Goal: Task Accomplishment & Management: Complete application form

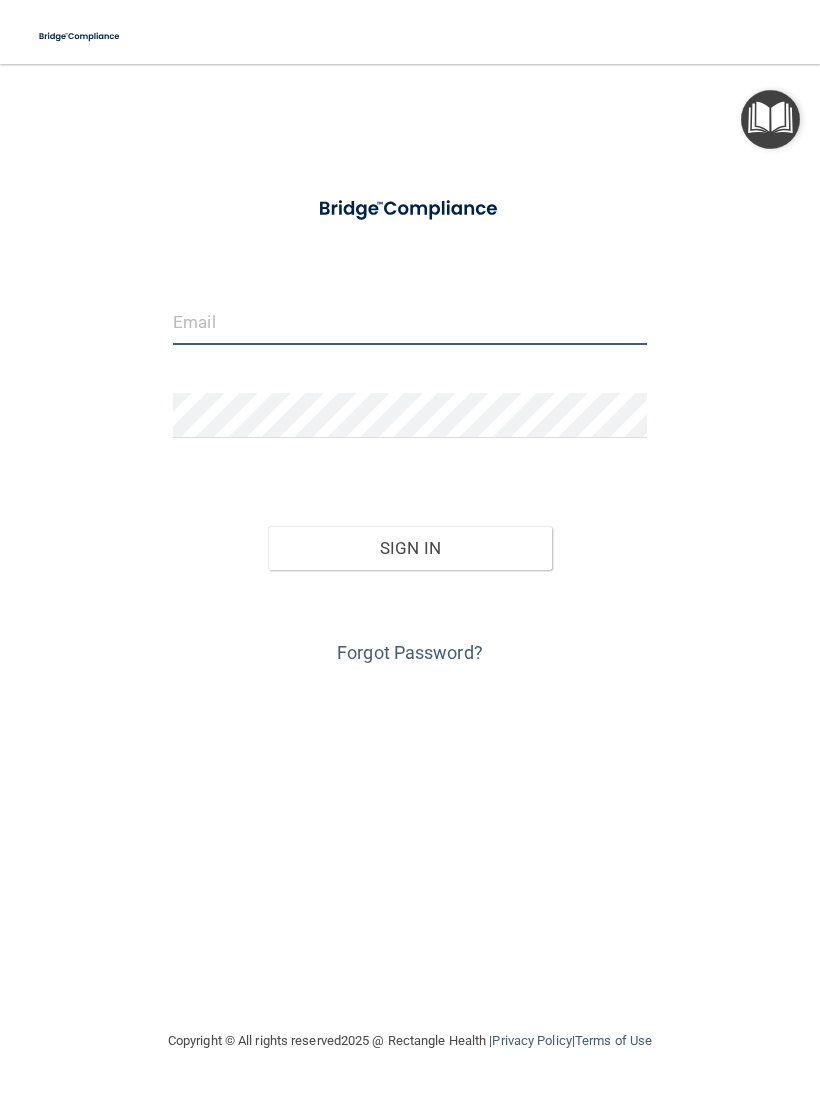
click at [179, 343] on input "email" at bounding box center [410, 322] width 474 height 45
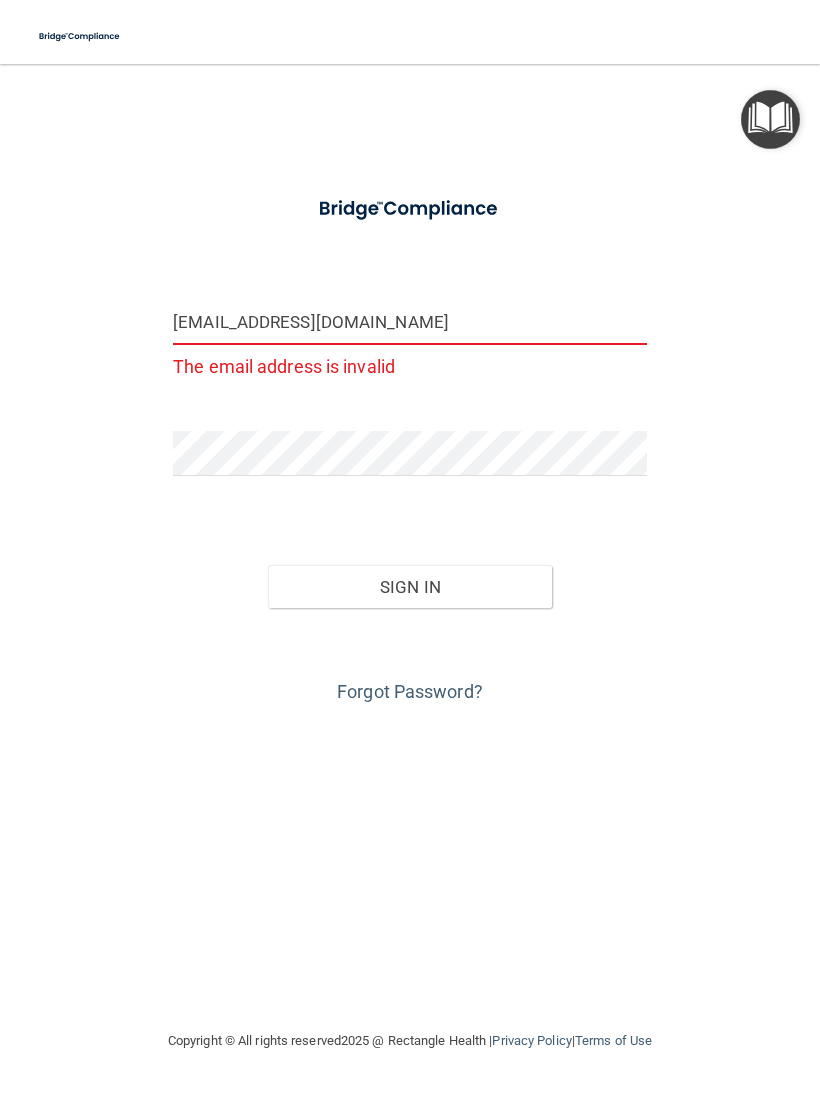
type input "[EMAIL_ADDRESS][DOMAIN_NAME]"
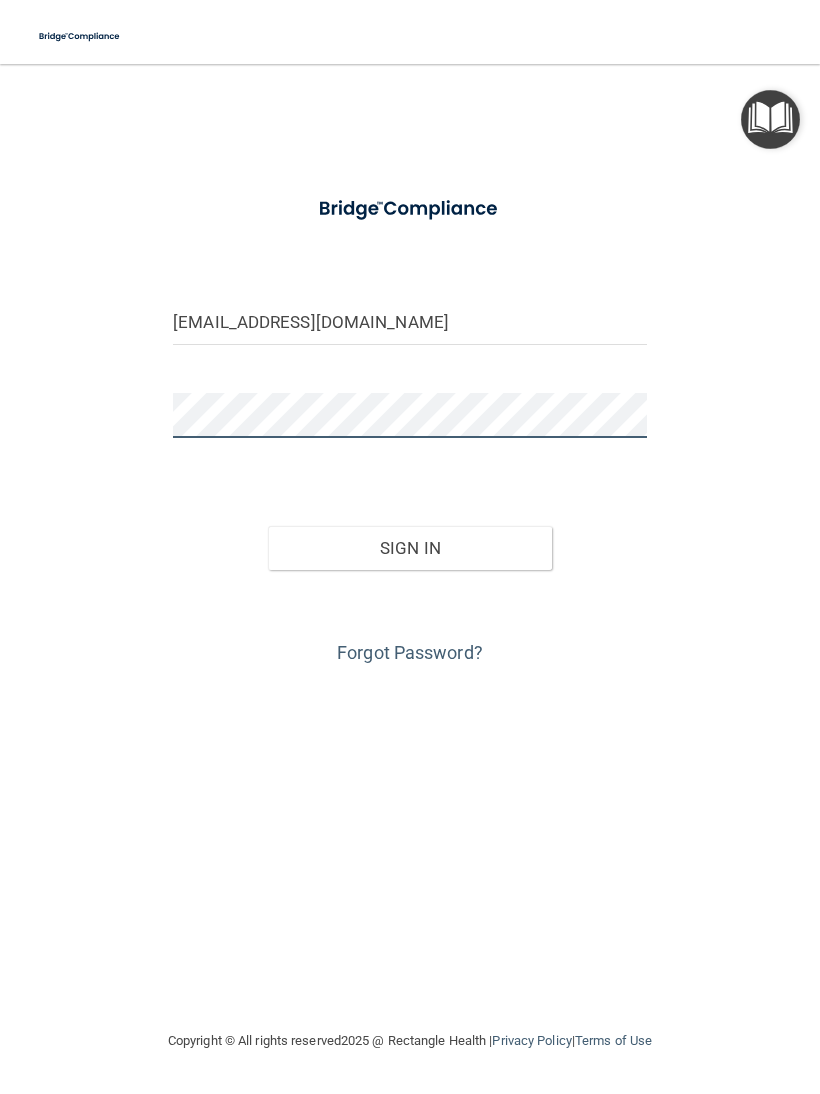
click at [409, 547] on button "Sign In" at bounding box center [410, 548] width 284 height 44
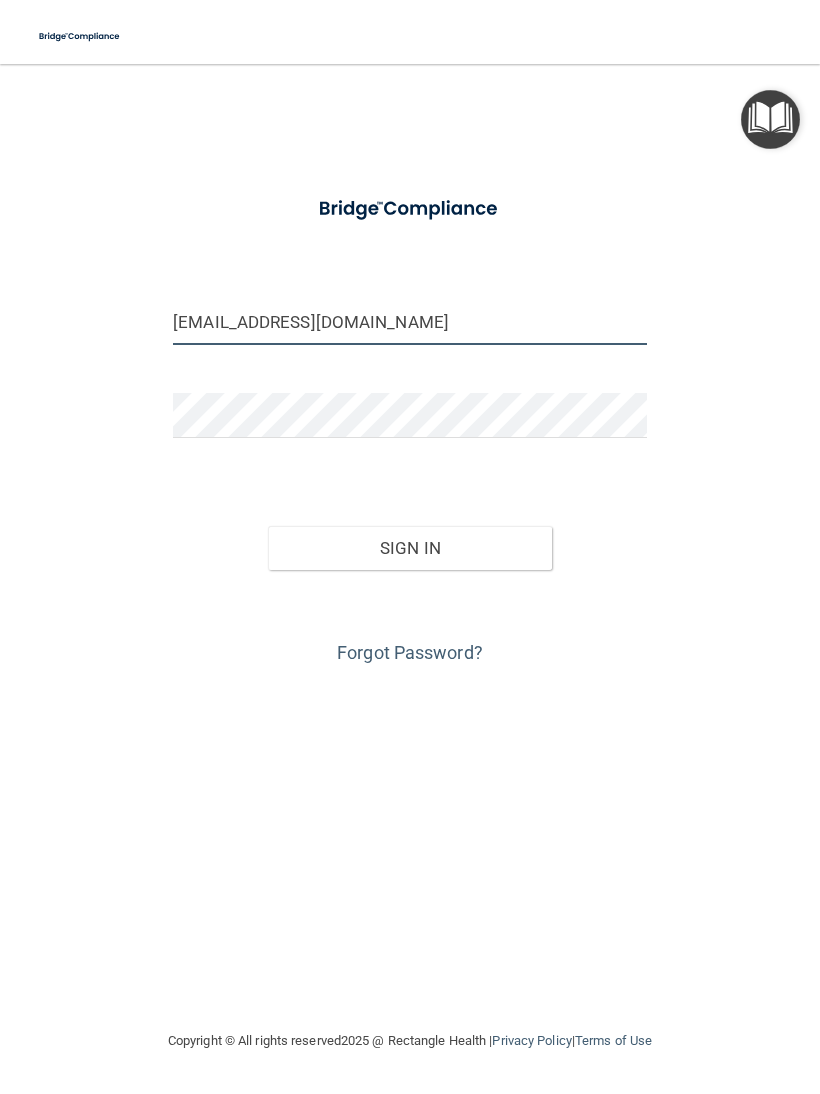
click at [409, 547] on button "Sign In" at bounding box center [410, 548] width 284 height 44
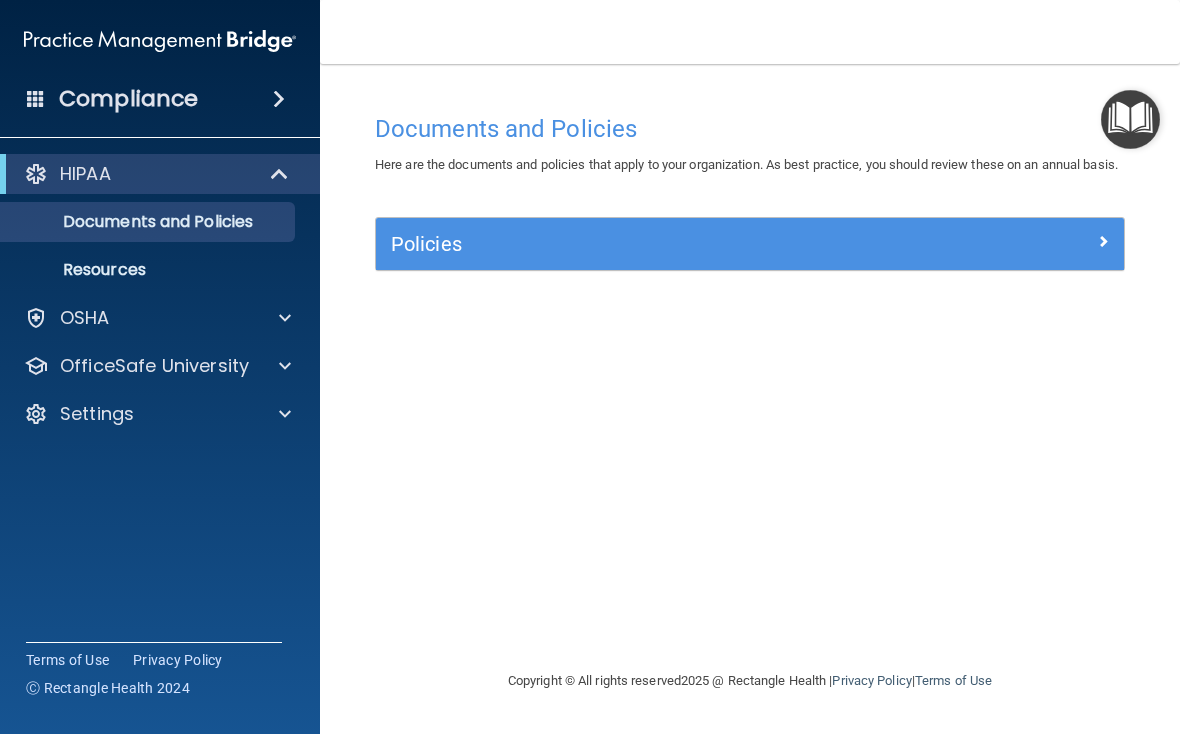
click at [104, 359] on p "OfficeSafe University" at bounding box center [154, 366] width 189 height 24
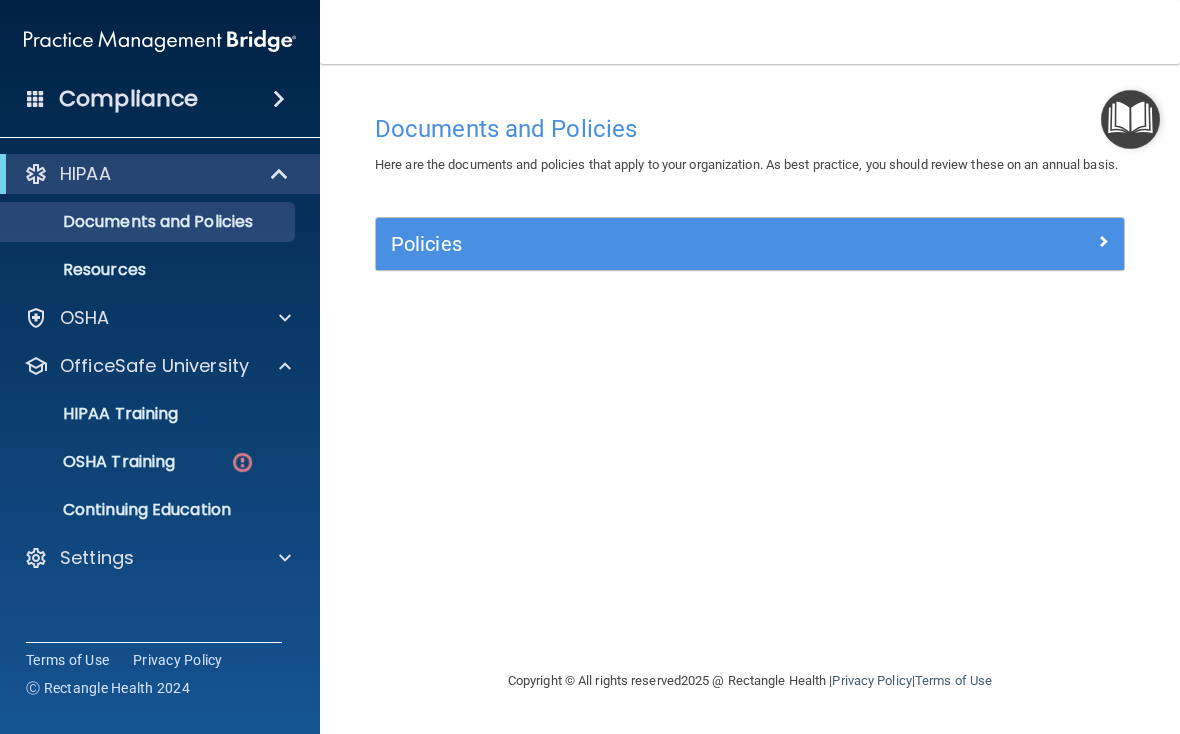
click at [126, 413] on p "HIPAA Training" at bounding box center [95, 414] width 165 height 20
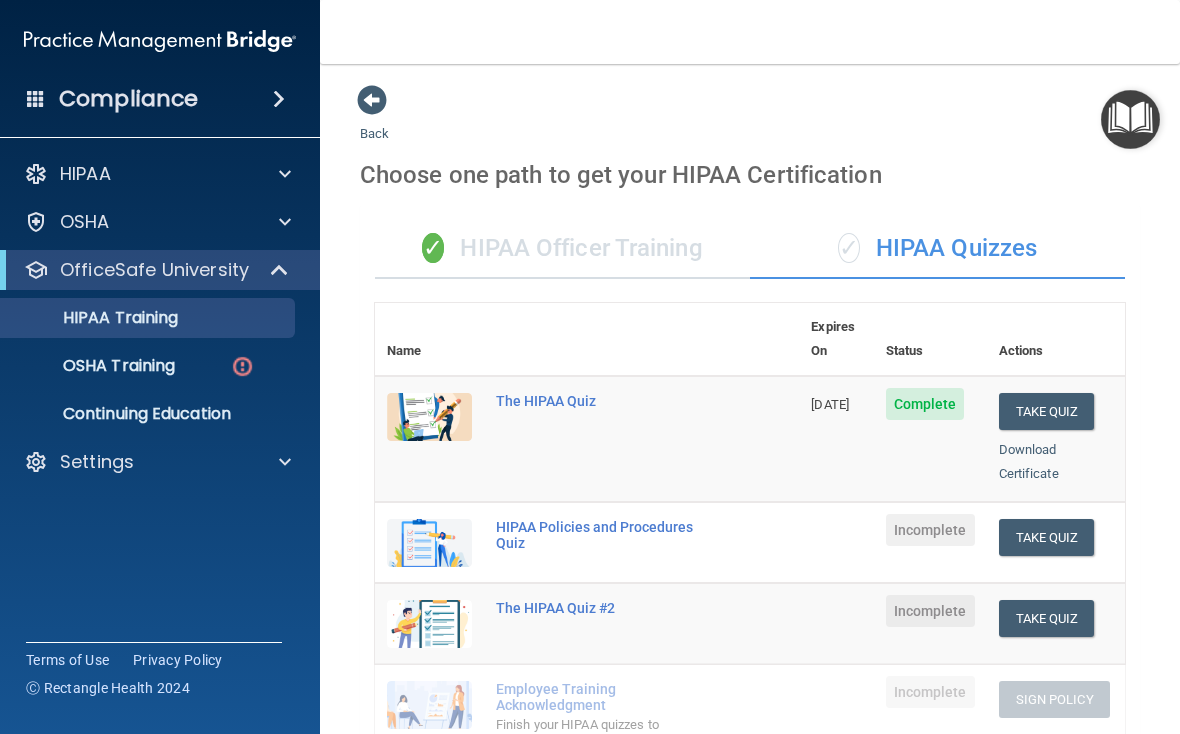
click at [819, 519] on button "Take Quiz" at bounding box center [1047, 537] width 96 height 37
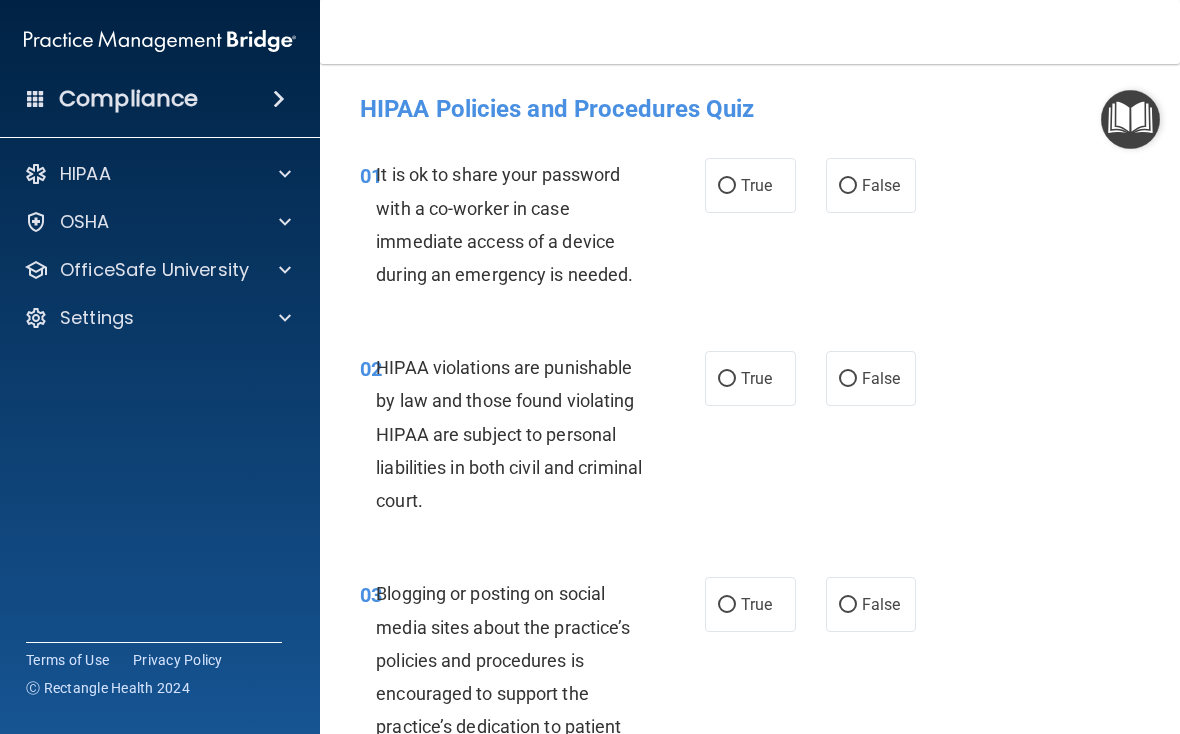
click at [819, 197] on label "False" at bounding box center [871, 185] width 91 height 55
click at [819, 194] on input "False" at bounding box center [848, 186] width 18 height 15
radio input "true"
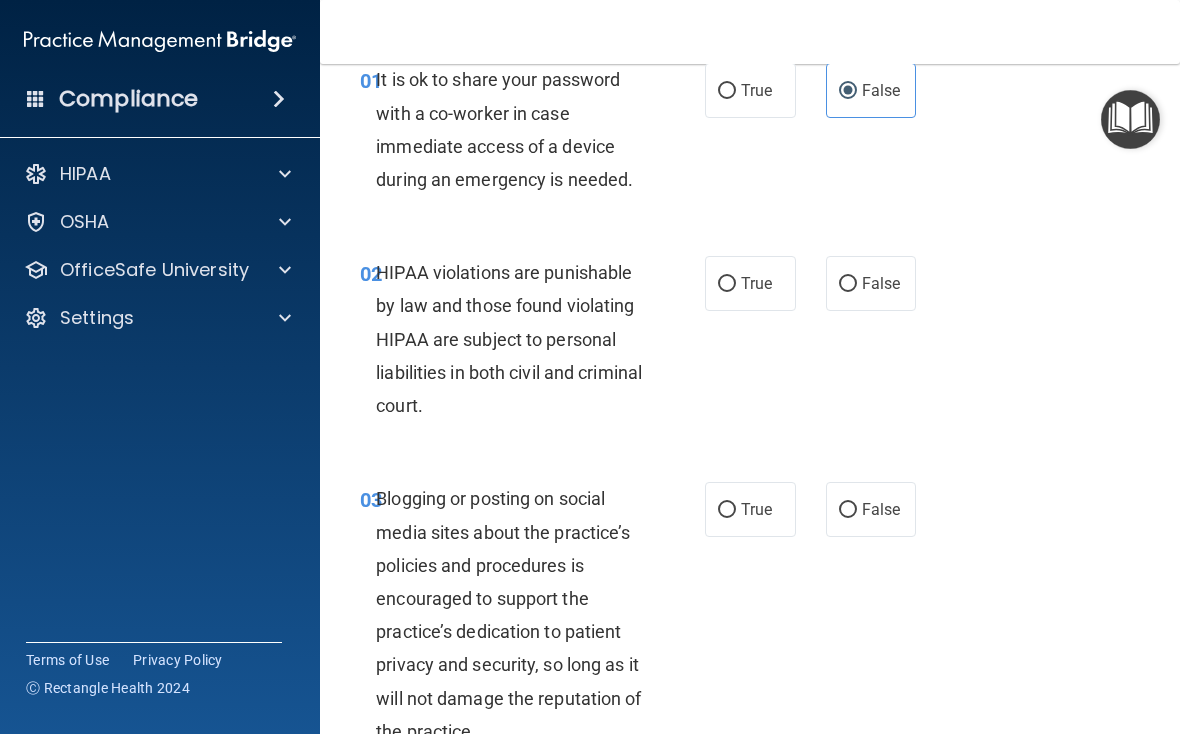
scroll to position [96, 0]
click at [735, 276] on input "True" at bounding box center [727, 283] width 18 height 15
radio input "true"
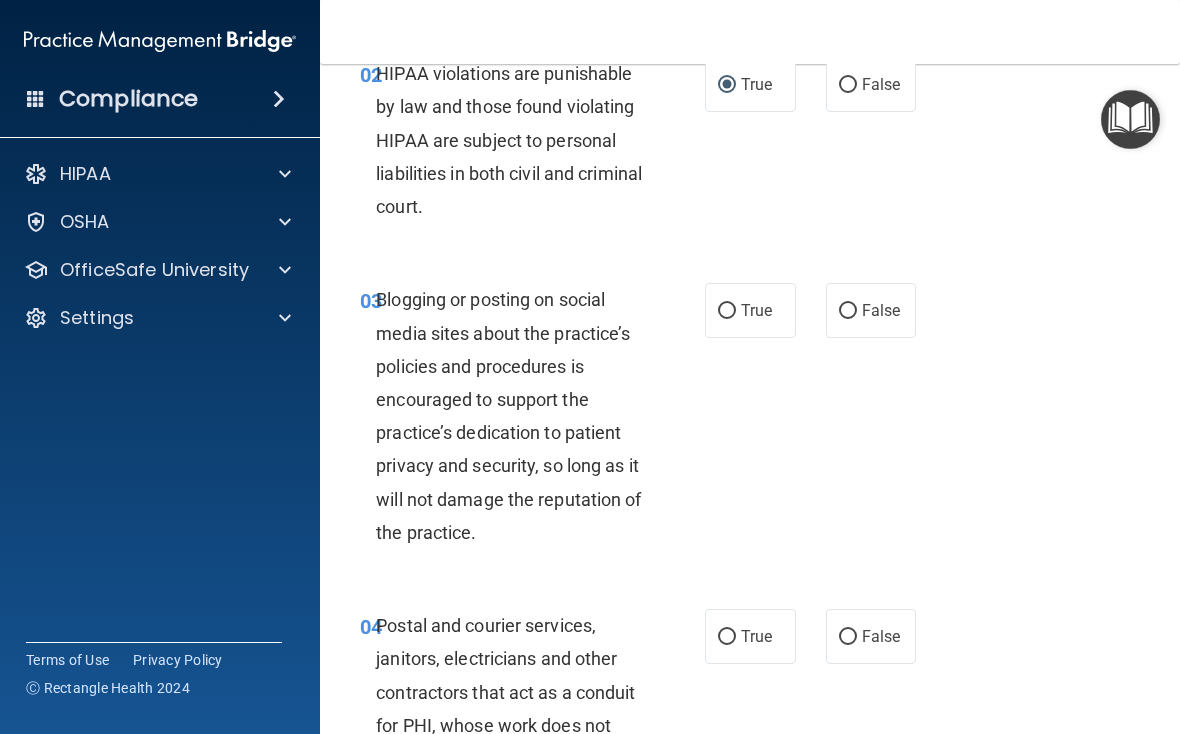
scroll to position [295, 0]
click at [819, 297] on label "False" at bounding box center [871, 309] width 91 height 55
click at [819, 303] on input "False" at bounding box center [848, 310] width 18 height 15
radio input "true"
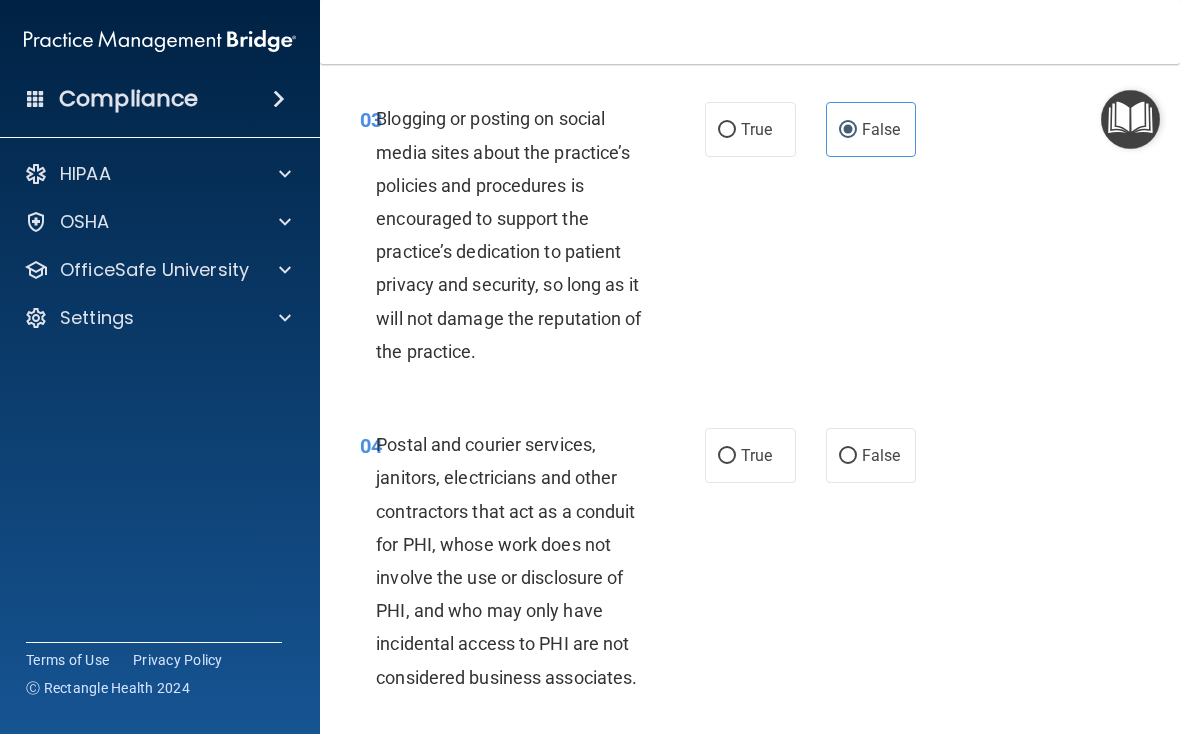
scroll to position [501, 0]
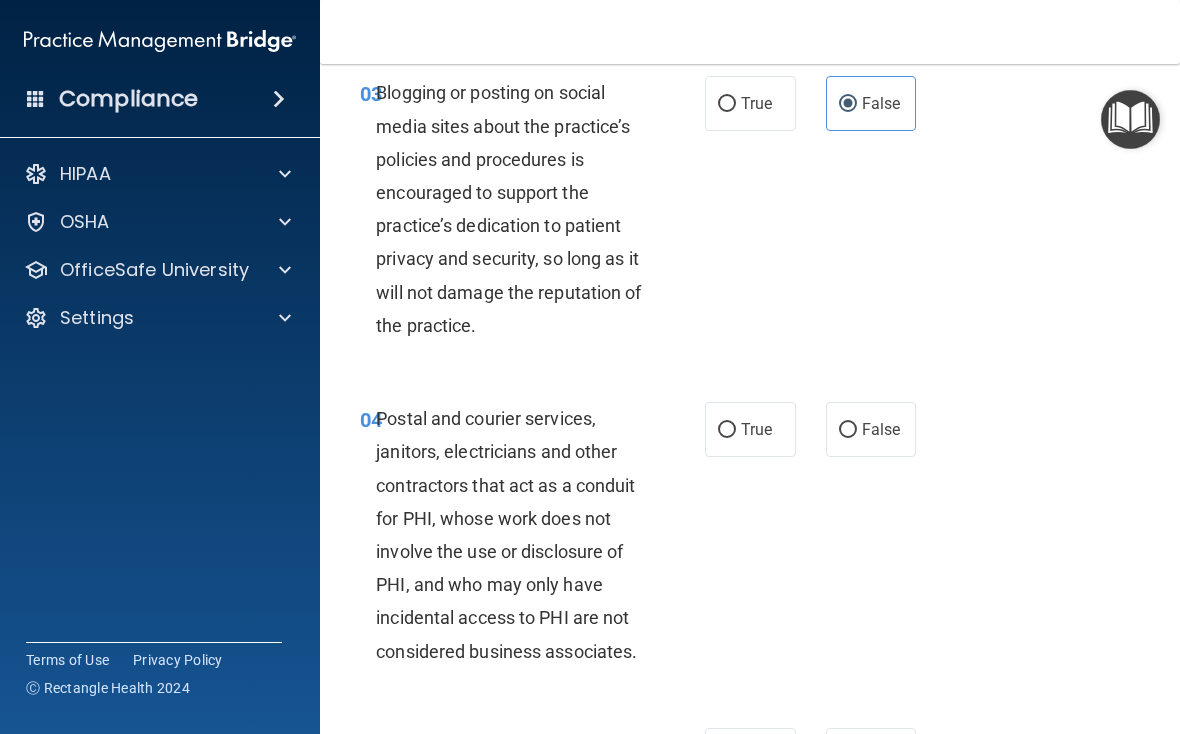
click at [761, 117] on label "True" at bounding box center [750, 103] width 91 height 55
click at [736, 112] on input "True" at bounding box center [727, 104] width 18 height 15
radio input "true"
radio input "false"
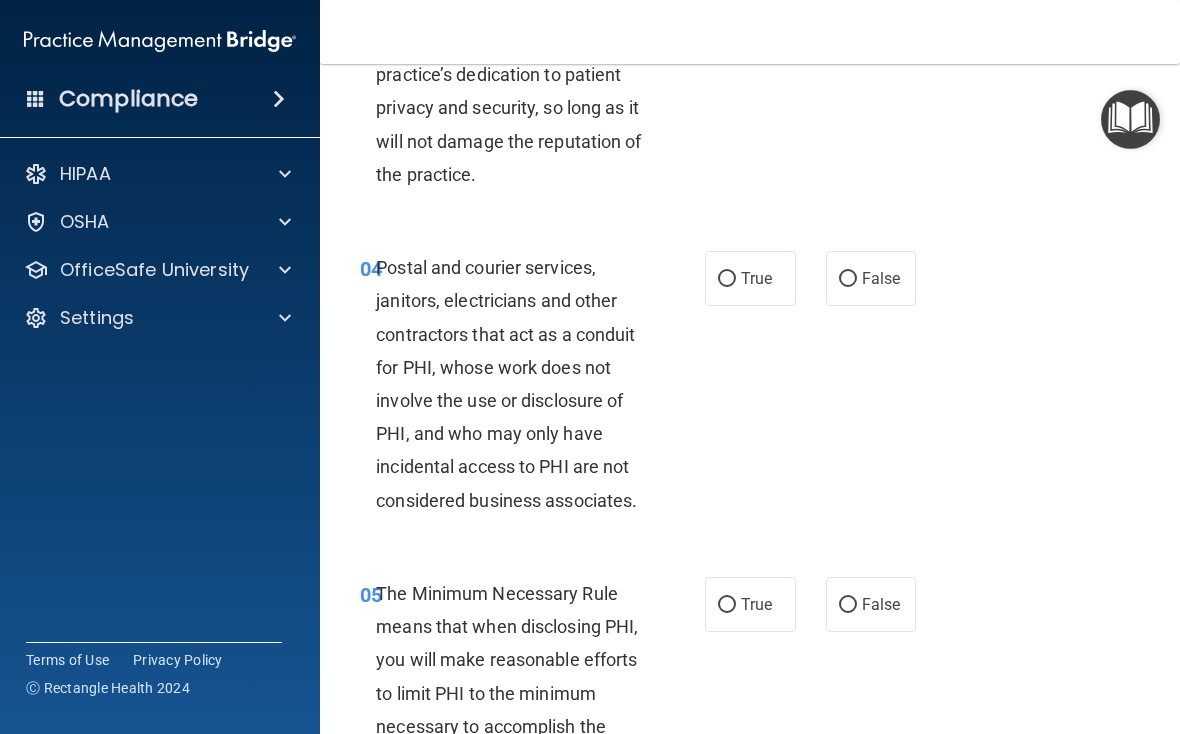
scroll to position [660, 0]
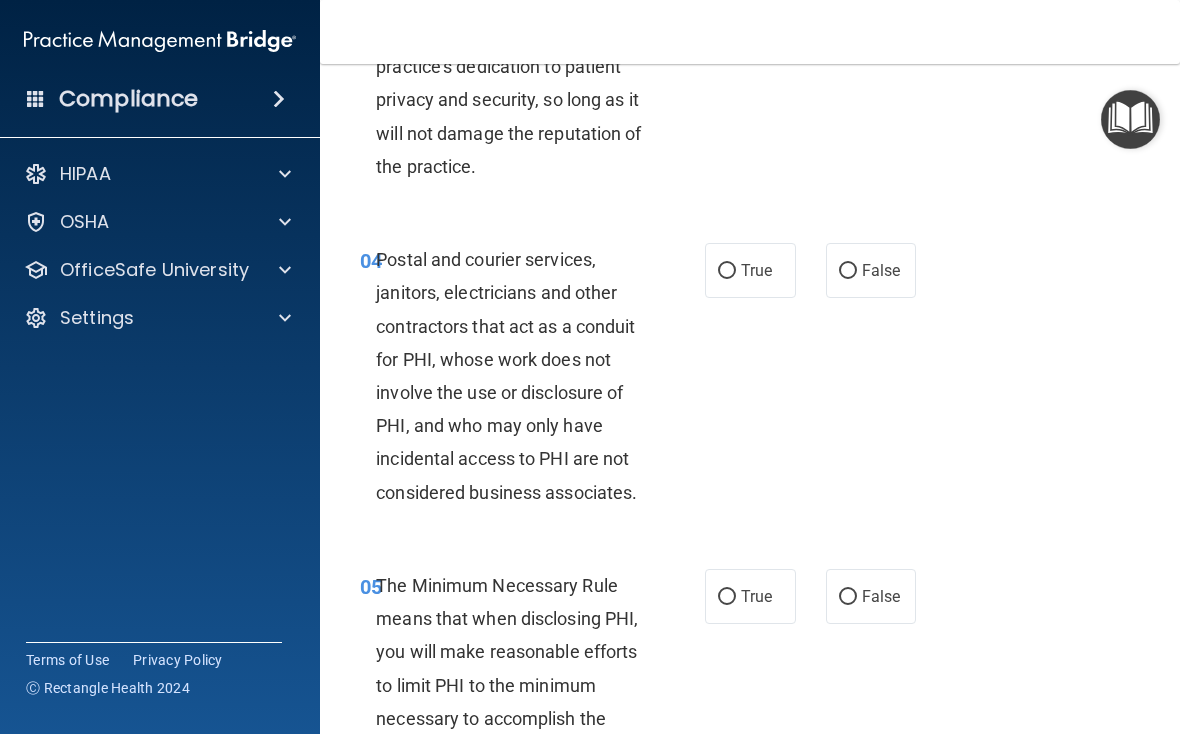
click at [5, 207] on div "OSHA" at bounding box center [160, 222] width 321 height 40
click at [819, 288] on label "False" at bounding box center [871, 270] width 91 height 55
click at [819, 279] on input "False" at bounding box center [848, 271] width 18 height 15
radio input "true"
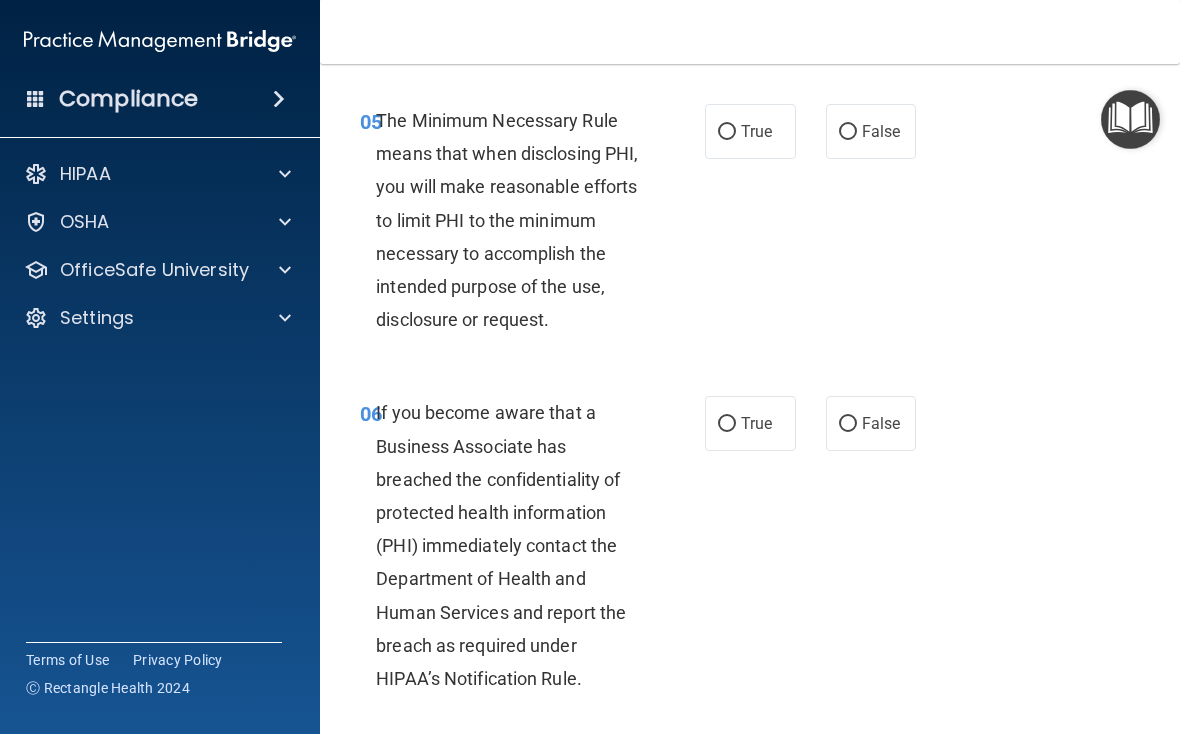
scroll to position [1130, 0]
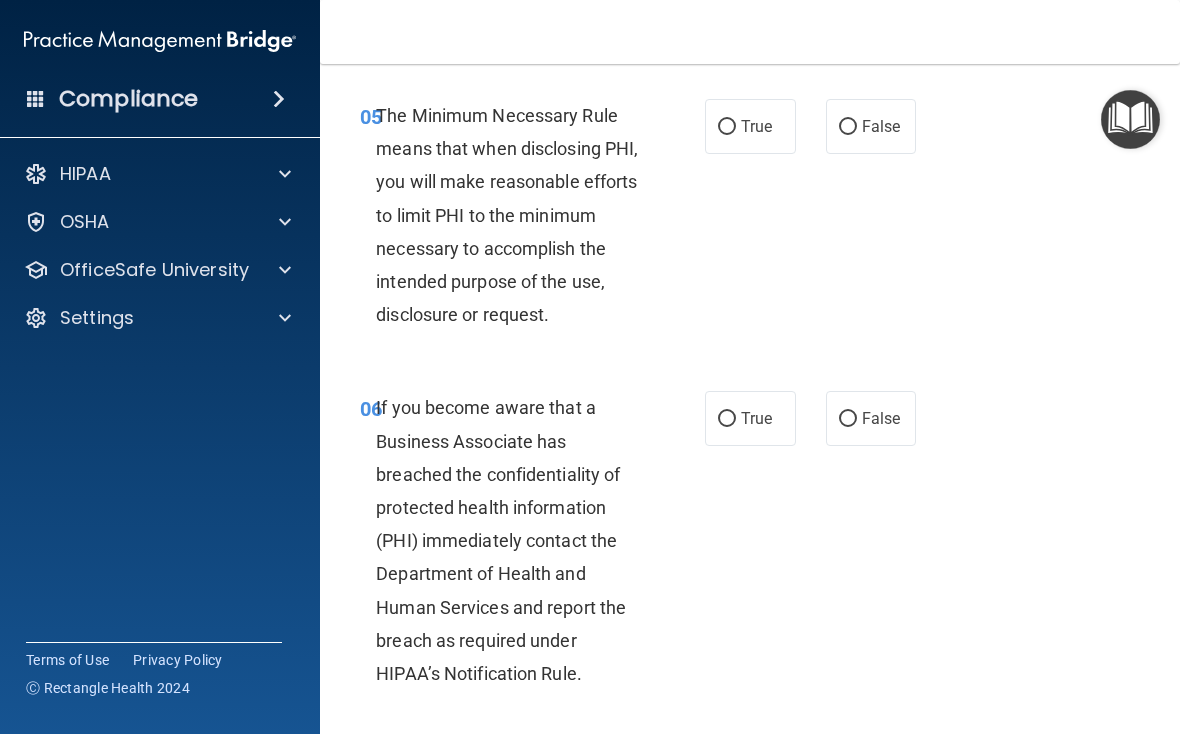
click at [732, 126] on input "True" at bounding box center [727, 127] width 18 height 15
radio input "true"
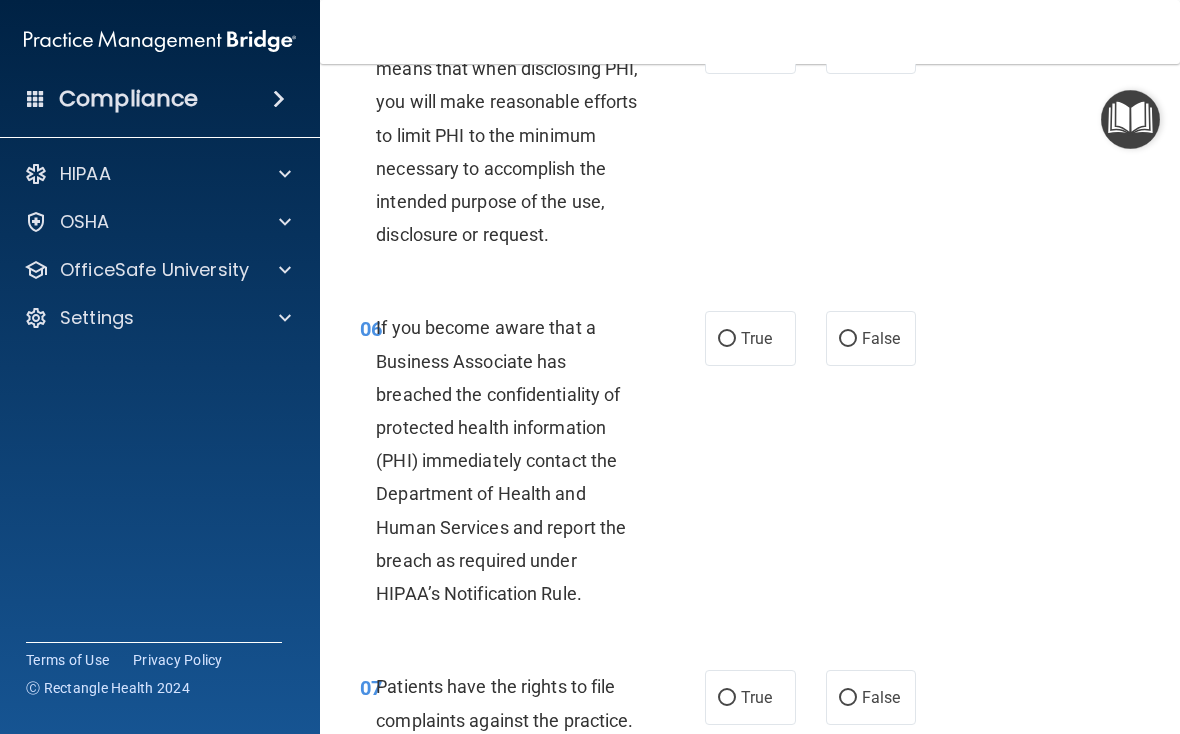
scroll to position [1214, 0]
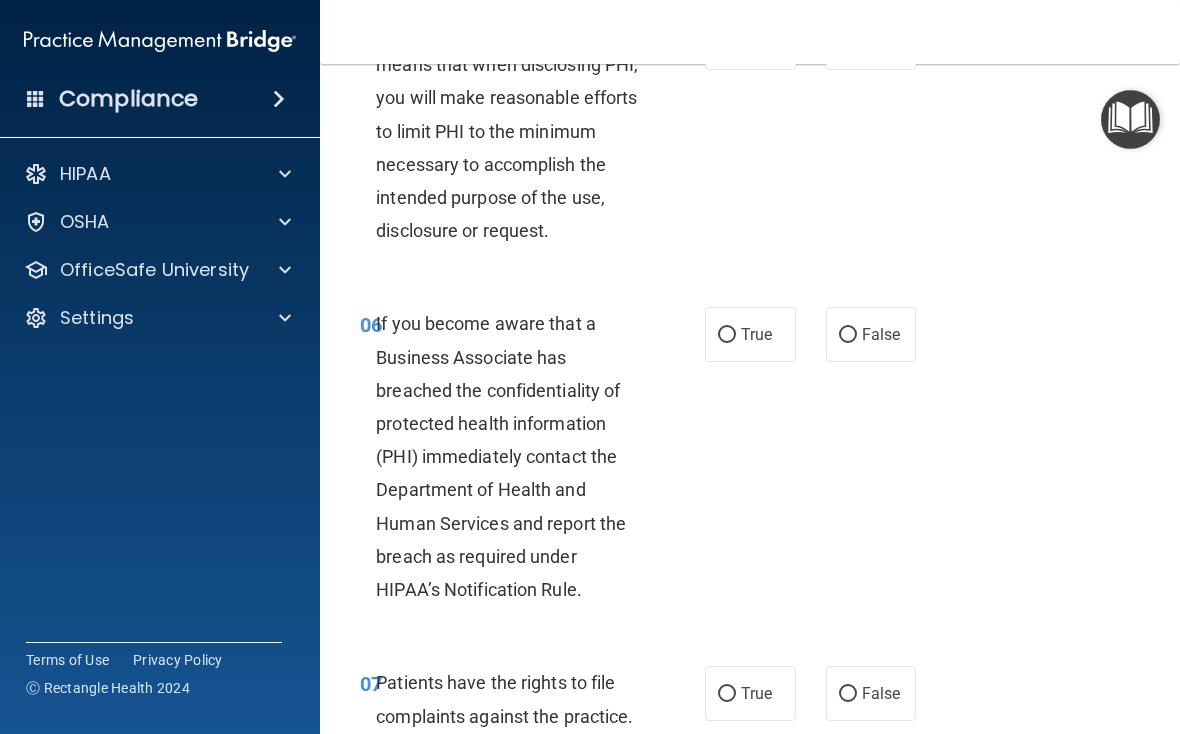
click at [819, 329] on input "False" at bounding box center [848, 335] width 18 height 15
radio input "true"
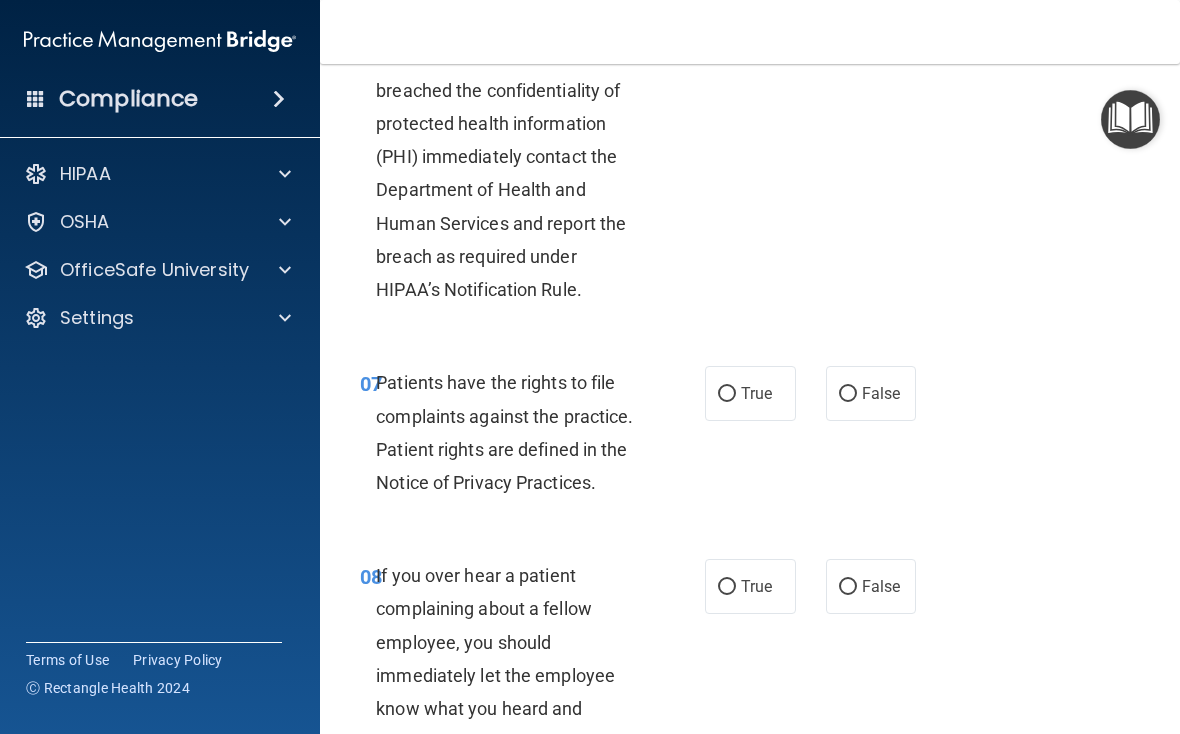
scroll to position [1519, 0]
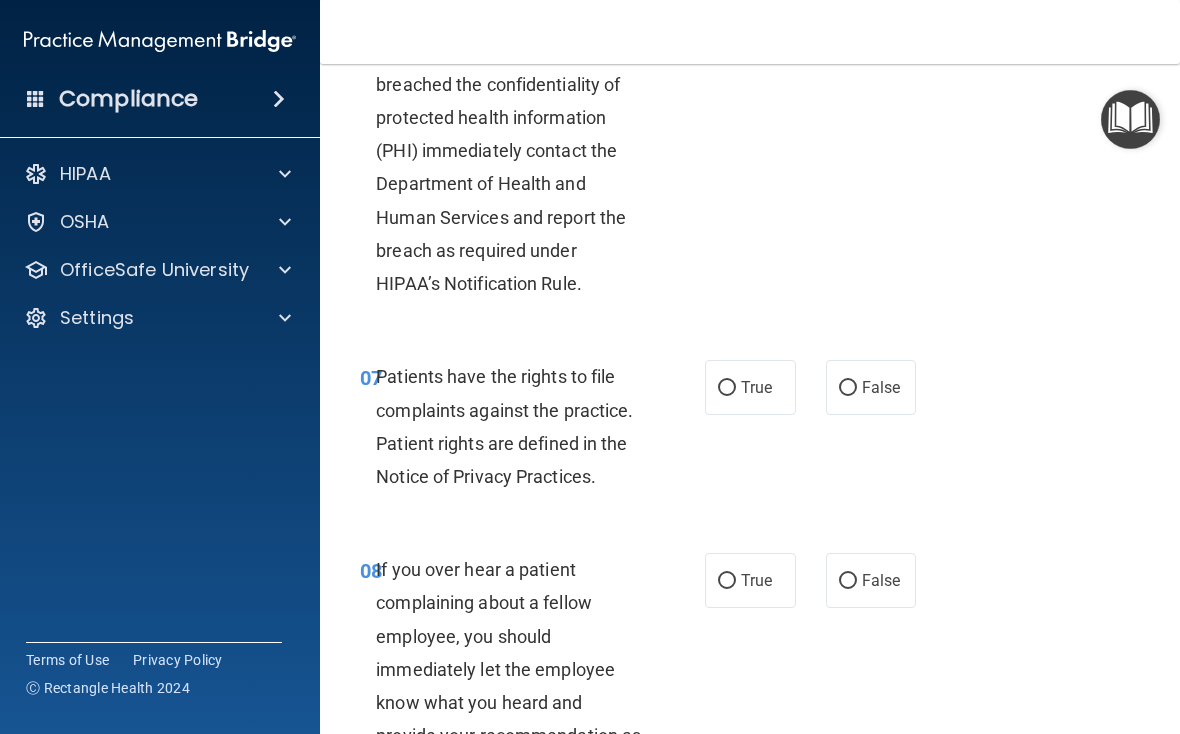
click at [756, 379] on span "True" at bounding box center [756, 387] width 31 height 19
click at [736, 381] on input "True" at bounding box center [727, 388] width 18 height 15
radio input "true"
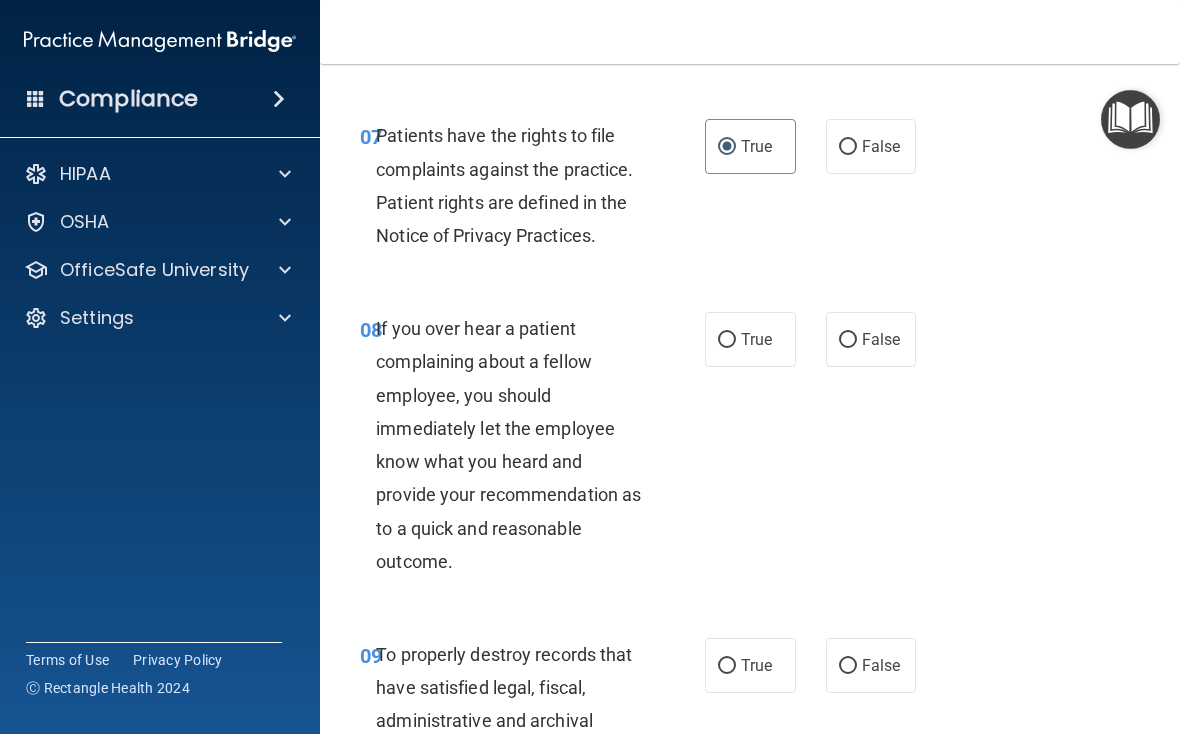
scroll to position [1761, 0]
click at [819, 332] on input "False" at bounding box center [848, 339] width 18 height 15
radio input "true"
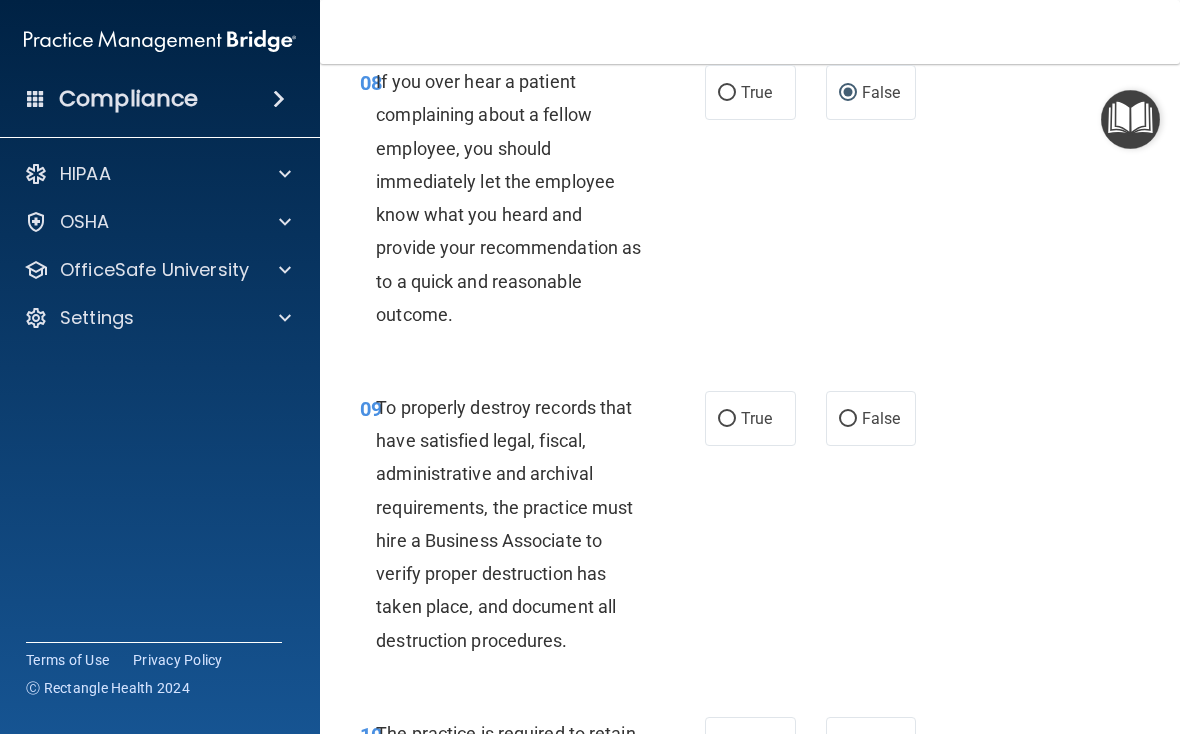
scroll to position [2012, 0]
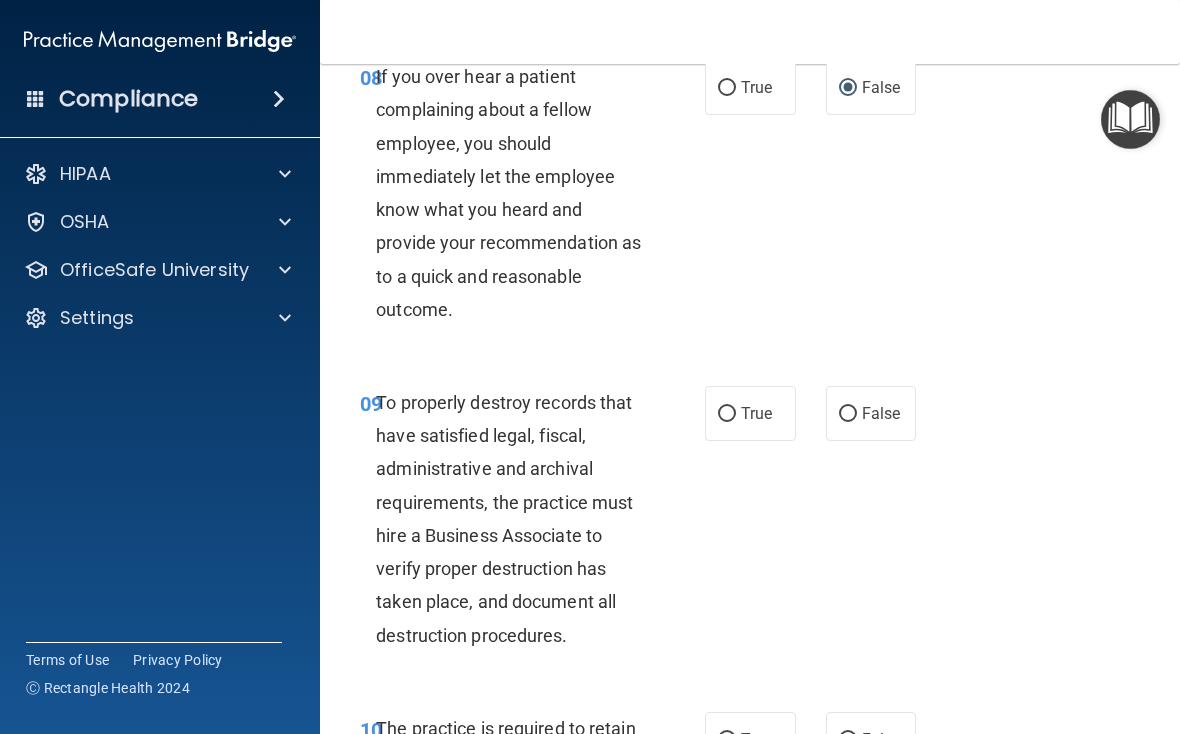
click at [819, 404] on span "False" at bounding box center [881, 413] width 39 height 19
click at [819, 407] on input "False" at bounding box center [848, 414] width 18 height 15
radio input "true"
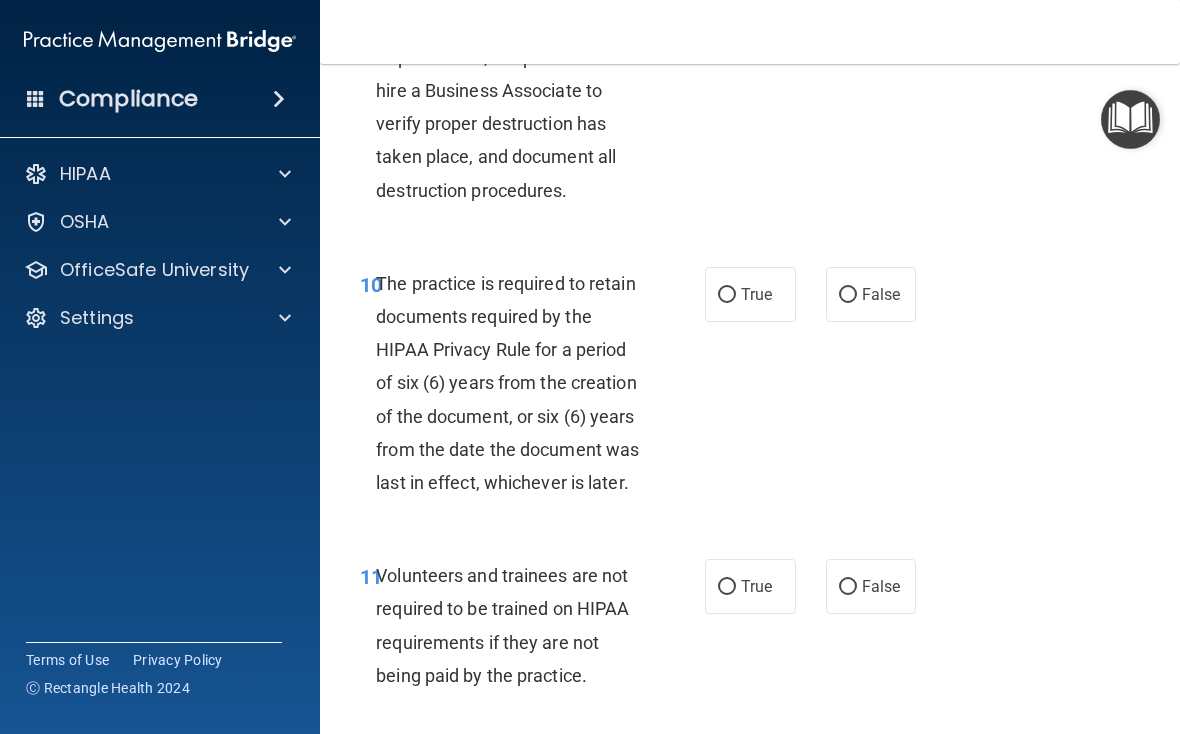
scroll to position [2462, 0]
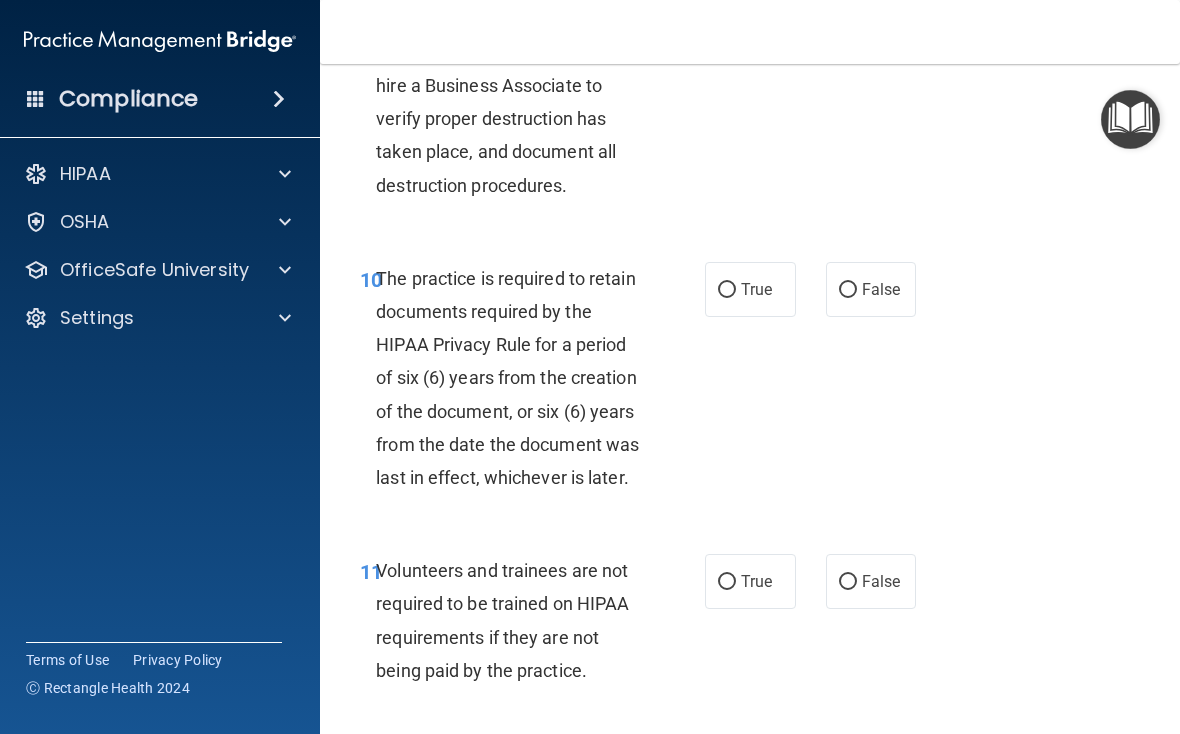
click at [767, 262] on label "True" at bounding box center [750, 289] width 91 height 55
click at [736, 283] on input "True" at bounding box center [727, 290] width 18 height 15
radio input "true"
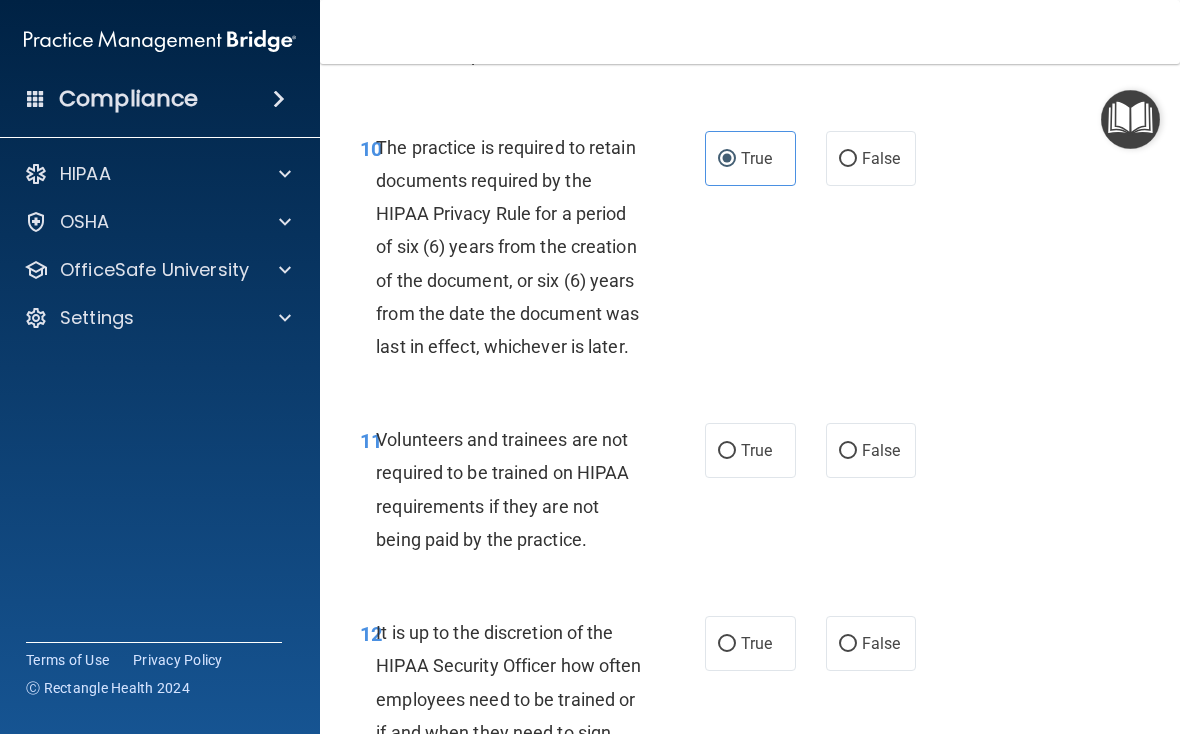
scroll to position [2604, 0]
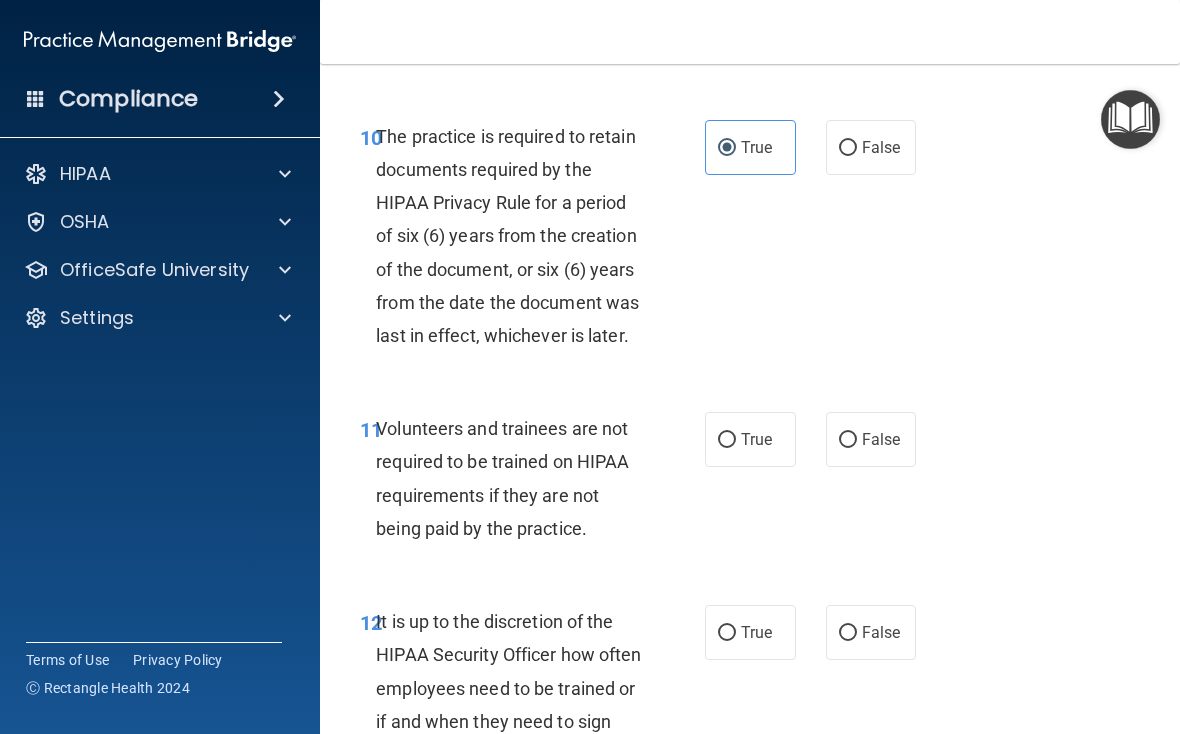
click at [819, 431] on span "False" at bounding box center [881, 439] width 39 height 19
click at [819, 433] on input "False" at bounding box center [848, 440] width 18 height 15
radio input "true"
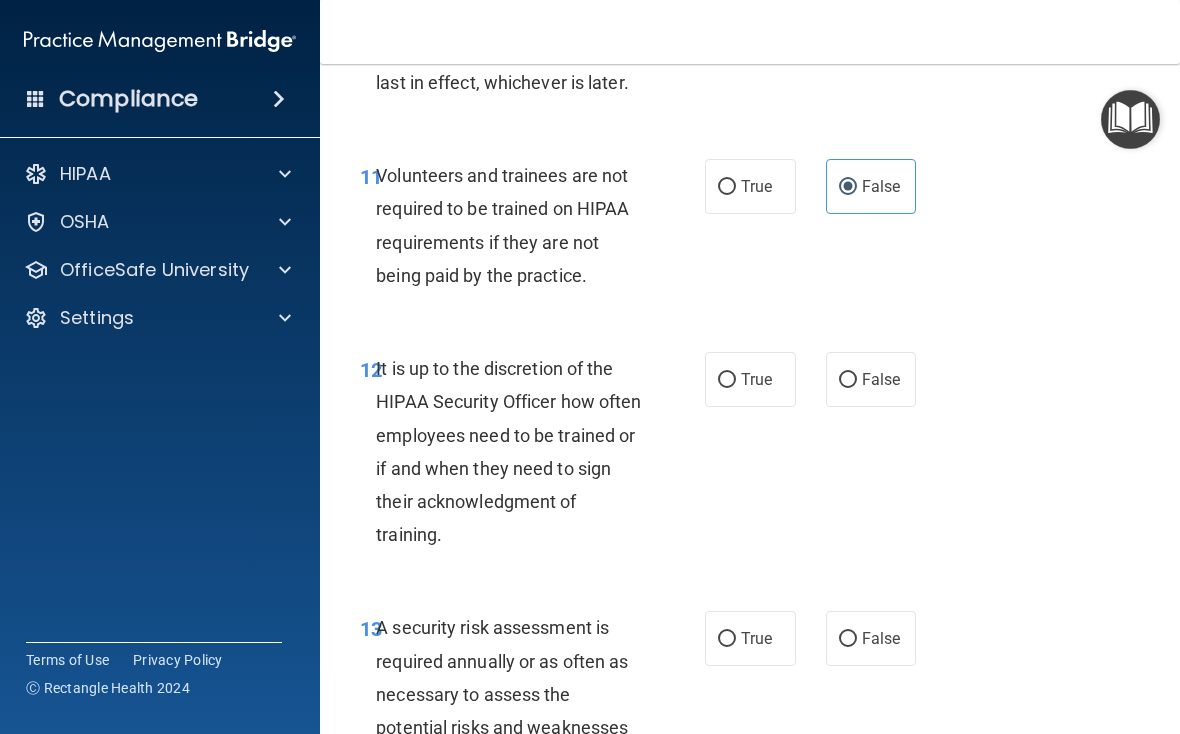
scroll to position [2867, 0]
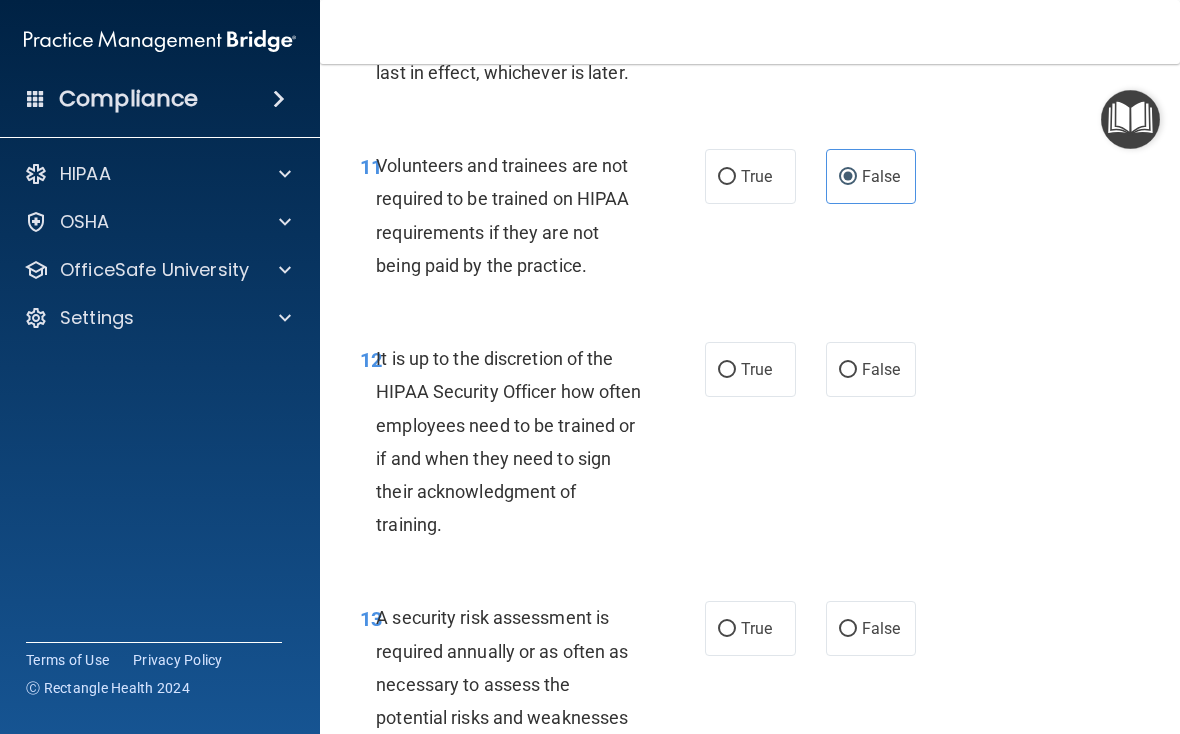
click at [819, 360] on span "False" at bounding box center [881, 369] width 39 height 19
click at [819, 363] on input "False" at bounding box center [848, 370] width 18 height 15
radio input "true"
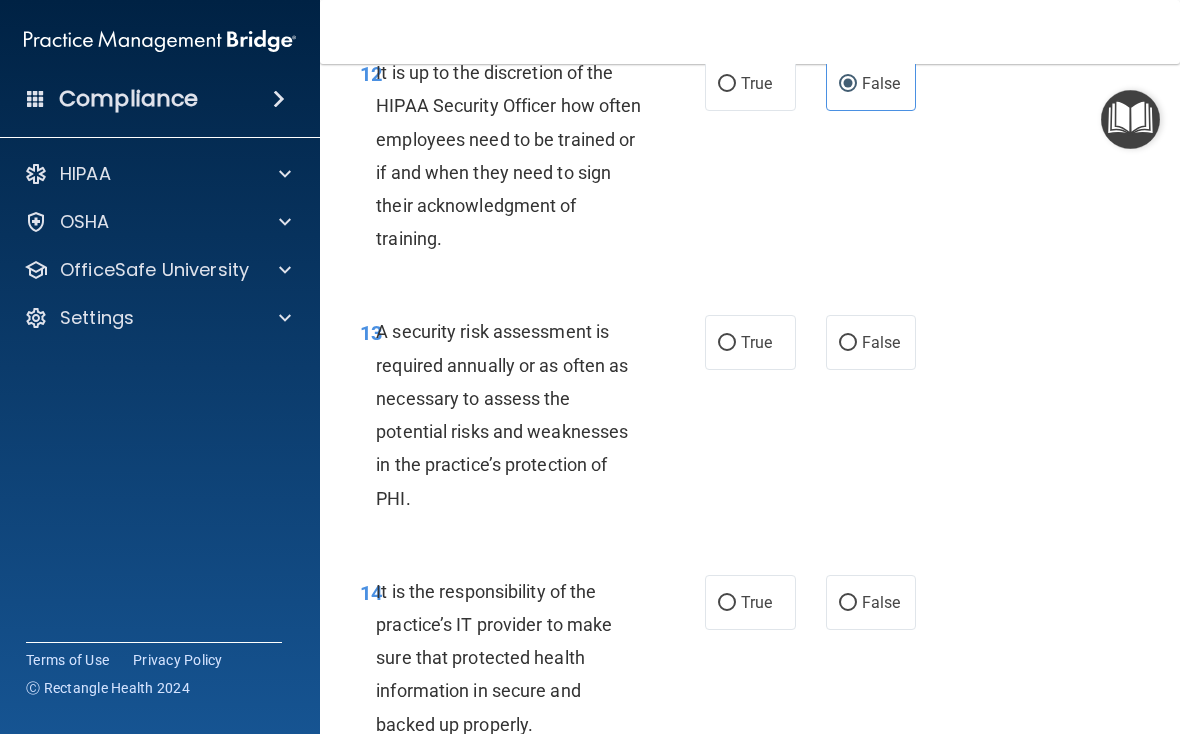
scroll to position [3167, 0]
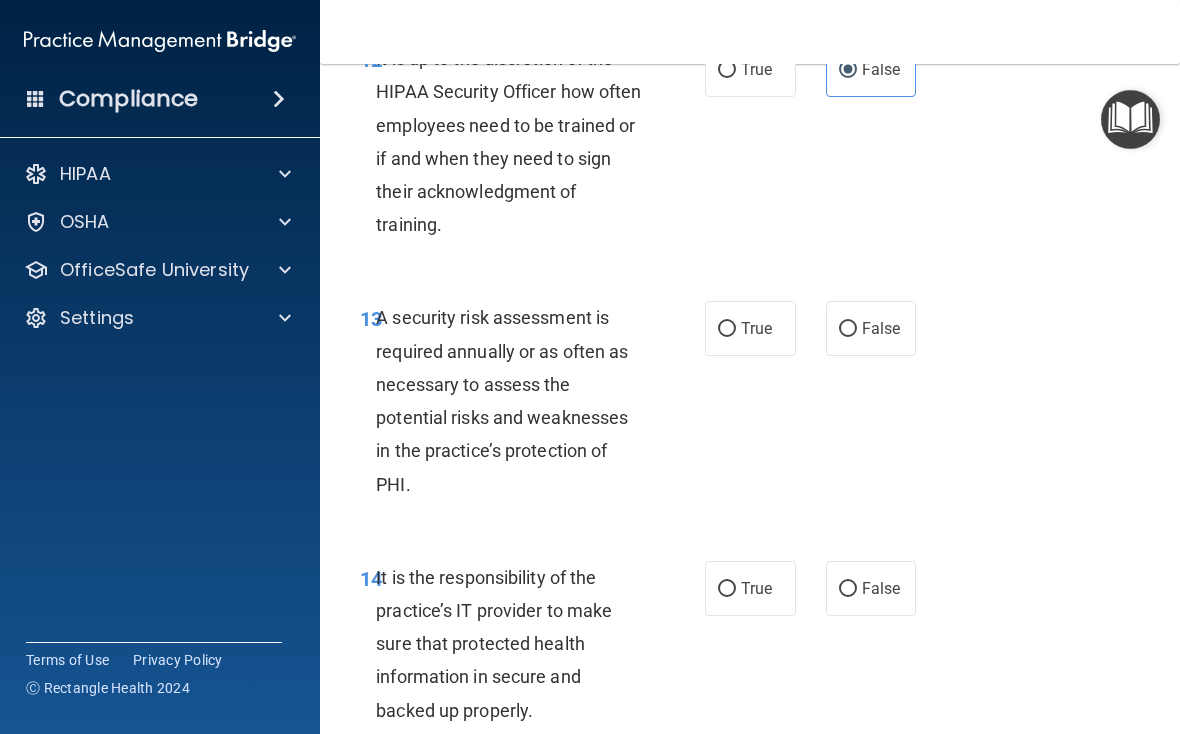
click at [755, 319] on span "True" at bounding box center [756, 328] width 31 height 19
click at [736, 322] on input "True" at bounding box center [727, 329] width 18 height 15
radio input "true"
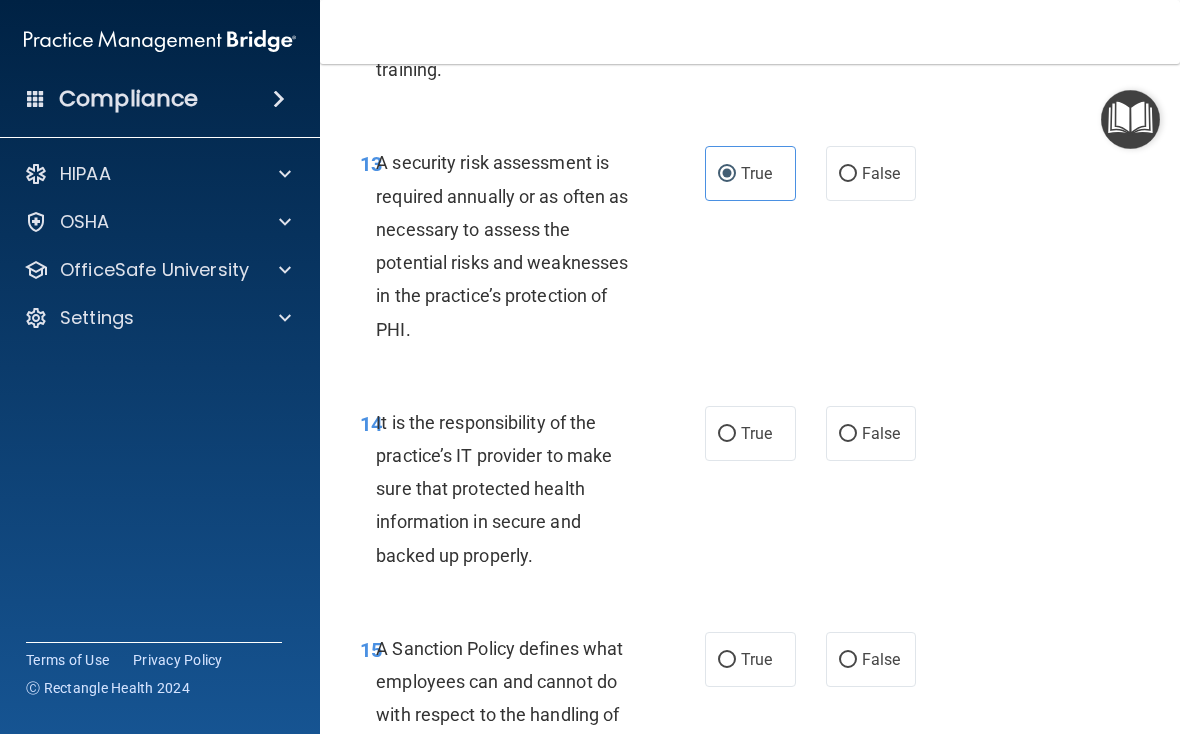
scroll to position [3337, 0]
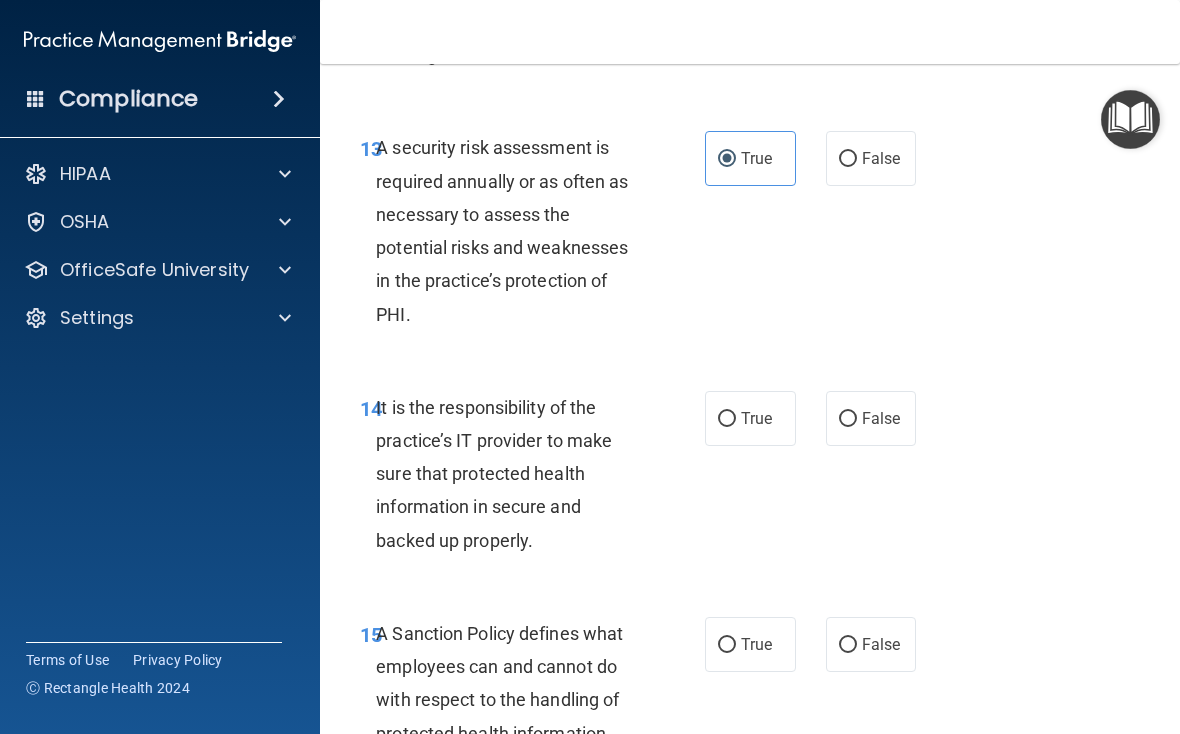
click at [760, 409] on span "True" at bounding box center [756, 418] width 31 height 19
click at [736, 412] on input "True" at bounding box center [727, 419] width 18 height 15
radio input "true"
click at [819, 397] on label "False" at bounding box center [871, 418] width 91 height 55
click at [819, 412] on input "False" at bounding box center [848, 419] width 18 height 15
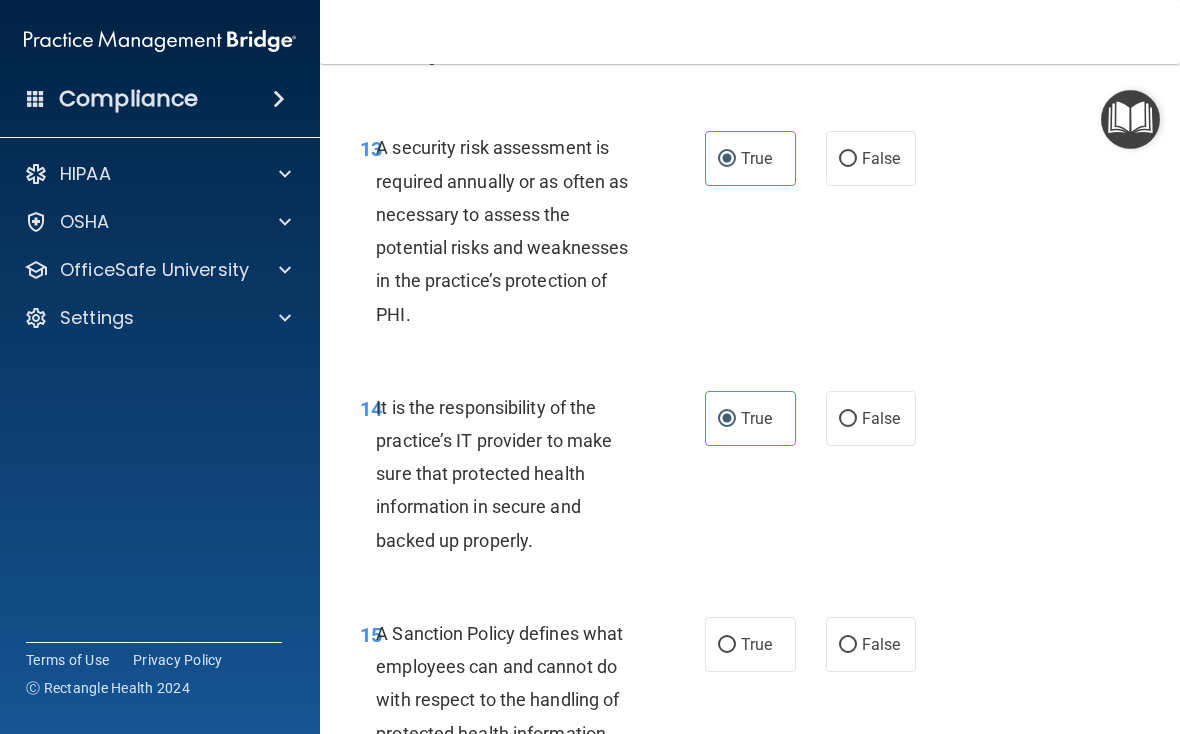
radio input "true"
radio input "false"
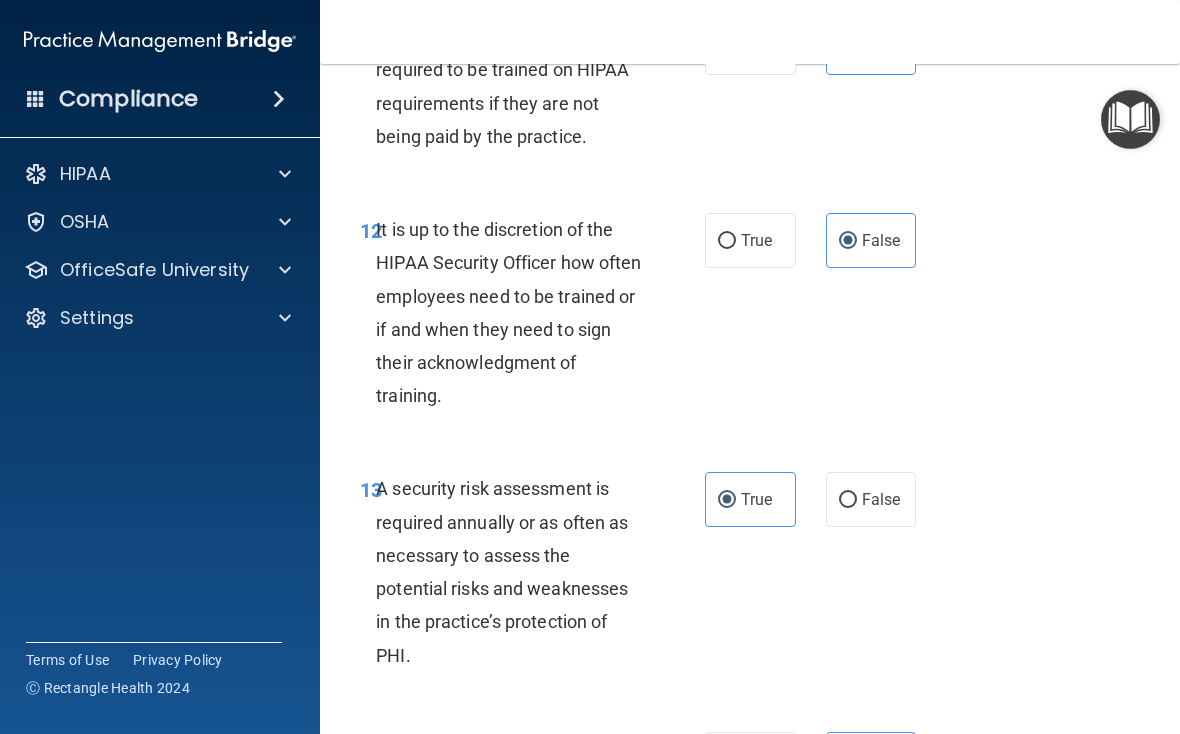
scroll to position [3002, 0]
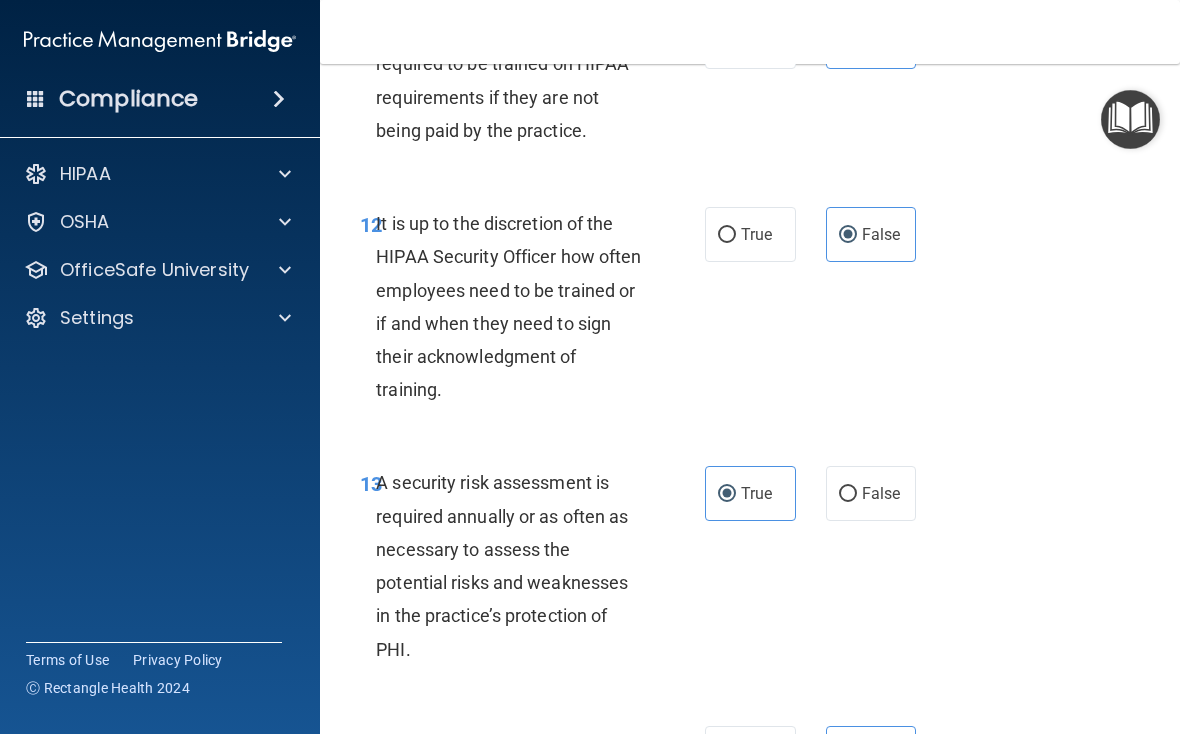
click at [819, 38] on nav "Toggle navigation Keyona Rivera keyonarivera97@gmail.com Manage My Enterprise O…" at bounding box center [750, 32] width 860 height 64
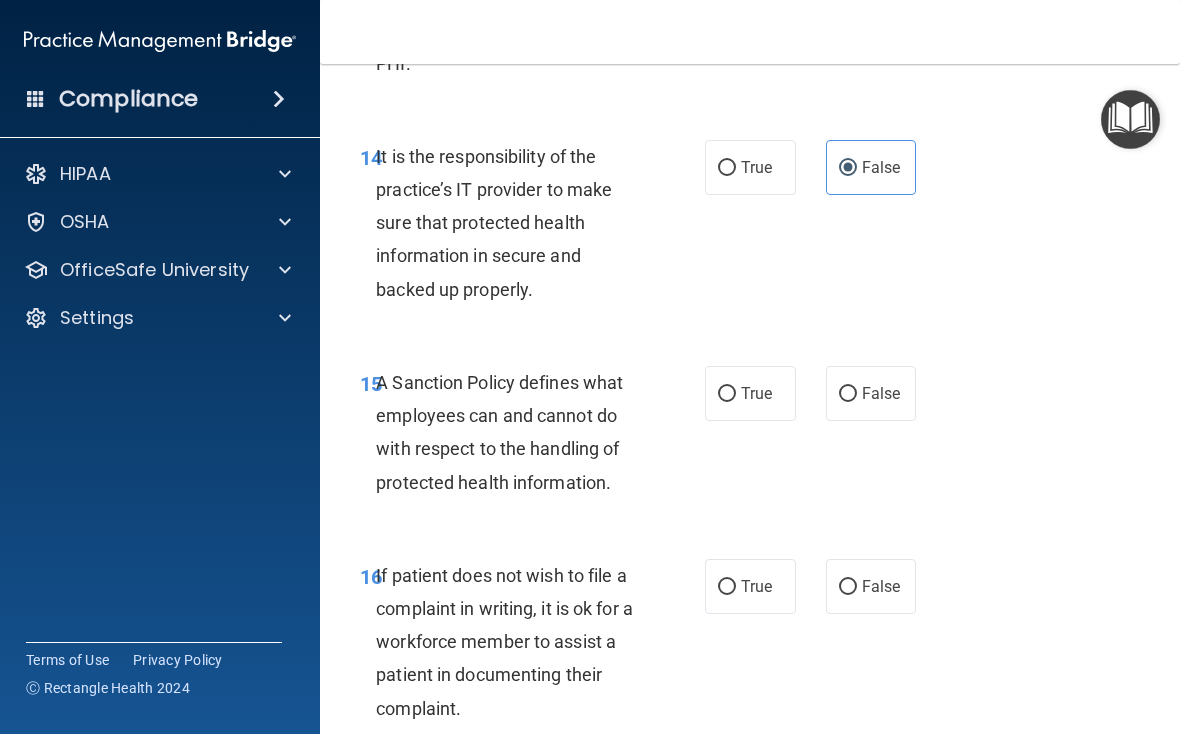
scroll to position [3595, 0]
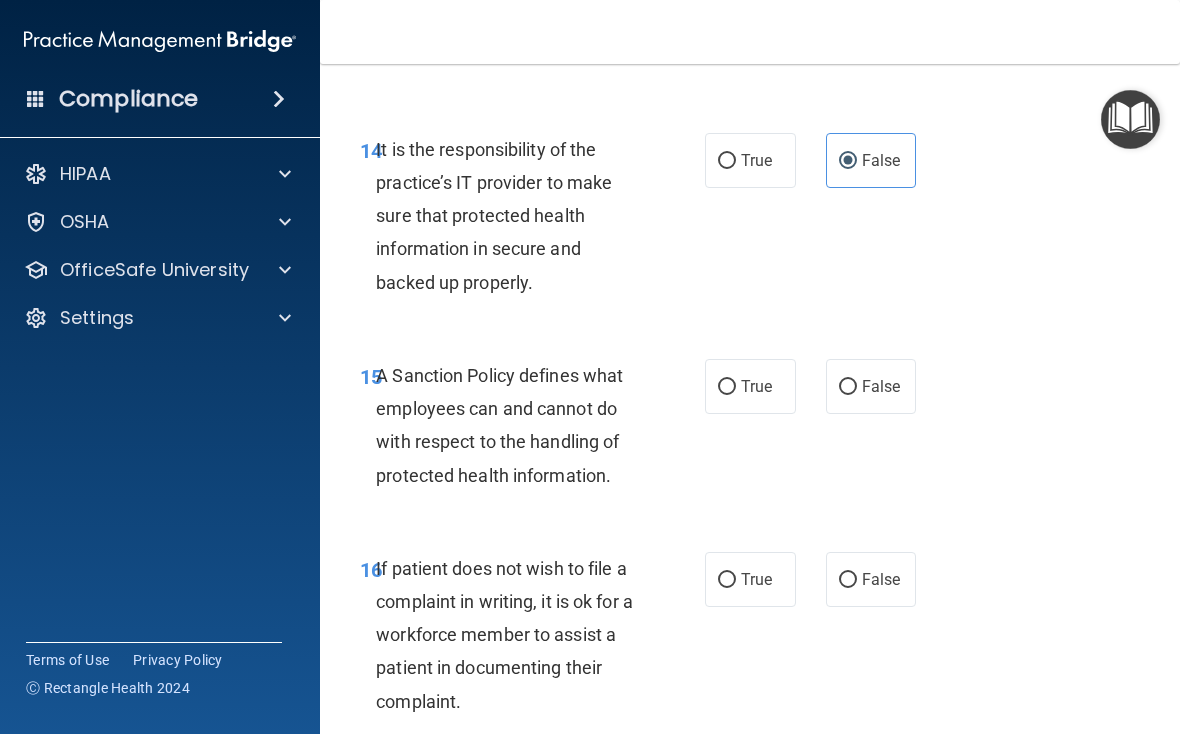
click at [819, 393] on label "False" at bounding box center [871, 386] width 91 height 55
click at [819, 393] on input "False" at bounding box center [848, 387] width 18 height 15
radio input "true"
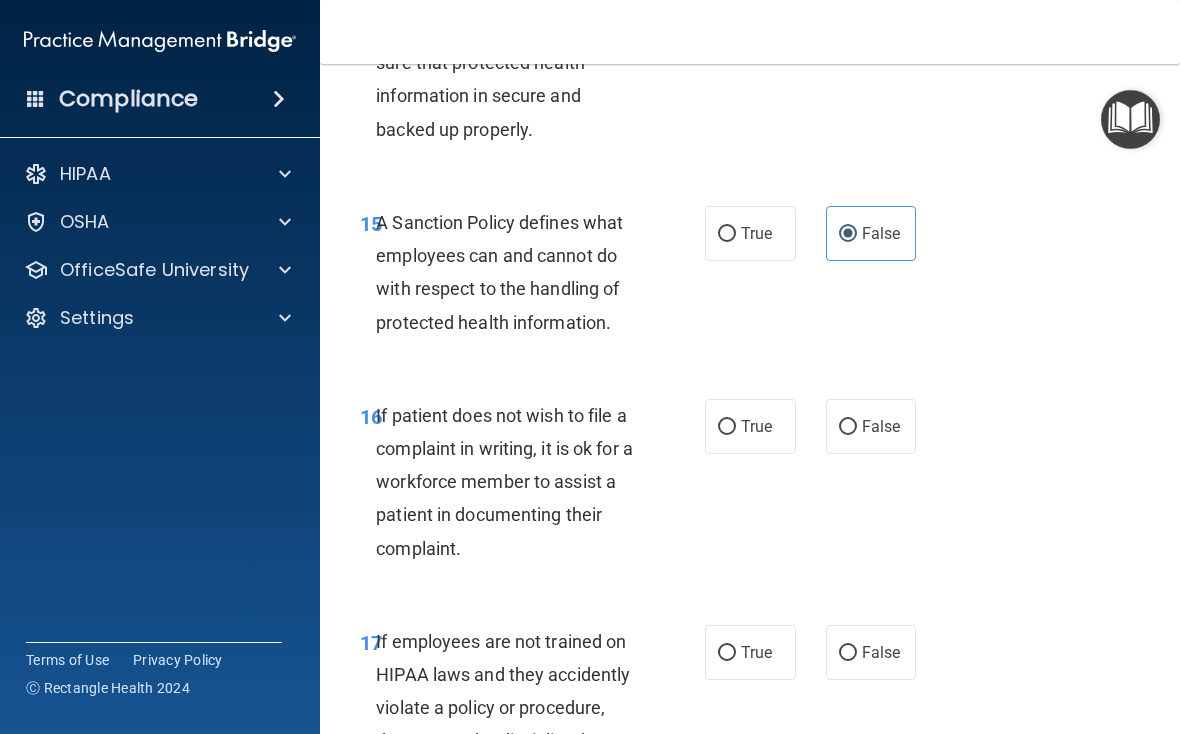
scroll to position [3799, 0]
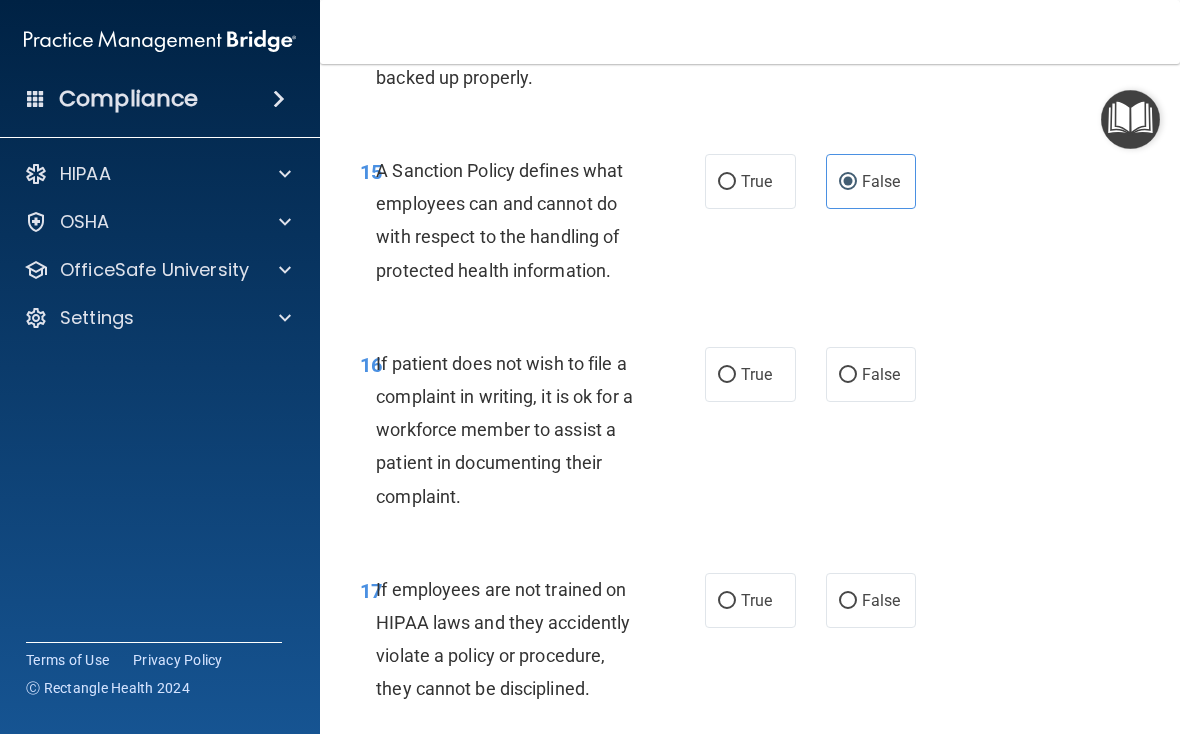
click at [744, 365] on span "True" at bounding box center [756, 374] width 31 height 19
click at [736, 368] on input "True" at bounding box center [727, 375] width 18 height 15
radio input "true"
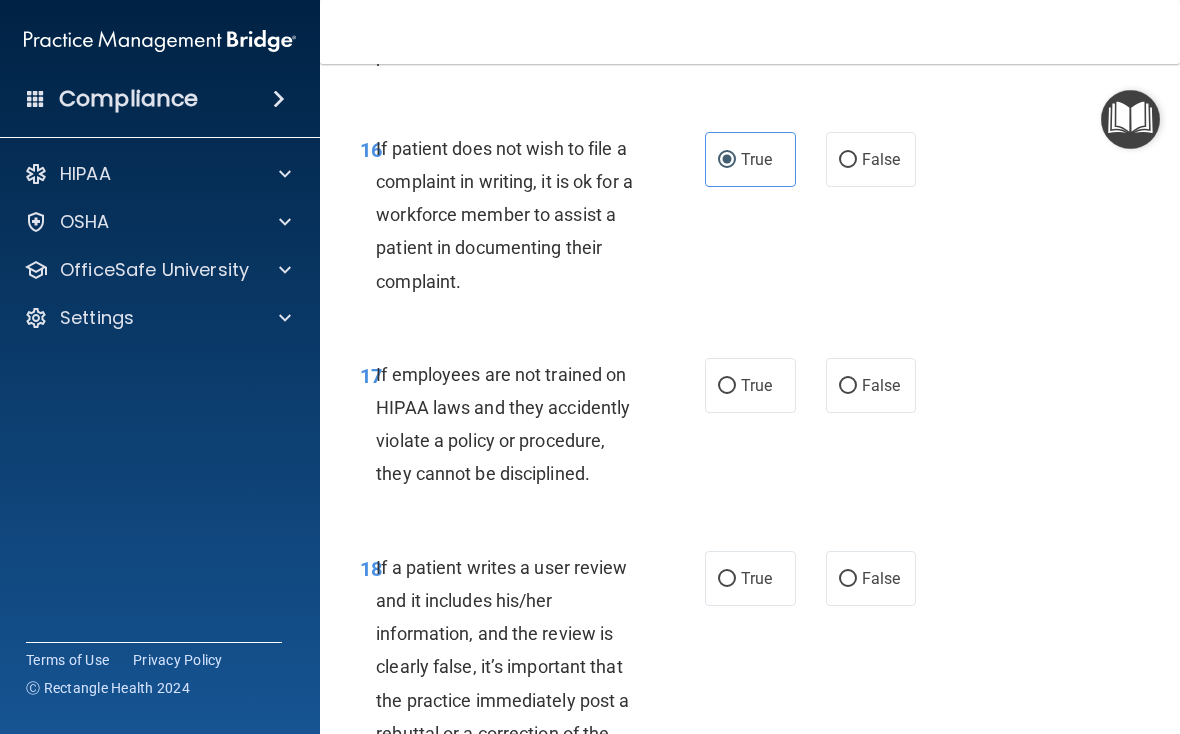
scroll to position [4015, 0]
click at [819, 375] on span "False" at bounding box center [881, 384] width 39 height 19
click at [819, 378] on input "False" at bounding box center [848, 385] width 18 height 15
radio input "true"
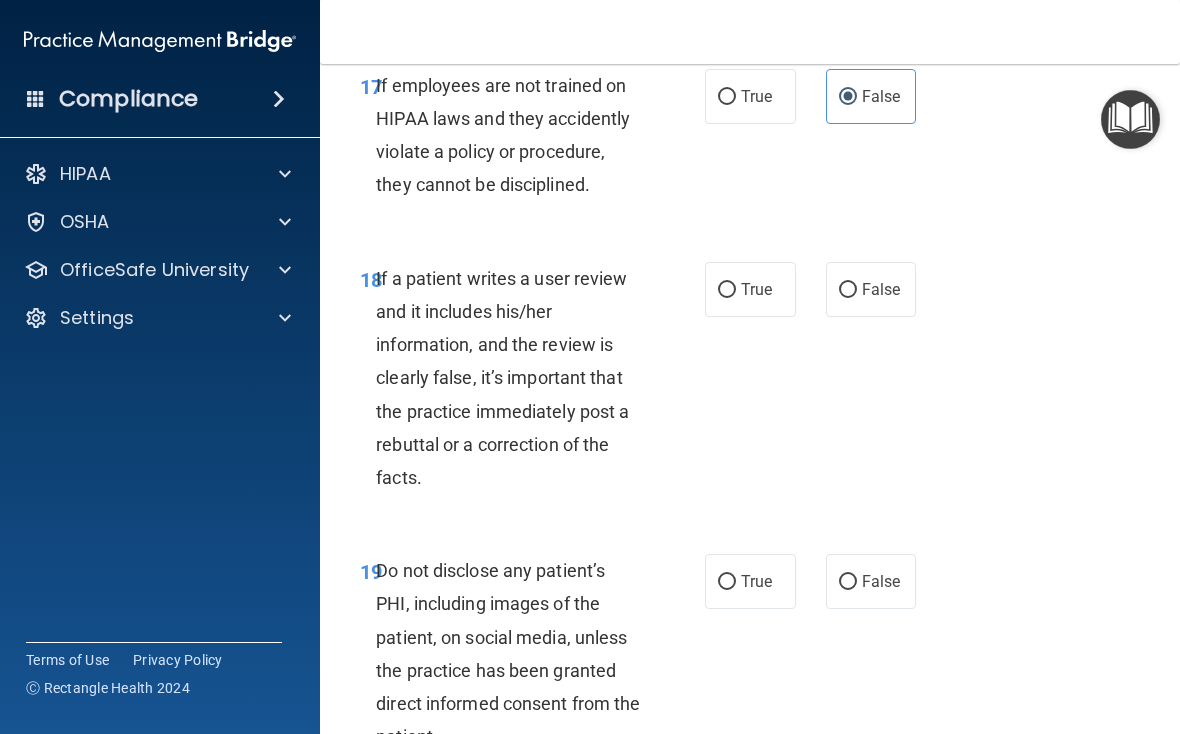
scroll to position [4312, 0]
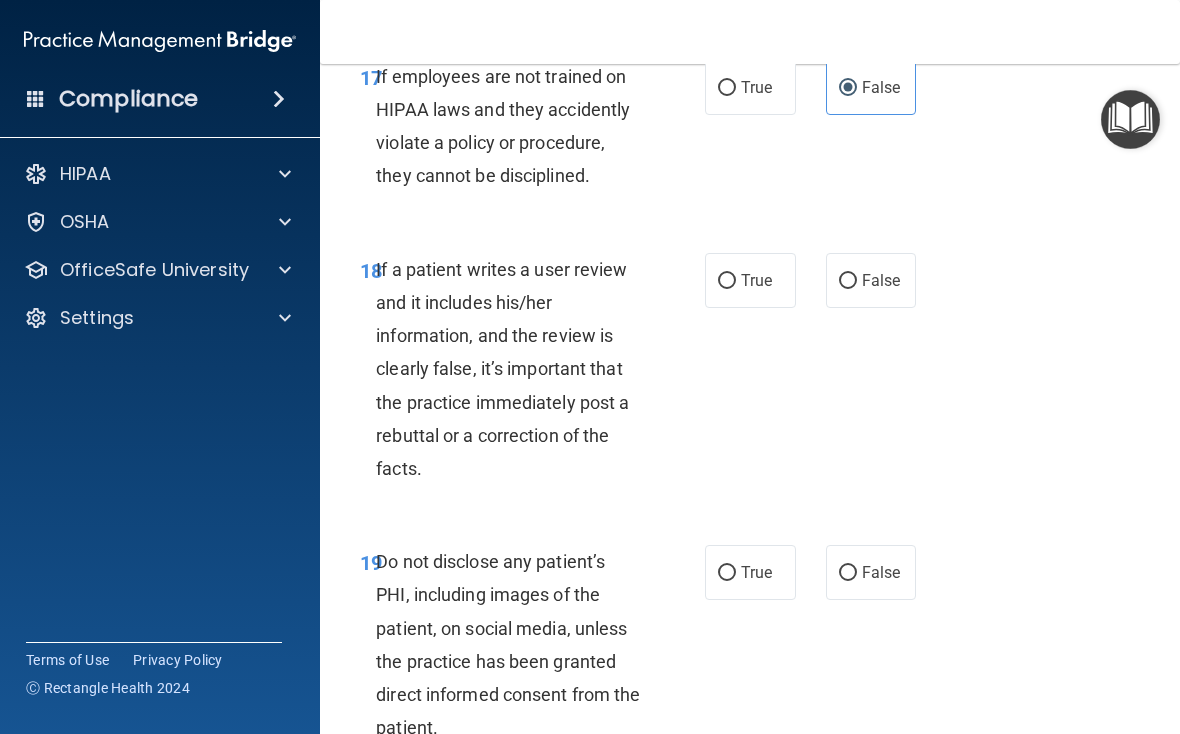
click at [819, 253] on label "False" at bounding box center [871, 280] width 91 height 55
click at [819, 274] on input "False" at bounding box center [848, 281] width 18 height 15
radio input "true"
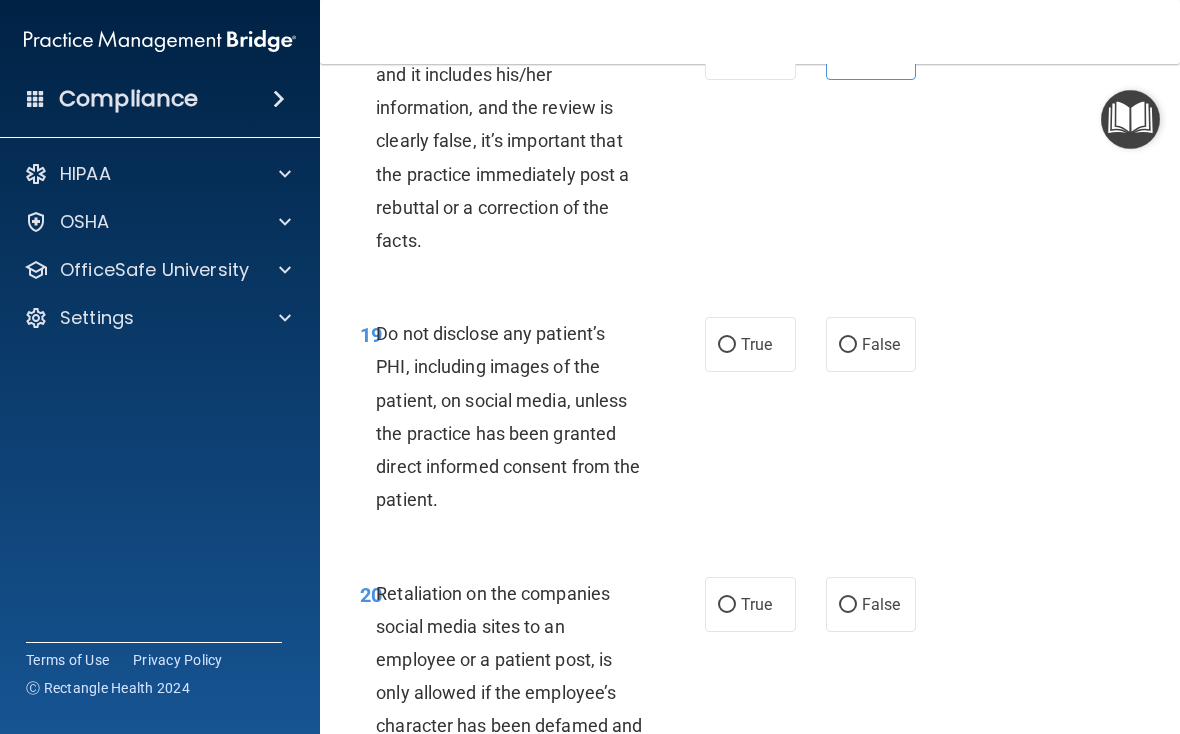
scroll to position [4578, 0]
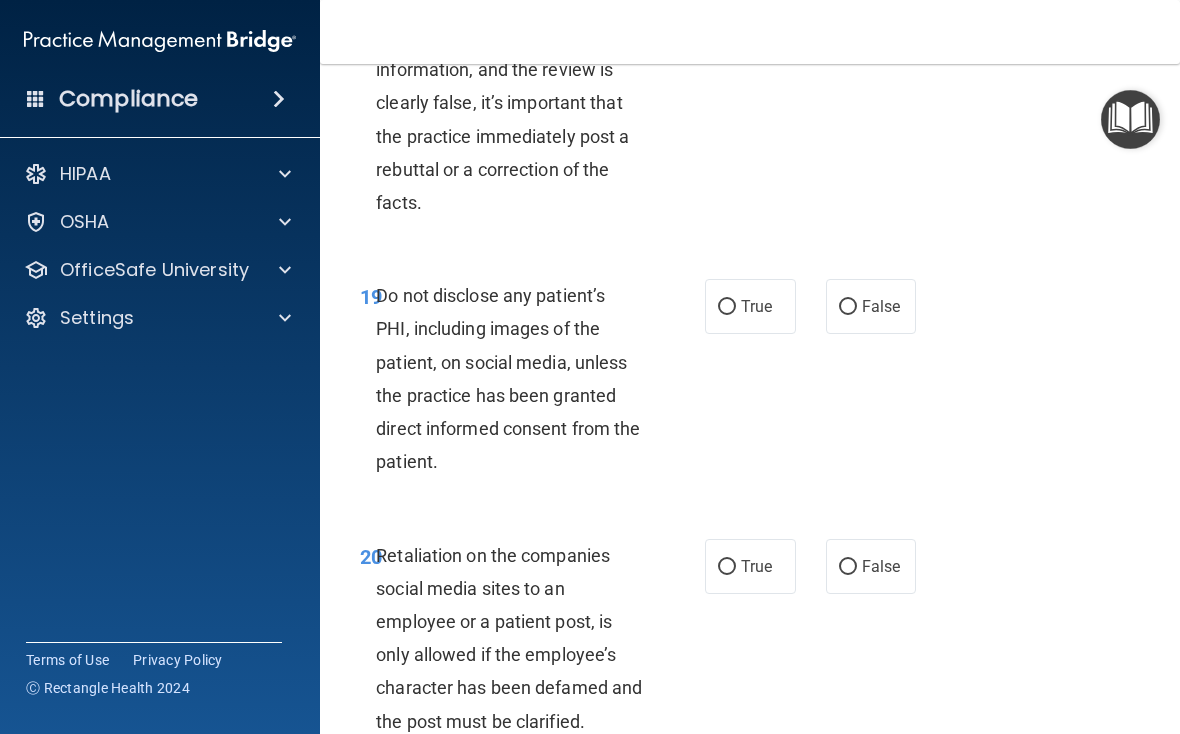
click at [732, 300] on input "True" at bounding box center [727, 307] width 18 height 15
radio input "true"
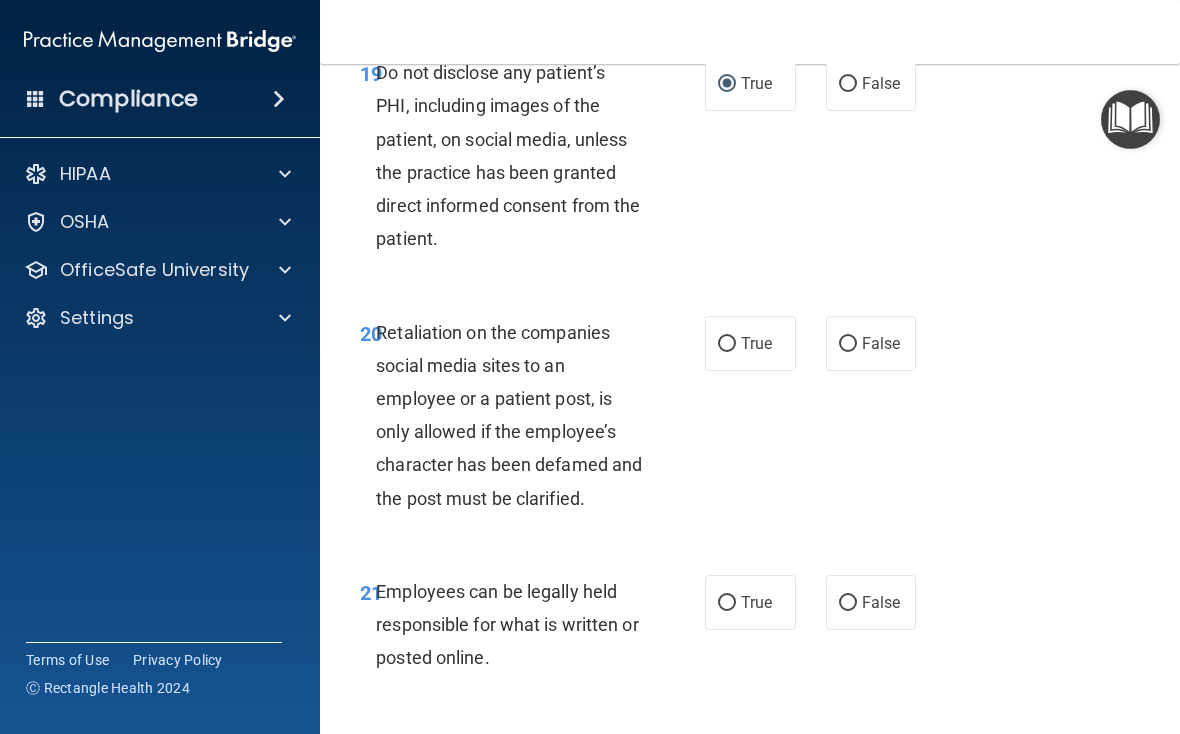
scroll to position [4803, 0]
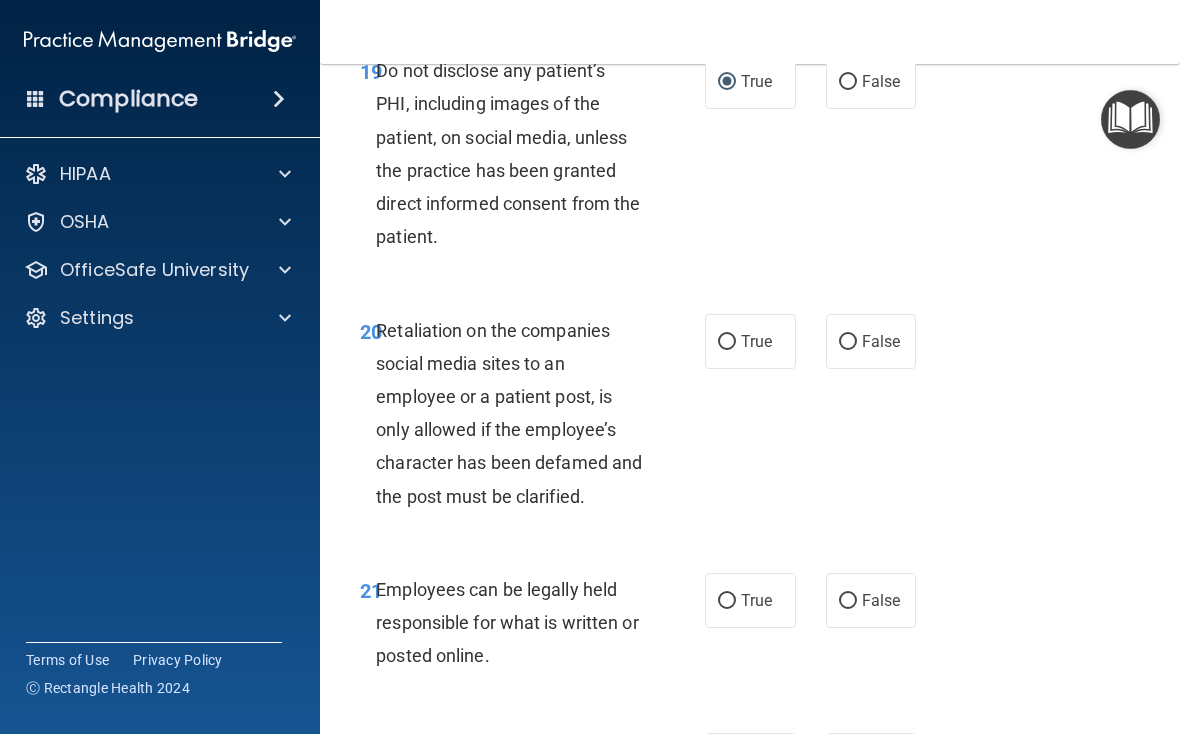
click at [819, 314] on label "False" at bounding box center [871, 341] width 91 height 55
click at [819, 335] on input "False" at bounding box center [848, 342] width 18 height 15
radio input "true"
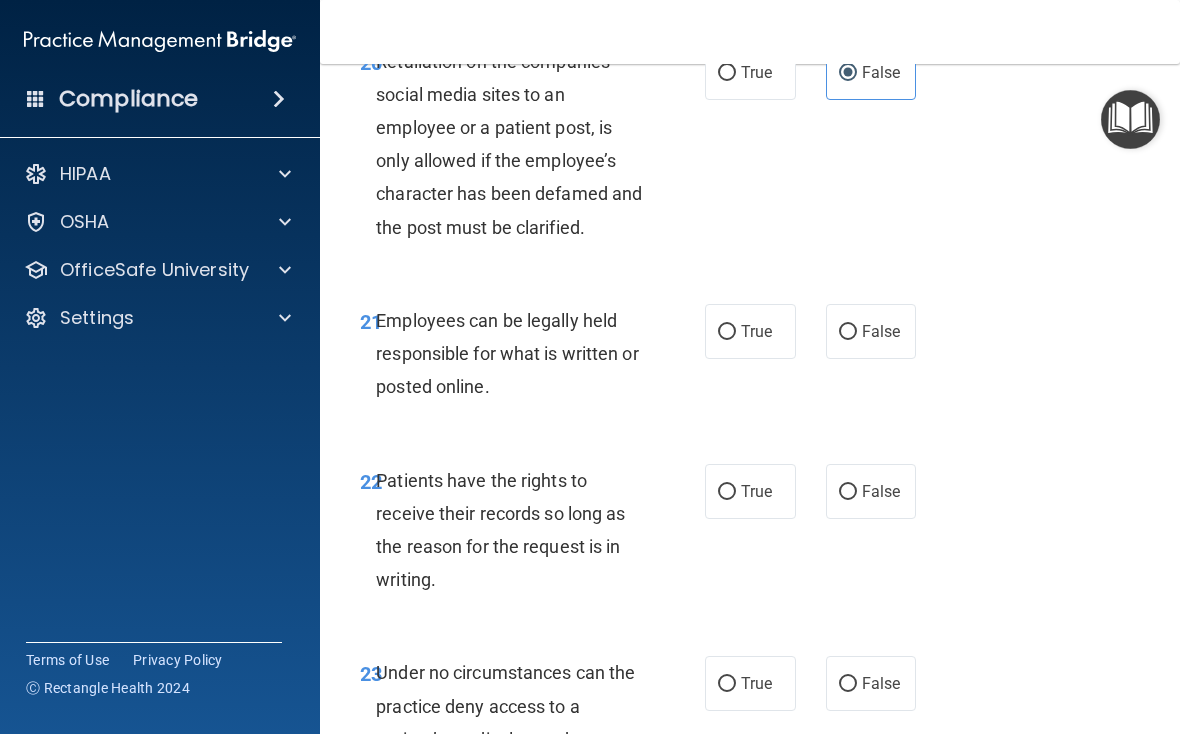
scroll to position [5077, 0]
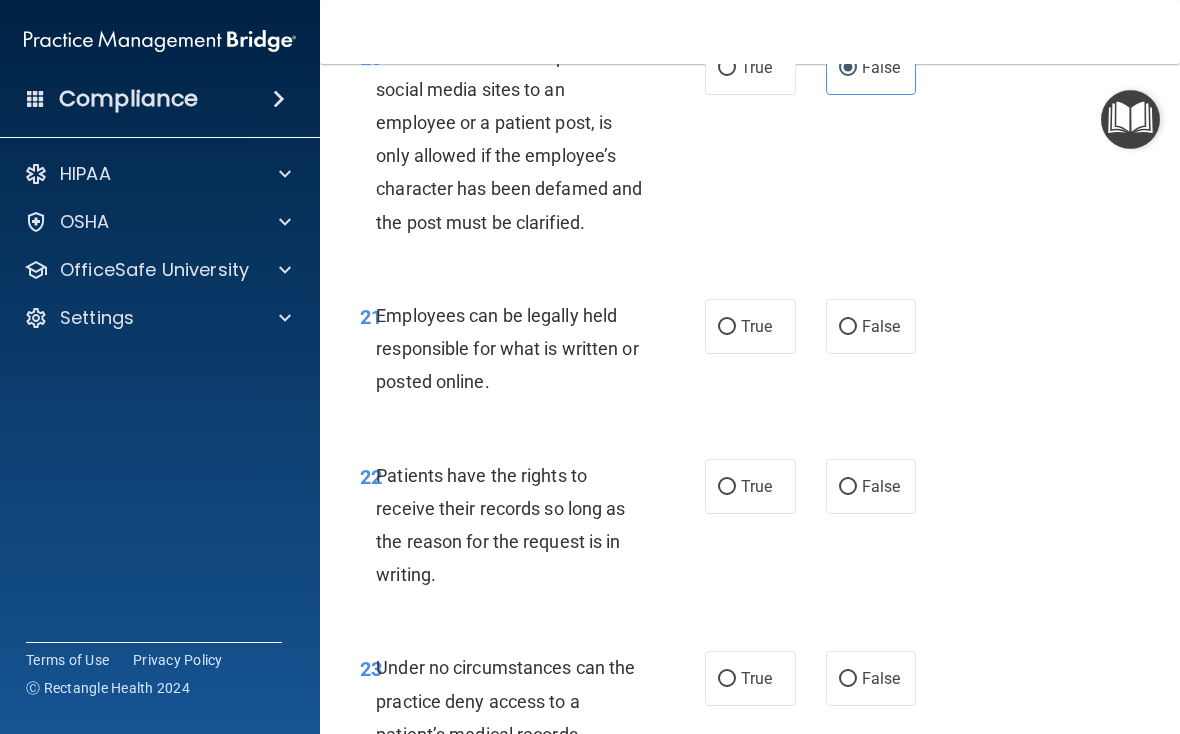
click at [774, 306] on label "True" at bounding box center [750, 326] width 91 height 55
click at [736, 320] on input "True" at bounding box center [727, 327] width 18 height 15
radio input "true"
click at [819, 309] on label "False" at bounding box center [871, 326] width 91 height 55
click at [819, 320] on input "False" at bounding box center [848, 327] width 18 height 15
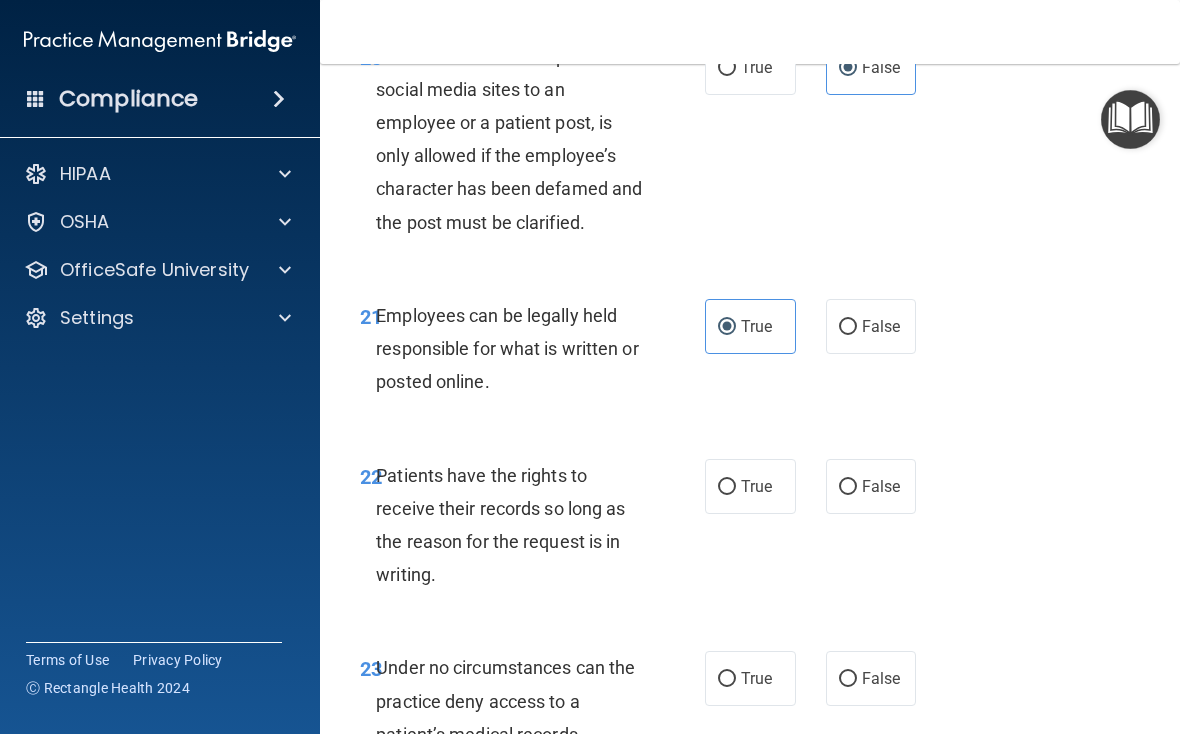
radio input "true"
radio input "false"
click at [742, 477] on span "True" at bounding box center [756, 486] width 31 height 19
click at [736, 480] on input "True" at bounding box center [727, 487] width 18 height 15
radio input "true"
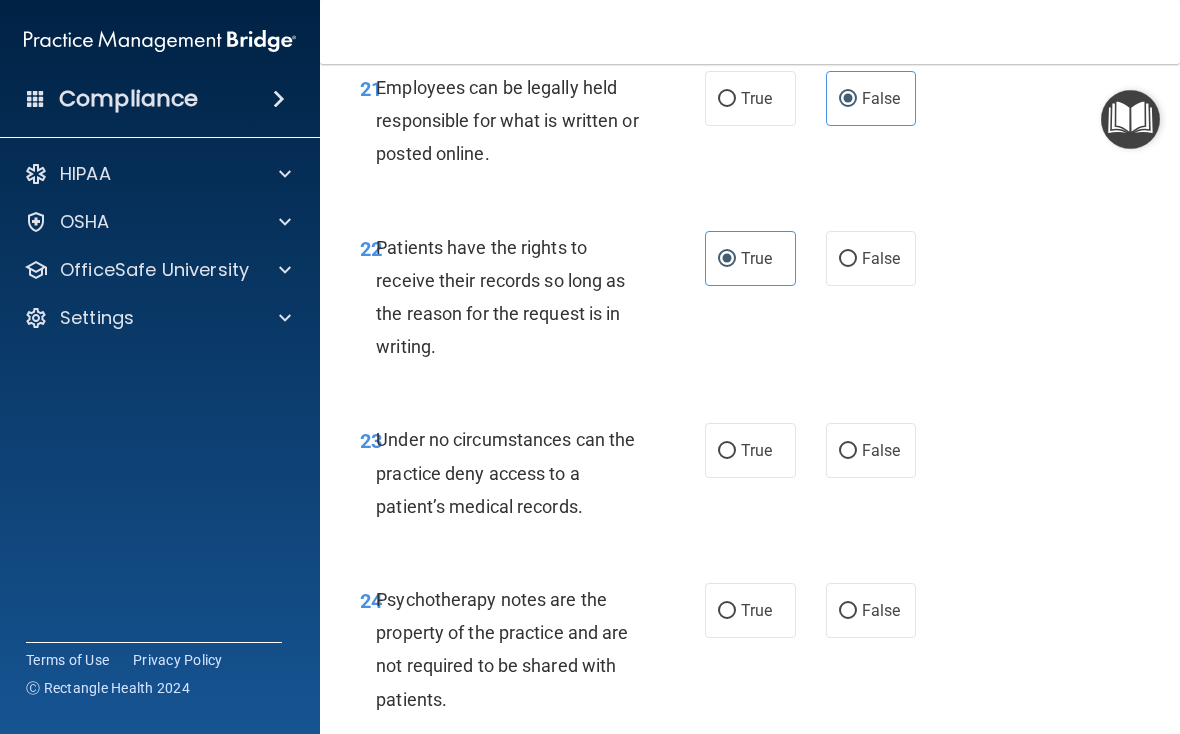
scroll to position [5310, 0]
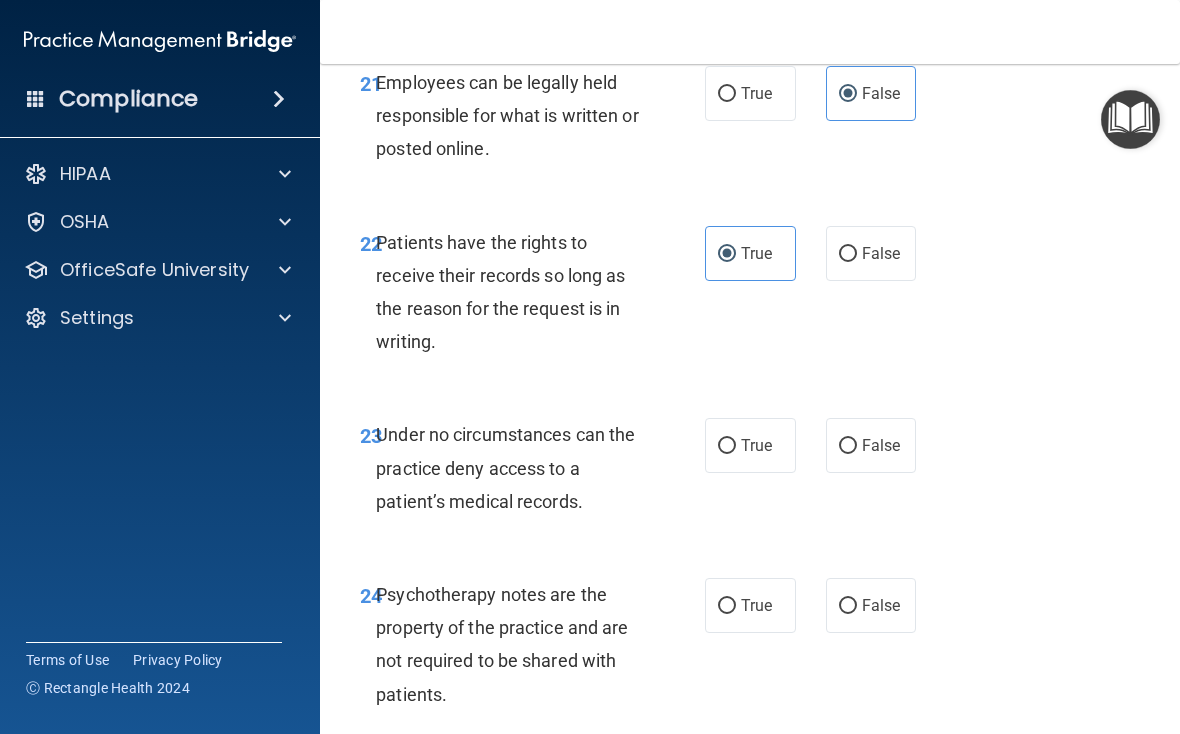
click at [819, 418] on label "False" at bounding box center [871, 445] width 91 height 55
click at [819, 439] on input "False" at bounding box center [848, 446] width 18 height 15
radio input "true"
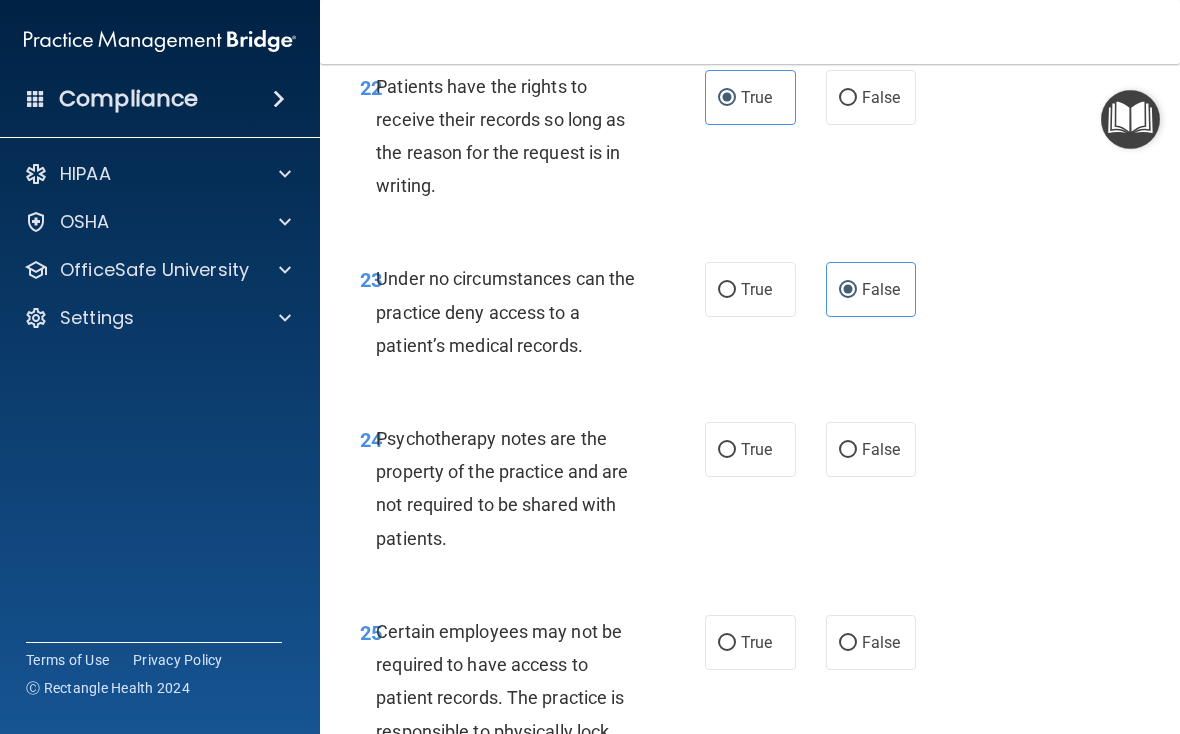
scroll to position [5470, 0]
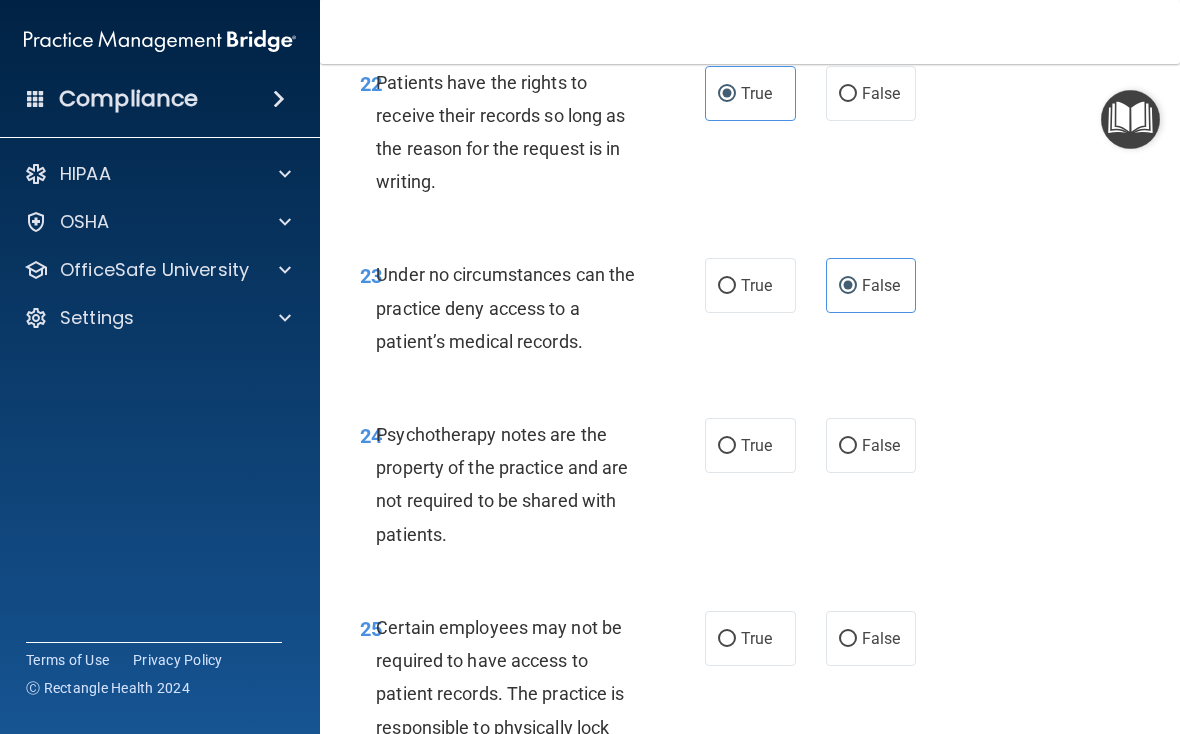
click at [819, 441] on label "False" at bounding box center [871, 445] width 91 height 55
click at [819, 441] on input "False" at bounding box center [848, 446] width 18 height 15
radio input "true"
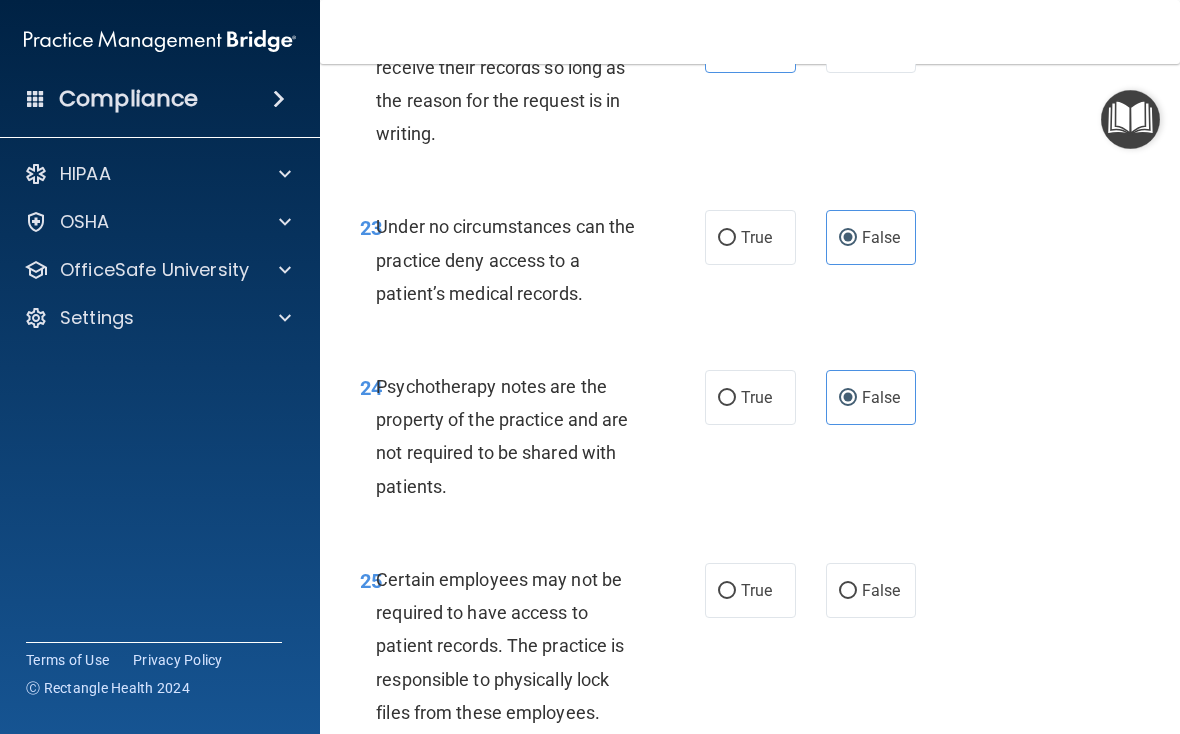
scroll to position [5568, 0]
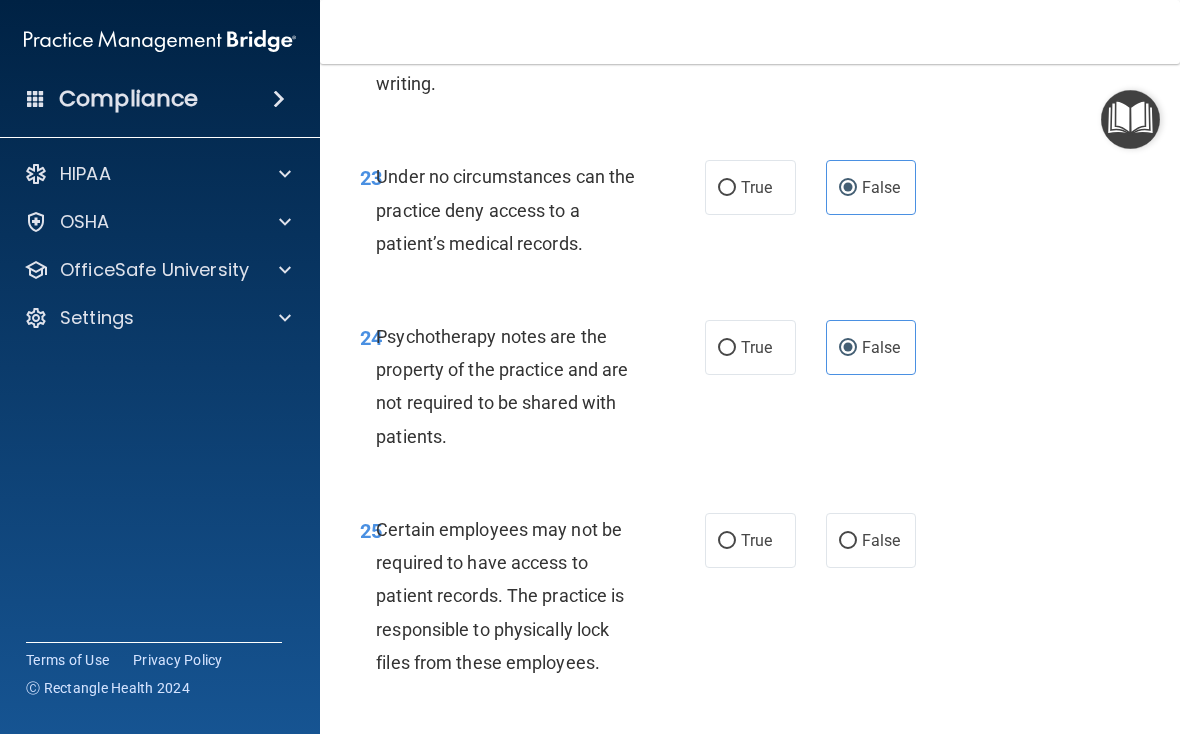
click at [777, 513] on label "True" at bounding box center [750, 540] width 91 height 55
click at [736, 534] on input "True" at bounding box center [727, 541] width 18 height 15
radio input "true"
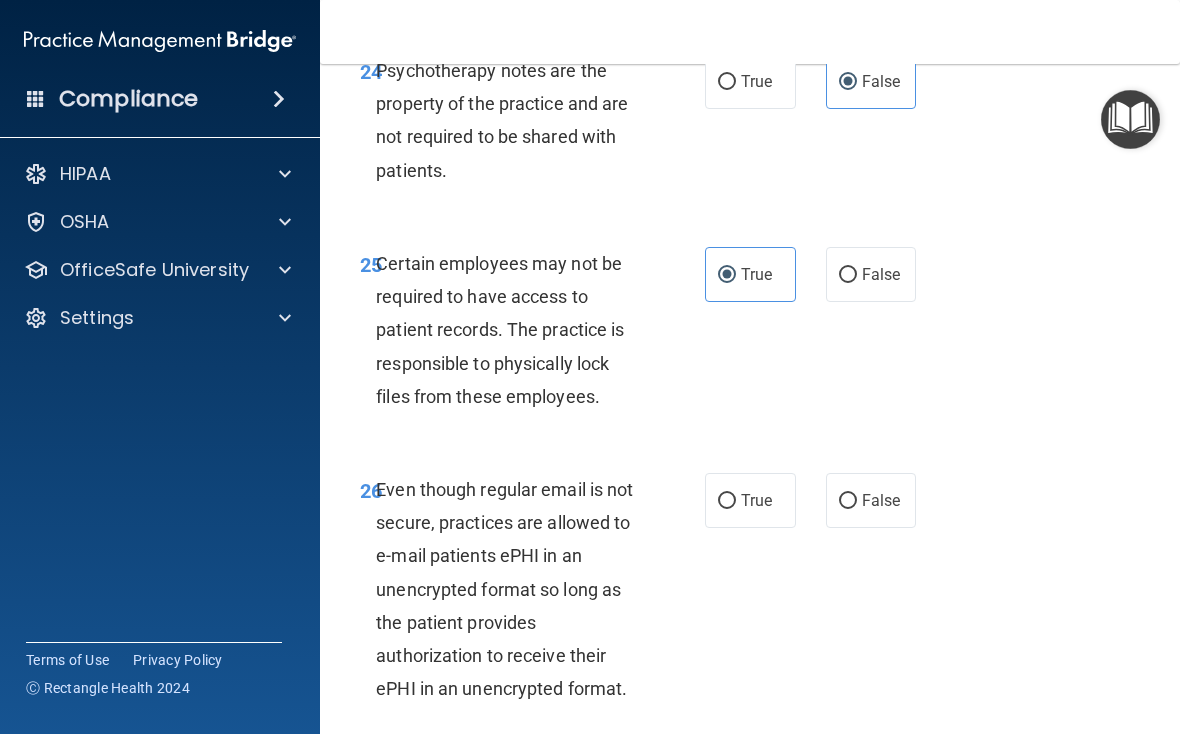
scroll to position [5839, 0]
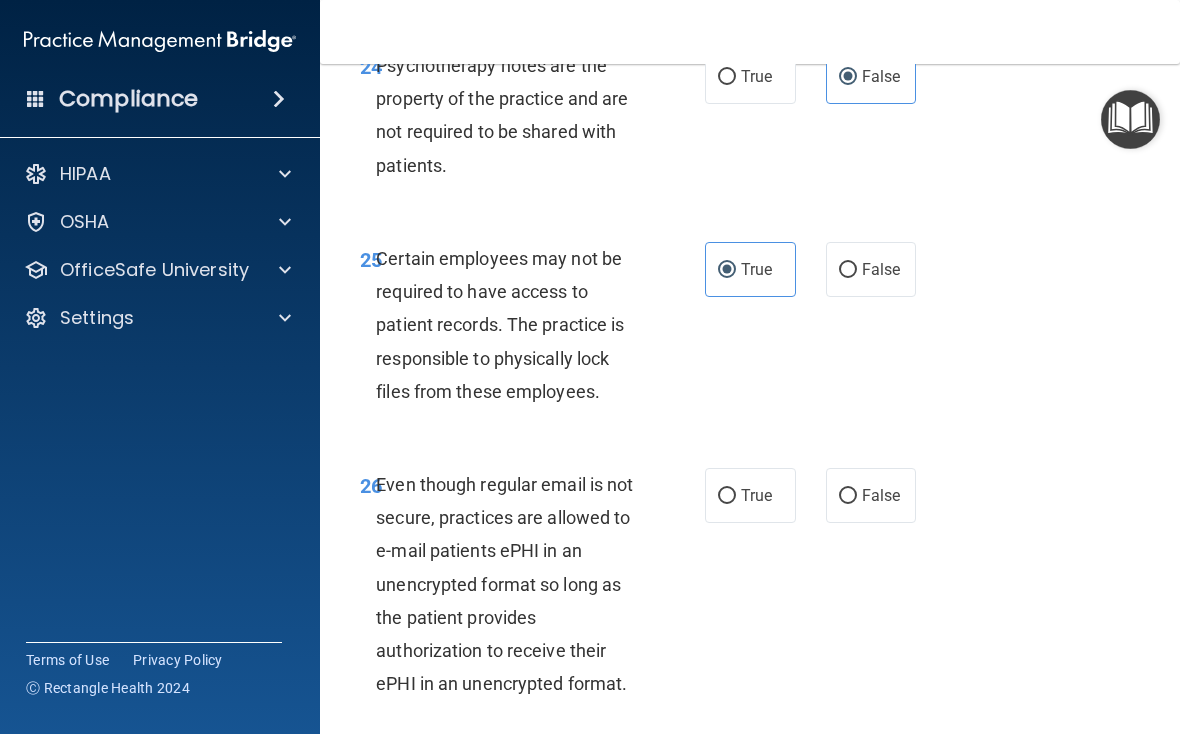
click at [819, 486] on span "False" at bounding box center [881, 495] width 39 height 19
click at [819, 489] on input "False" at bounding box center [848, 496] width 18 height 15
radio input "true"
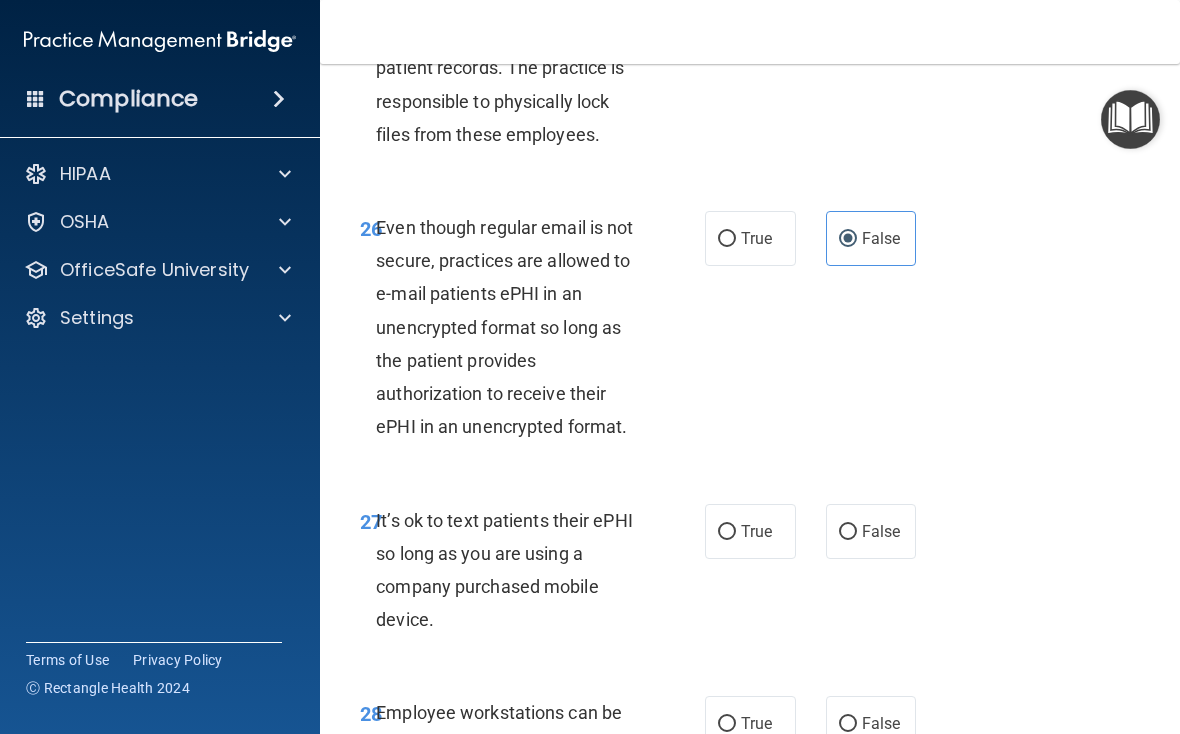
scroll to position [6107, 0]
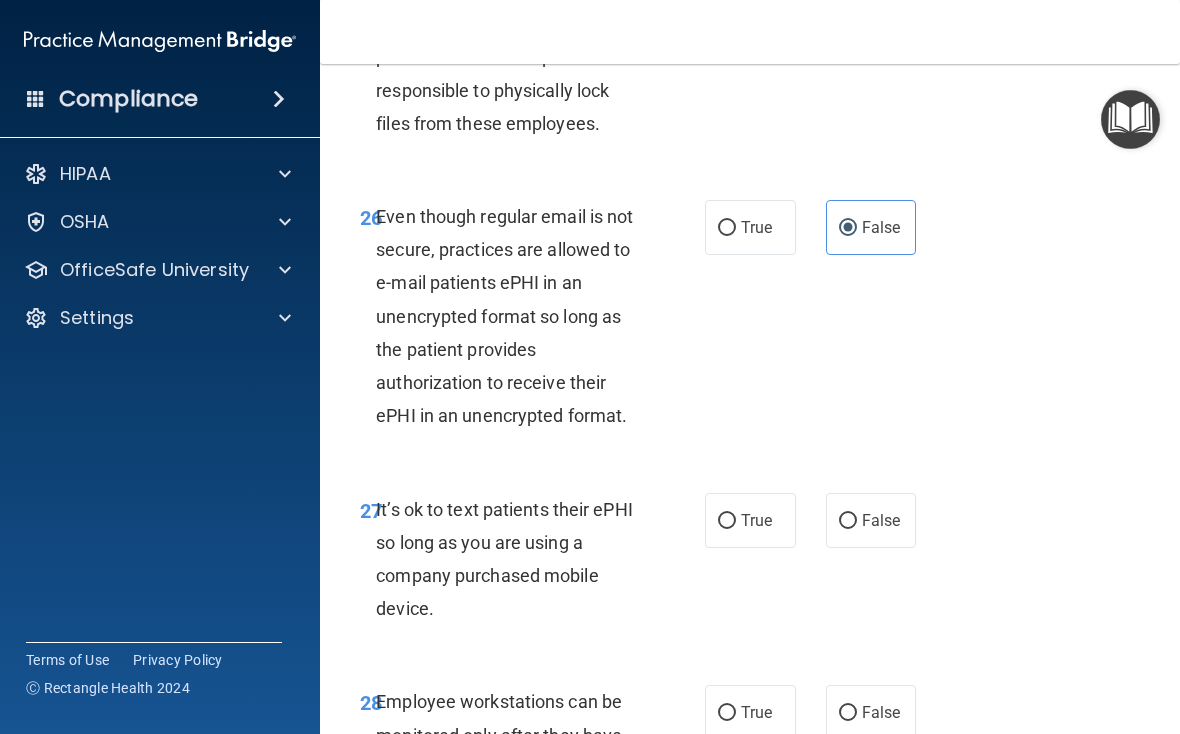
click at [819, 493] on label "False" at bounding box center [871, 520] width 91 height 55
click at [819, 514] on input "False" at bounding box center [848, 521] width 18 height 15
radio input "true"
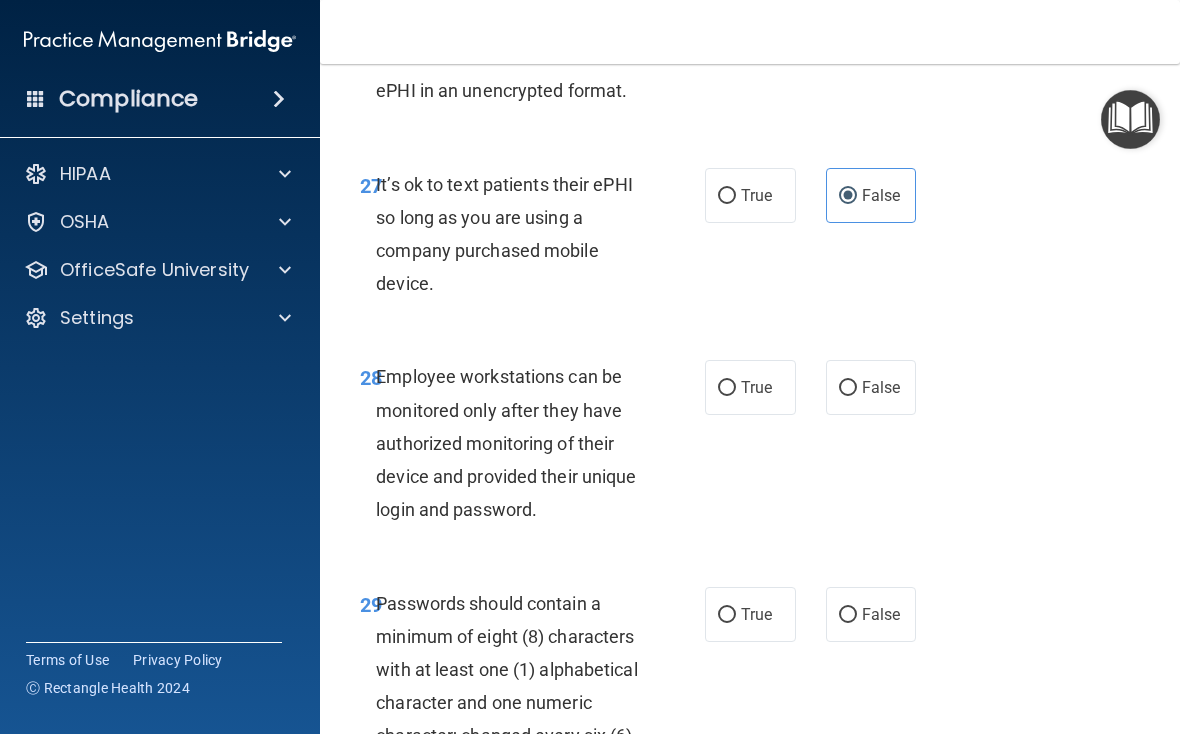
scroll to position [6464, 0]
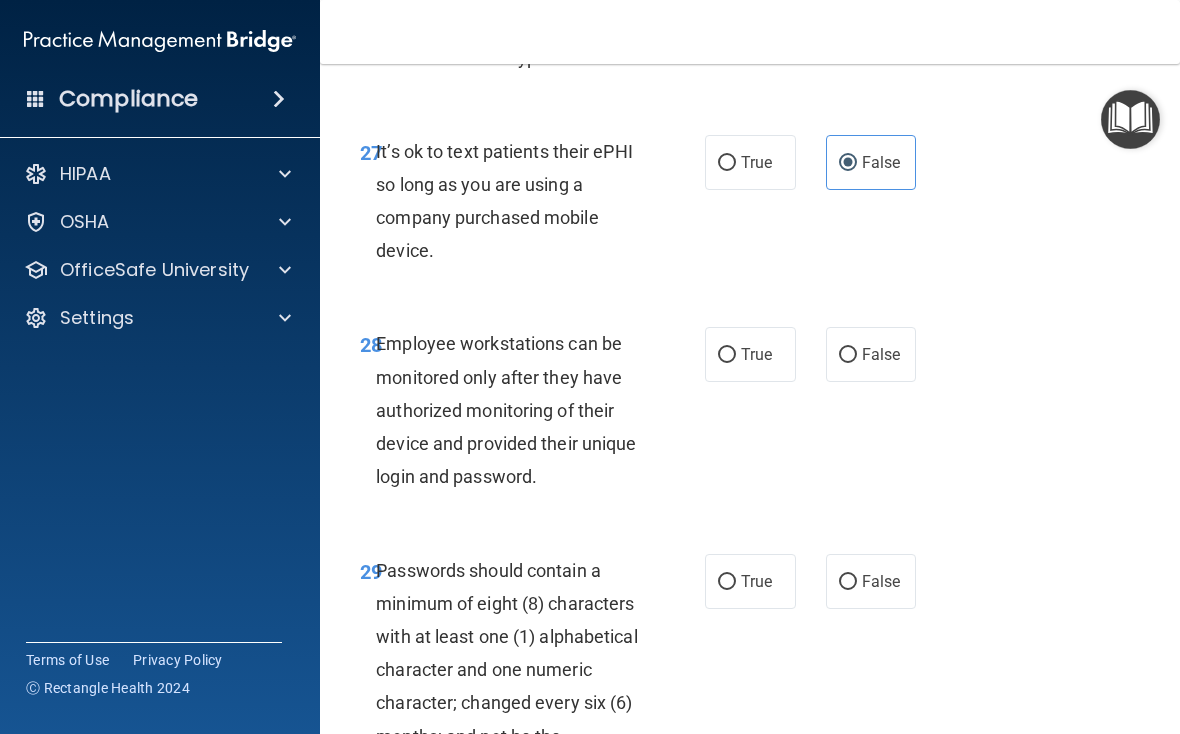
click at [819, 345] on span "False" at bounding box center [881, 354] width 39 height 19
click at [819, 348] on input "False" at bounding box center [848, 355] width 18 height 15
radio input "true"
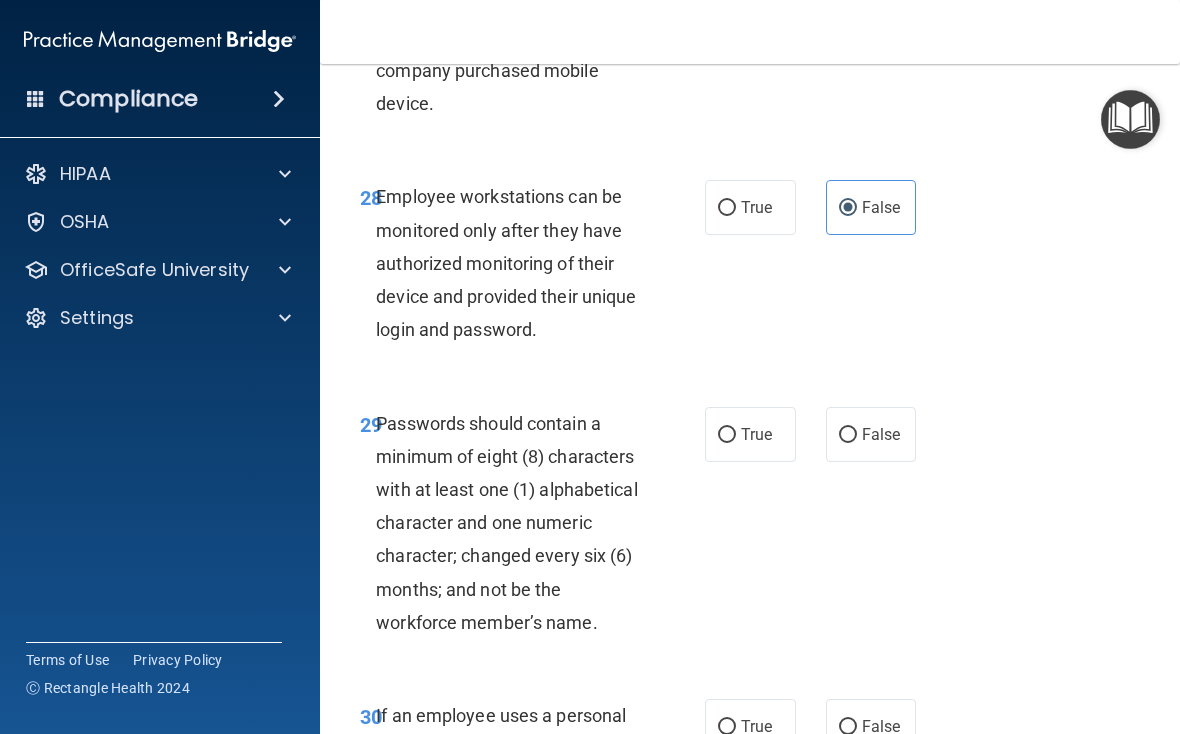
scroll to position [6617, 0]
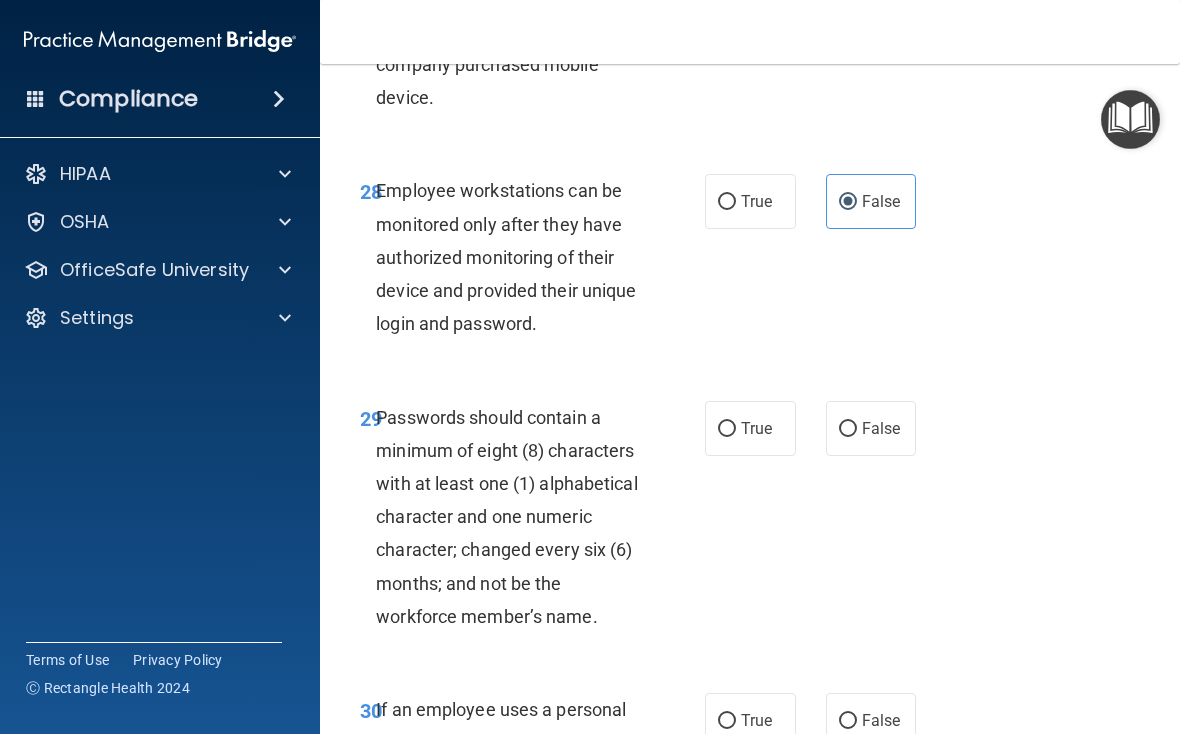
click at [732, 422] on input "True" at bounding box center [727, 429] width 18 height 15
radio input "true"
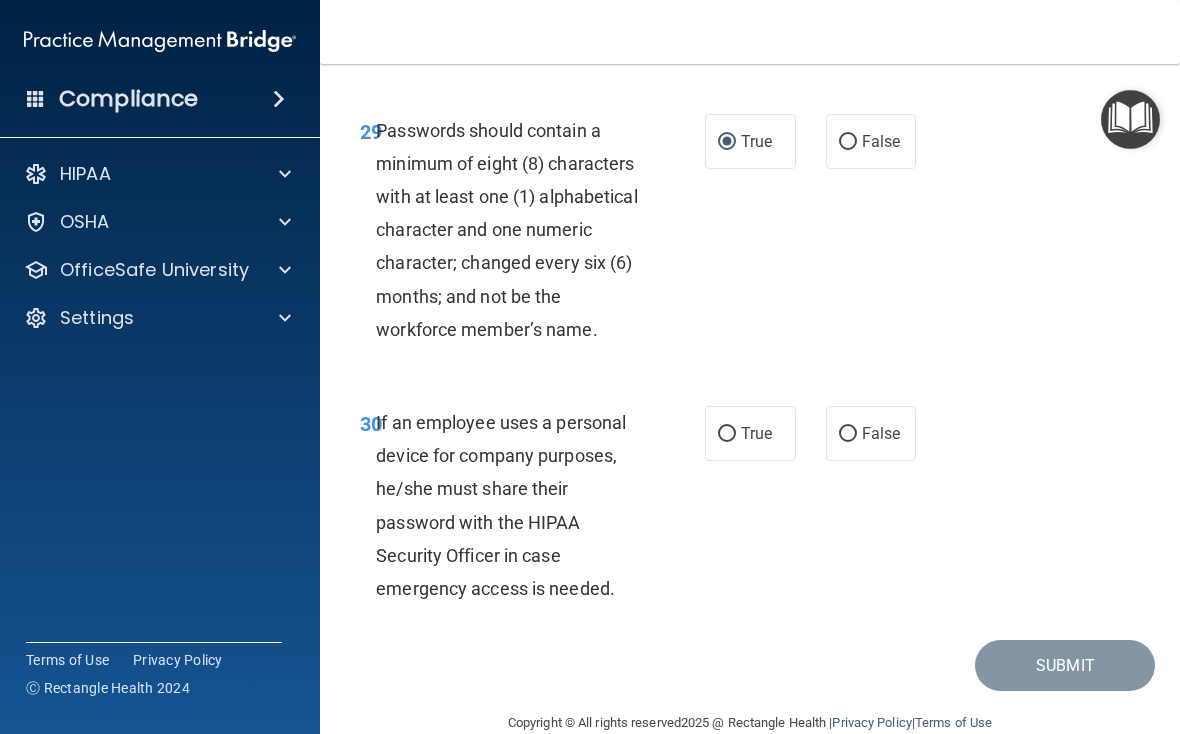
scroll to position [6903, 0]
click at [819, 428] on input "False" at bounding box center [848, 435] width 18 height 15
radio input "true"
click at [819, 641] on button "Submit" at bounding box center [1065, 666] width 180 height 51
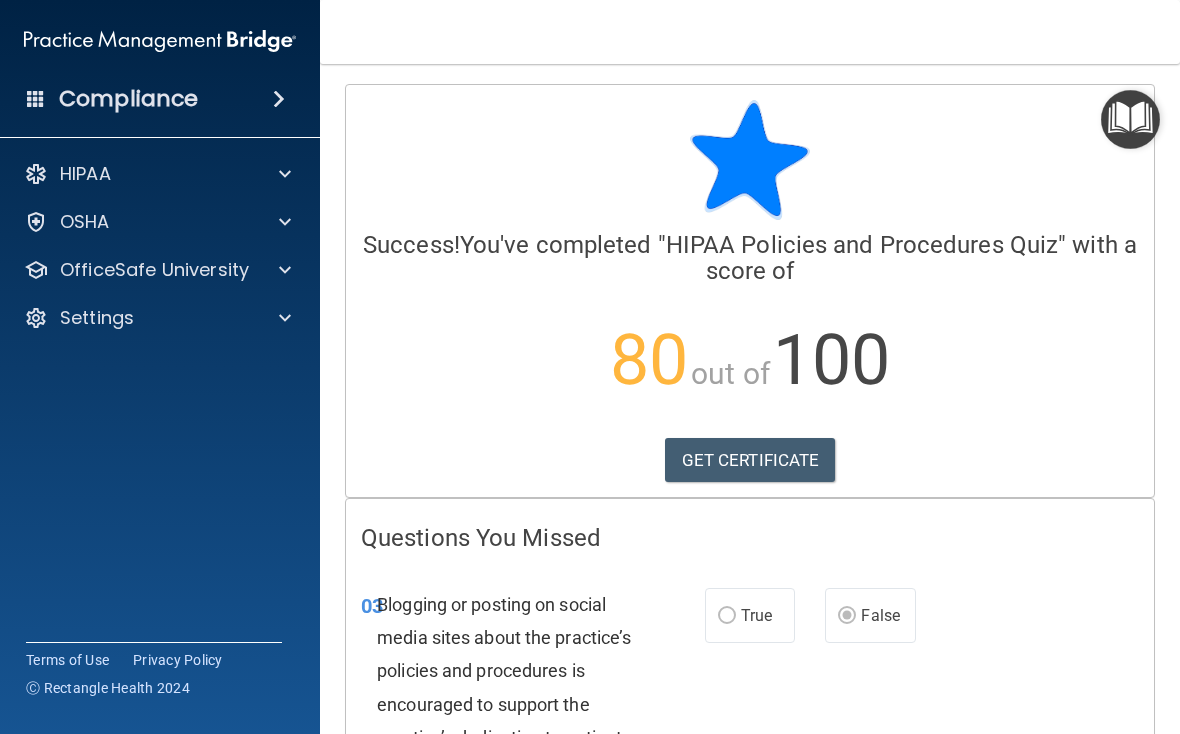
click at [803, 473] on link "GET CERTIFICATE" at bounding box center [750, 460] width 171 height 44
click at [85, 175] on p "HIPAA" at bounding box center [85, 174] width 51 height 24
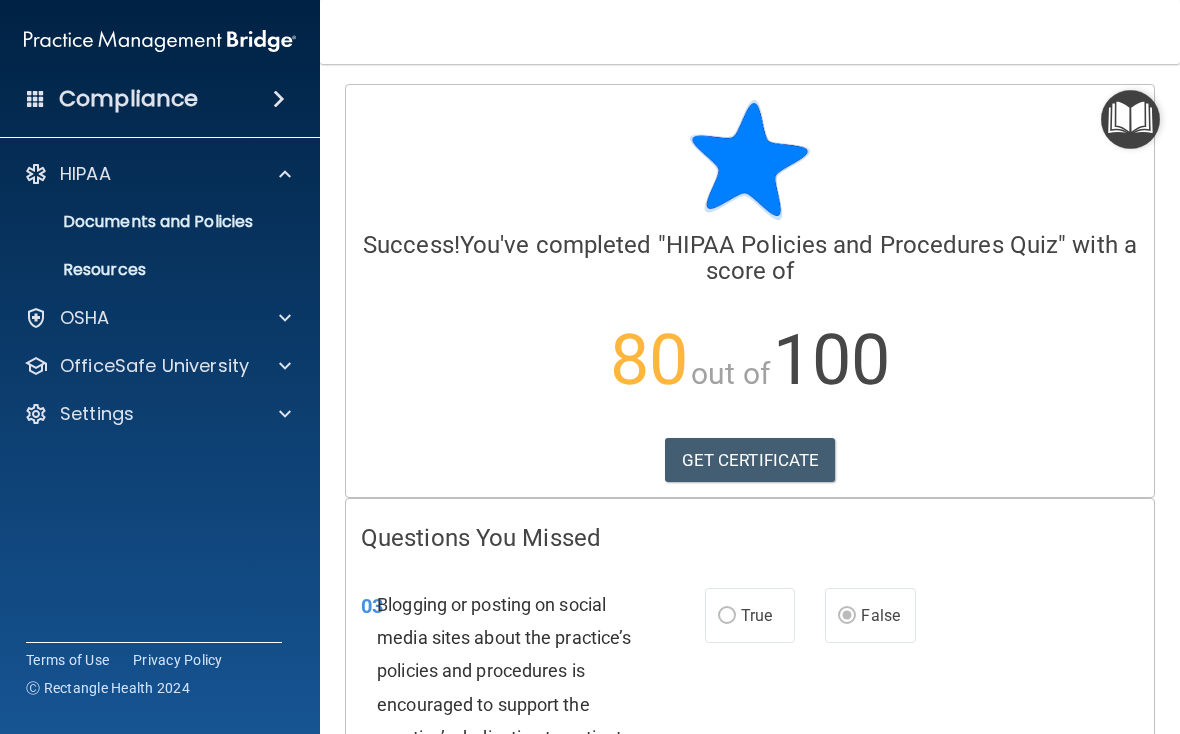
click at [126, 369] on p "OfficeSafe University" at bounding box center [154, 366] width 189 height 24
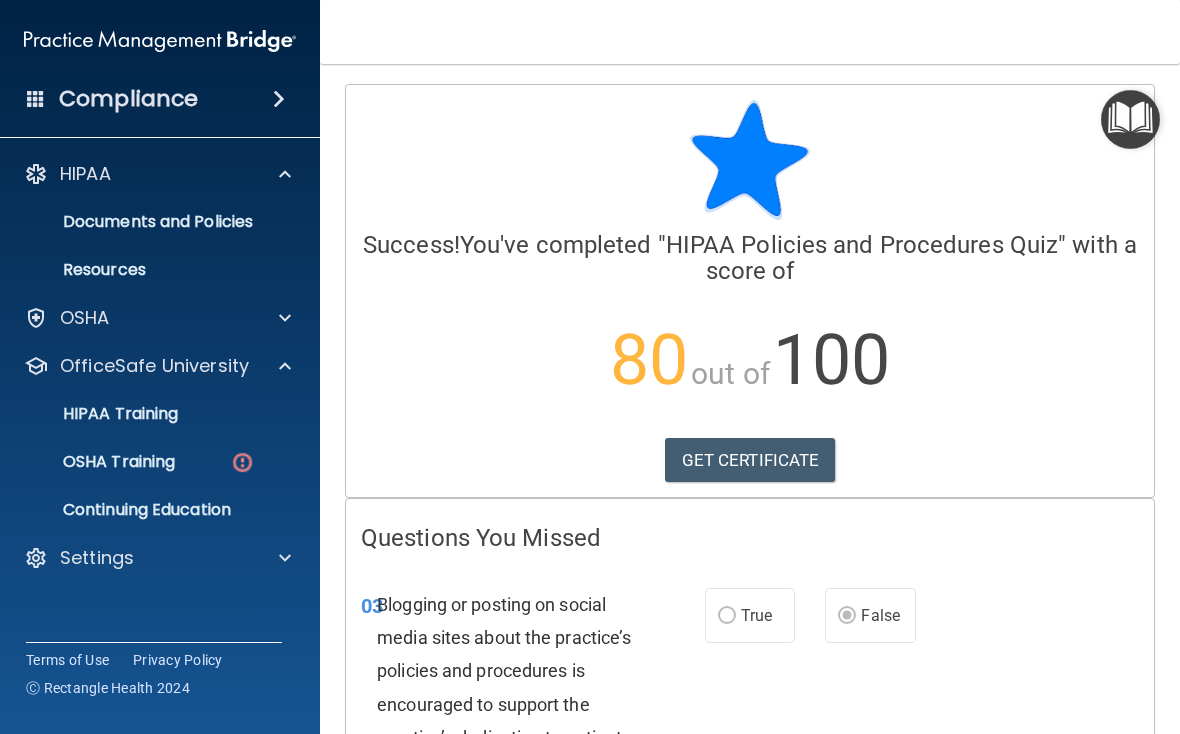
click at [92, 421] on p "HIPAA Training" at bounding box center [95, 414] width 165 height 20
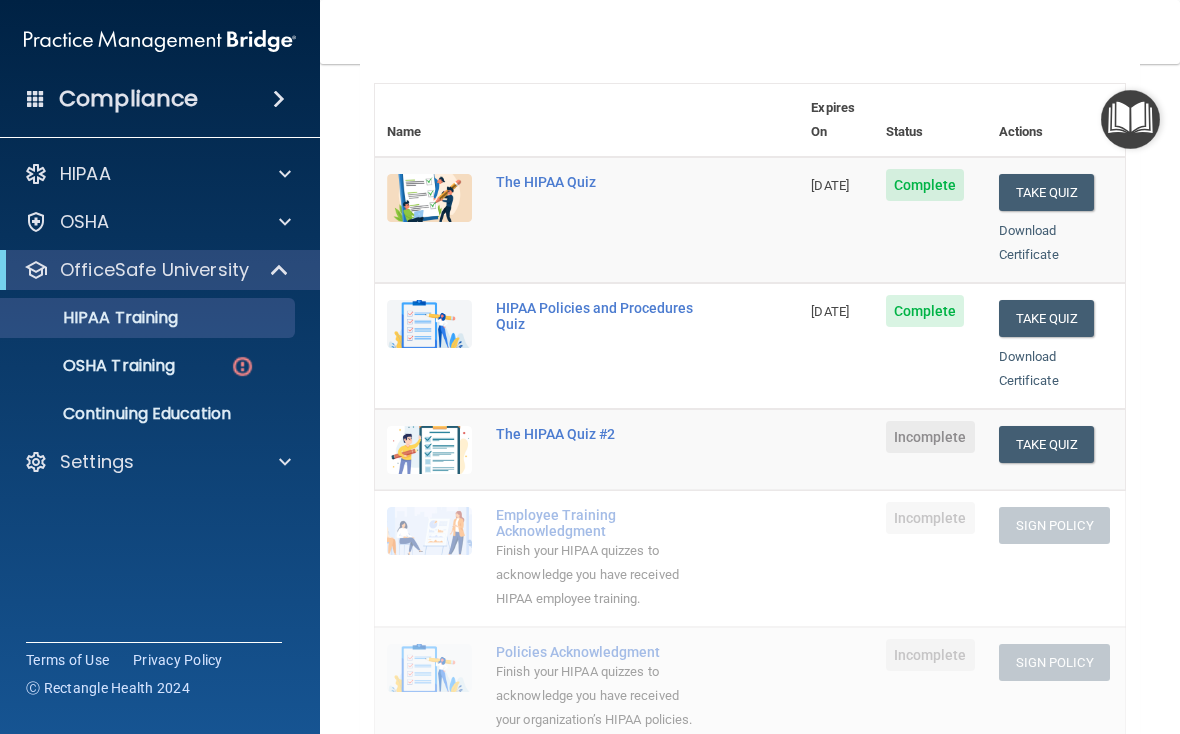
scroll to position [218, 0]
click at [819, 427] on button "Take Quiz" at bounding box center [1047, 445] width 96 height 37
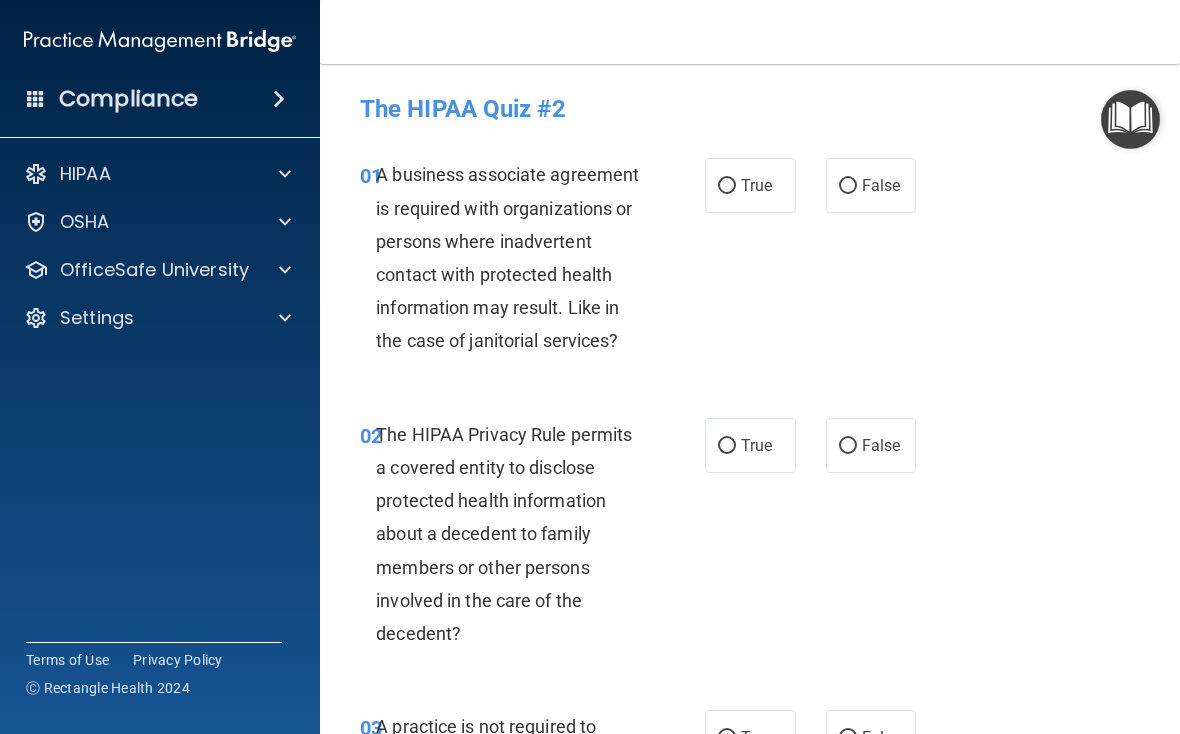
click at [819, 204] on label "False" at bounding box center [871, 185] width 91 height 55
click at [819, 194] on input "False" at bounding box center [848, 186] width 18 height 15
radio input "true"
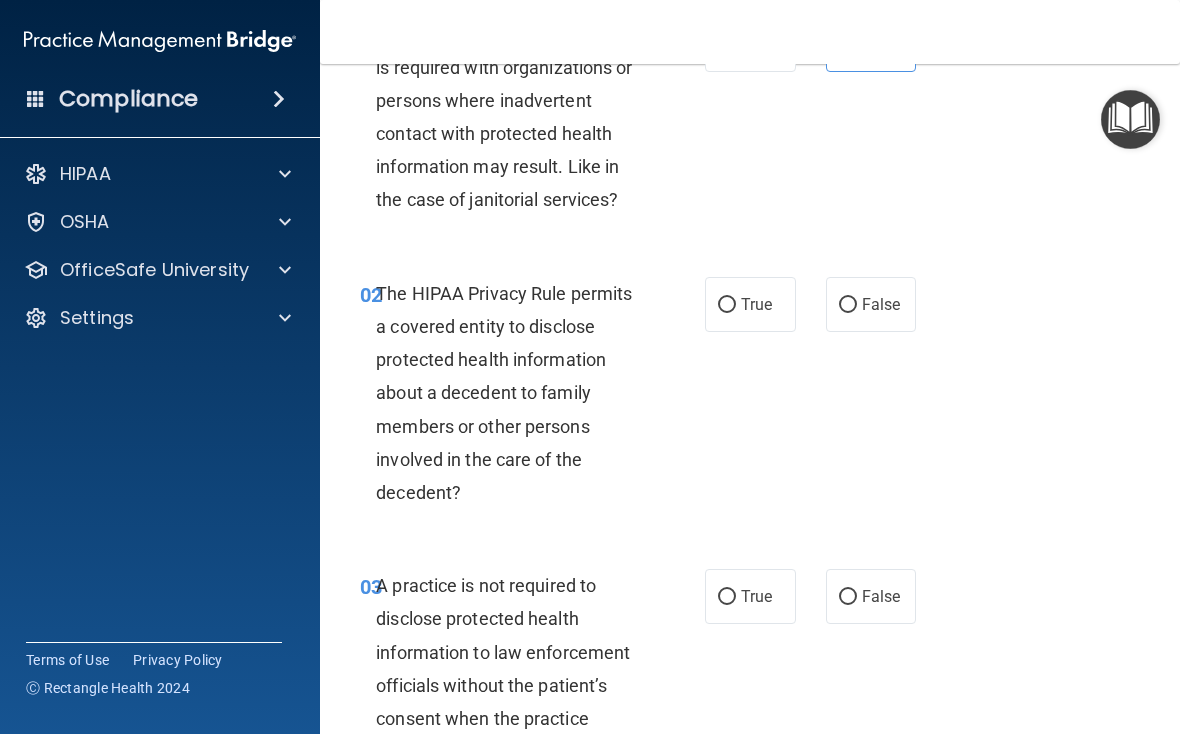
scroll to position [178, 0]
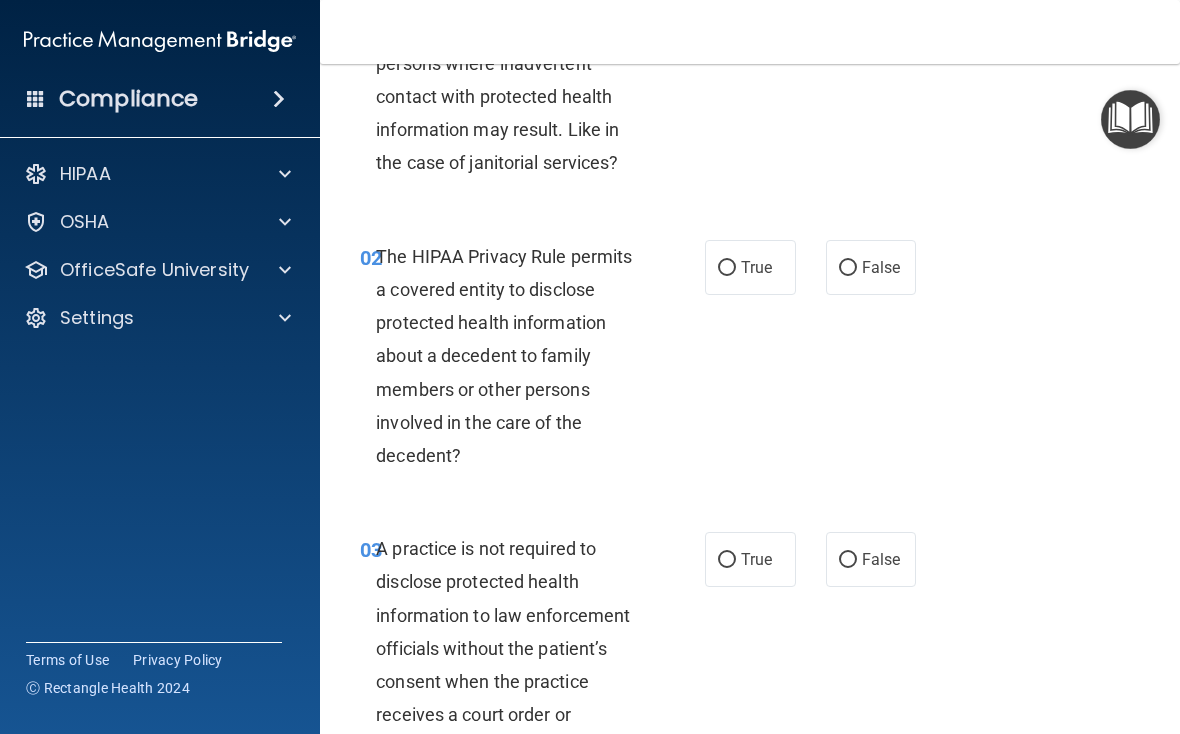
click at [734, 261] on input "True" at bounding box center [727, 268] width 18 height 15
radio input "true"
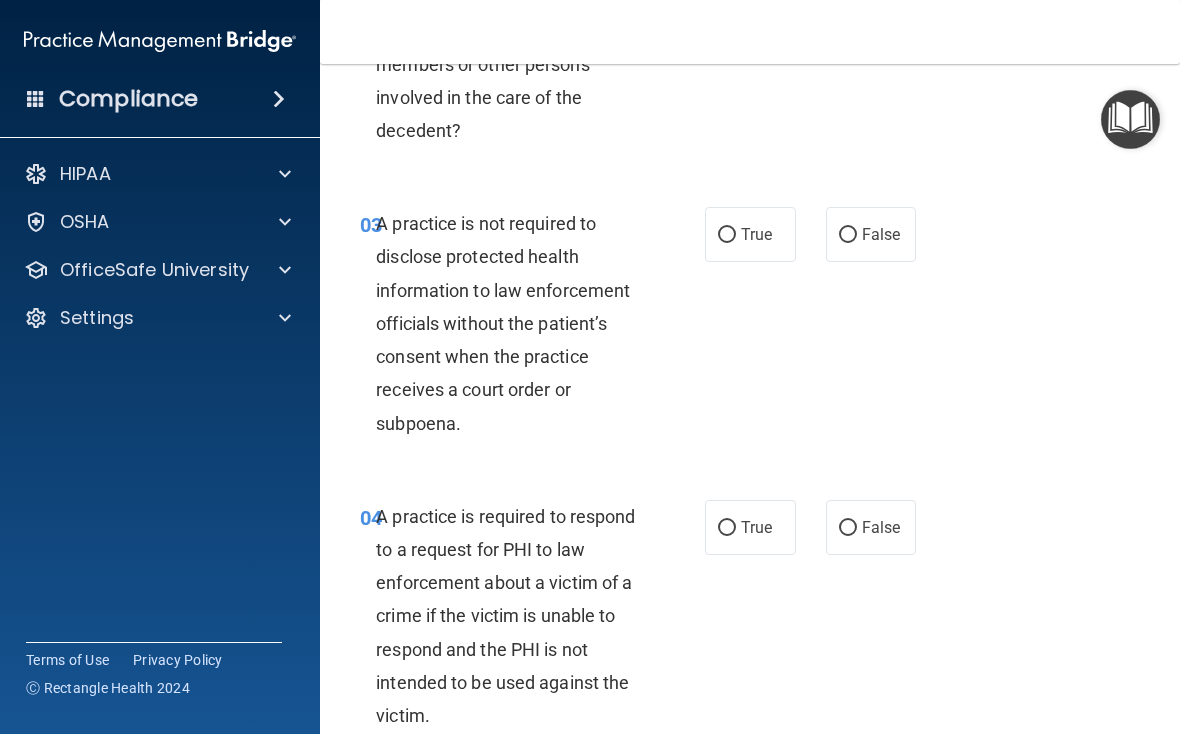
scroll to position [505, 0]
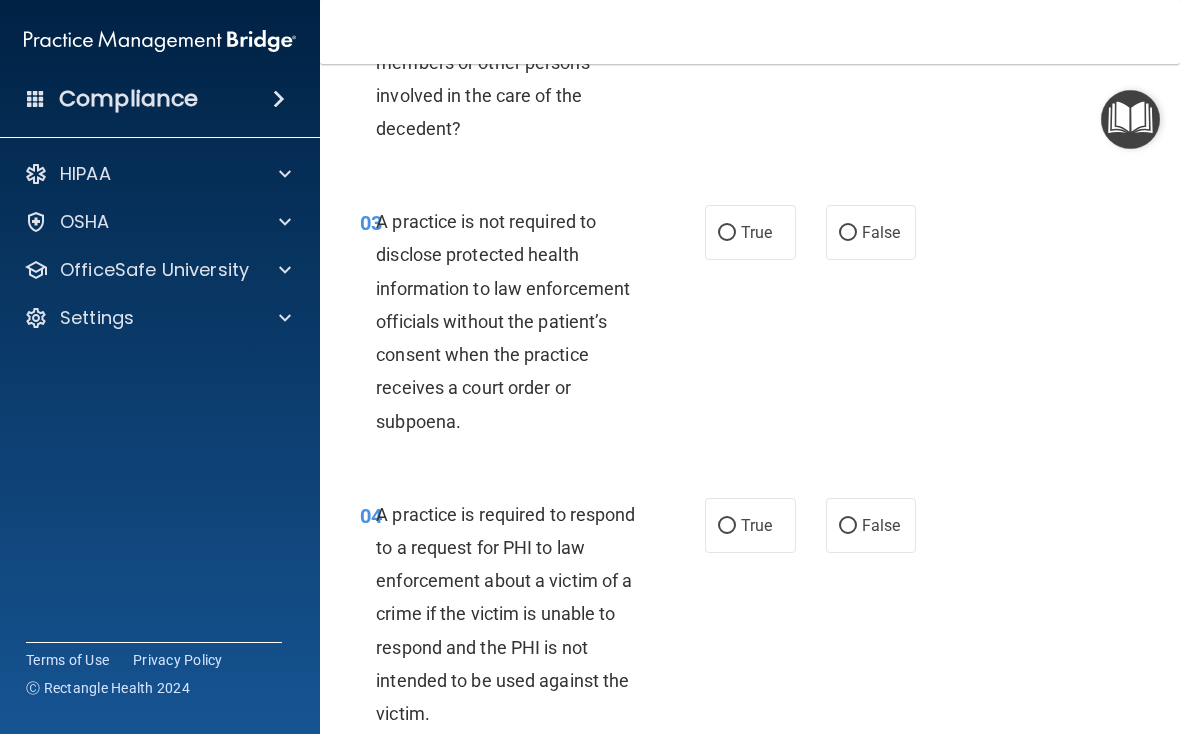
click at [819, 237] on input "False" at bounding box center [848, 233] width 18 height 15
radio input "true"
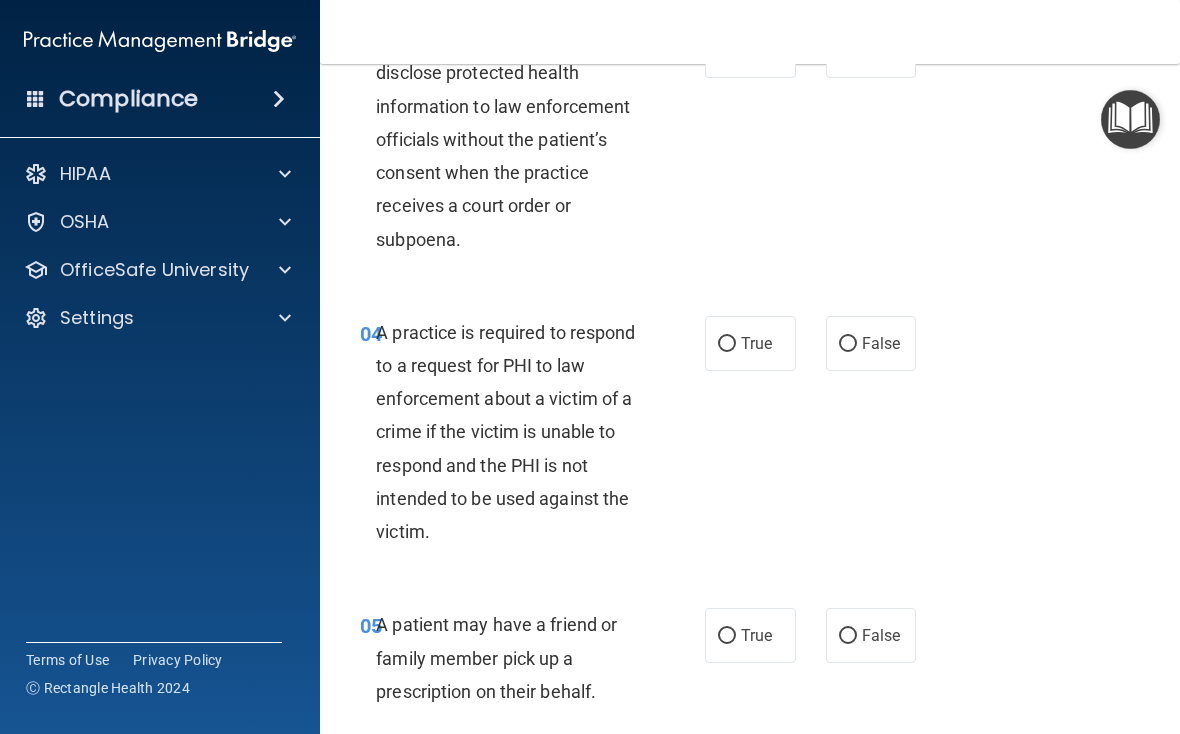
scroll to position [691, 0]
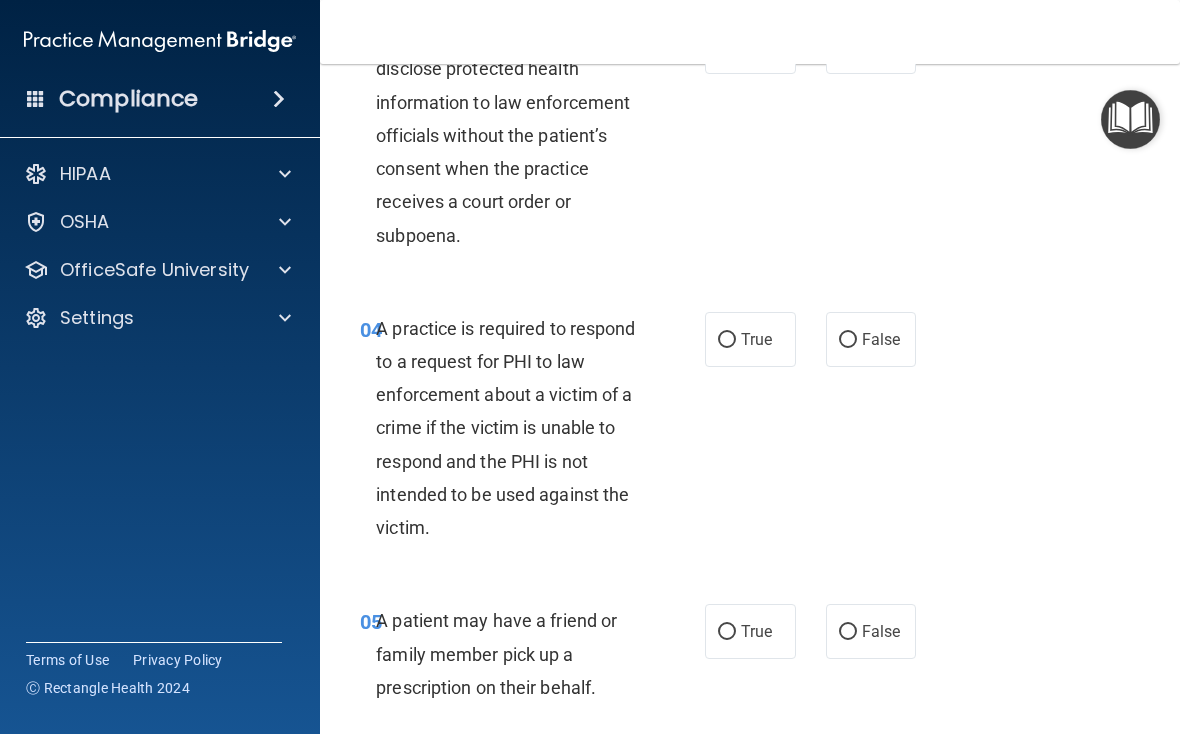
click at [729, 333] on input "True" at bounding box center [727, 340] width 18 height 15
radio input "true"
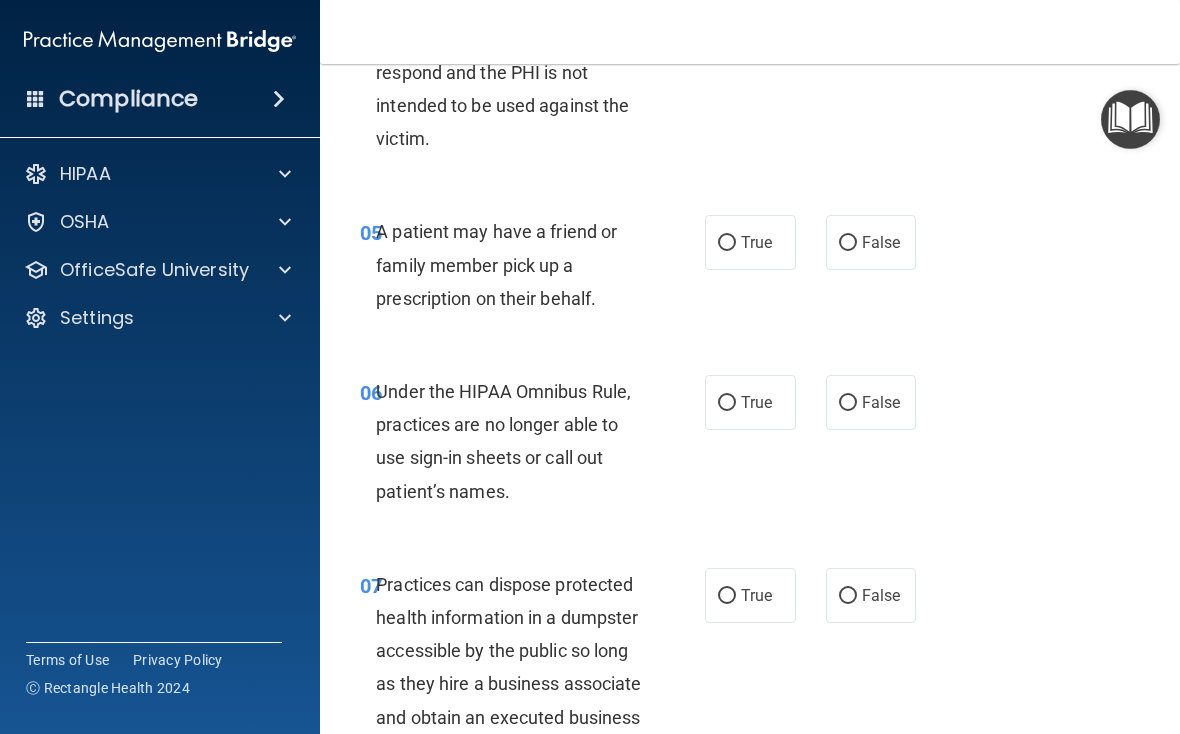
scroll to position [1081, 0]
click at [819, 252] on label "False" at bounding box center [871, 241] width 91 height 55
click at [819, 250] on input "False" at bounding box center [848, 242] width 18 height 15
radio input "true"
click at [733, 241] on input "True" at bounding box center [727, 242] width 18 height 15
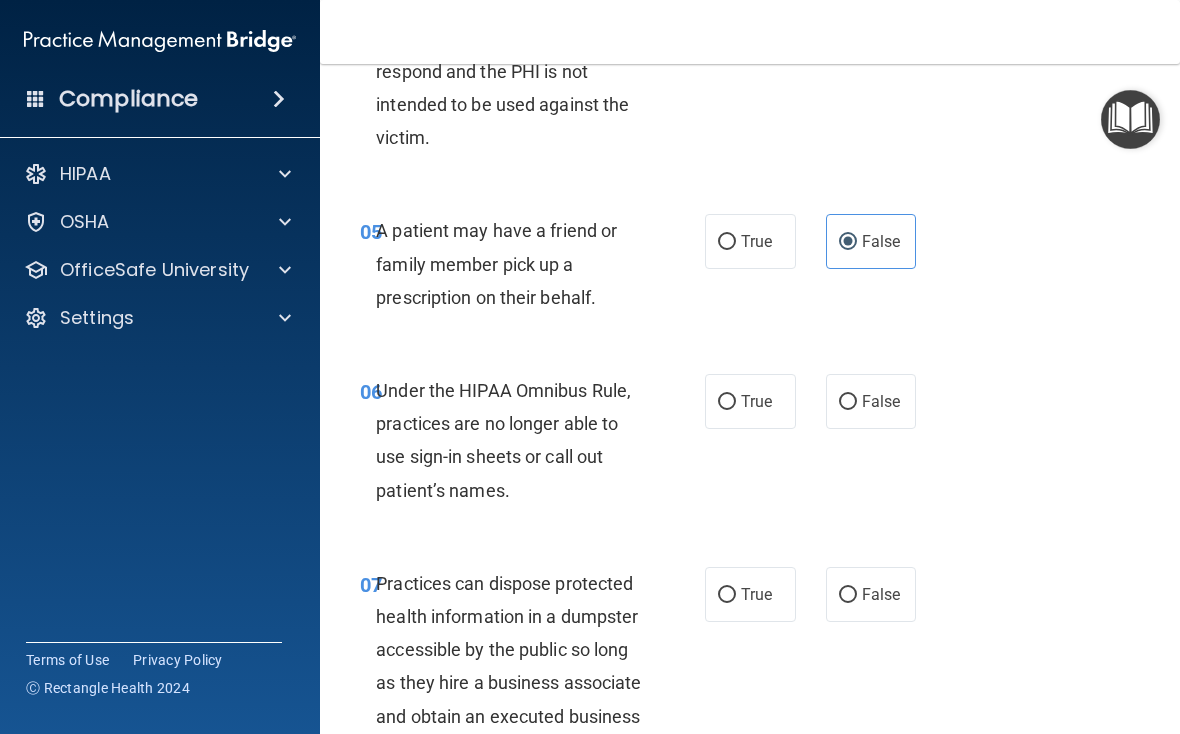
radio input "true"
radio input "false"
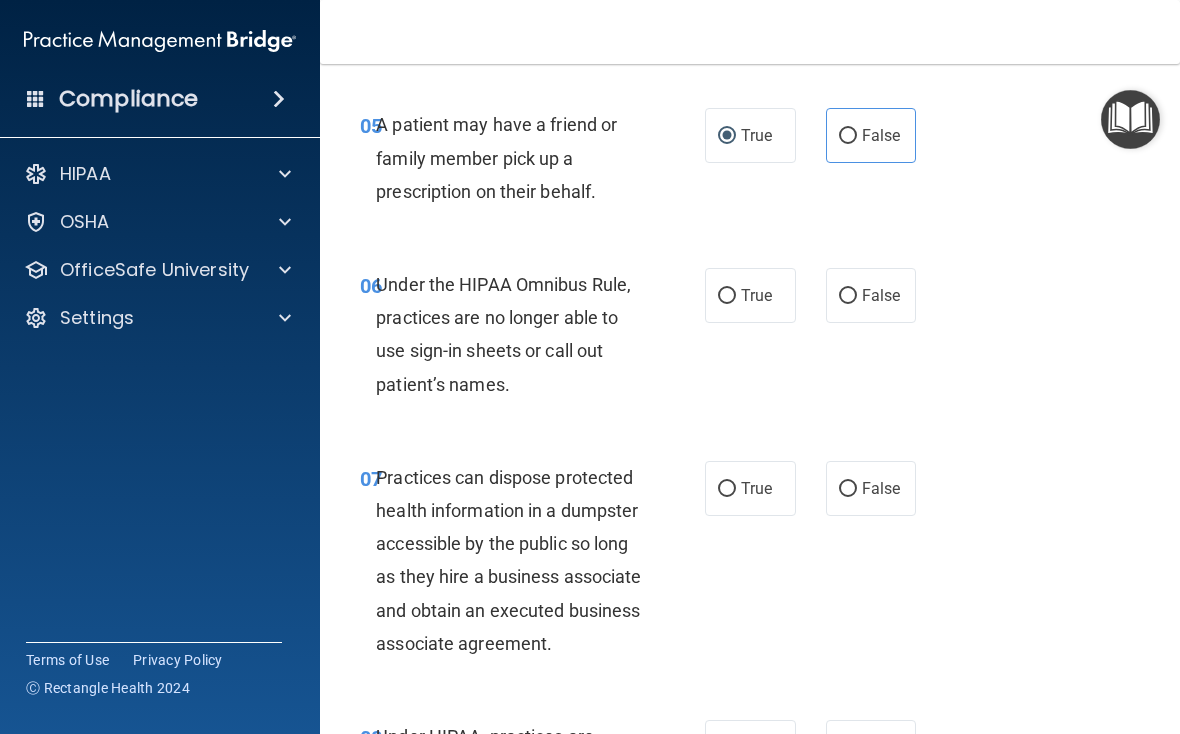
scroll to position [1194, 0]
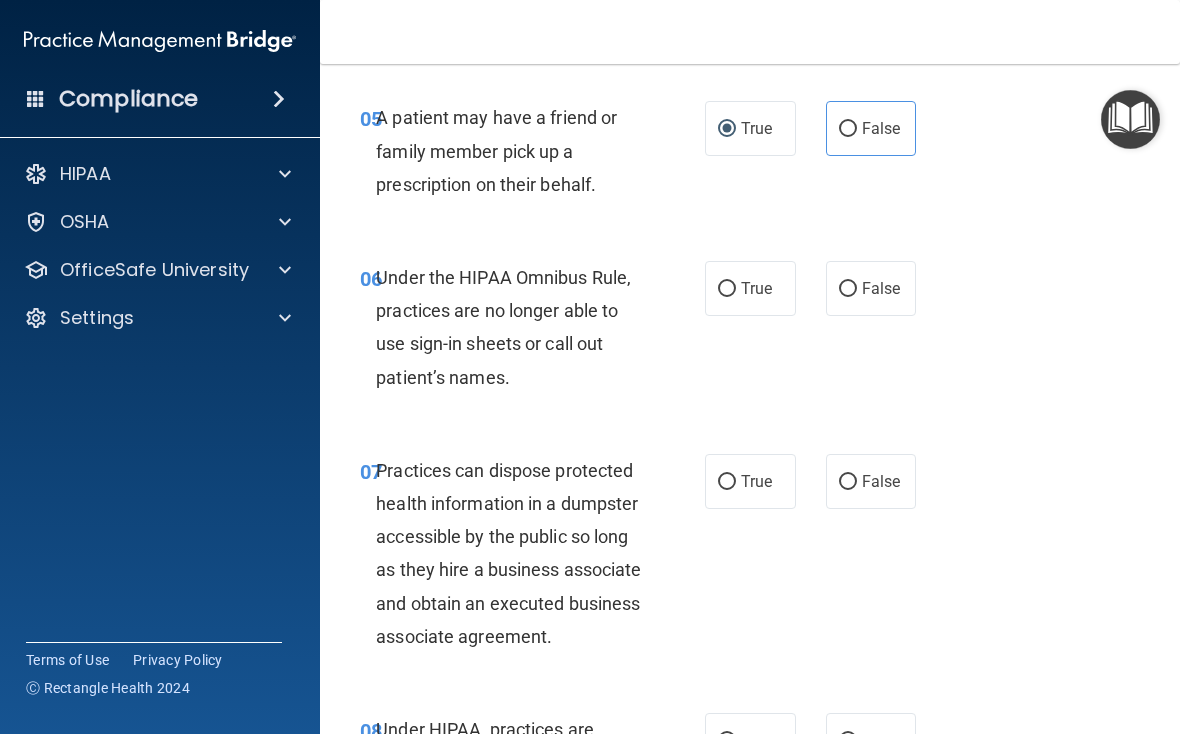
click at [819, 298] on label "False" at bounding box center [871, 288] width 91 height 55
click at [819, 297] on input "False" at bounding box center [848, 289] width 18 height 15
radio input "true"
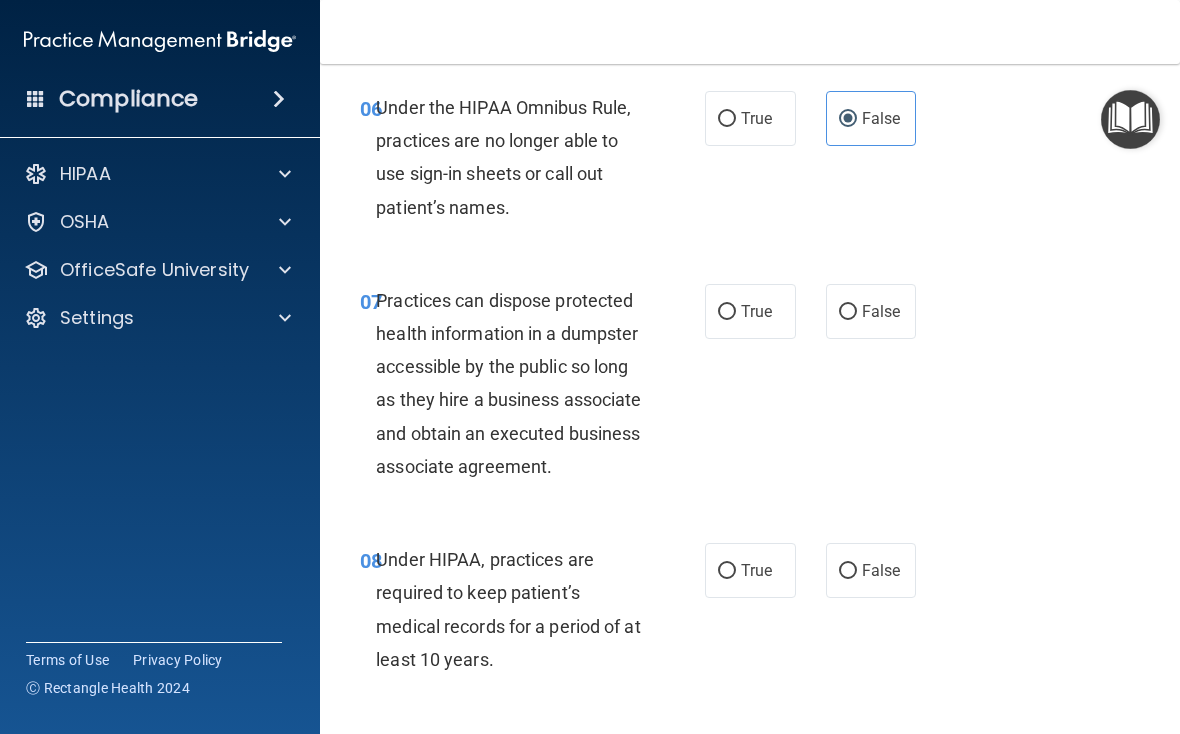
scroll to position [1365, 0]
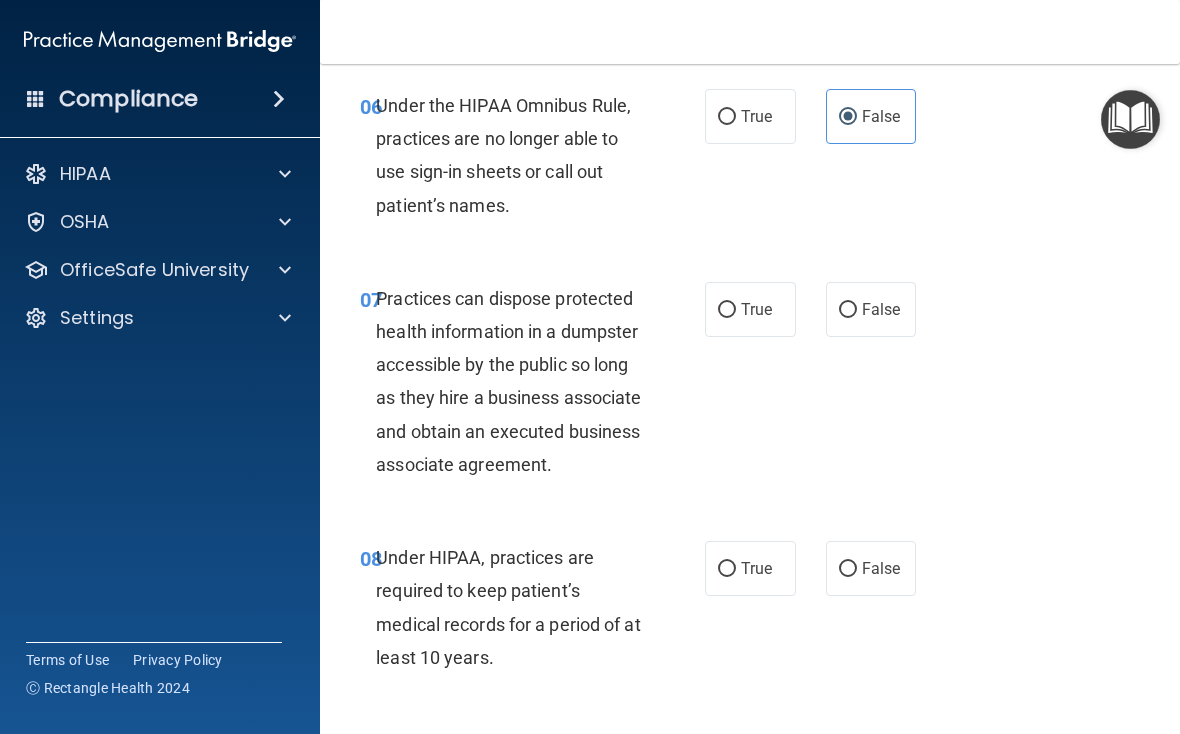
click at [819, 266] on div "07 Practices can dispose protected health information in a dumpster accessible …" at bounding box center [750, 386] width 810 height 259
click at [819, 315] on label "False" at bounding box center [871, 309] width 91 height 55
click at [819, 315] on input "False" at bounding box center [848, 310] width 18 height 15
radio input "true"
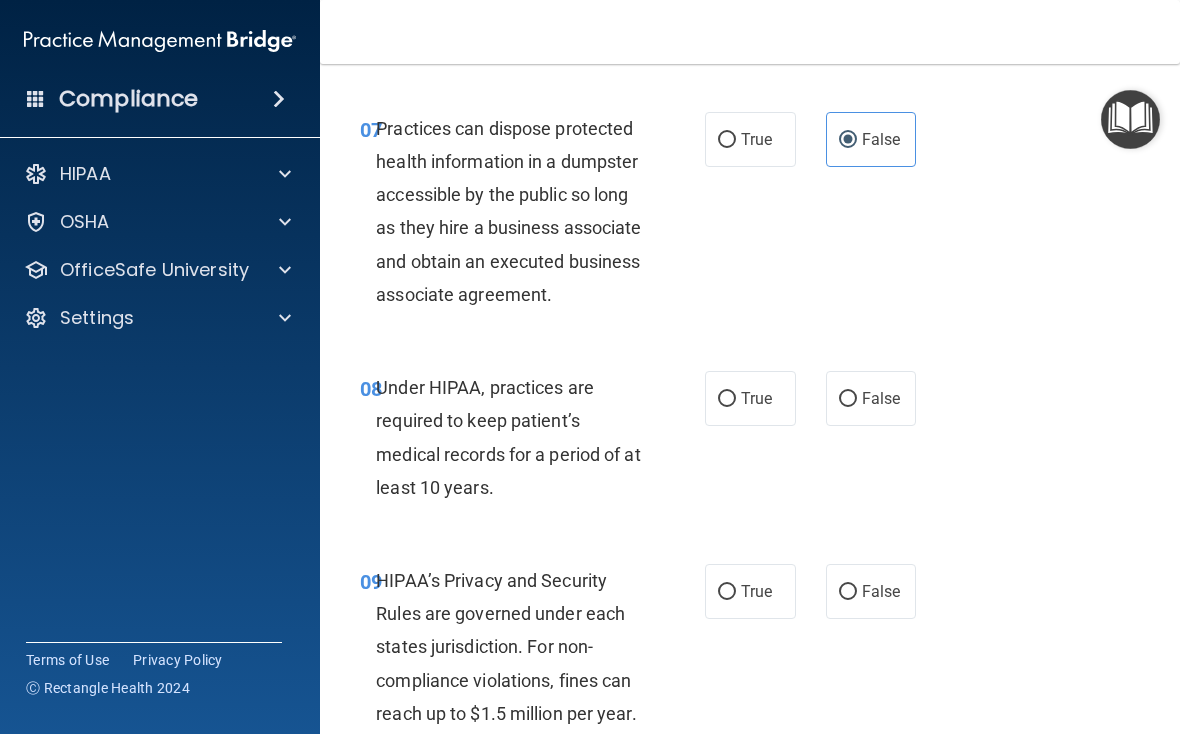
scroll to position [1537, 0]
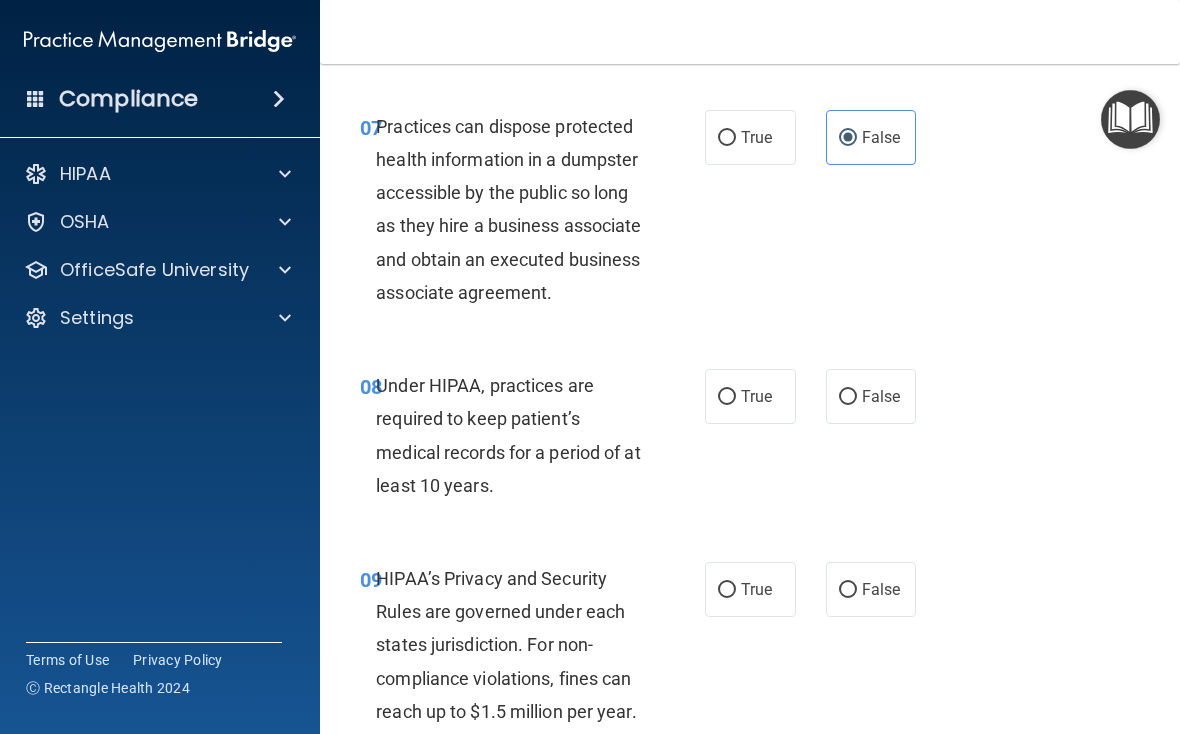
click at [759, 406] on span "True" at bounding box center [756, 396] width 31 height 19
click at [736, 405] on input "True" at bounding box center [727, 397] width 18 height 15
radio input "true"
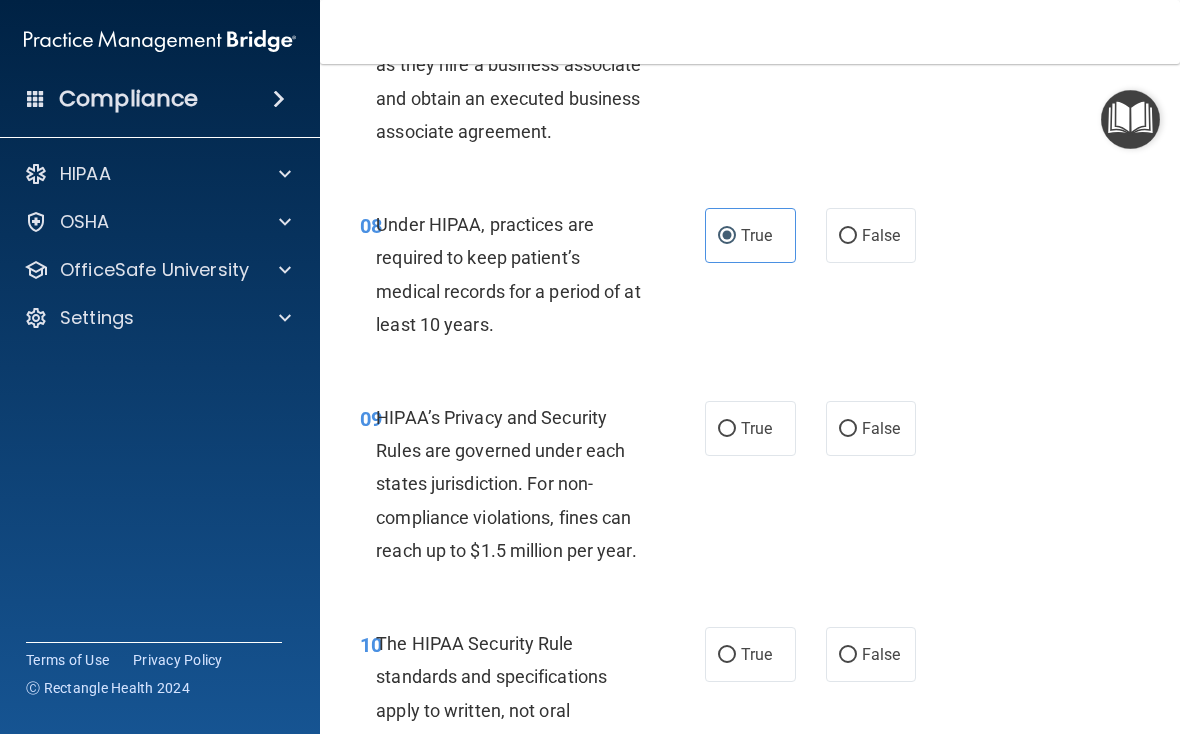
scroll to position [1699, 0]
click at [819, 262] on label "False" at bounding box center [871, 234] width 91 height 55
click at [819, 243] on input "False" at bounding box center [848, 235] width 18 height 15
radio input "true"
radio input "false"
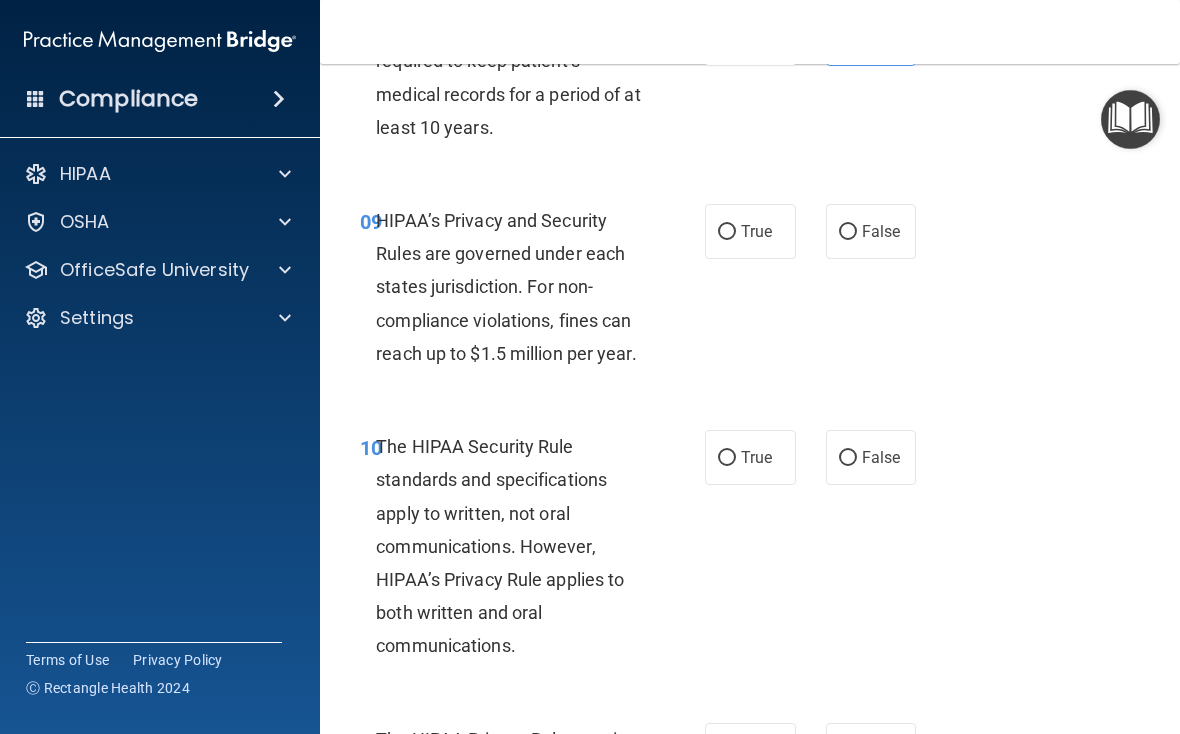
scroll to position [1897, 0]
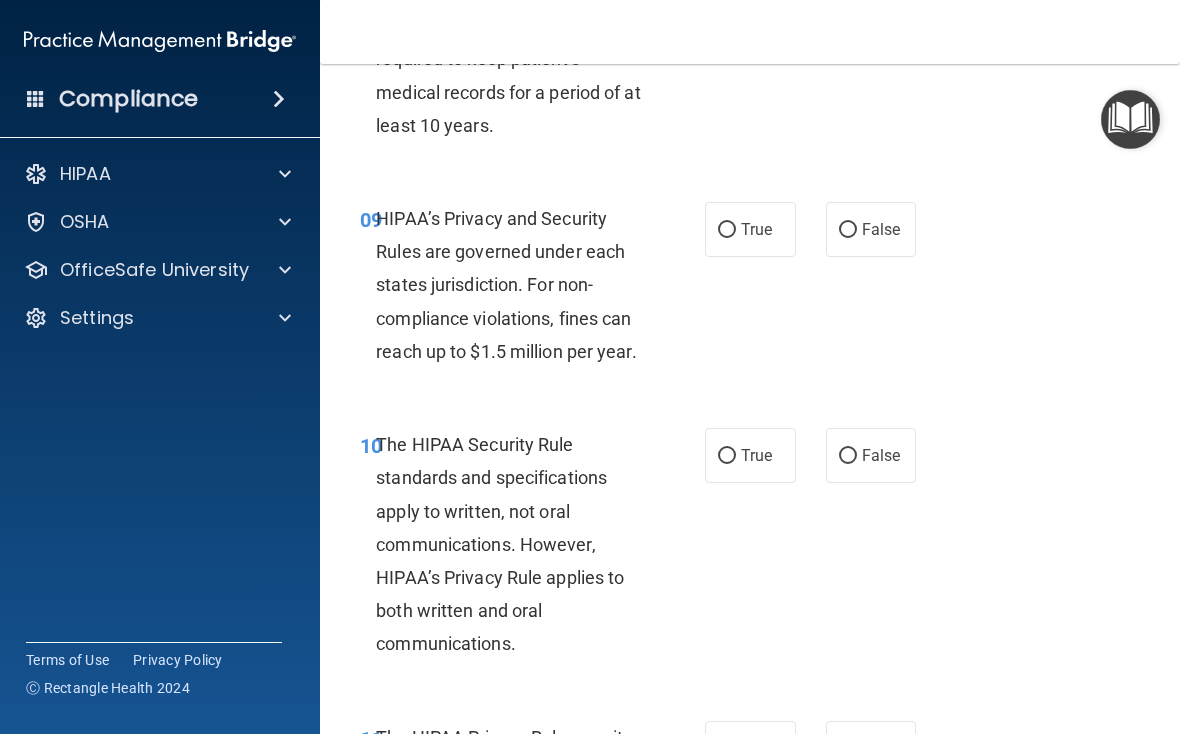
click at [785, 232] on label "True" at bounding box center [750, 229] width 91 height 55
click at [736, 232] on input "True" at bounding box center [727, 230] width 18 height 15
radio input "true"
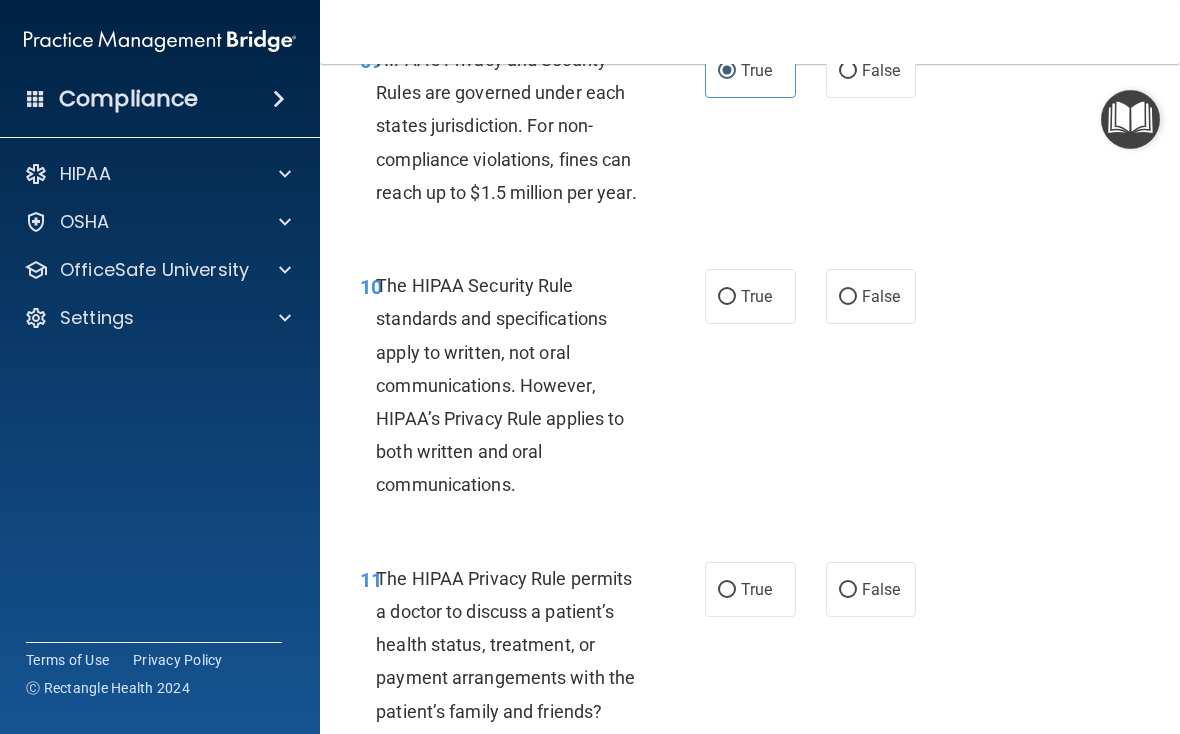
scroll to position [2075, 0]
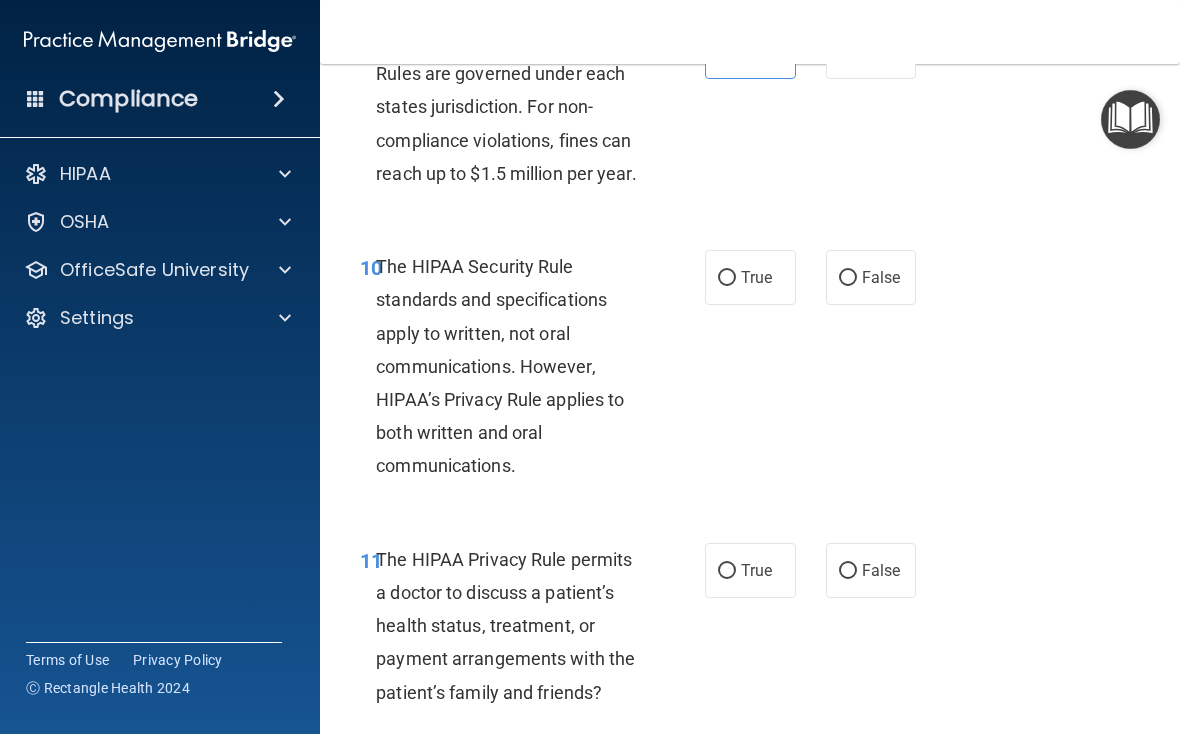
click at [748, 287] on span "True" at bounding box center [756, 277] width 31 height 19
click at [736, 286] on input "True" at bounding box center [727, 278] width 18 height 15
radio input "true"
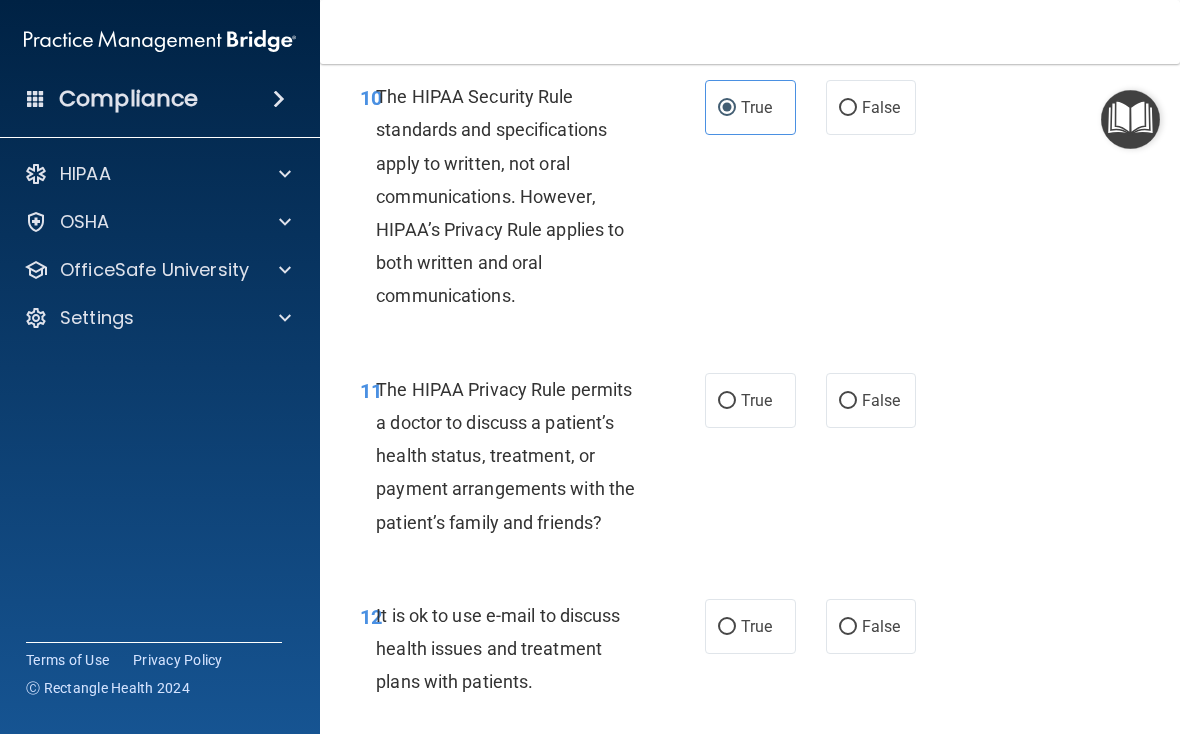
scroll to position [2250, 0]
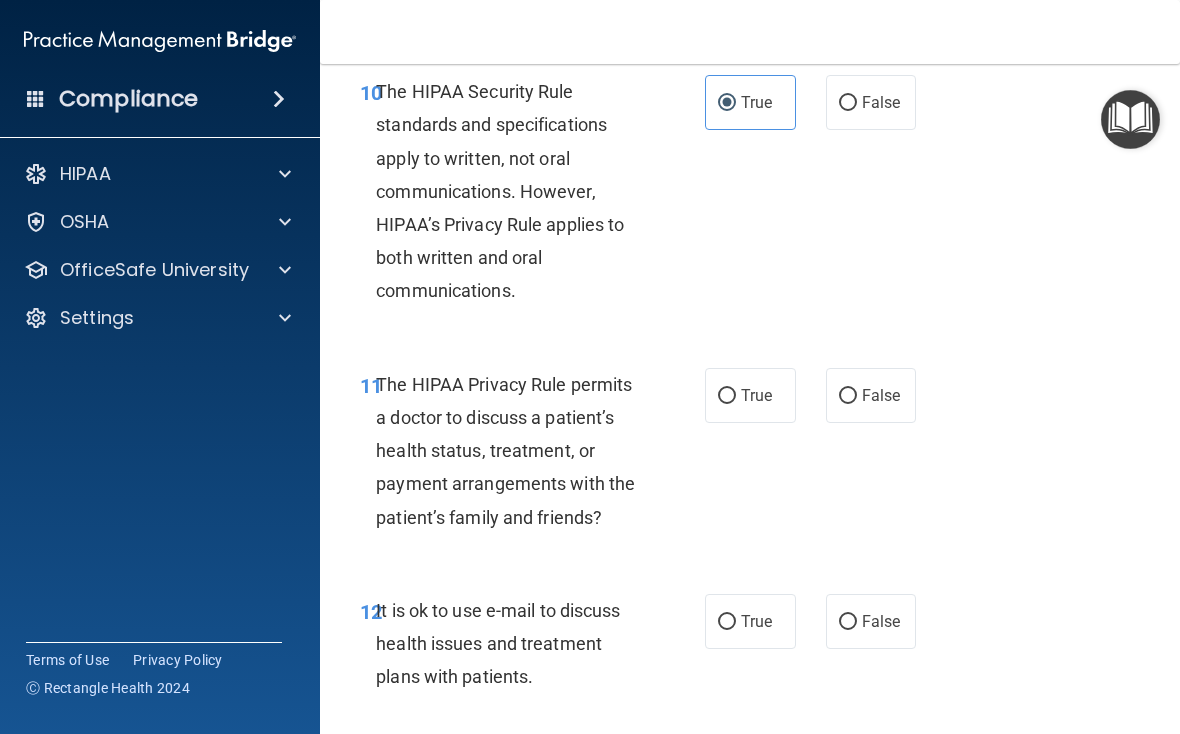
click at [819, 405] on span "False" at bounding box center [881, 395] width 39 height 19
click at [819, 404] on input "False" at bounding box center [848, 396] width 18 height 15
radio input "true"
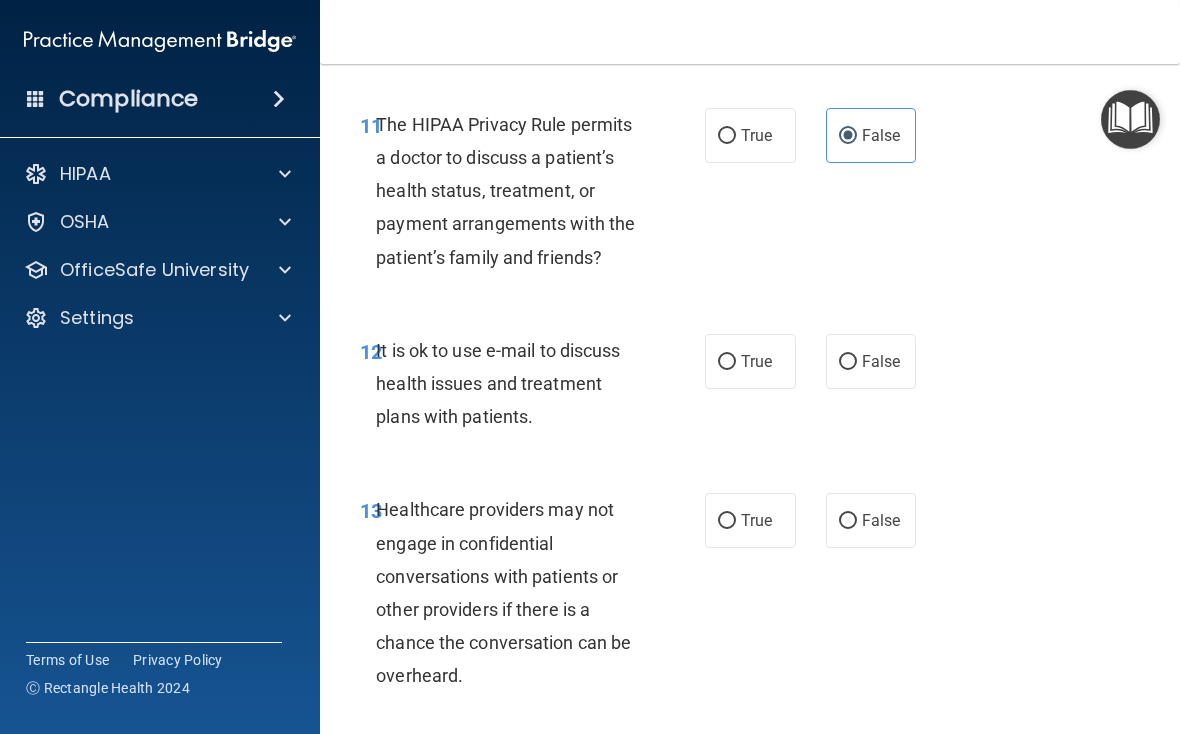
scroll to position [2511, 0]
click at [819, 370] on span "False" at bounding box center [881, 360] width 39 height 19
click at [819, 369] on input "False" at bounding box center [848, 361] width 18 height 15
radio input "true"
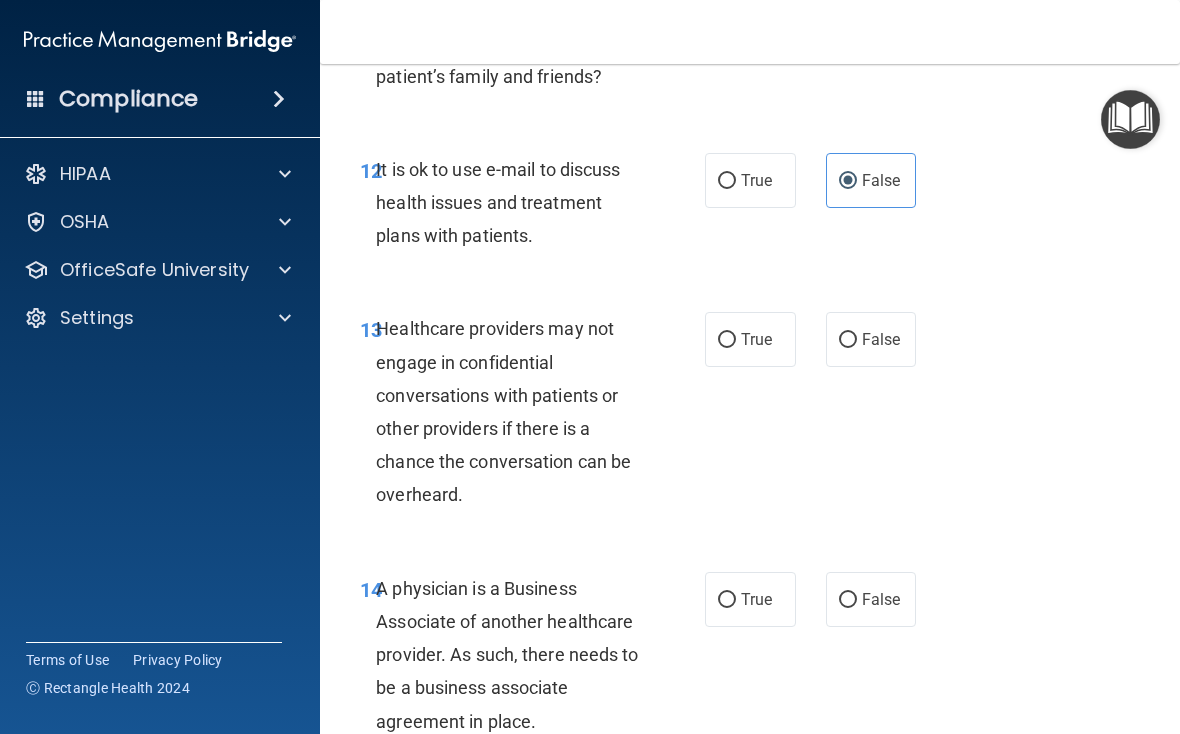
scroll to position [2707, 0]
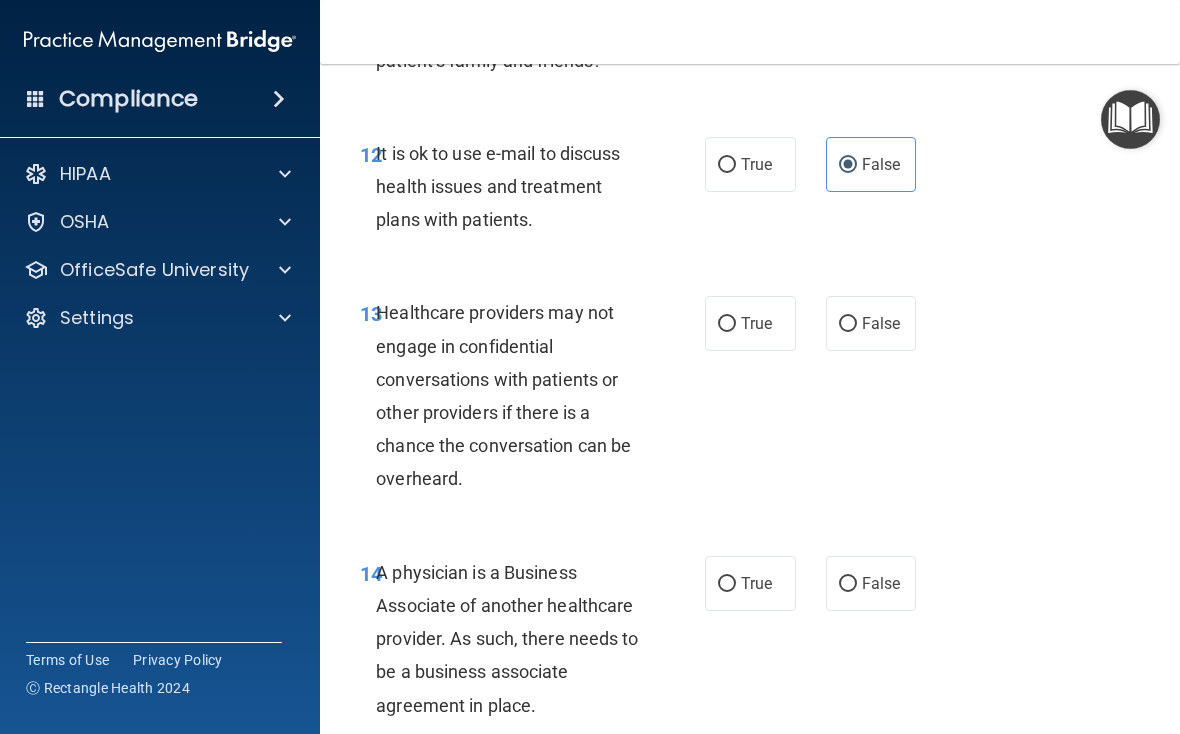
click at [764, 333] on span "True" at bounding box center [756, 323] width 31 height 19
click at [736, 332] on input "True" at bounding box center [727, 324] width 18 height 15
radio input "true"
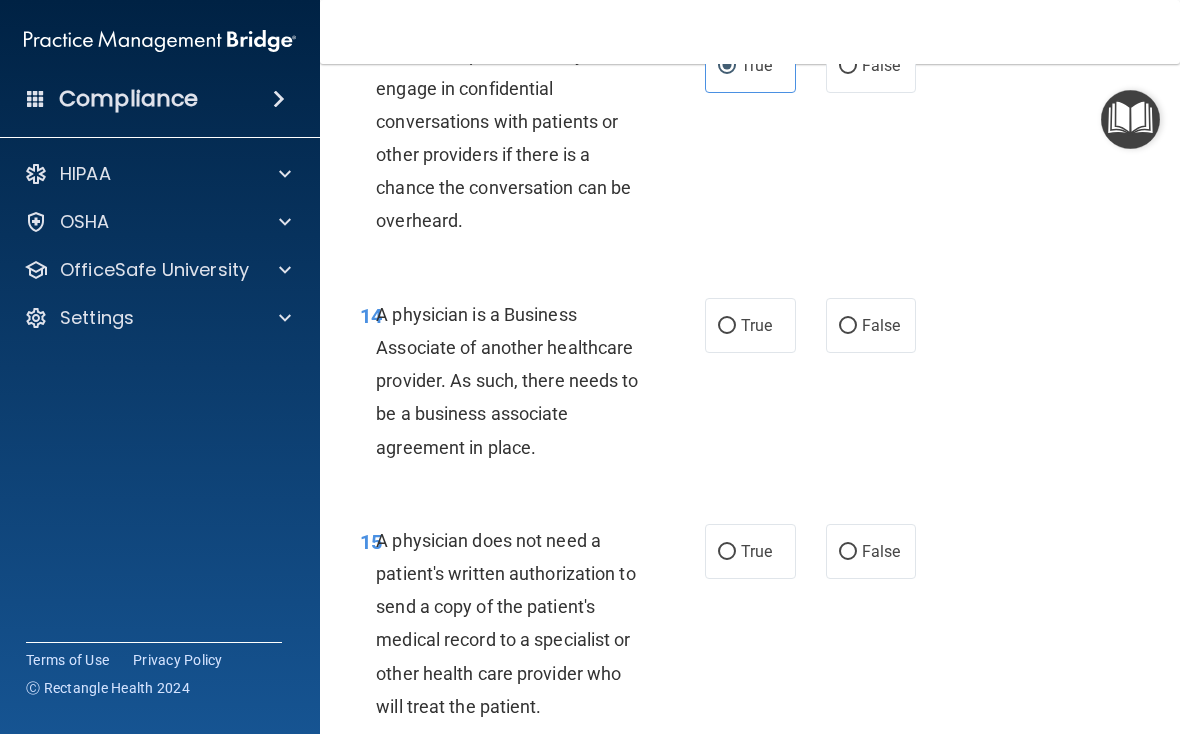
scroll to position [2966, 0]
click at [819, 351] on label "False" at bounding box center [871, 324] width 91 height 55
click at [819, 333] on input "False" at bounding box center [848, 325] width 18 height 15
radio input "true"
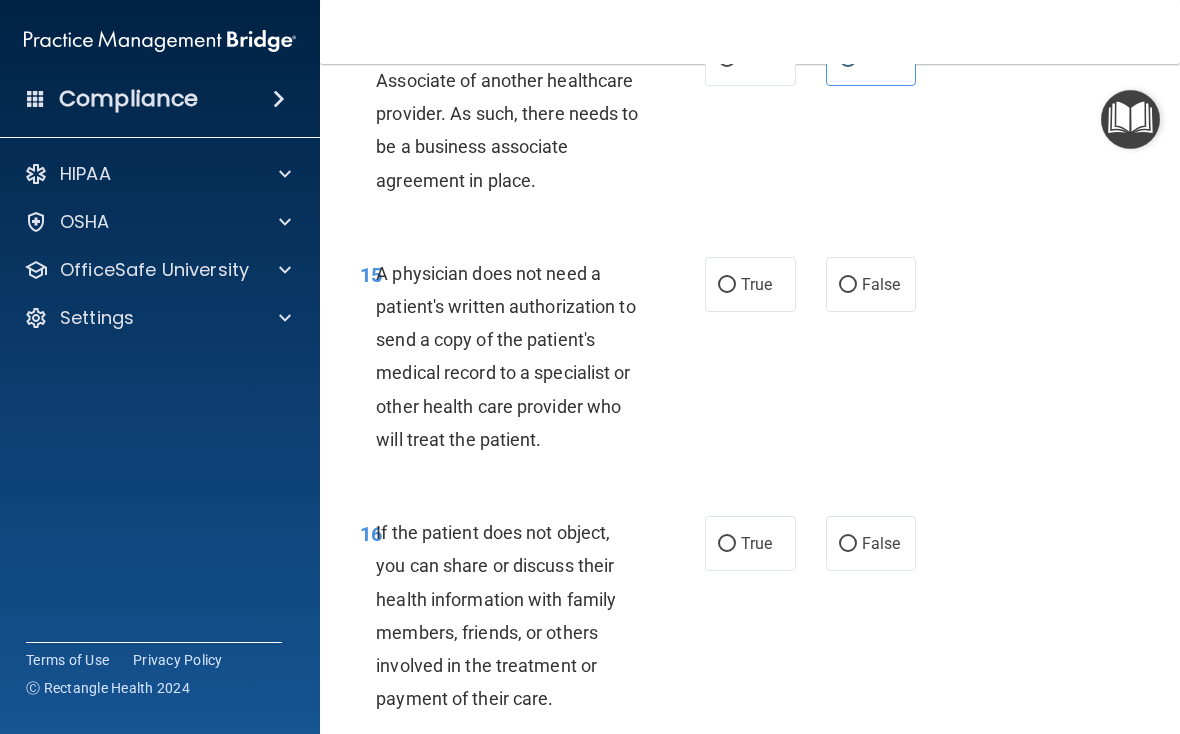
scroll to position [3255, 0]
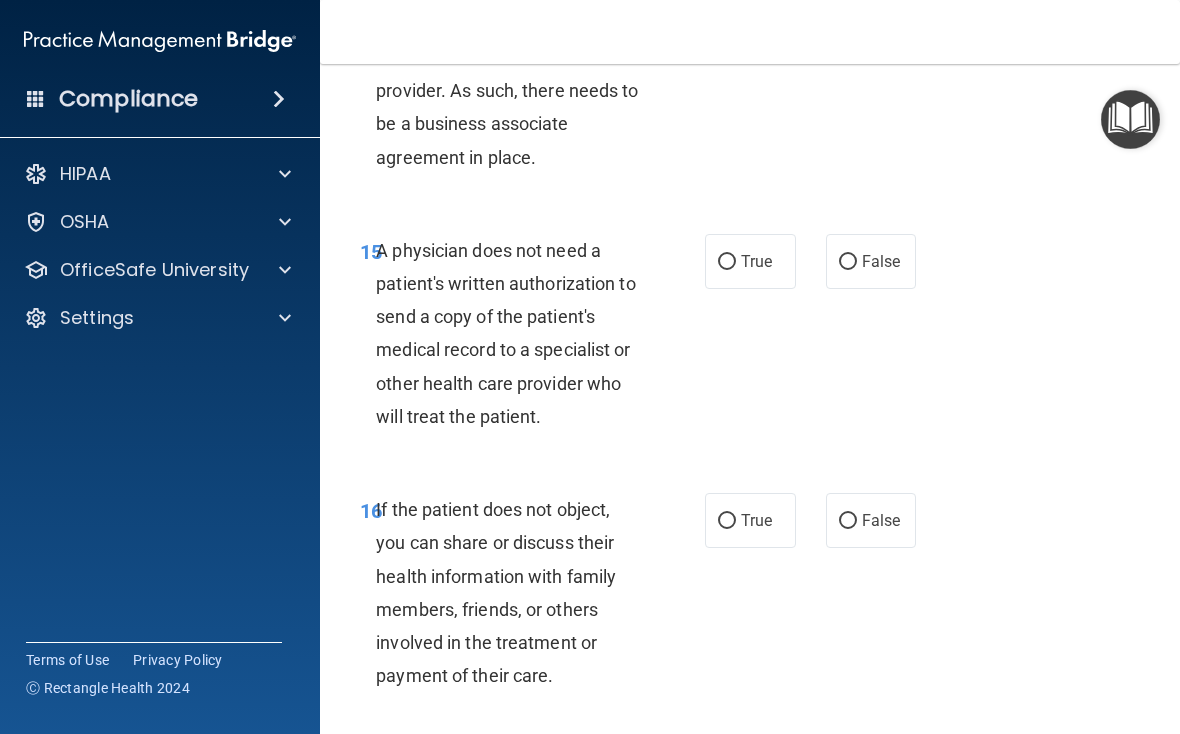
click at [733, 270] on input "True" at bounding box center [727, 262] width 18 height 15
radio input "true"
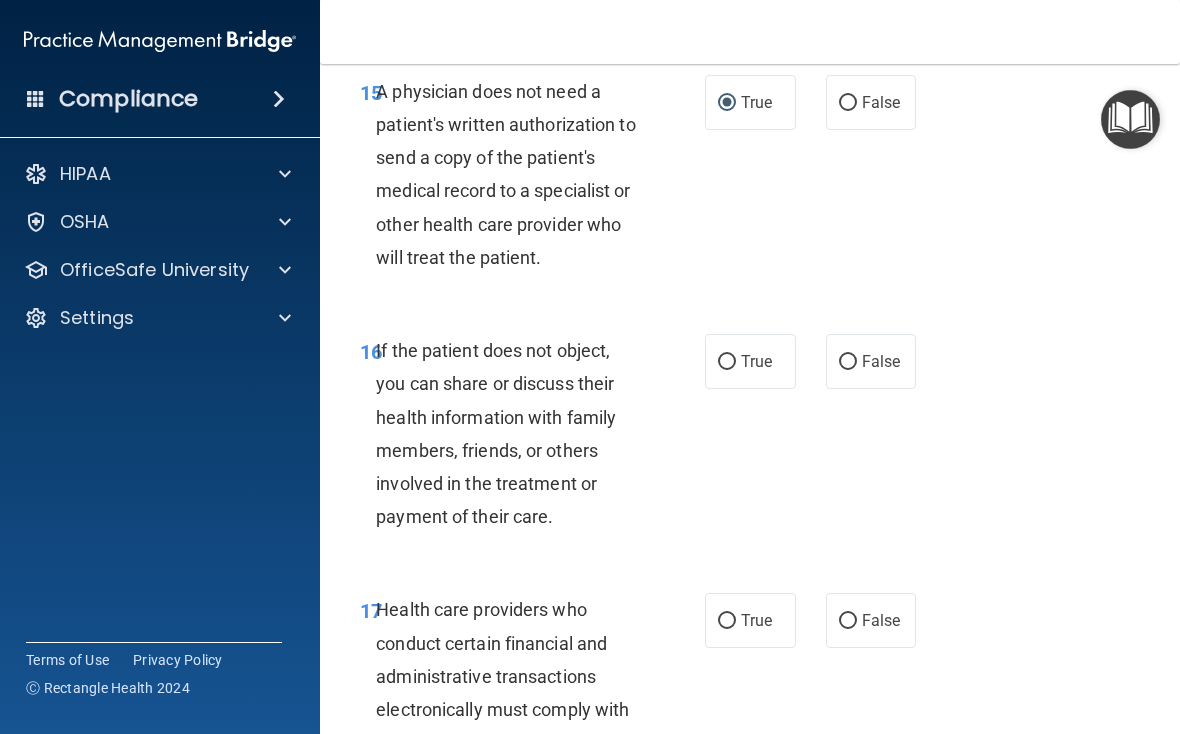
scroll to position [3424, 0]
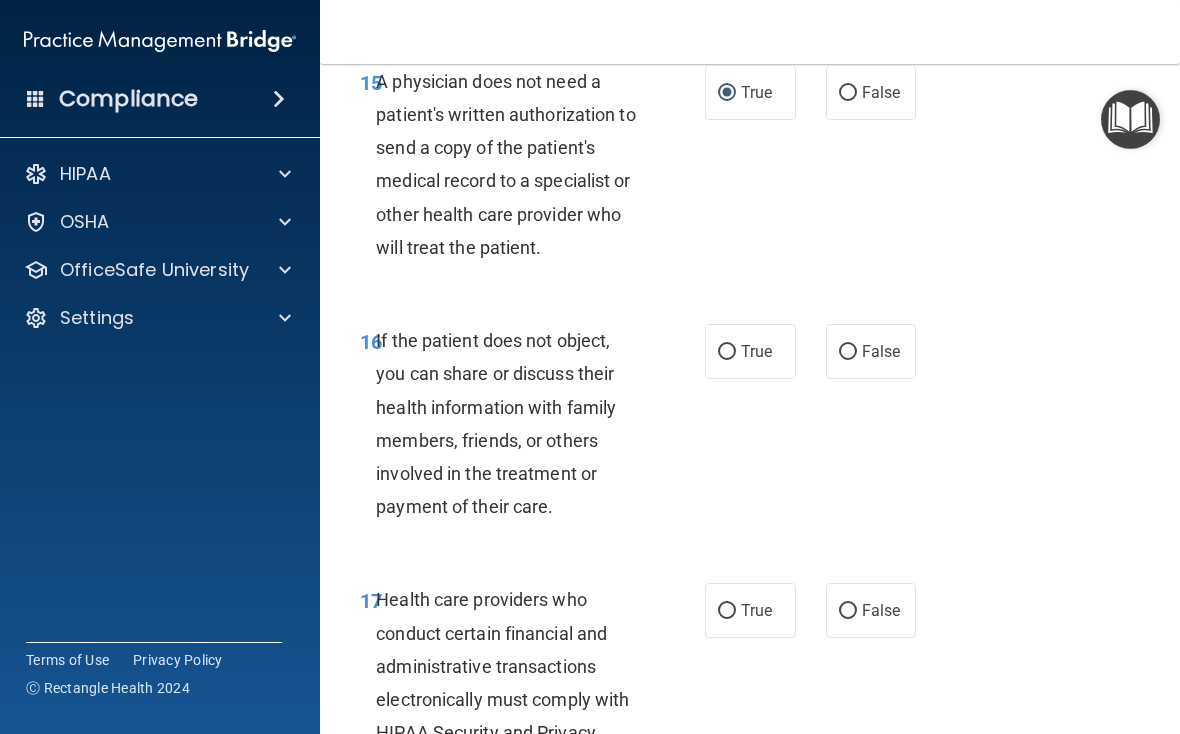
click at [754, 352] on label "True" at bounding box center [750, 351] width 91 height 55
click at [736, 352] on input "True" at bounding box center [727, 352] width 18 height 15
radio input "true"
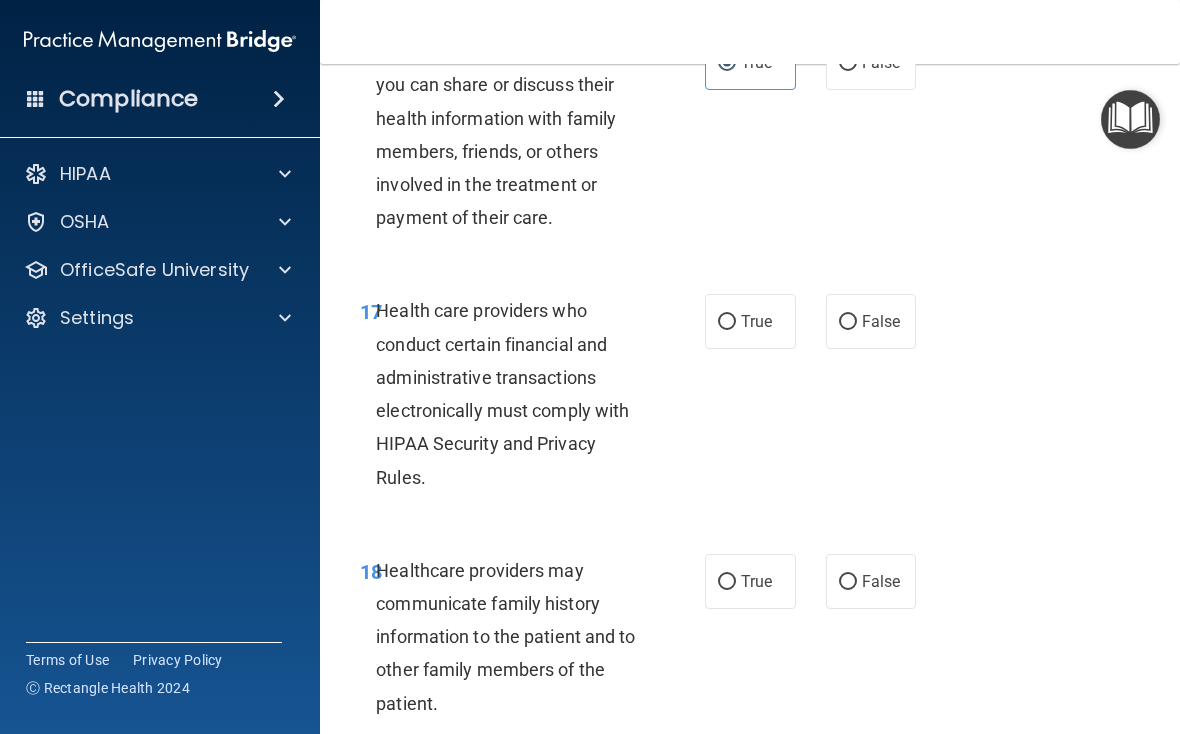
scroll to position [3748, 0]
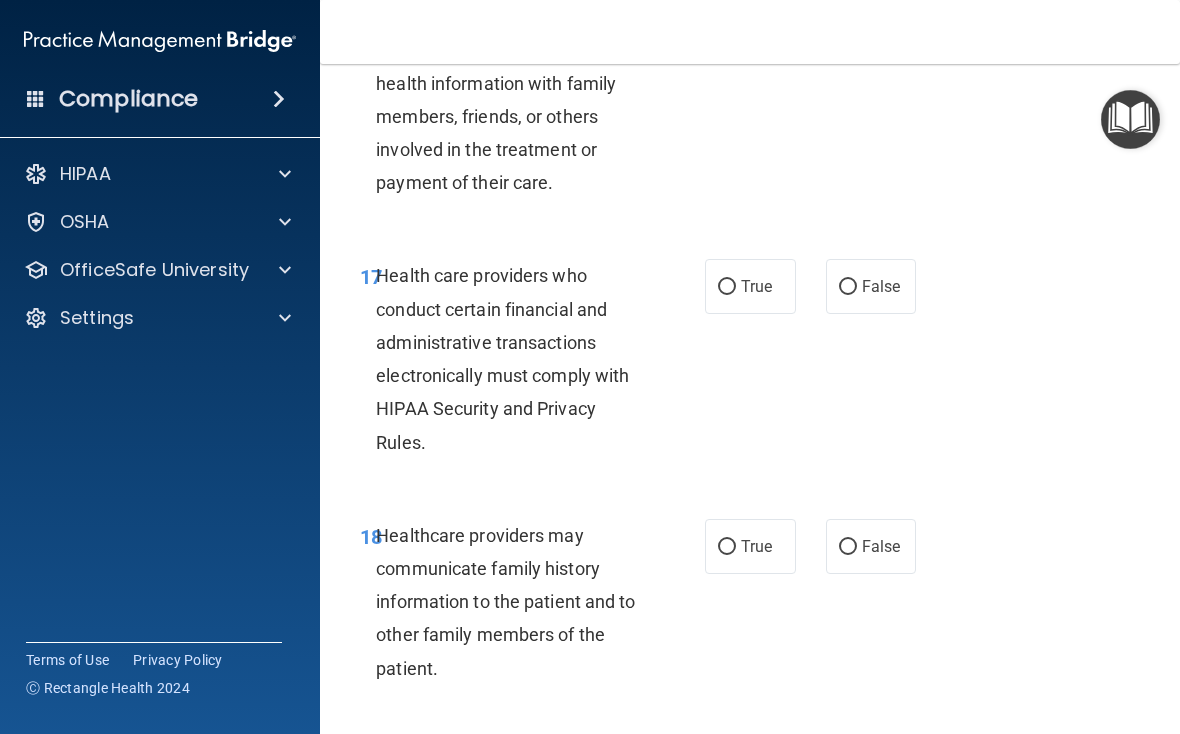
click at [762, 288] on label "True" at bounding box center [750, 286] width 91 height 55
click at [736, 288] on input "True" at bounding box center [727, 287] width 18 height 15
radio input "true"
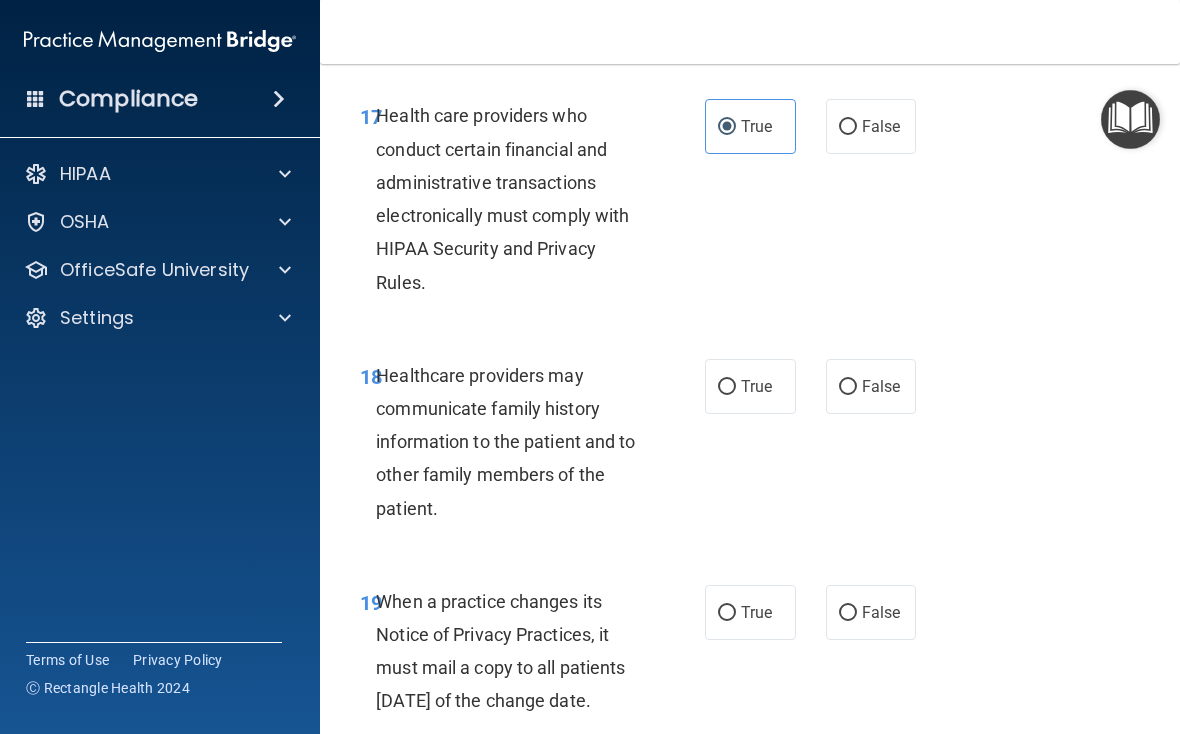
scroll to position [3925, 0]
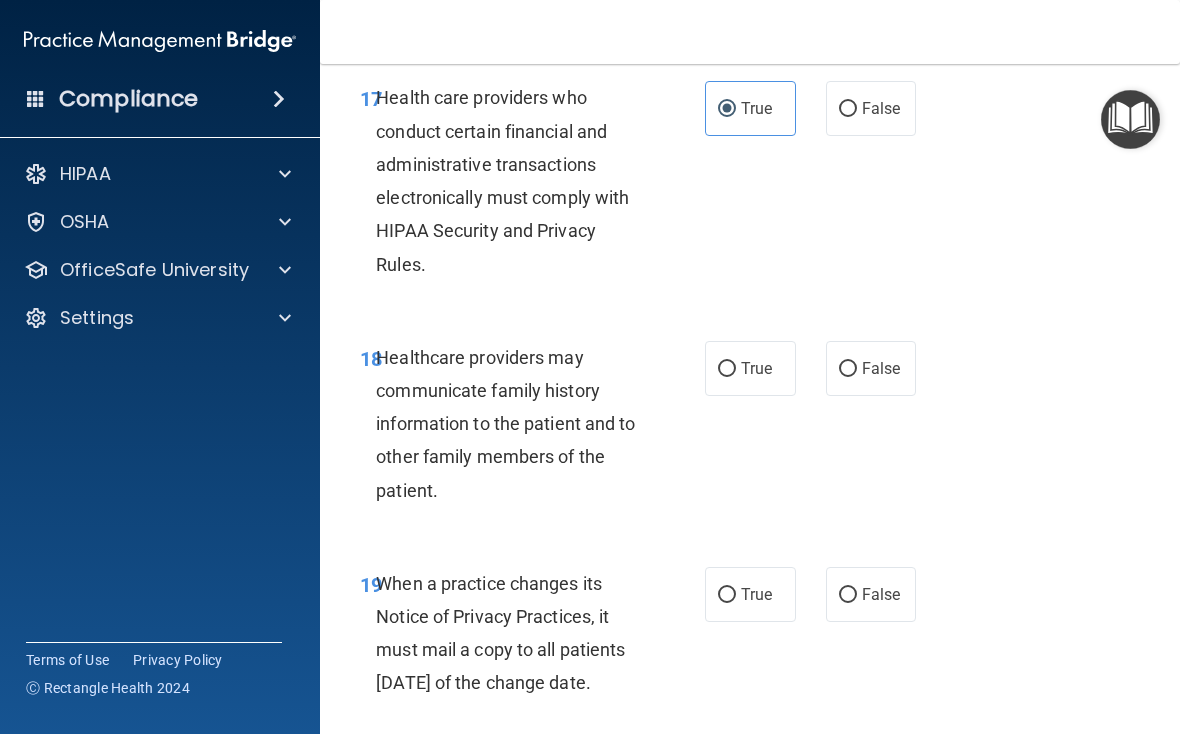
click at [819, 378] on span "False" at bounding box center [881, 368] width 39 height 19
click at [819, 377] on input "False" at bounding box center [848, 369] width 18 height 15
radio input "true"
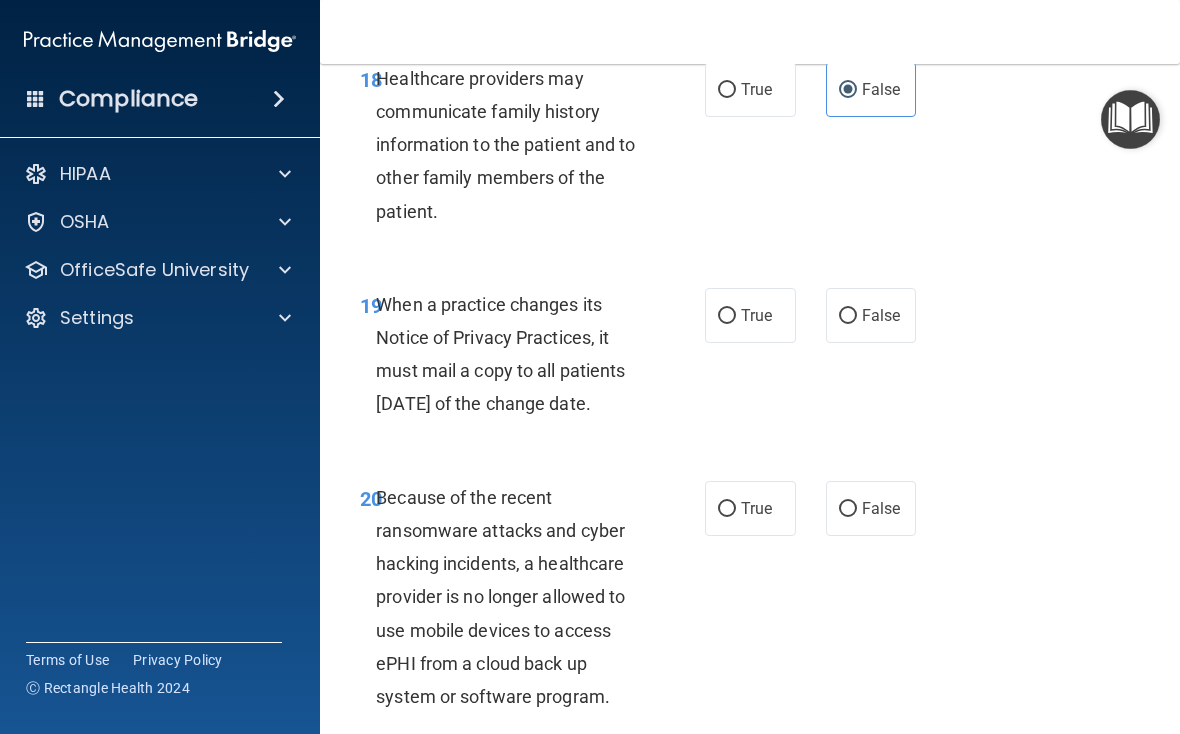
scroll to position [4216, 0]
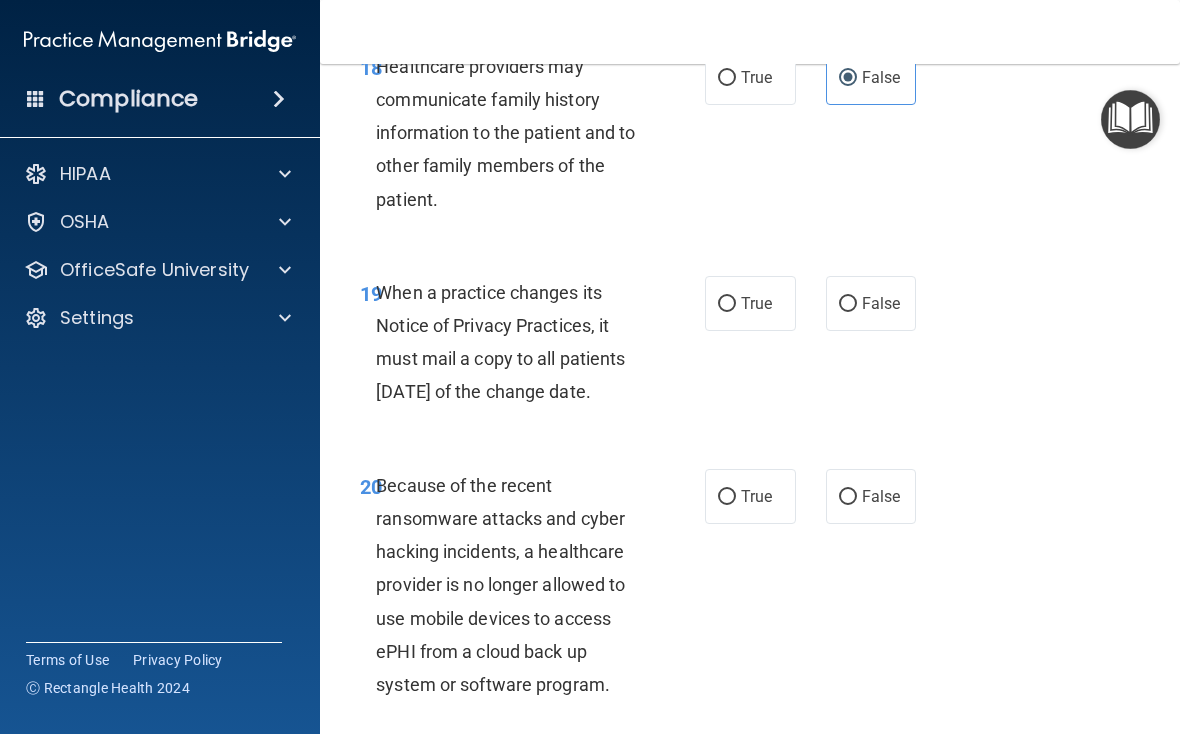
click at [791, 302] on label "True" at bounding box center [750, 303] width 91 height 55
click at [736, 302] on input "True" at bounding box center [727, 304] width 18 height 15
radio input "true"
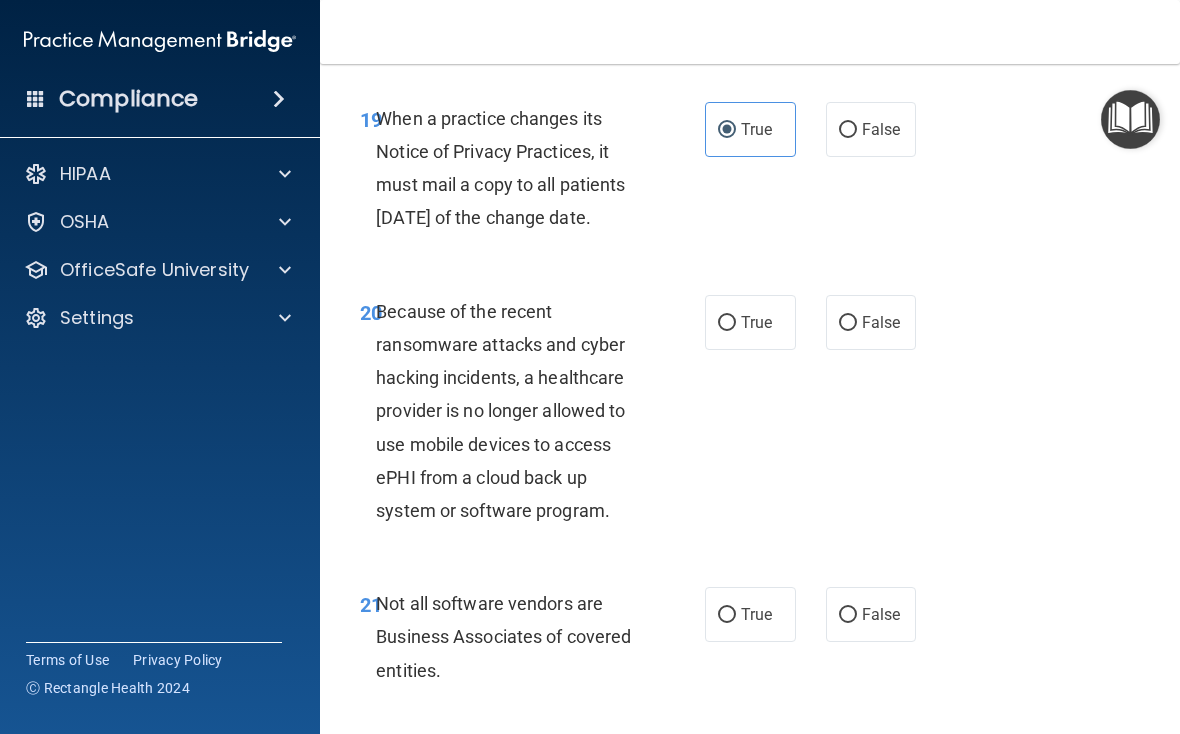
scroll to position [4393, 0]
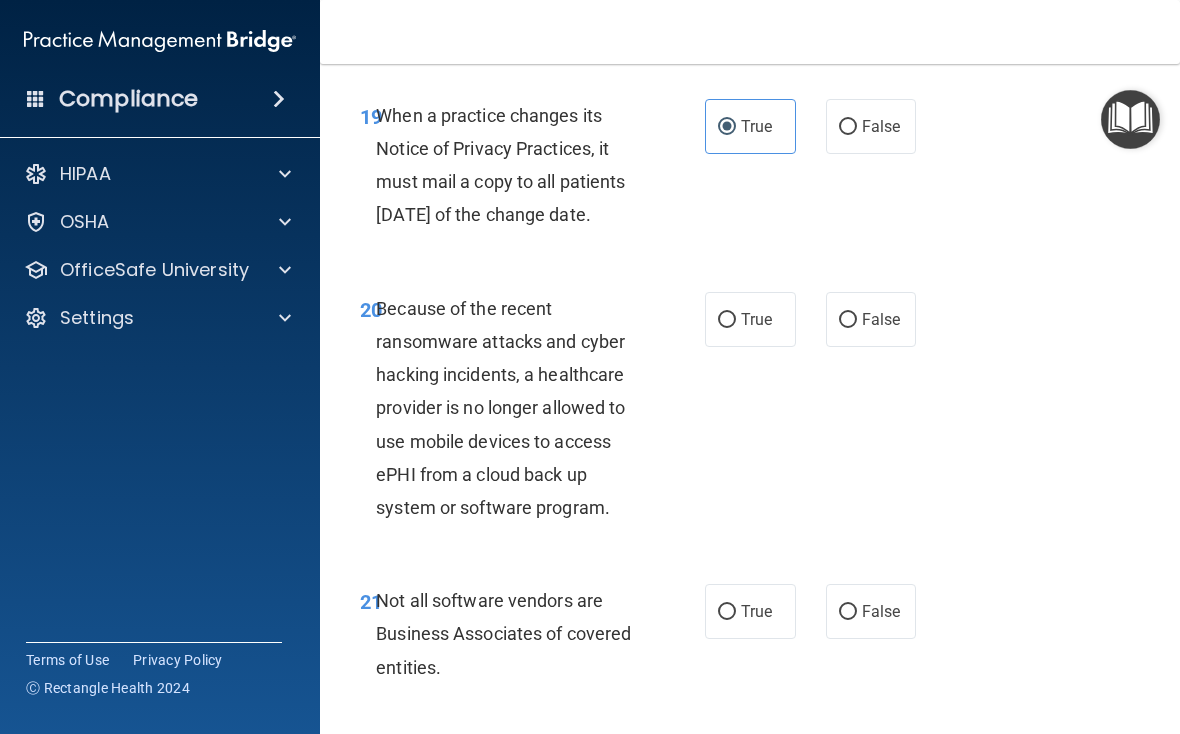
click at [819, 329] on span "False" at bounding box center [881, 319] width 39 height 19
click at [819, 328] on input "False" at bounding box center [848, 320] width 18 height 15
radio input "true"
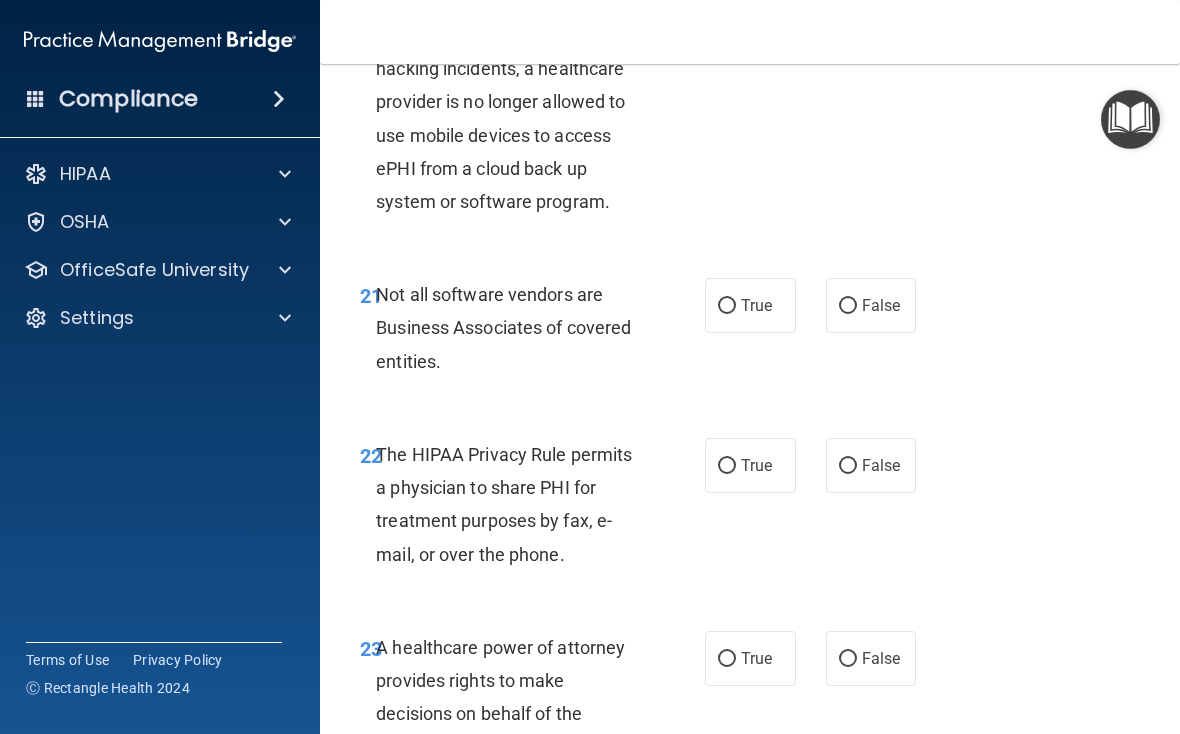
scroll to position [4702, 0]
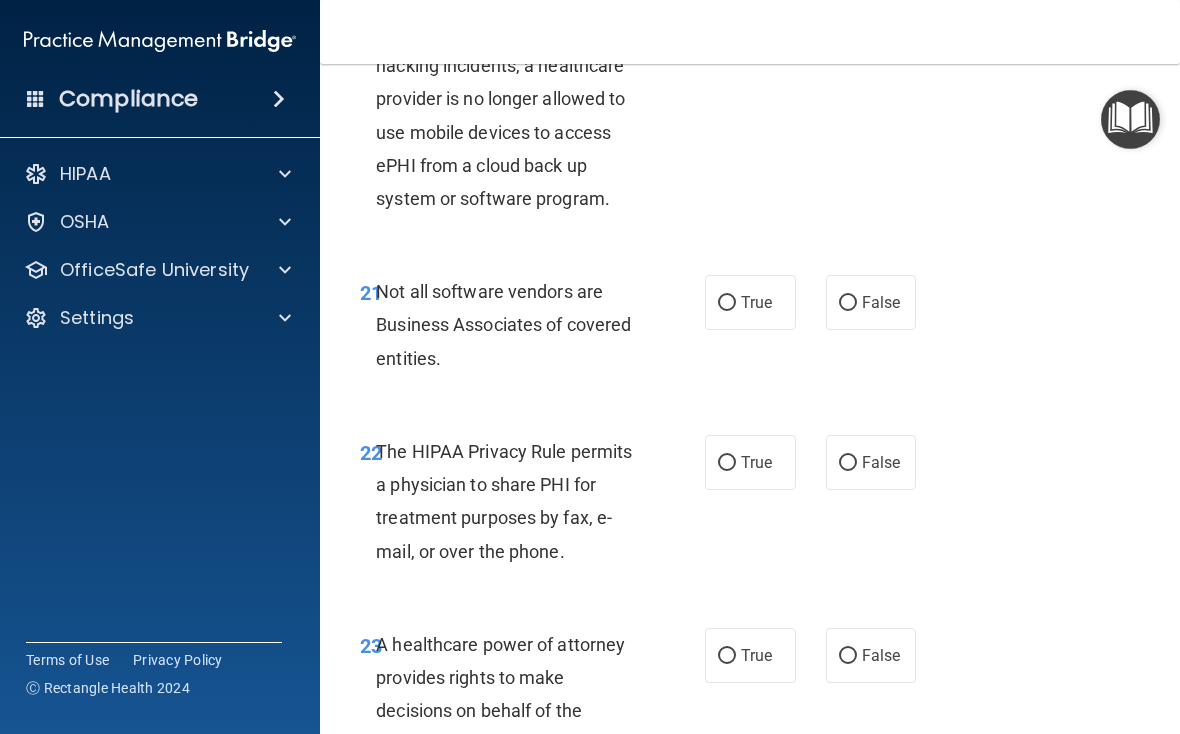
click at [746, 330] on label "True" at bounding box center [750, 302] width 91 height 55
click at [736, 311] on input "True" at bounding box center [727, 303] width 18 height 15
radio input "true"
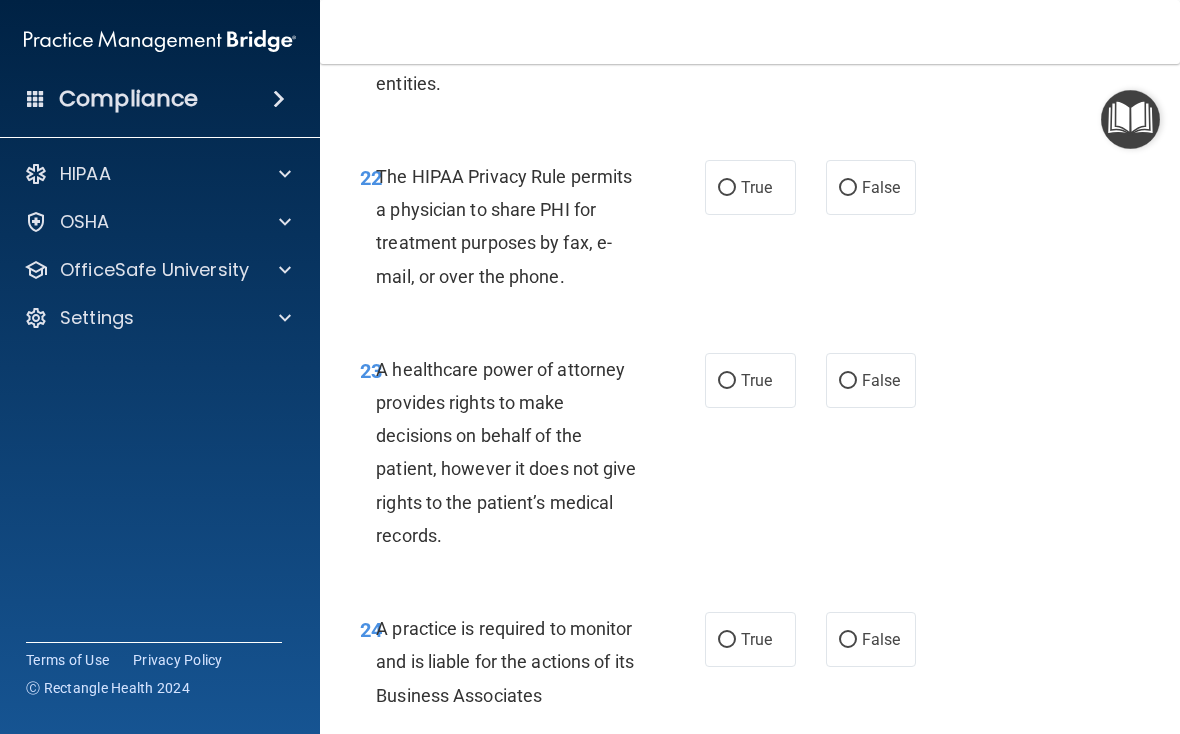
scroll to position [4979, 0]
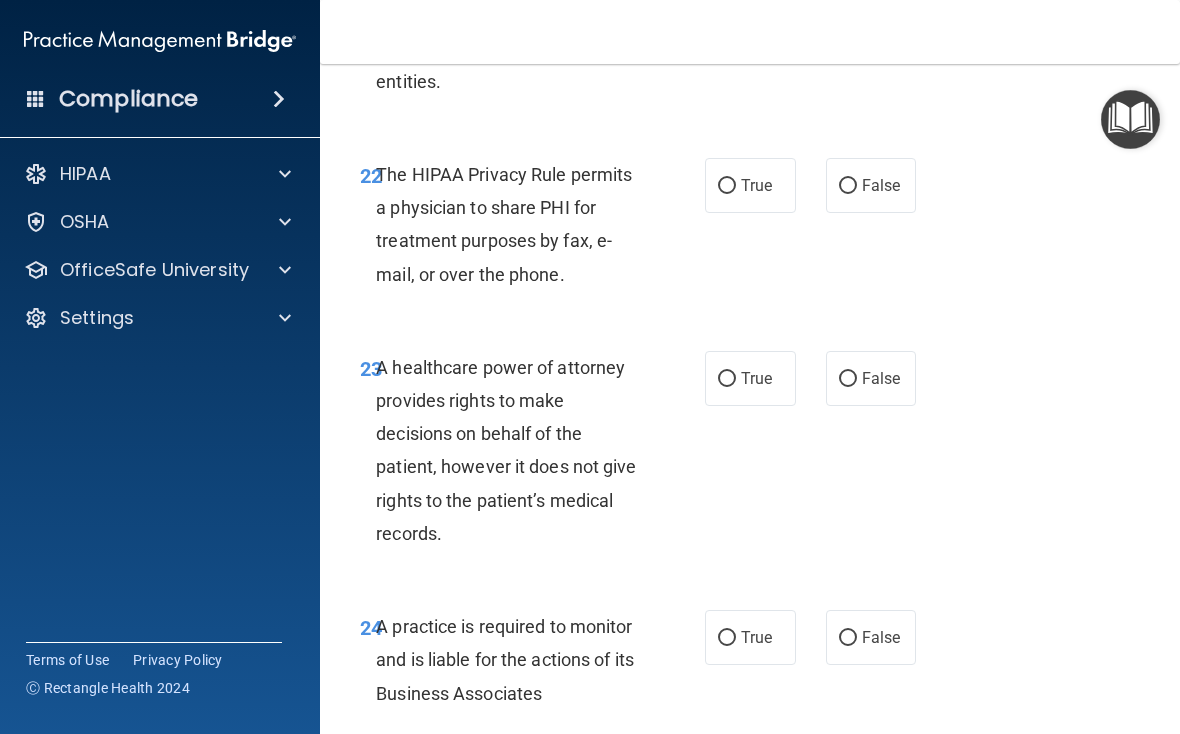
click at [772, 213] on label "True" at bounding box center [750, 185] width 91 height 55
click at [736, 194] on input "True" at bounding box center [727, 186] width 18 height 15
radio input "true"
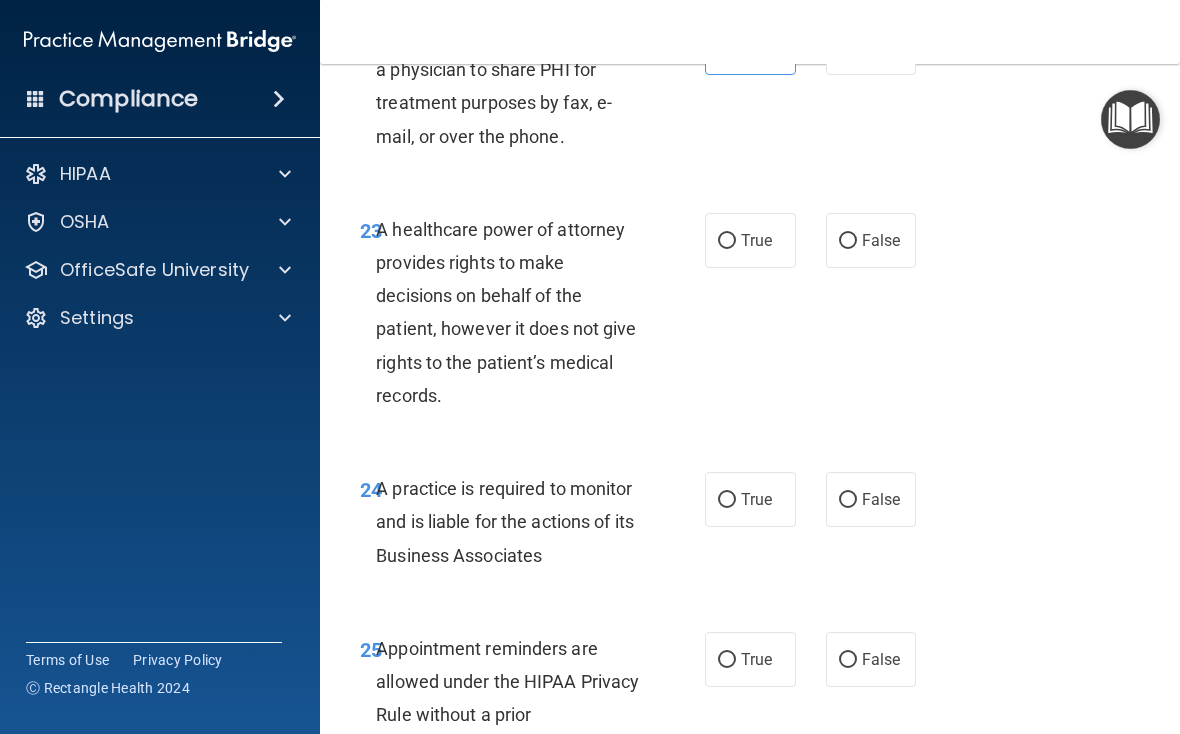
scroll to position [5129, 0]
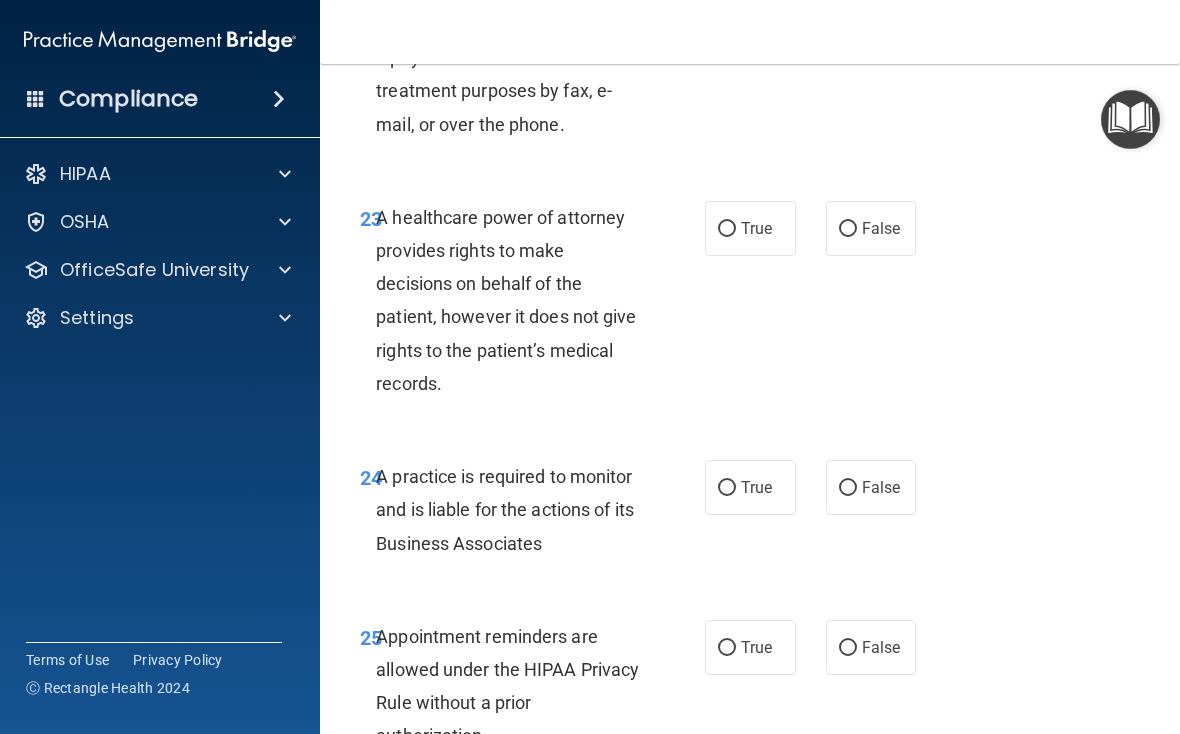
click at [751, 238] on span "True" at bounding box center [756, 228] width 31 height 19
click at [736, 237] on input "True" at bounding box center [727, 229] width 18 height 15
radio input "true"
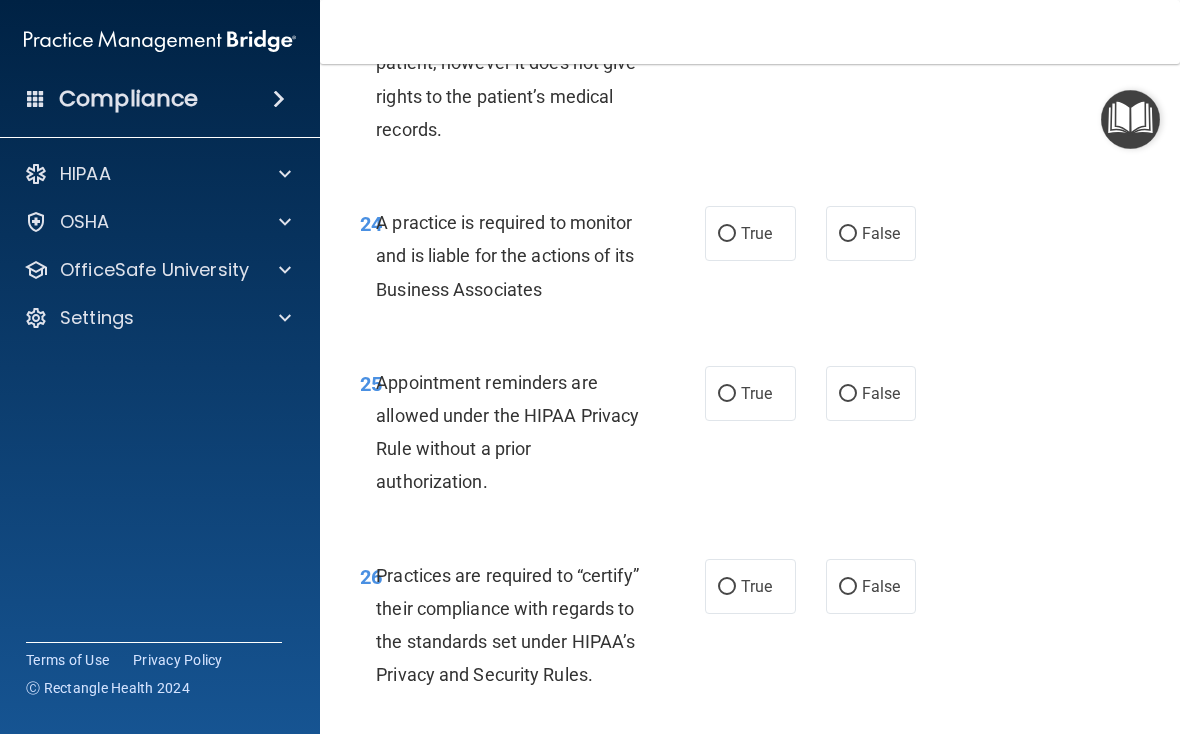
scroll to position [5386, 0]
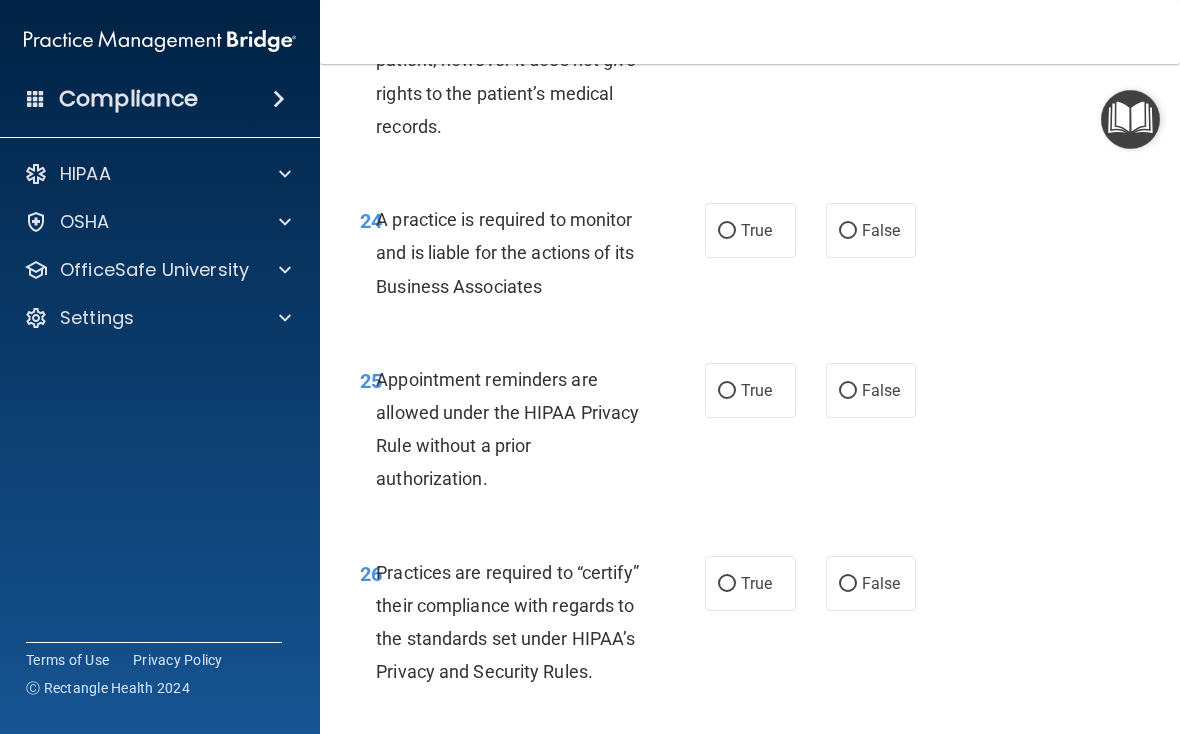
click at [819, 258] on label "False" at bounding box center [871, 230] width 91 height 55
click at [819, 239] on input "False" at bounding box center [848, 231] width 18 height 15
radio input "true"
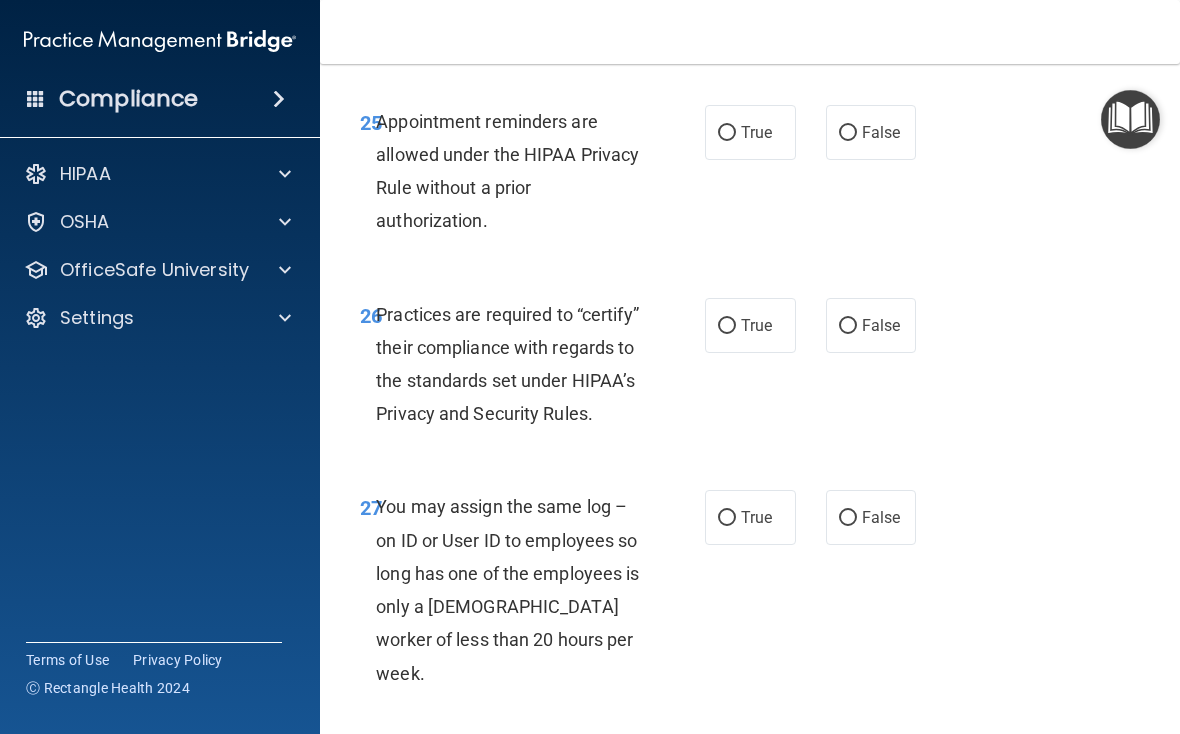
scroll to position [5645, 0]
click at [764, 158] on label "True" at bounding box center [750, 131] width 91 height 55
click at [736, 140] on input "True" at bounding box center [727, 132] width 18 height 15
radio input "true"
click at [819, 141] on span "False" at bounding box center [881, 131] width 39 height 19
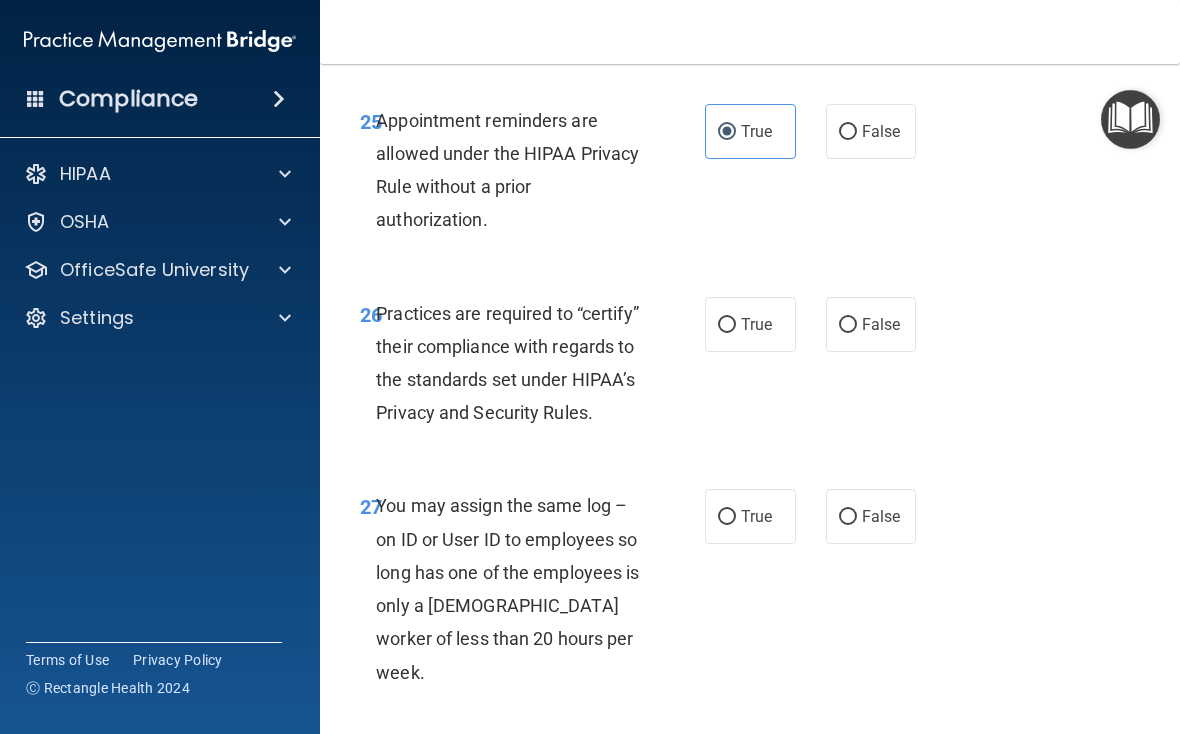
click at [819, 140] on input "False" at bounding box center [848, 132] width 18 height 15
radio input "true"
radio input "false"
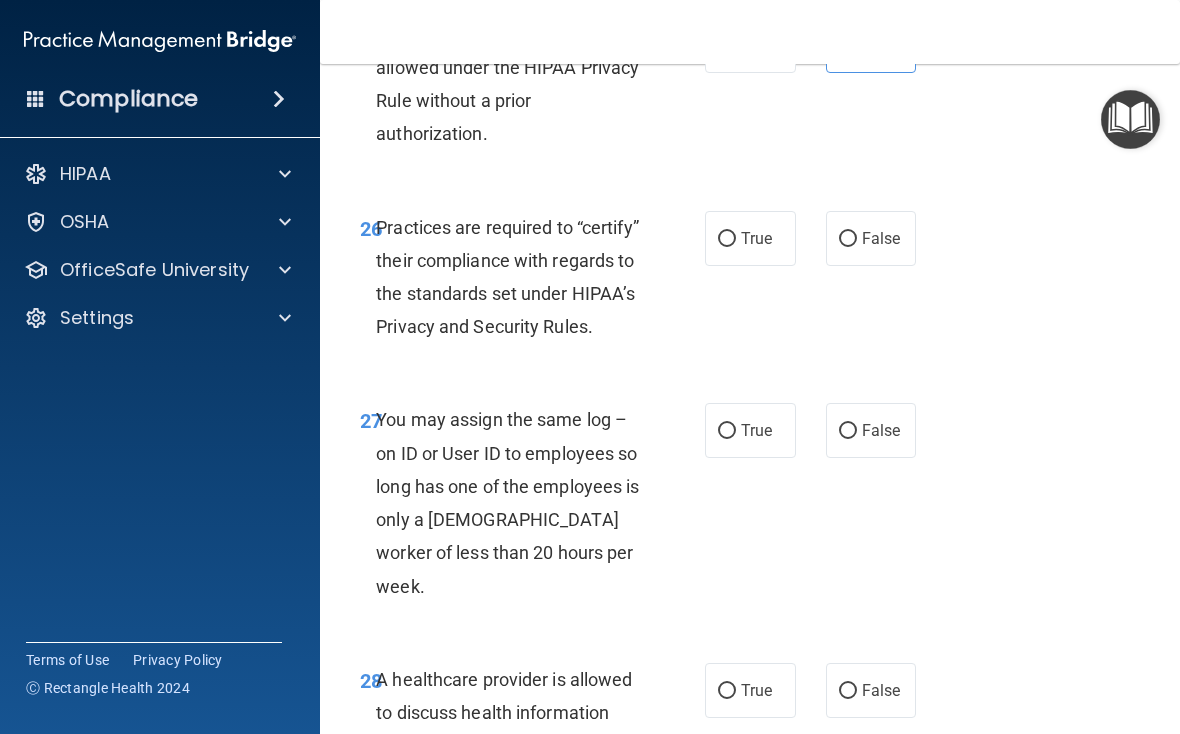
scroll to position [5732, 0]
click at [761, 265] on label "True" at bounding box center [750, 237] width 91 height 55
click at [736, 246] on input "True" at bounding box center [727, 238] width 18 height 15
radio input "true"
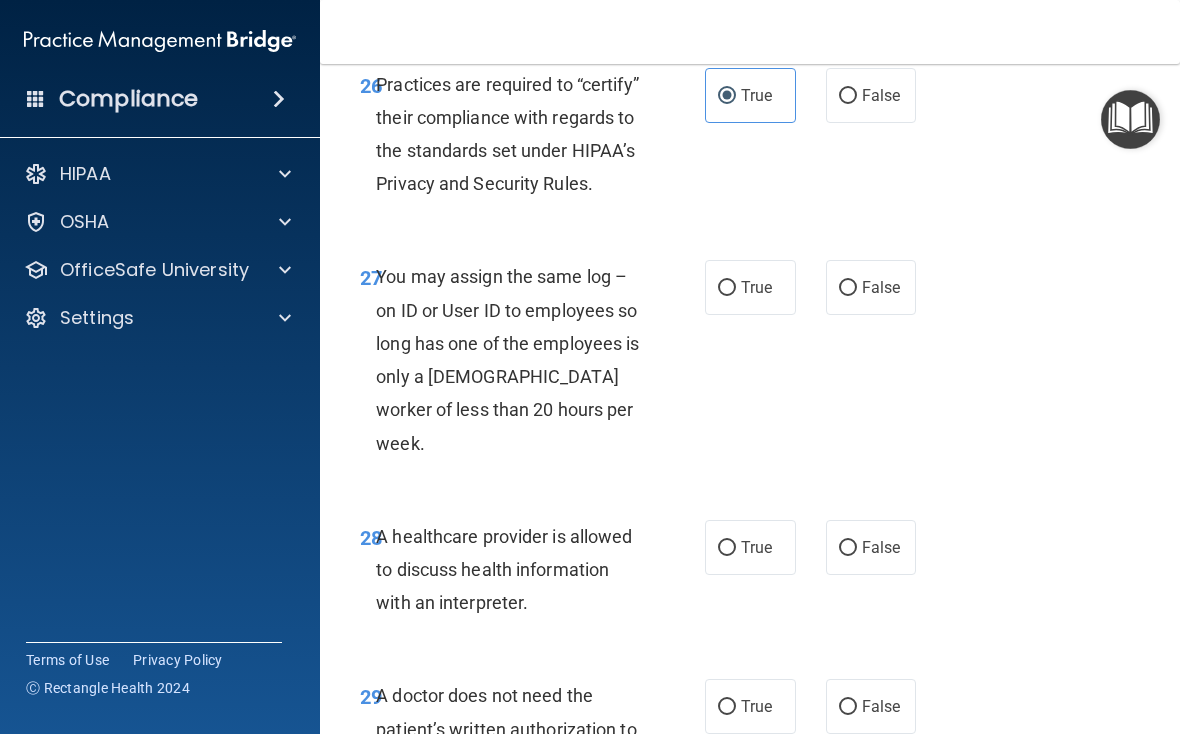
scroll to position [5903, 0]
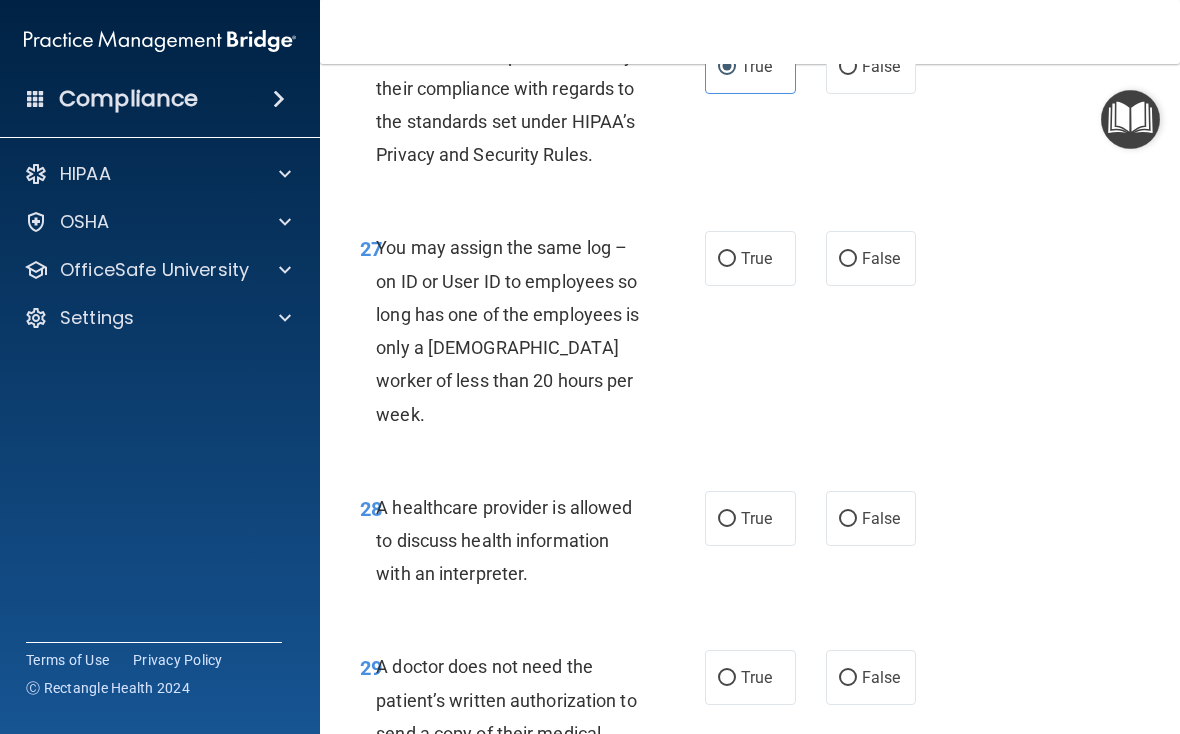
click at [819, 268] on span "False" at bounding box center [881, 258] width 39 height 19
click at [819, 267] on input "False" at bounding box center [848, 259] width 18 height 15
radio input "true"
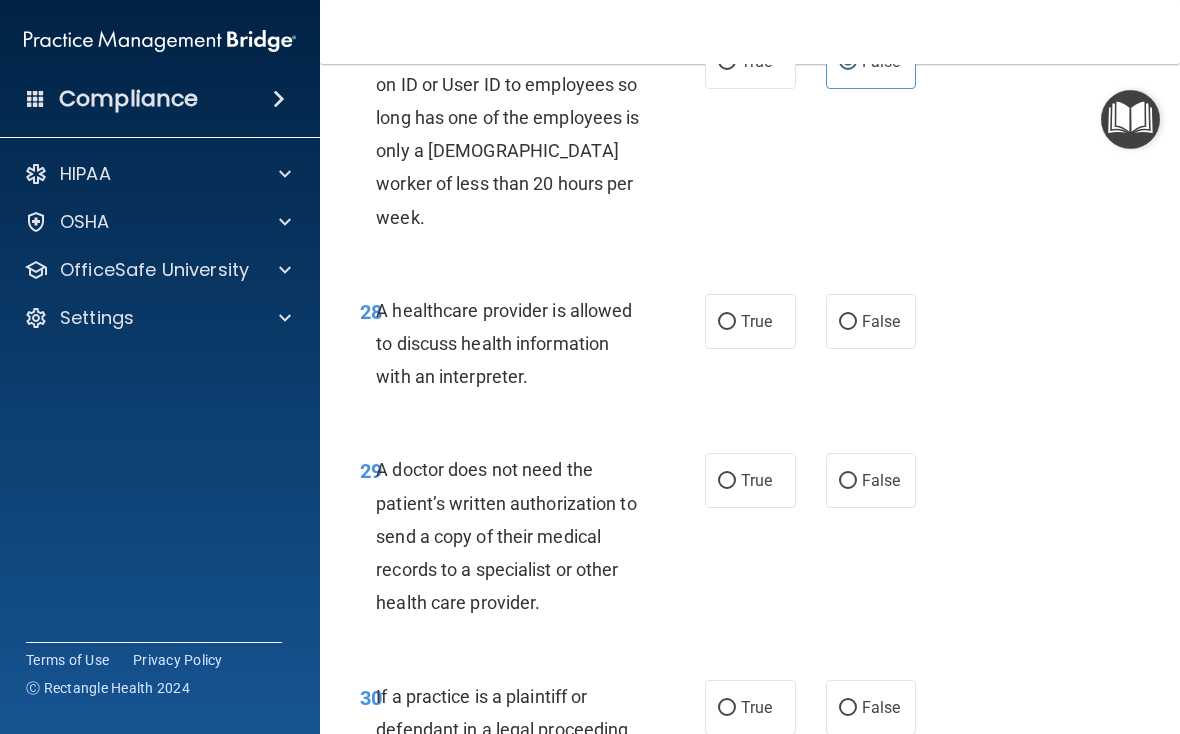
scroll to position [6118, 0]
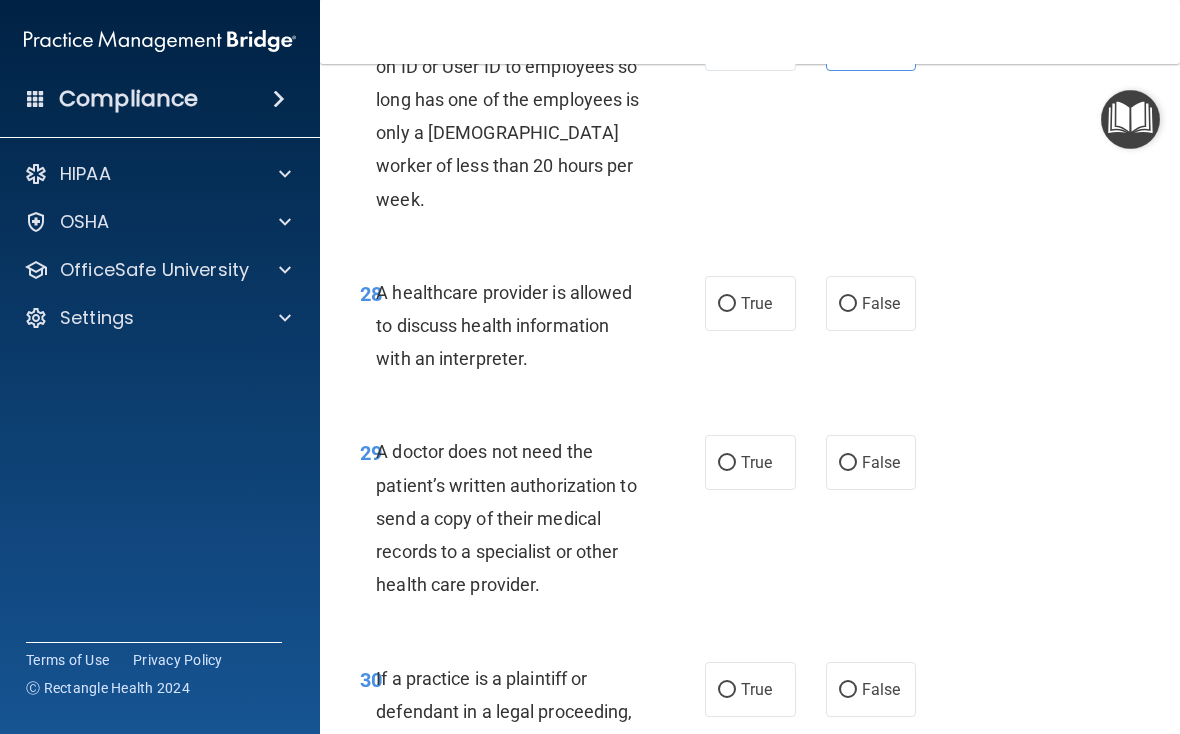
click at [791, 308] on label "True" at bounding box center [750, 303] width 91 height 55
click at [736, 308] on input "True" at bounding box center [727, 304] width 18 height 15
radio input "true"
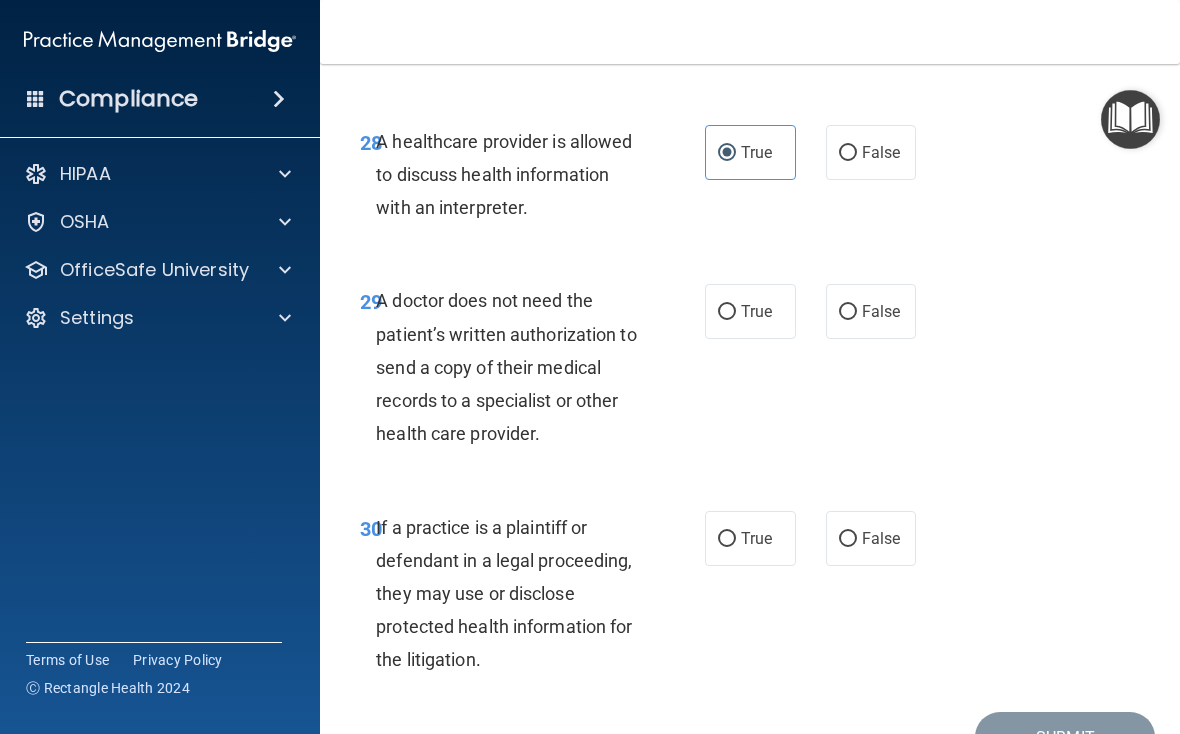
scroll to position [6291, 0]
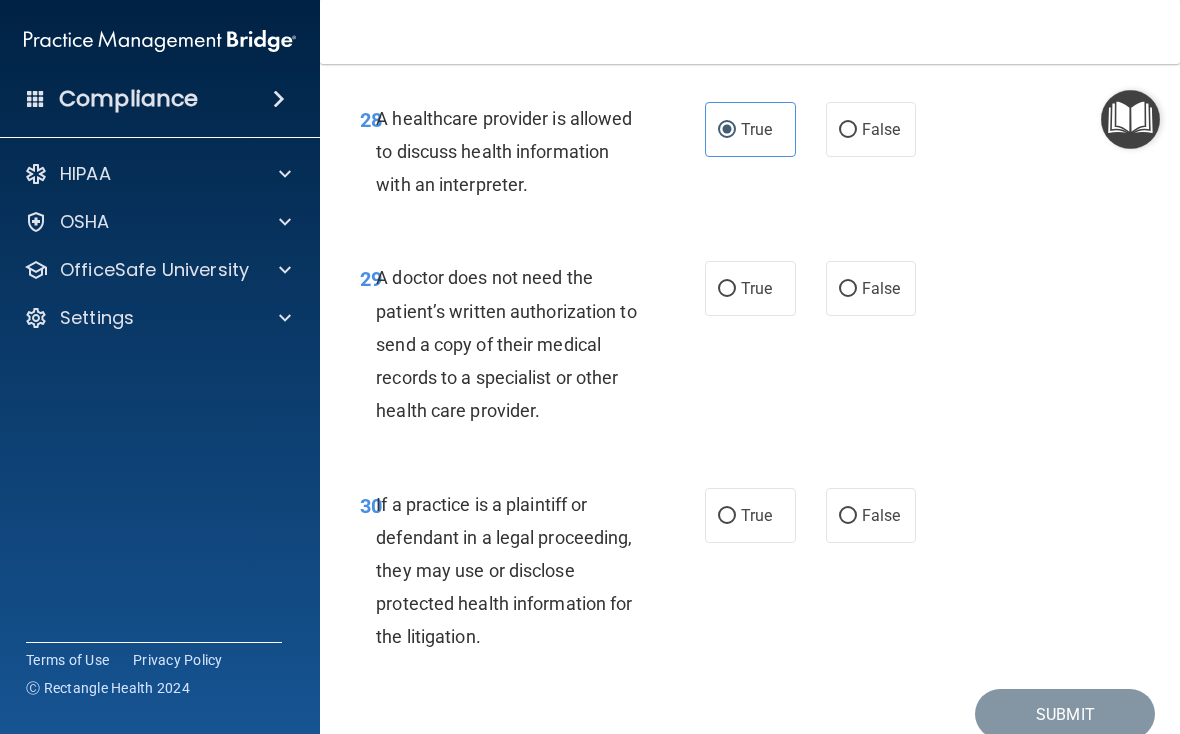
click at [755, 301] on label "True" at bounding box center [750, 288] width 91 height 55
click at [736, 297] on input "True" at bounding box center [727, 289] width 18 height 15
radio input "true"
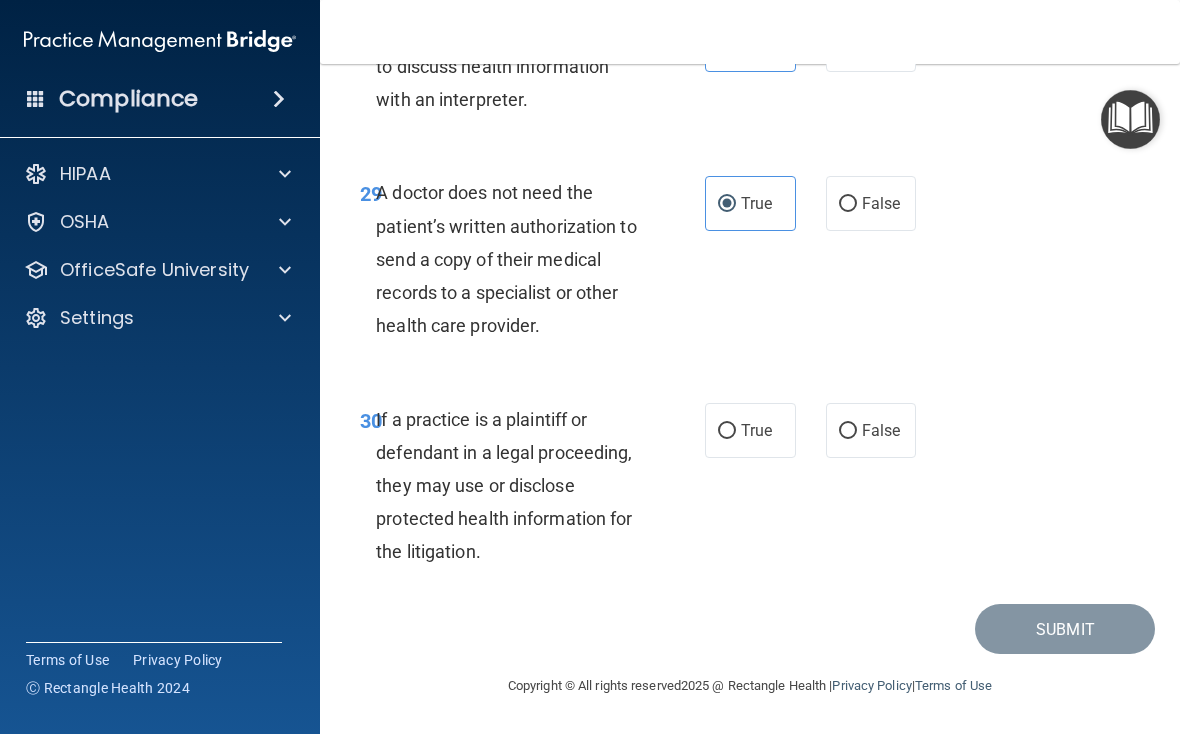
scroll to position [6375, 0]
click at [754, 428] on span "True" at bounding box center [756, 431] width 31 height 19
click at [736, 428] on input "True" at bounding box center [727, 432] width 18 height 15
radio input "true"
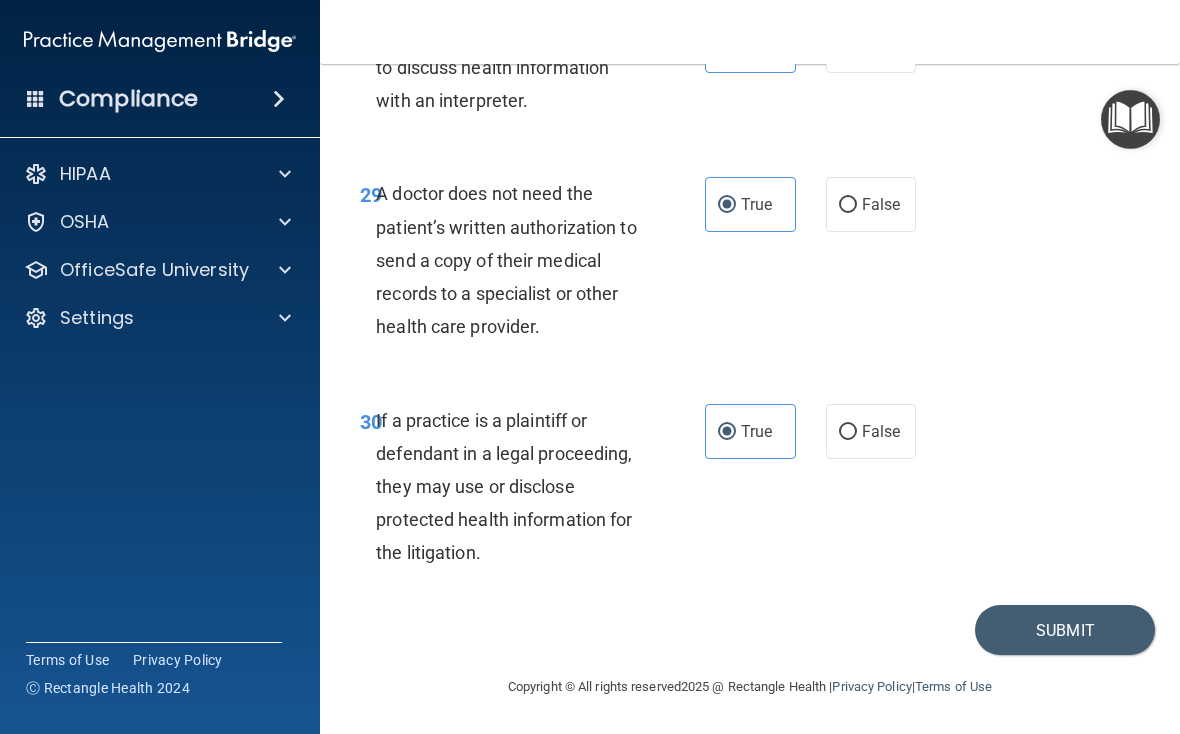
click at [819, 620] on button "Submit" at bounding box center [1065, 630] width 180 height 51
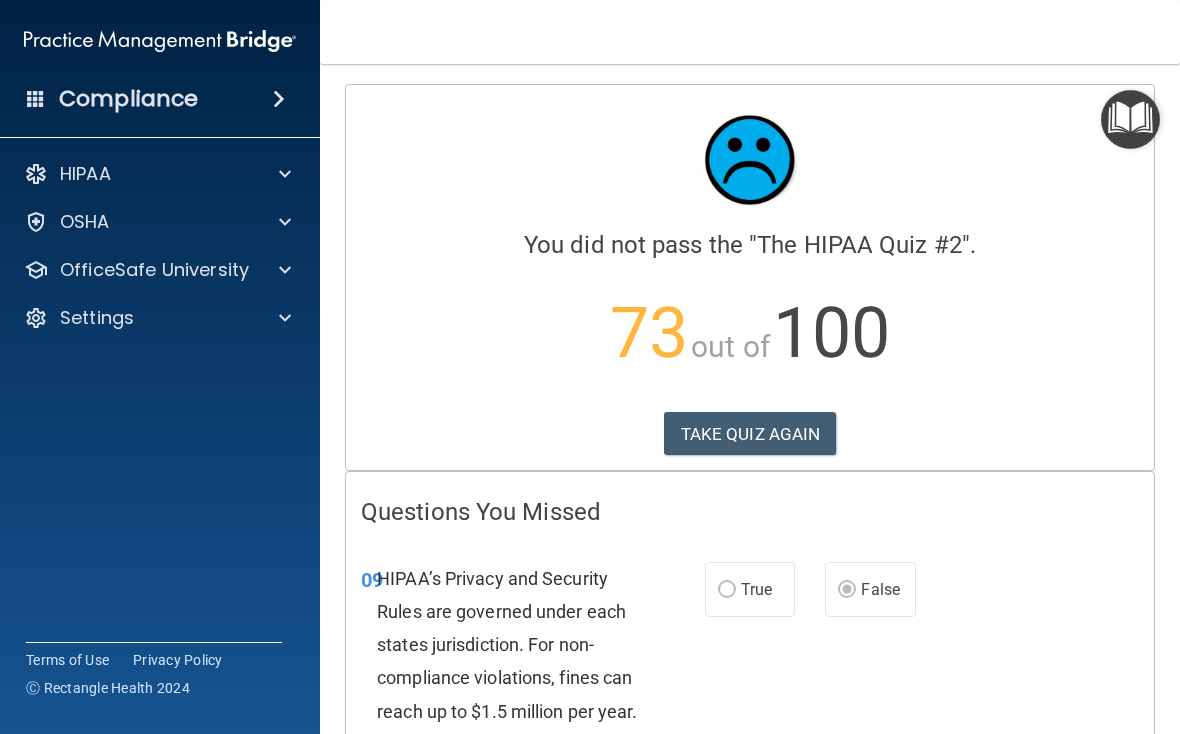
click at [787, 436] on button "TAKE QUIZ AGAIN" at bounding box center [750, 434] width 173 height 44
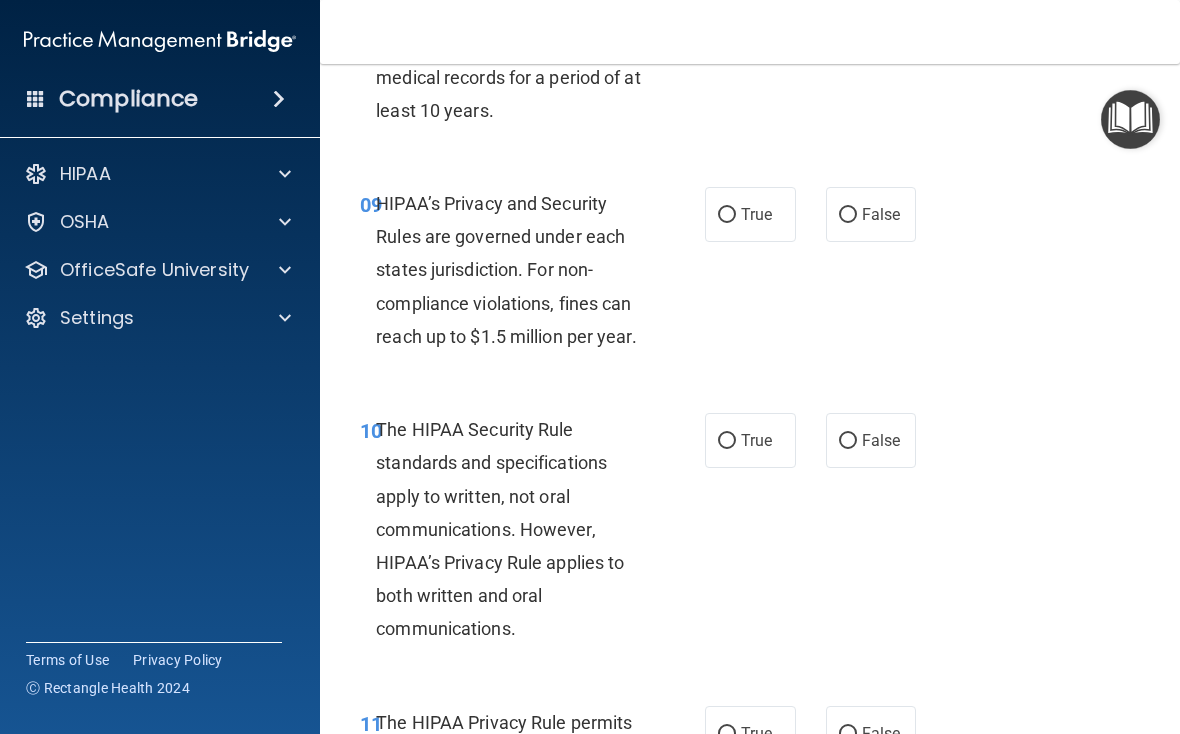
scroll to position [1924, 0]
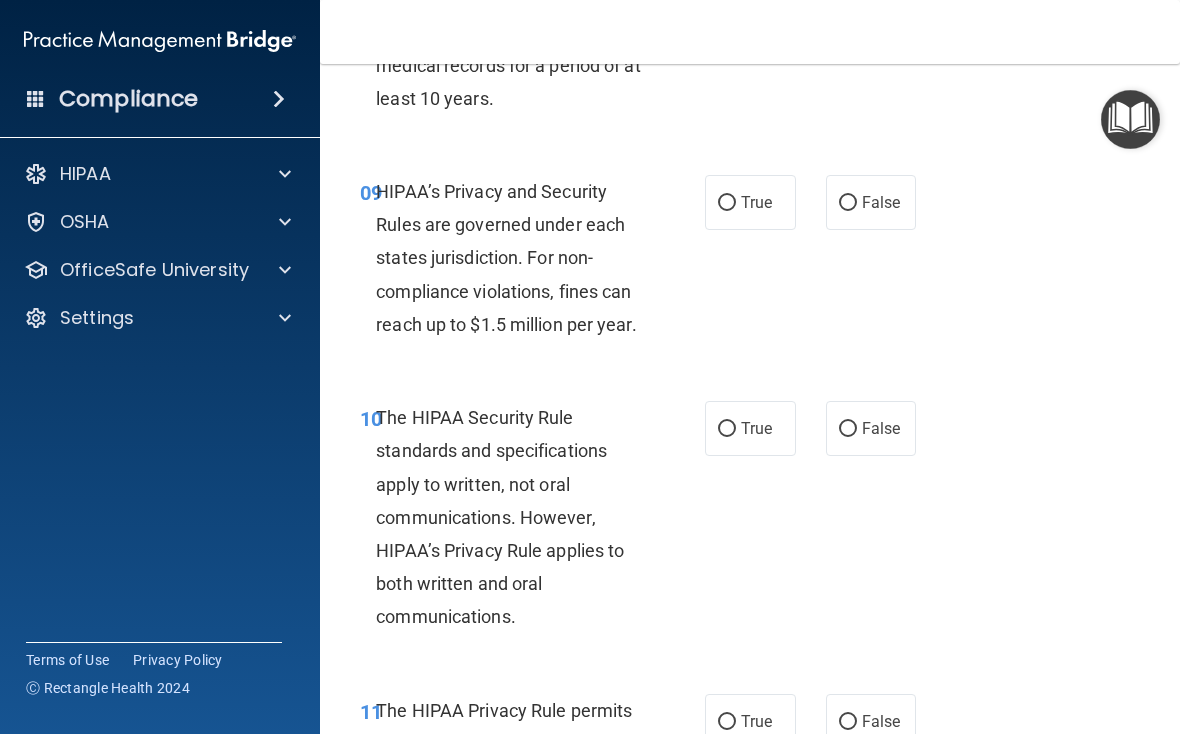
click at [734, 211] on input "True" at bounding box center [727, 203] width 18 height 15
radio input "true"
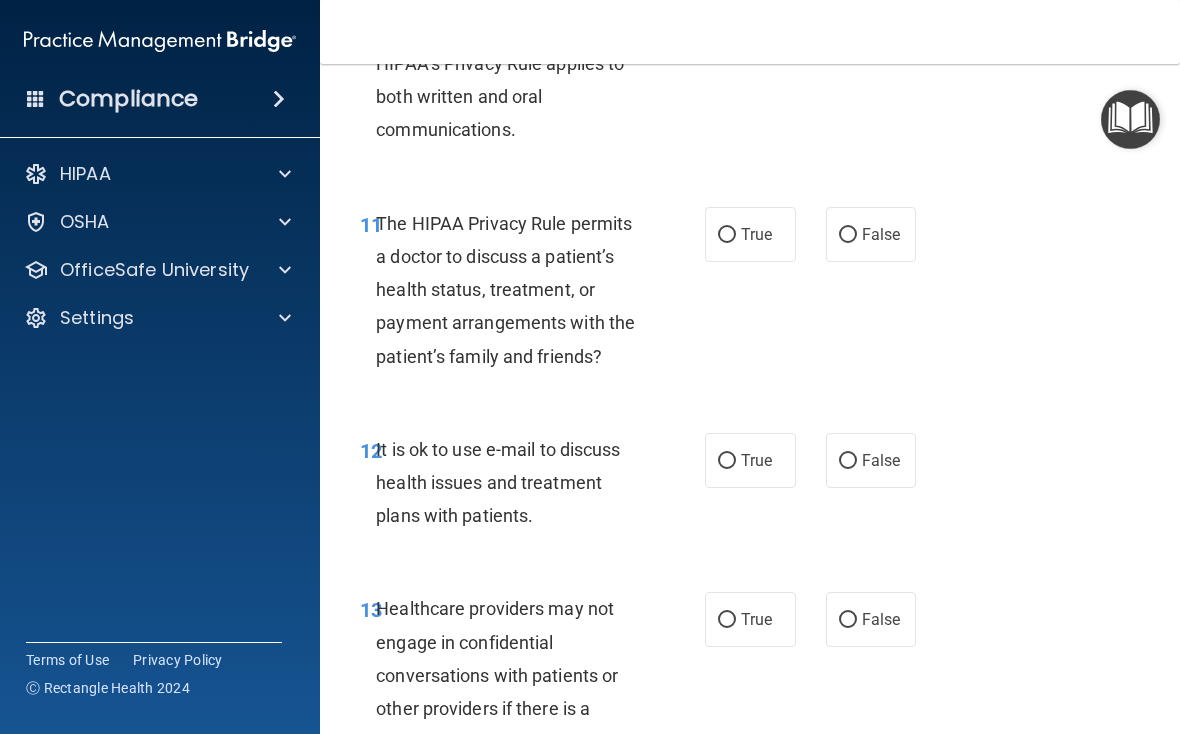
scroll to position [2418, 0]
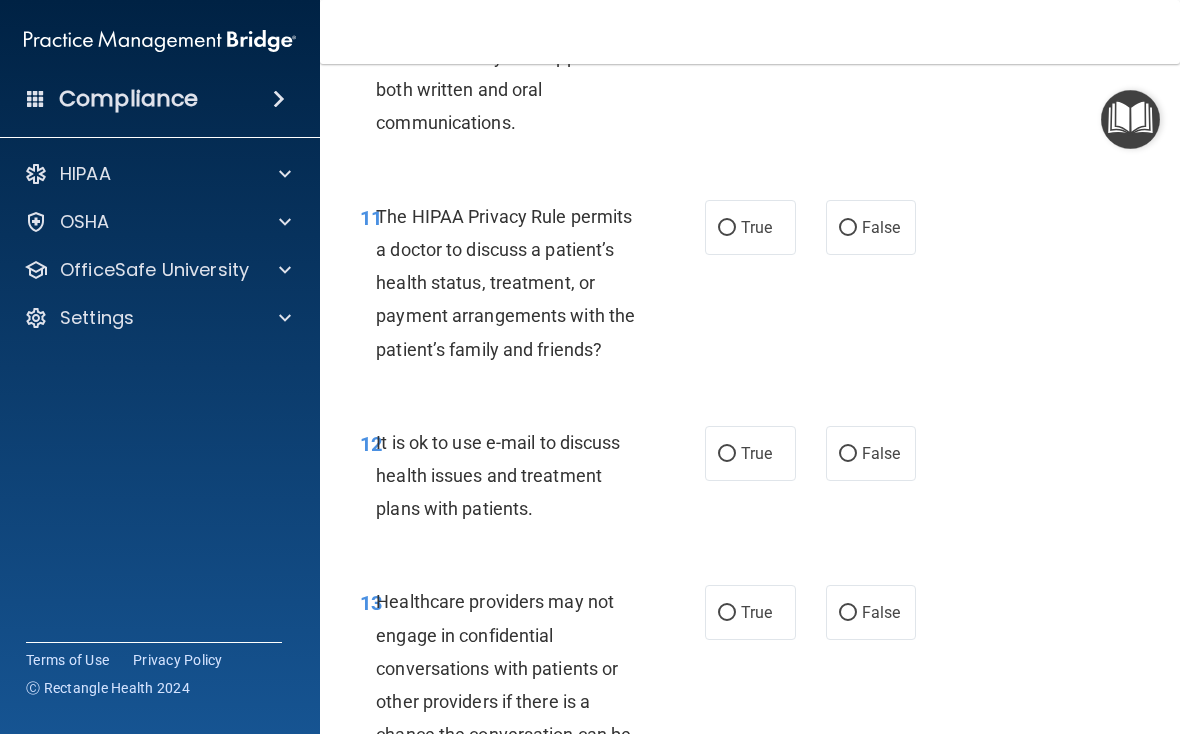
click at [819, 237] on span "False" at bounding box center [881, 227] width 39 height 19
click at [819, 236] on input "False" at bounding box center [848, 228] width 18 height 15
radio input "true"
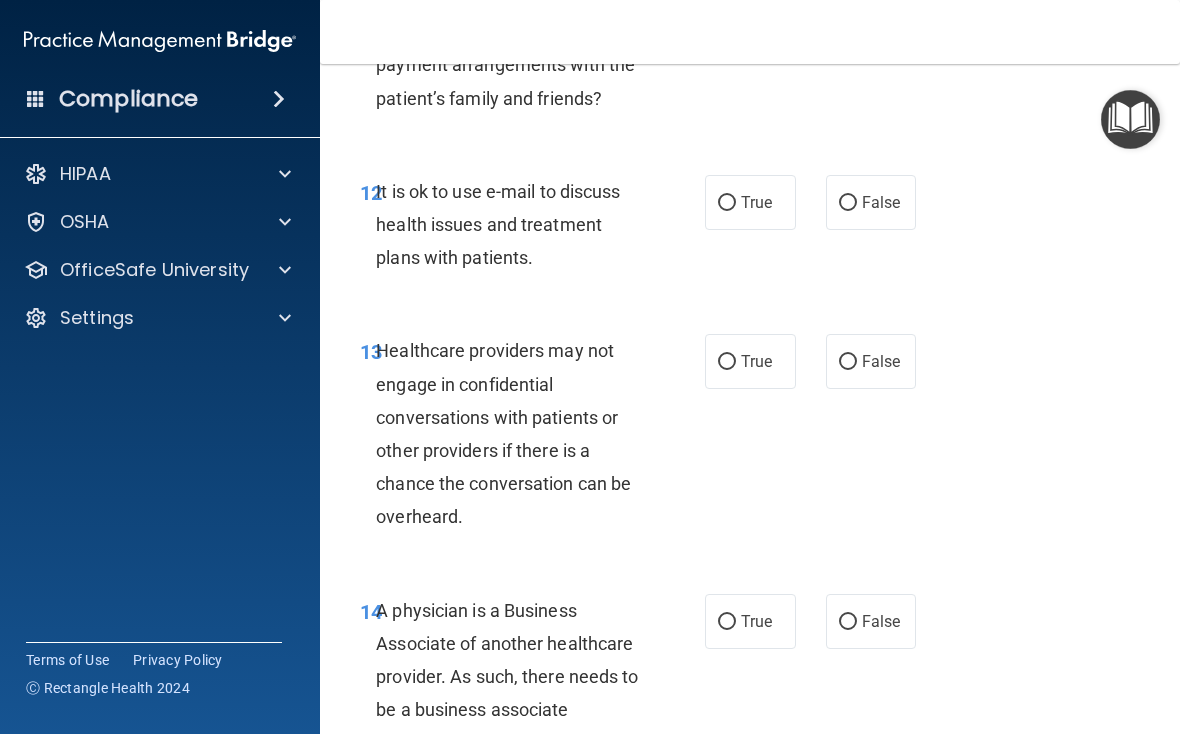
scroll to position [2637, 0]
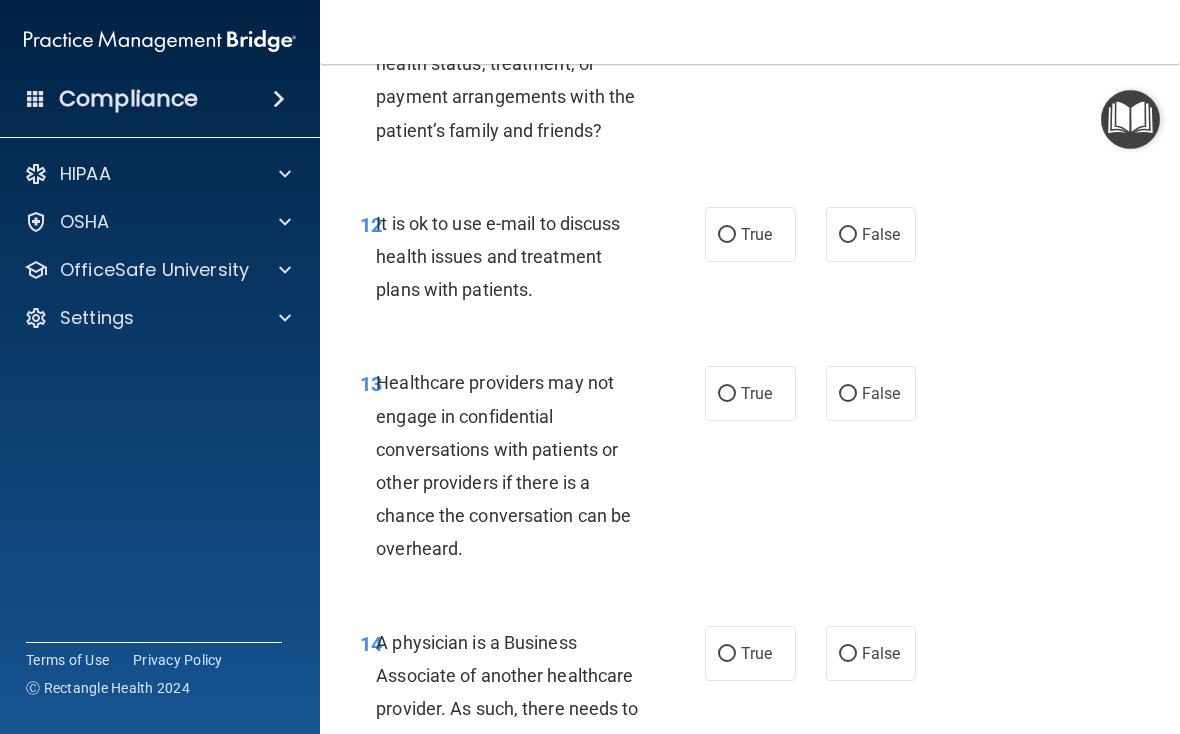
click at [819, 244] on span "False" at bounding box center [881, 234] width 39 height 19
click at [819, 243] on input "False" at bounding box center [848, 235] width 18 height 15
radio input "true"
click at [762, 403] on span "True" at bounding box center [756, 393] width 31 height 19
click at [736, 402] on input "True" at bounding box center [727, 394] width 18 height 15
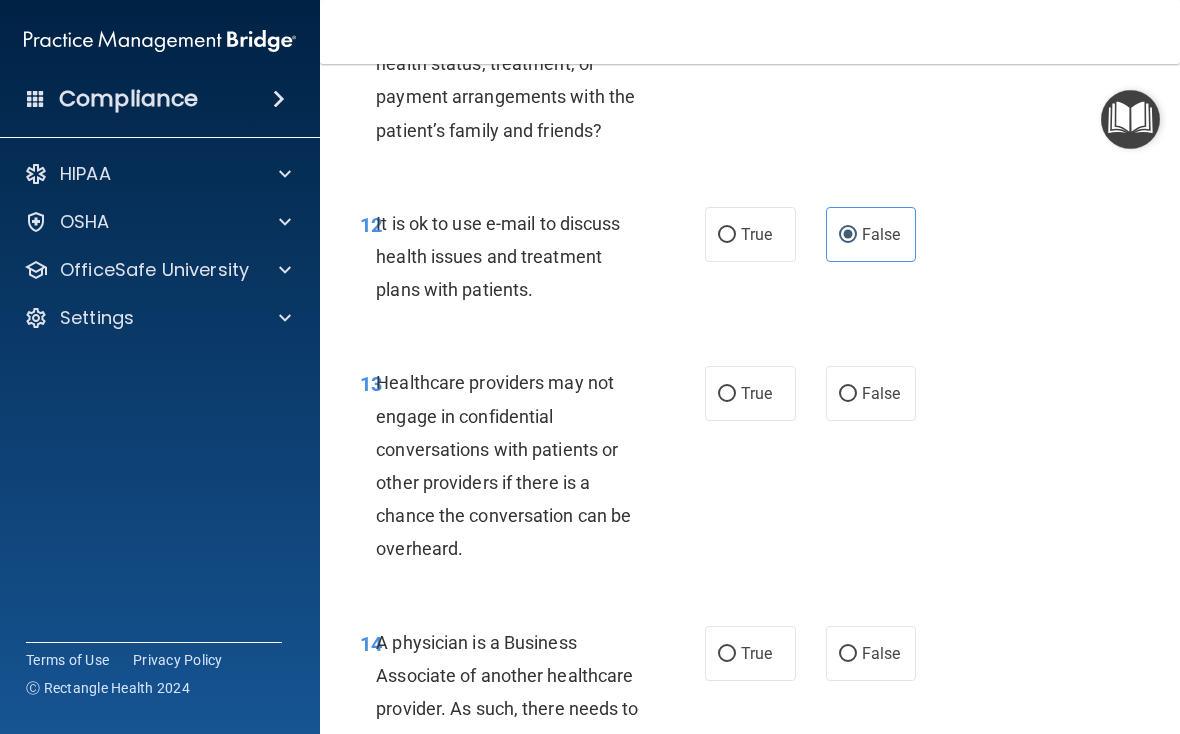
radio input "true"
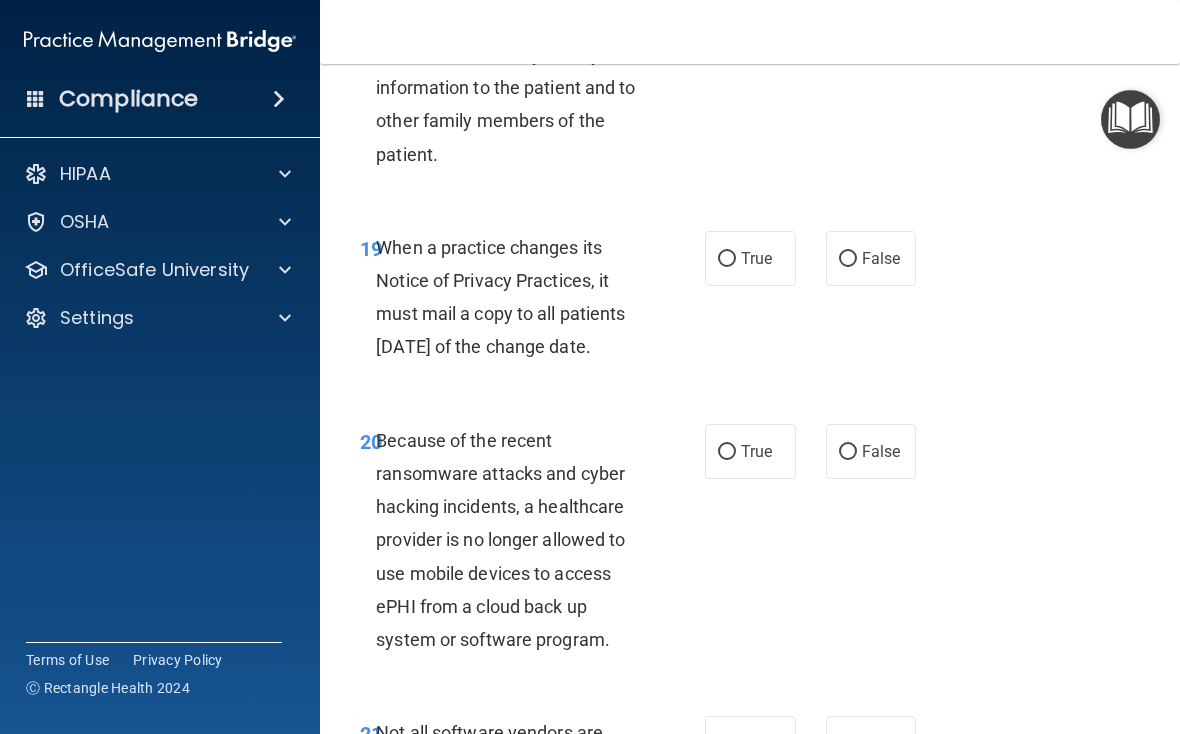
scroll to position [4262, 0]
click at [754, 260] on span "True" at bounding box center [756, 257] width 31 height 19
click at [736, 260] on input "True" at bounding box center [727, 258] width 18 height 15
radio input "true"
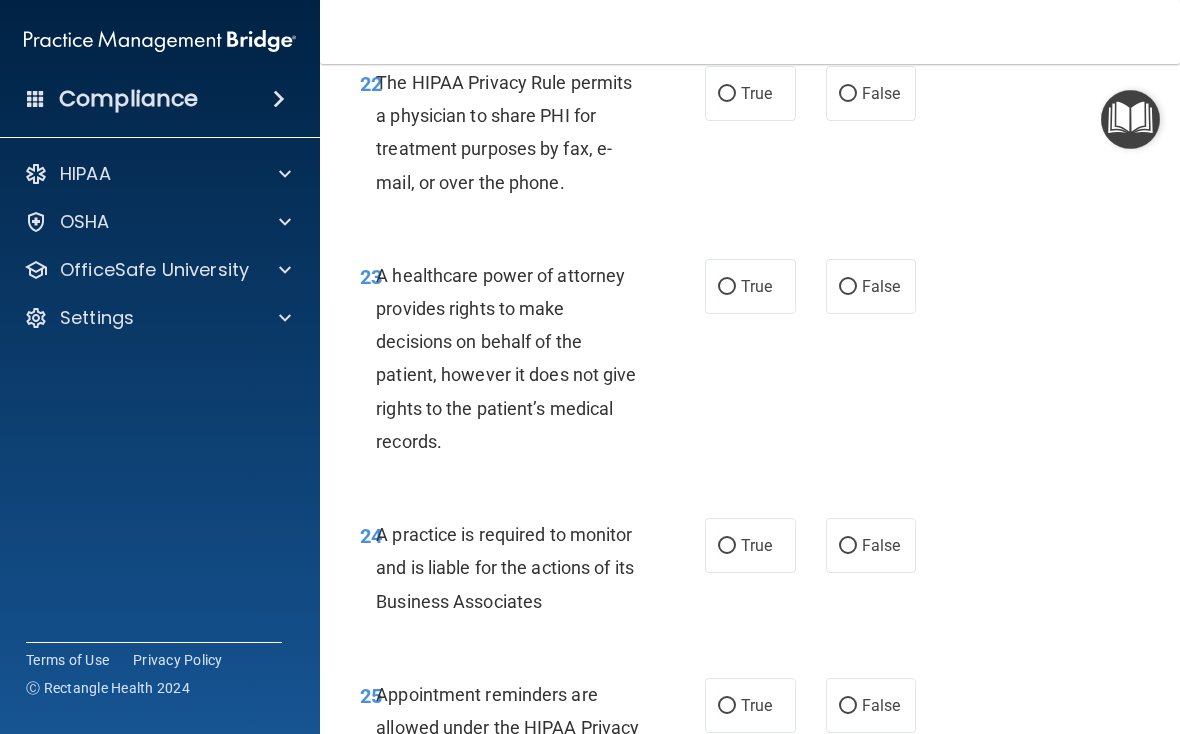
scroll to position [5074, 0]
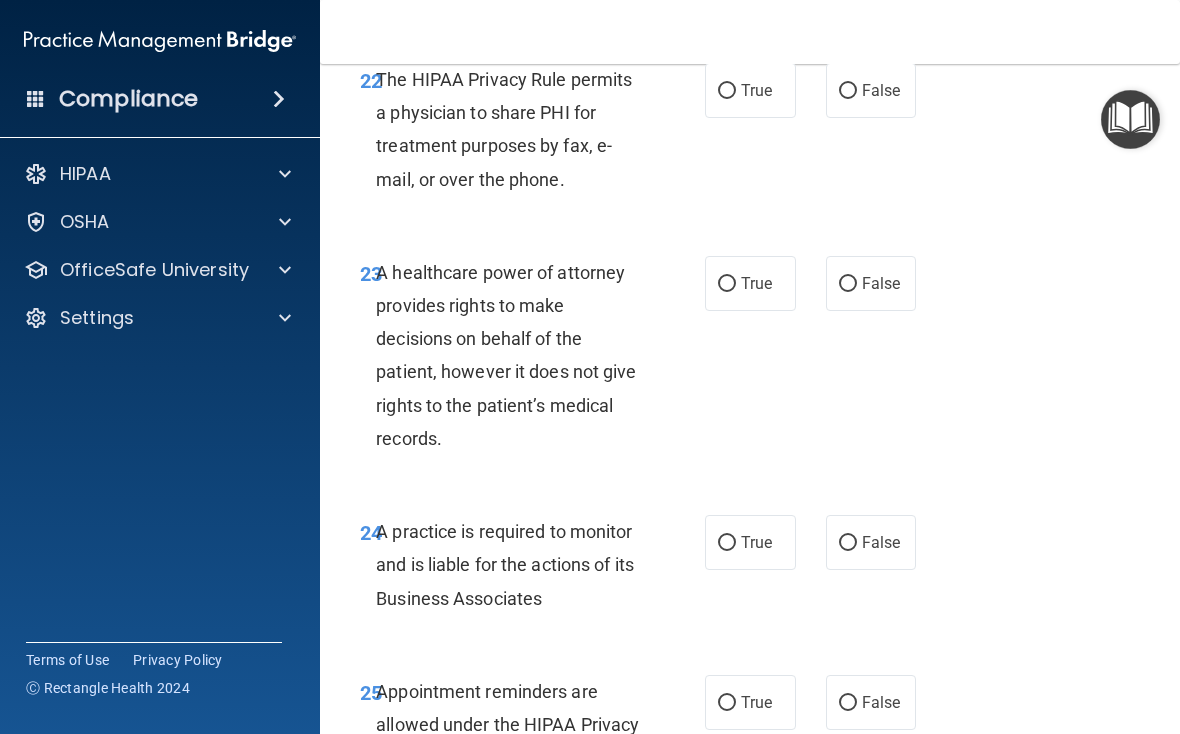
click at [753, 311] on label "True" at bounding box center [750, 283] width 91 height 55
click at [736, 292] on input "True" at bounding box center [727, 284] width 18 height 15
radio input "true"
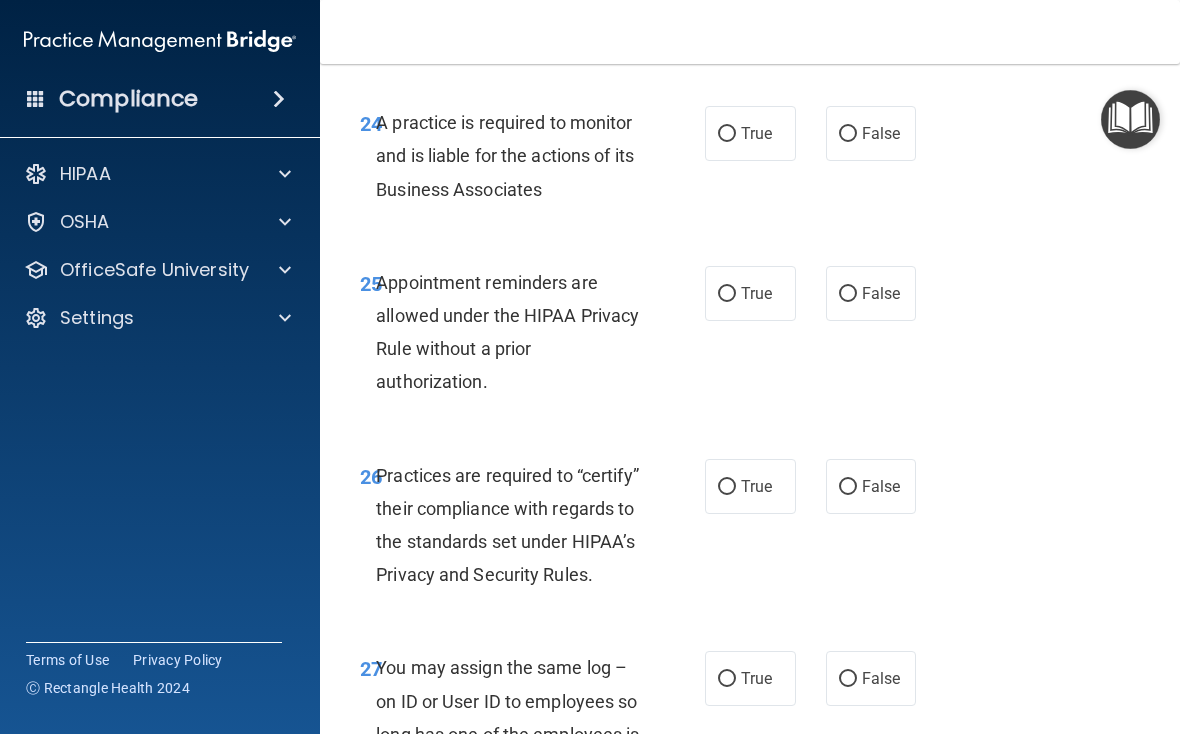
scroll to position [5484, 0]
click at [819, 302] on span "False" at bounding box center [881, 292] width 39 height 19
click at [819, 301] on input "False" at bounding box center [848, 293] width 18 height 15
radio input "true"
click at [756, 495] on span "True" at bounding box center [756, 485] width 31 height 19
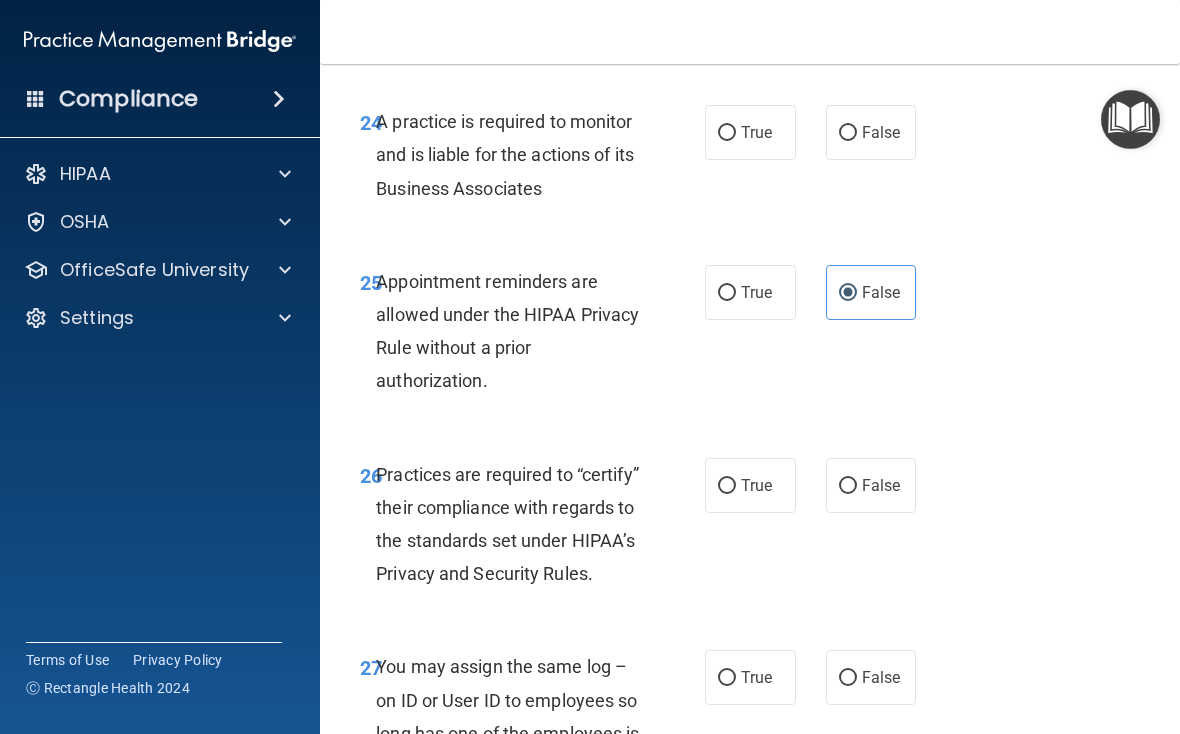
click at [736, 494] on input "True" at bounding box center [727, 486] width 18 height 15
radio input "true"
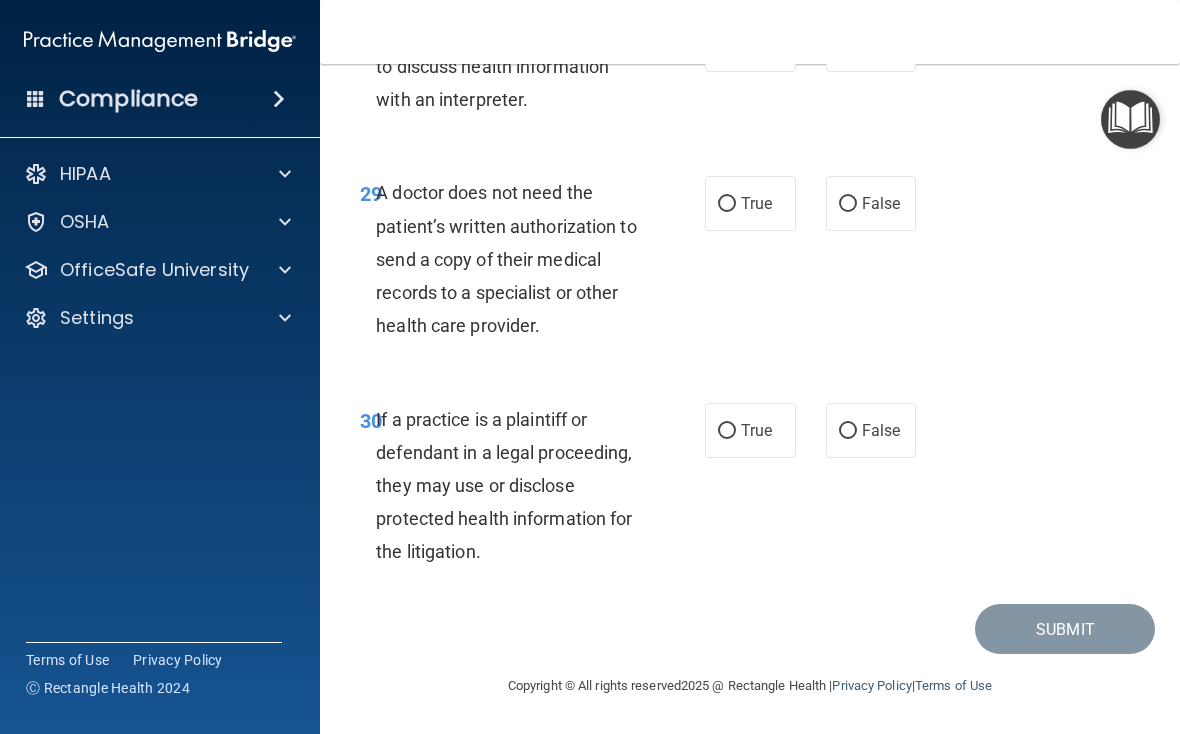
scroll to position [6375, 0]
click at [735, 428] on input "True" at bounding box center [727, 432] width 18 height 15
radio input "true"
click at [768, 217] on label "True" at bounding box center [750, 204] width 91 height 55
click at [736, 213] on input "True" at bounding box center [727, 205] width 18 height 15
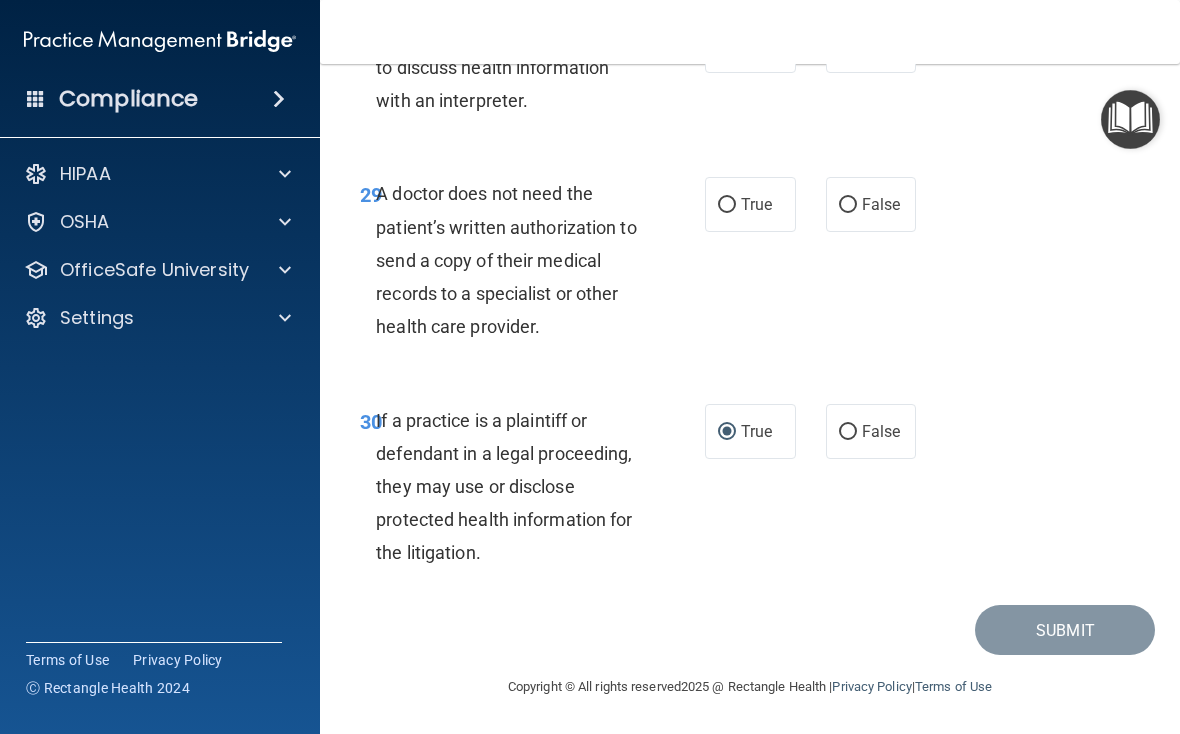
radio input "true"
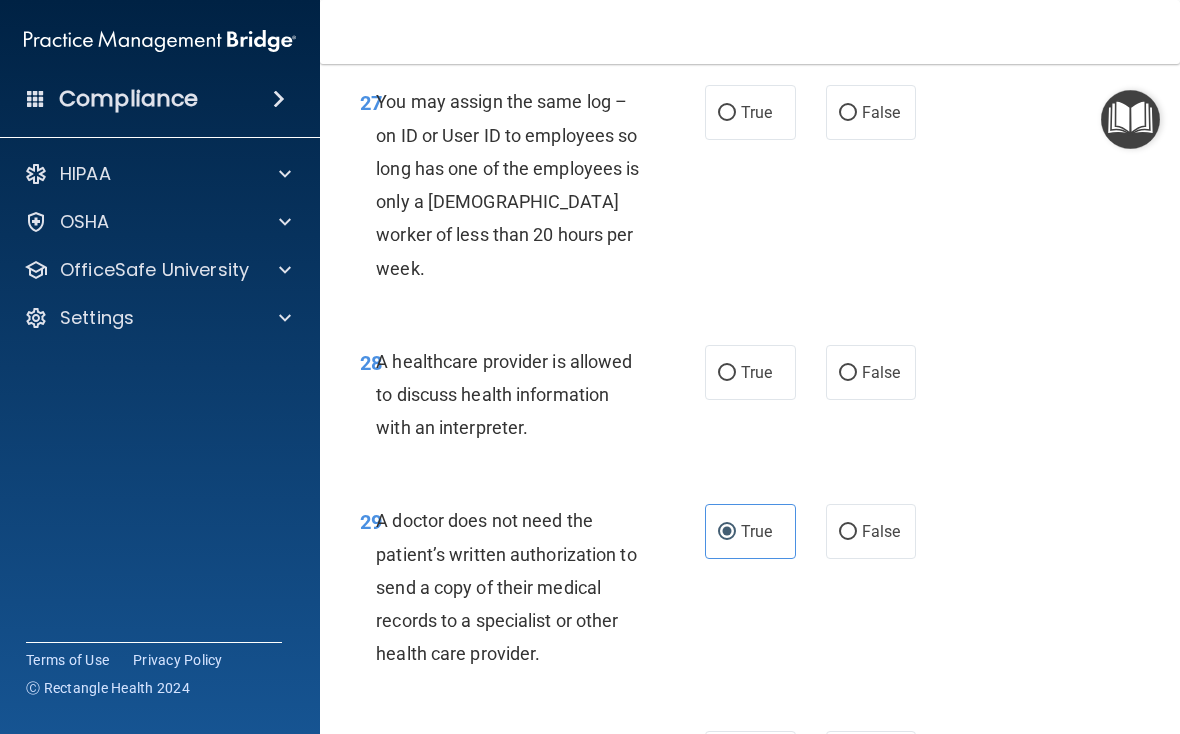
scroll to position [6028, 0]
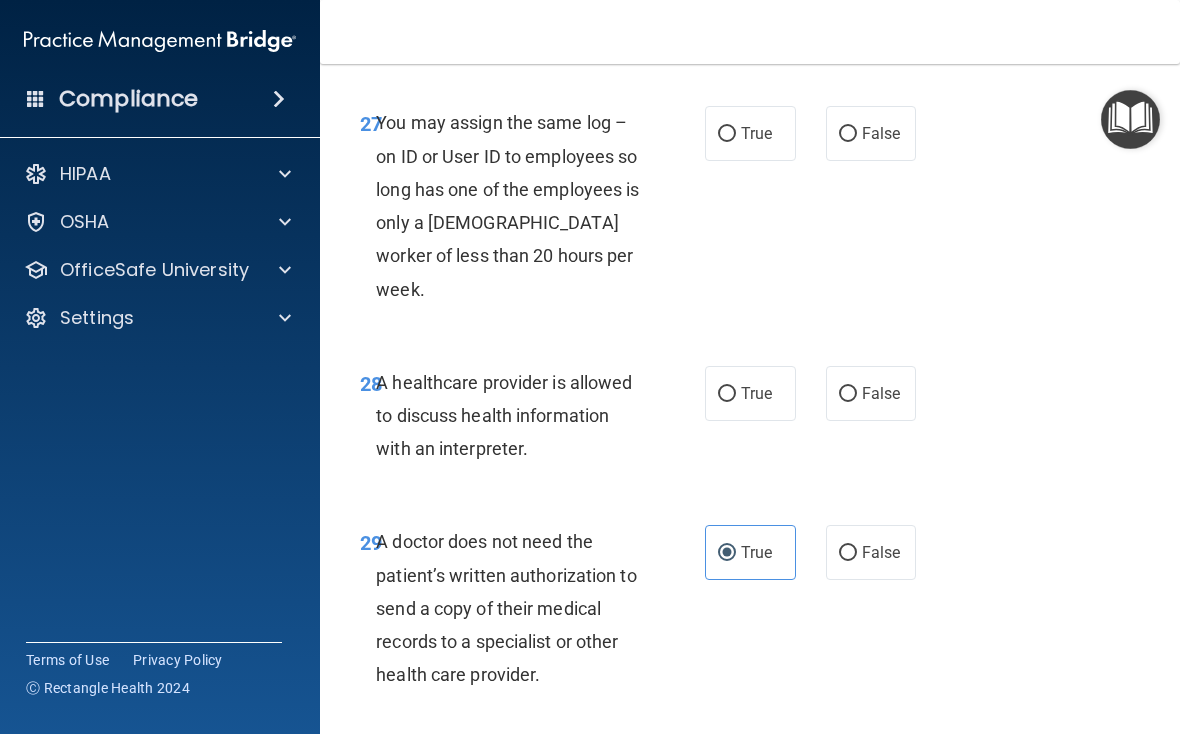
click at [764, 394] on span "True" at bounding box center [756, 393] width 31 height 19
click at [736, 394] on input "True" at bounding box center [727, 394] width 18 height 15
radio input "true"
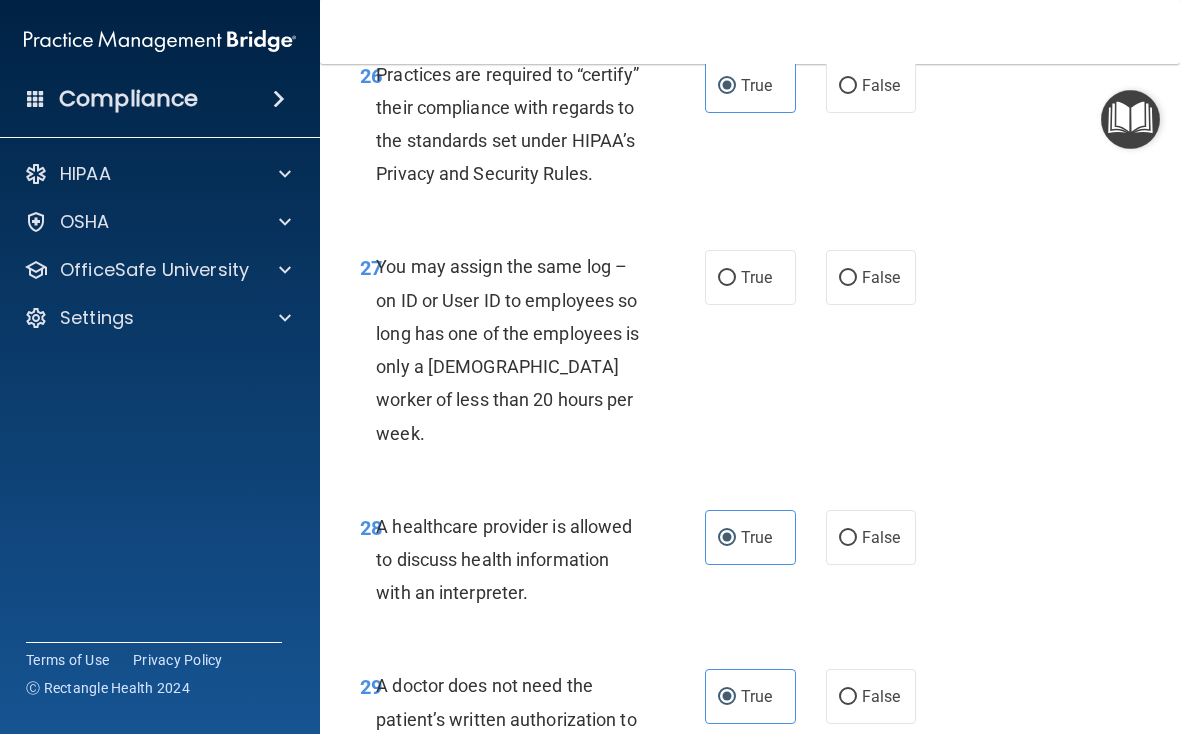
scroll to position [5881, 0]
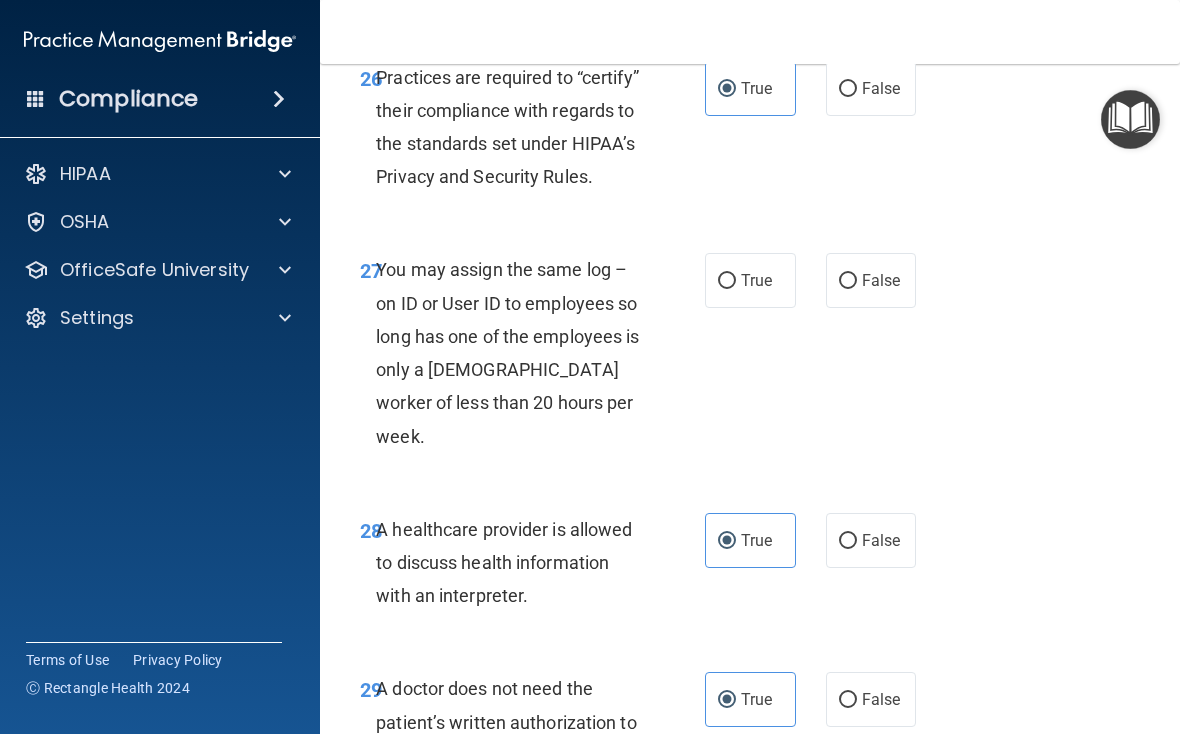
click at [819, 290] on span "False" at bounding box center [881, 280] width 39 height 19
click at [819, 289] on input "False" at bounding box center [848, 281] width 18 height 15
radio input "true"
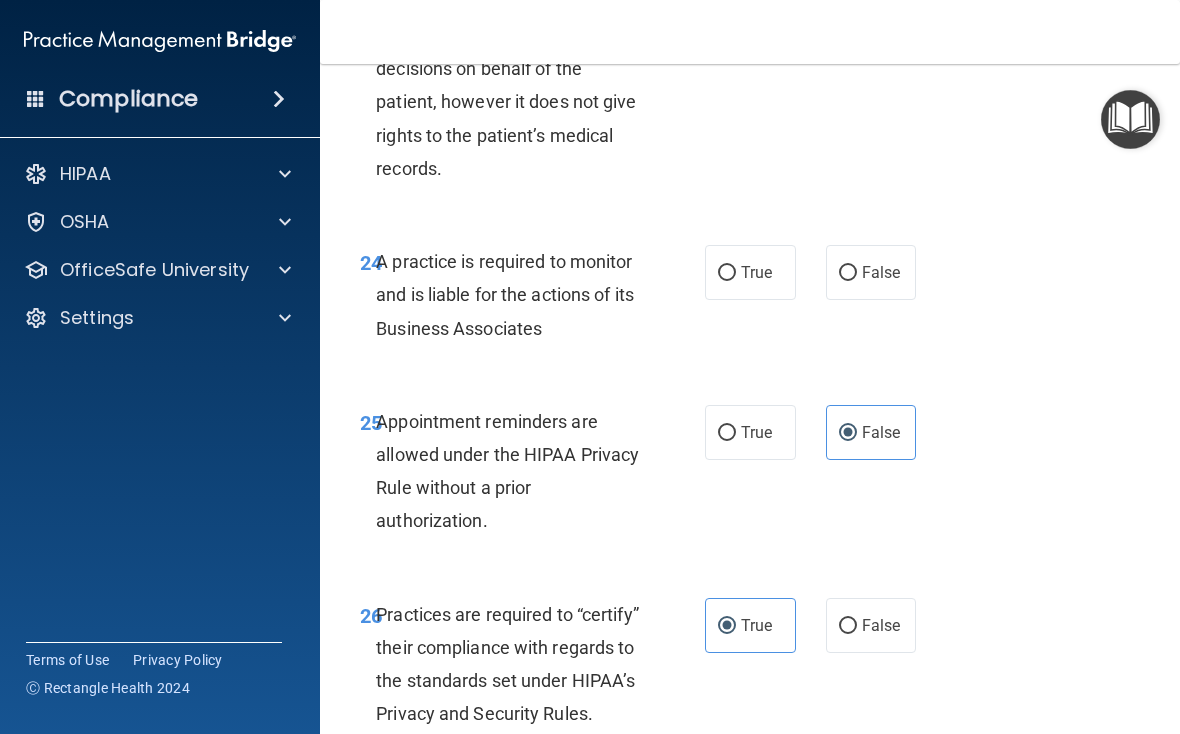
scroll to position [5343, 0]
click at [819, 283] on span "False" at bounding box center [881, 273] width 39 height 19
click at [819, 282] on input "False" at bounding box center [848, 274] width 18 height 15
radio input "true"
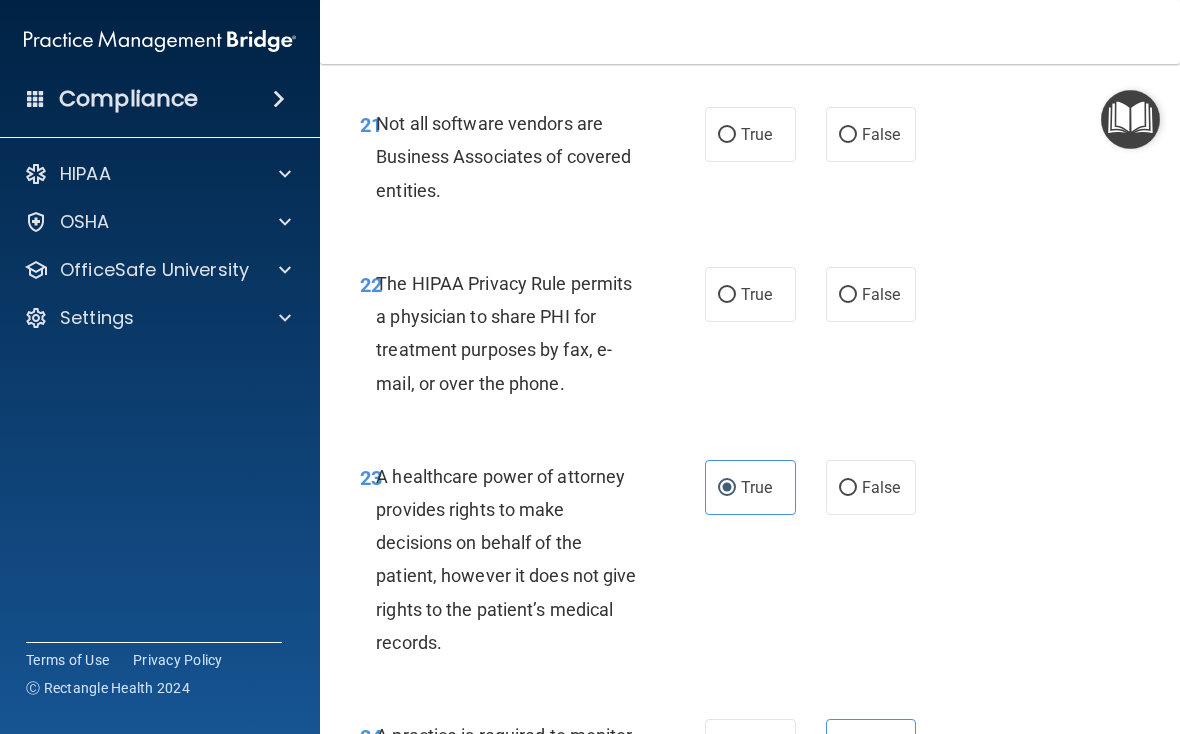
scroll to position [4867, 0]
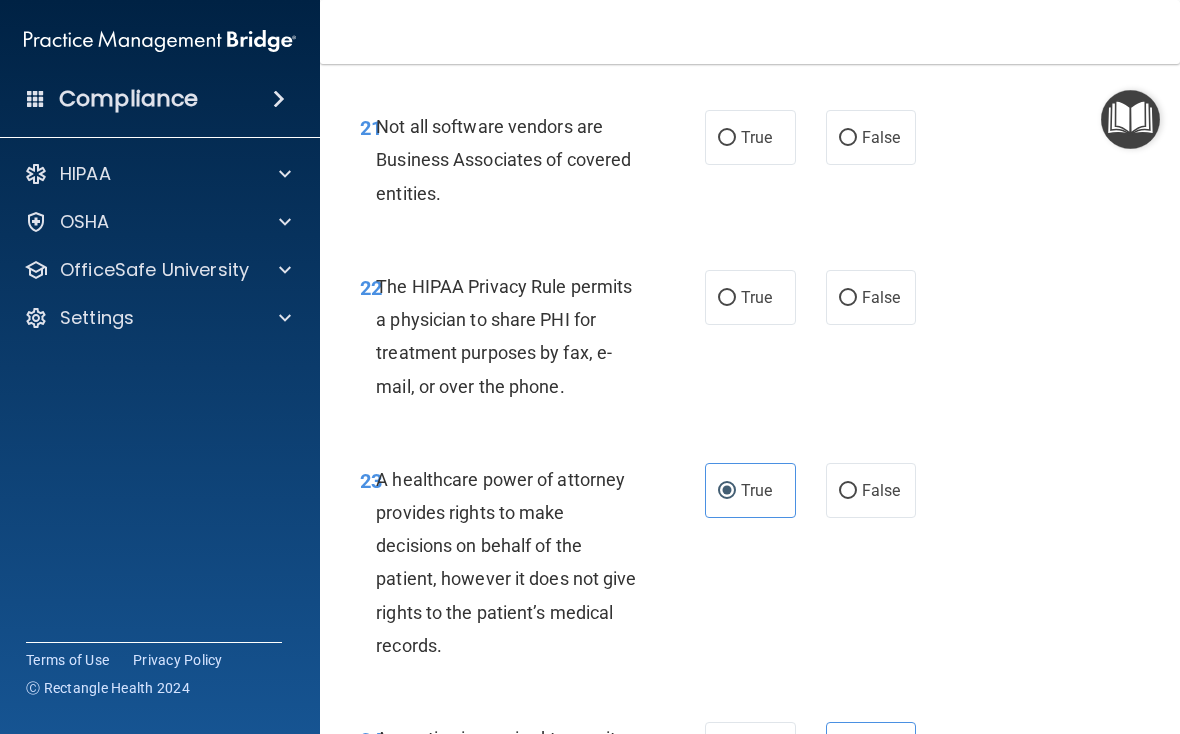
click at [766, 307] on span "True" at bounding box center [756, 297] width 31 height 19
click at [736, 306] on input "True" at bounding box center [727, 298] width 18 height 15
radio input "true"
click at [754, 147] on span "True" at bounding box center [756, 137] width 31 height 19
click at [736, 146] on input "True" at bounding box center [727, 138] width 18 height 15
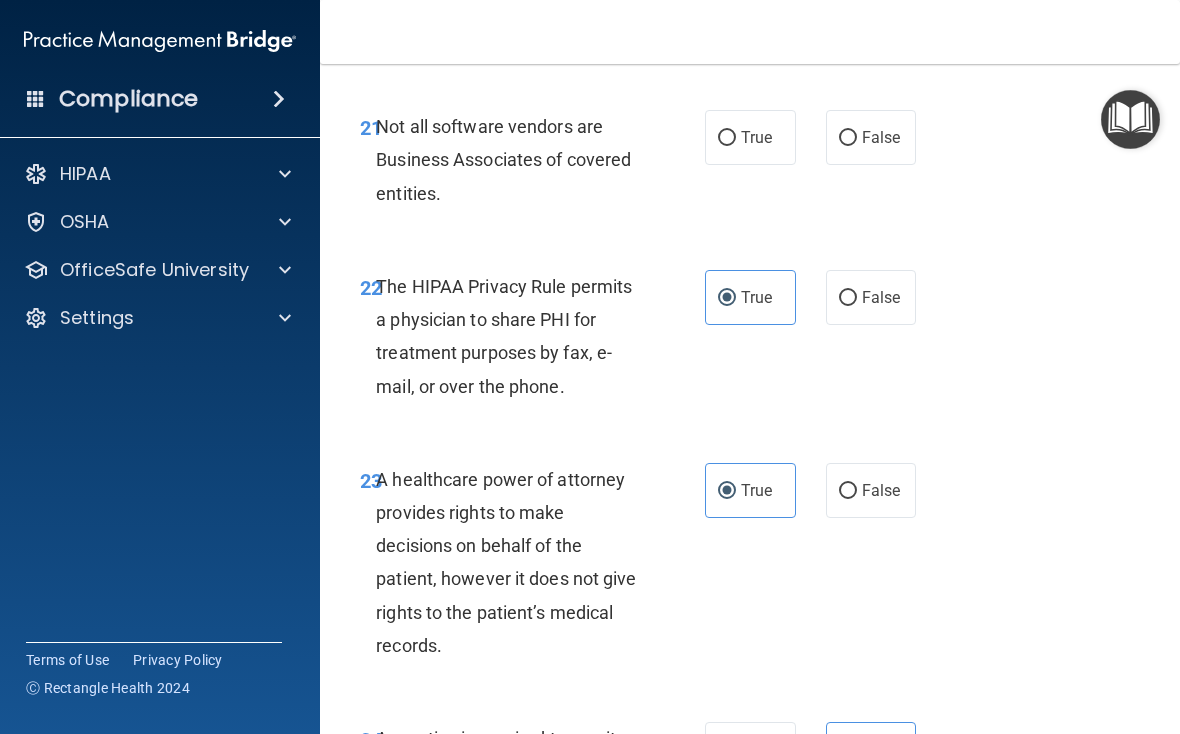
radio input "true"
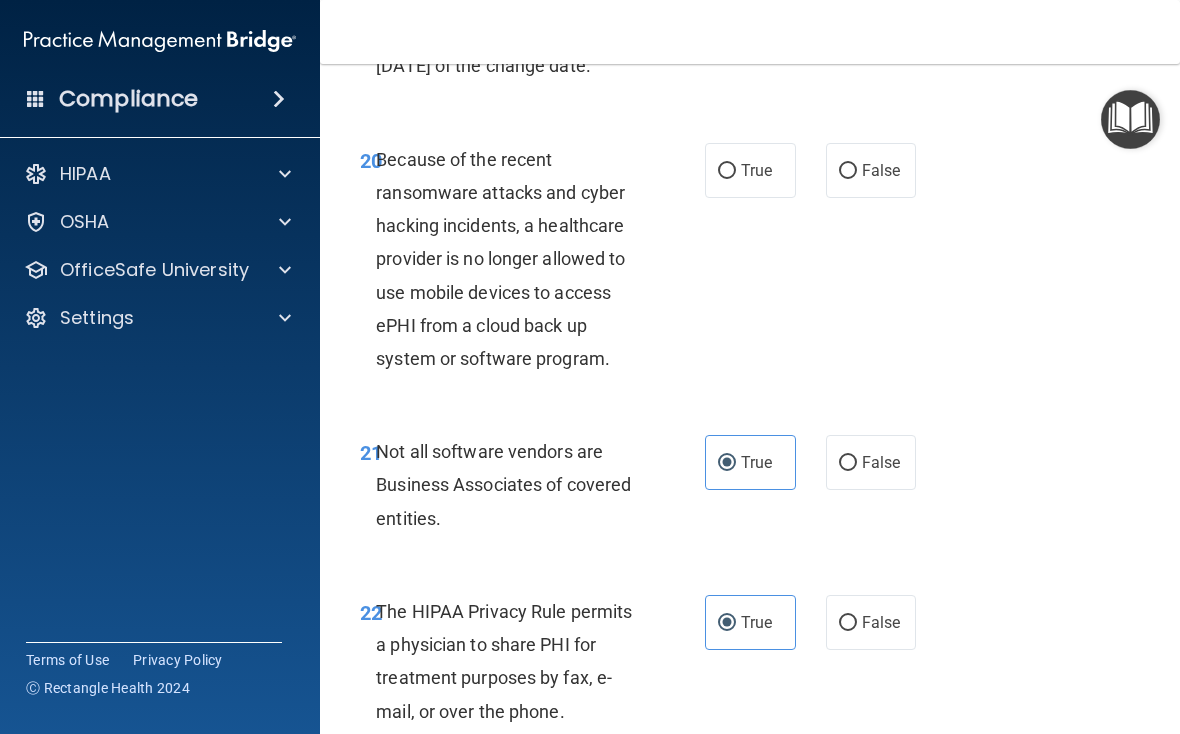
scroll to position [4520, 0]
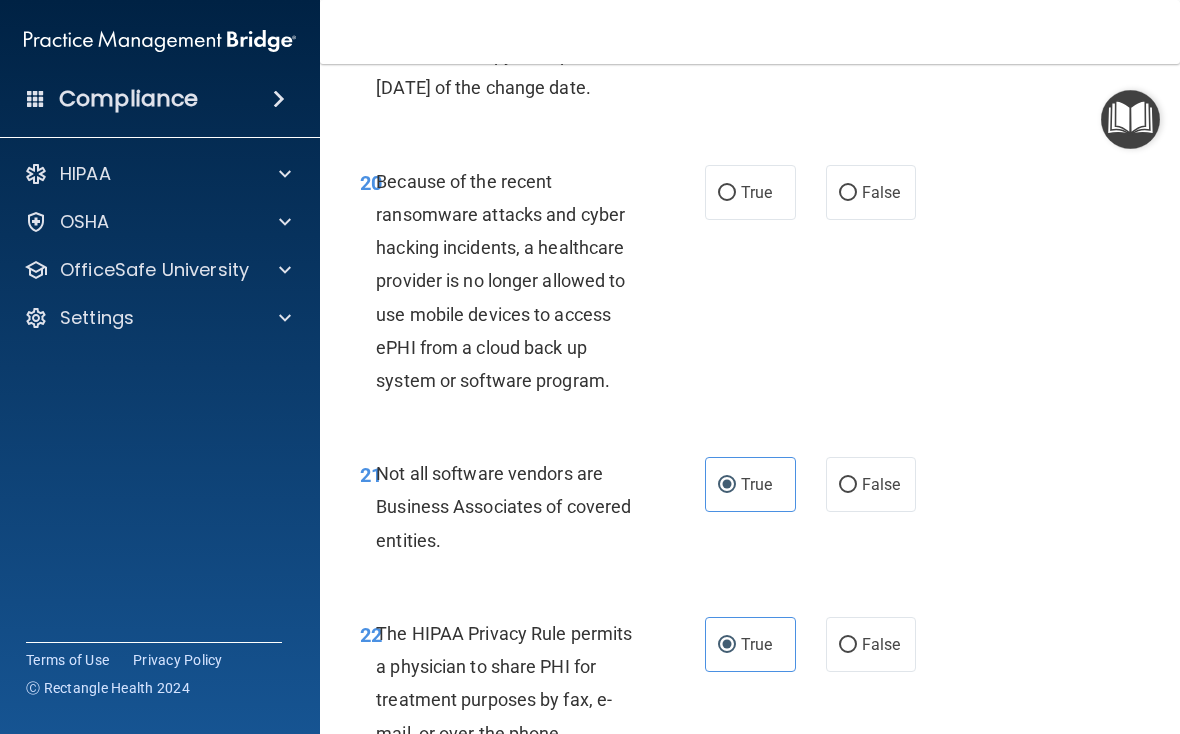
click at [819, 220] on label "False" at bounding box center [871, 192] width 91 height 55
click at [819, 201] on input "False" at bounding box center [848, 193] width 18 height 15
radio input "true"
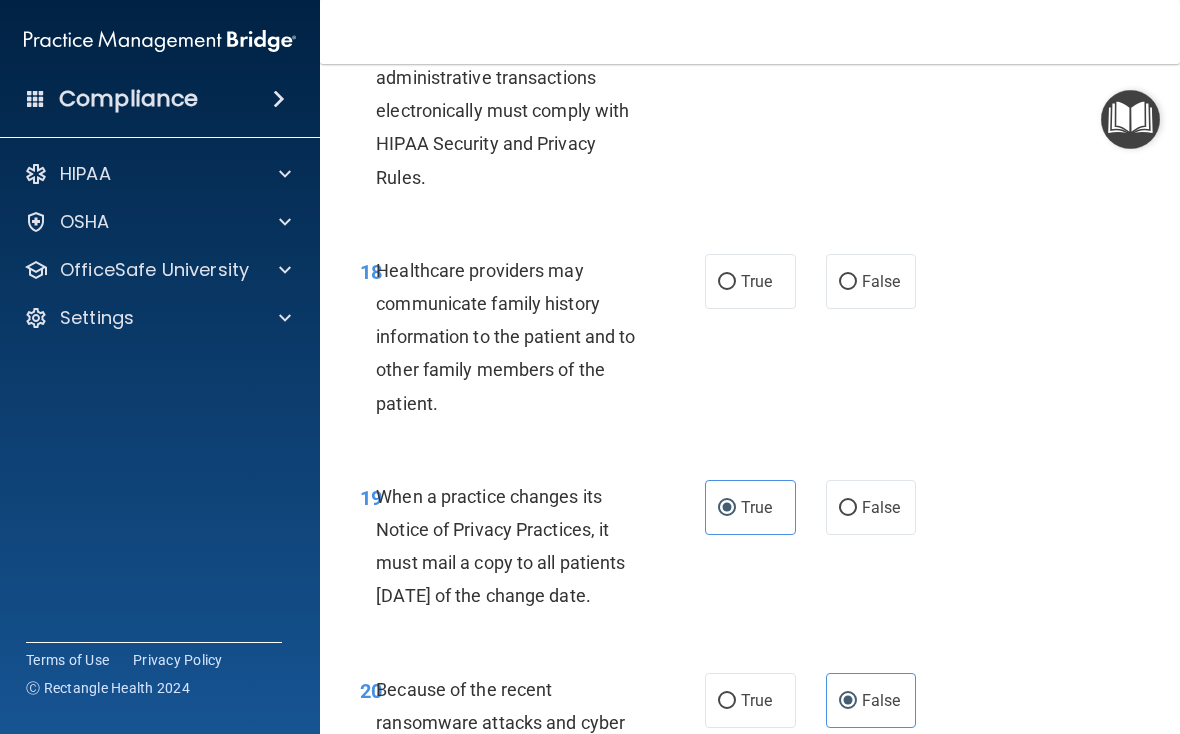
scroll to position [4007, 0]
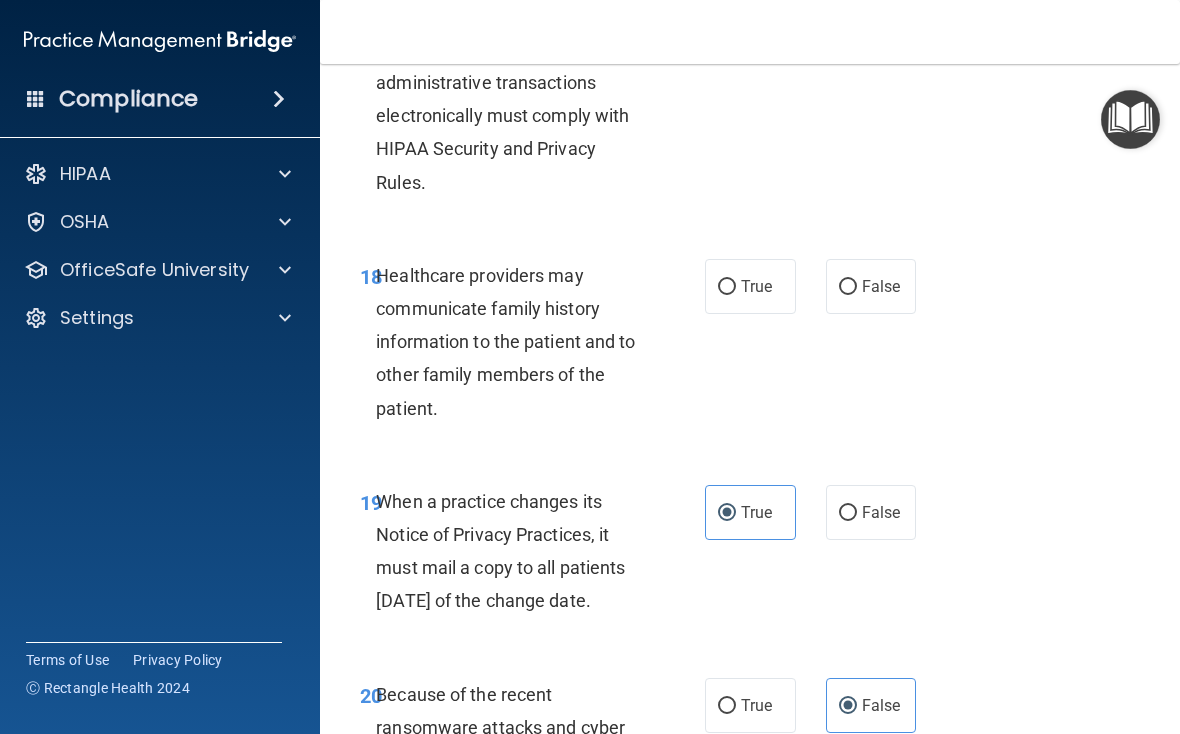
click at [819, 294] on label "False" at bounding box center [871, 286] width 91 height 55
click at [819, 294] on input "False" at bounding box center [848, 287] width 18 height 15
radio input "true"
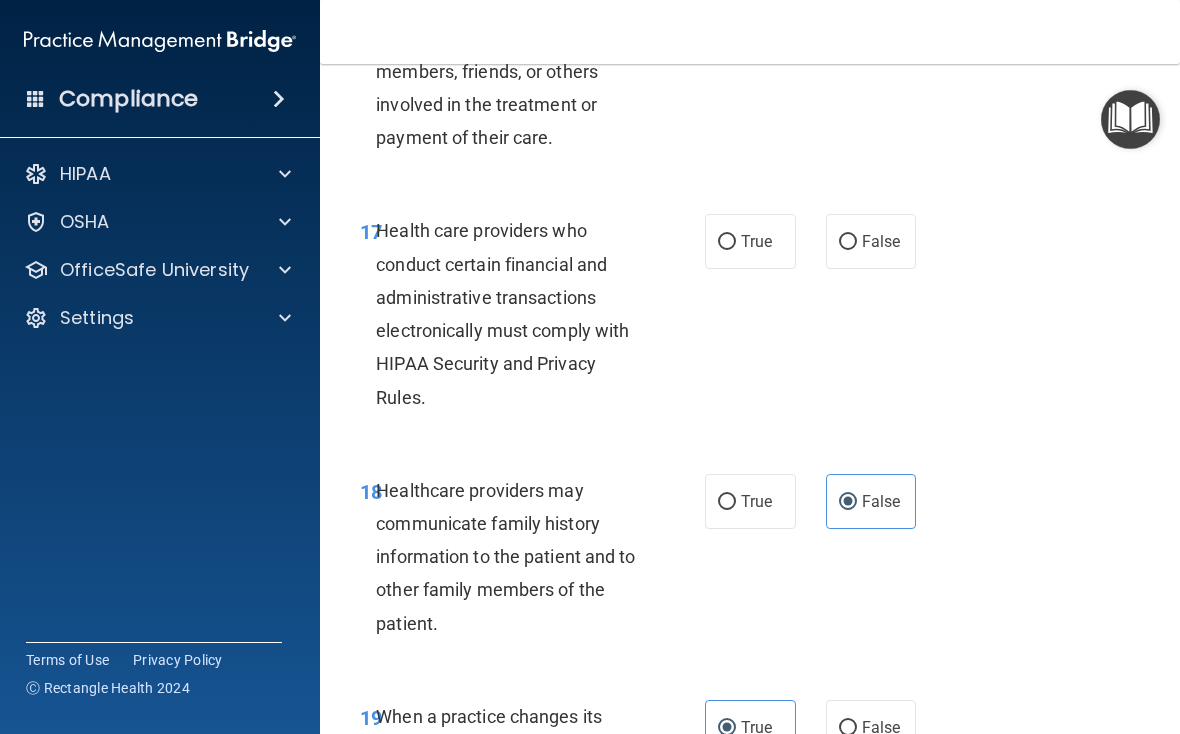
scroll to position [3790, 0]
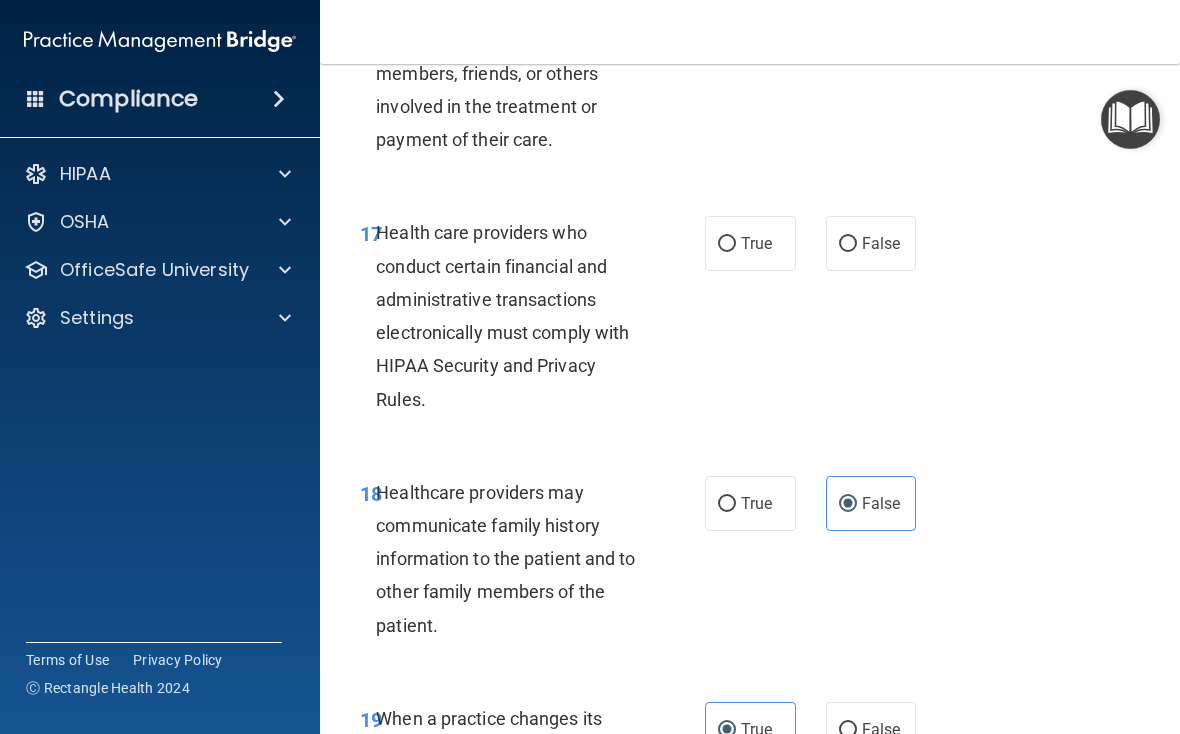
click at [745, 250] on span "True" at bounding box center [756, 243] width 31 height 19
click at [736, 250] on input "True" at bounding box center [727, 244] width 18 height 15
radio input "true"
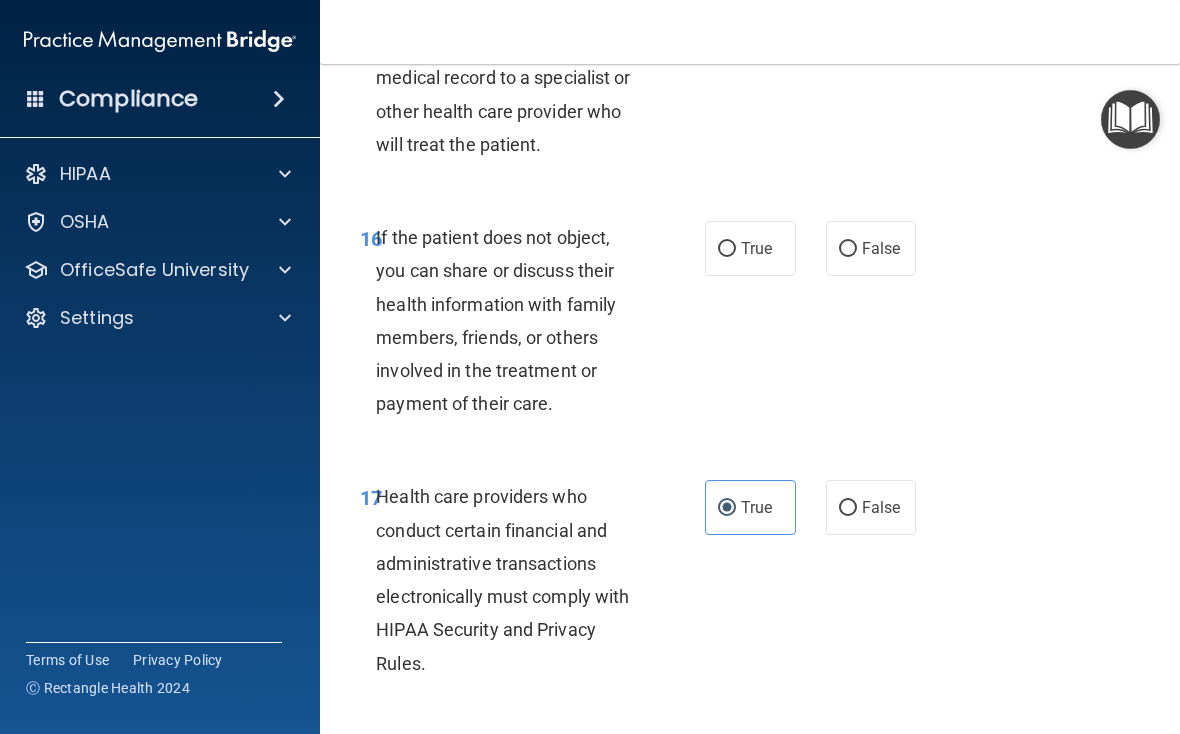
scroll to position [3524, 0]
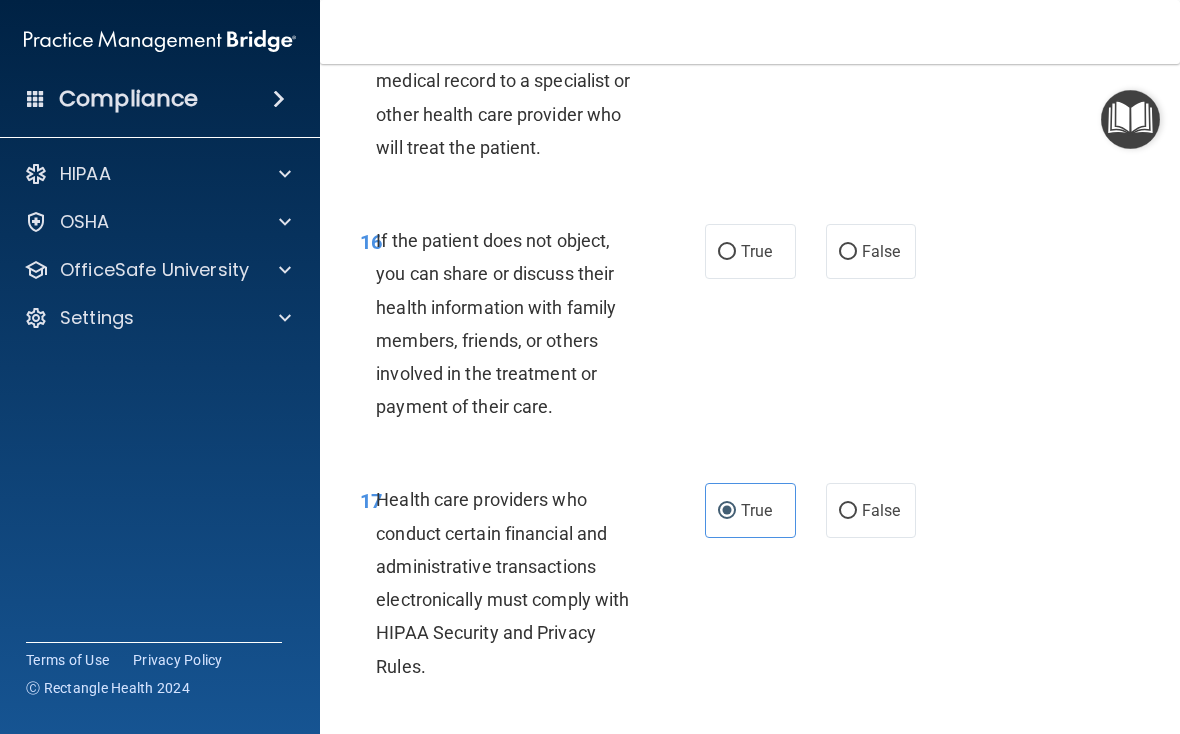
click at [760, 277] on label "True" at bounding box center [750, 251] width 91 height 55
click at [736, 260] on input "True" at bounding box center [727, 252] width 18 height 15
radio input "true"
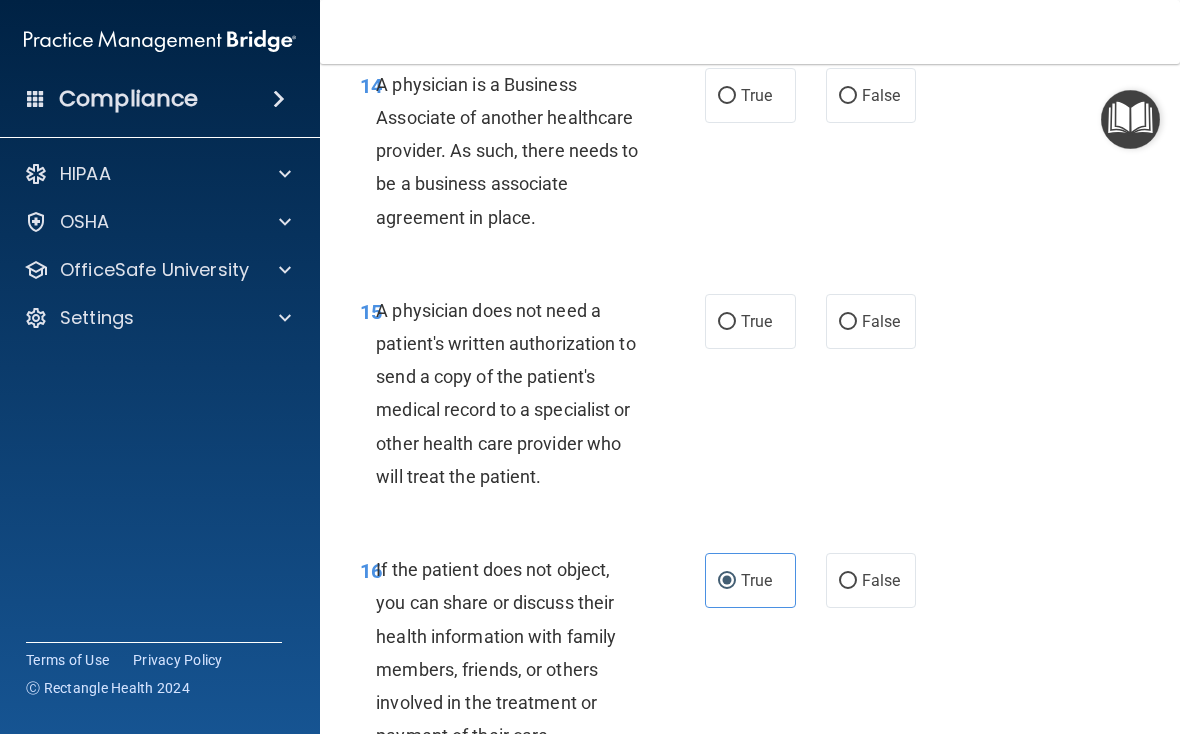
scroll to position [3173, 0]
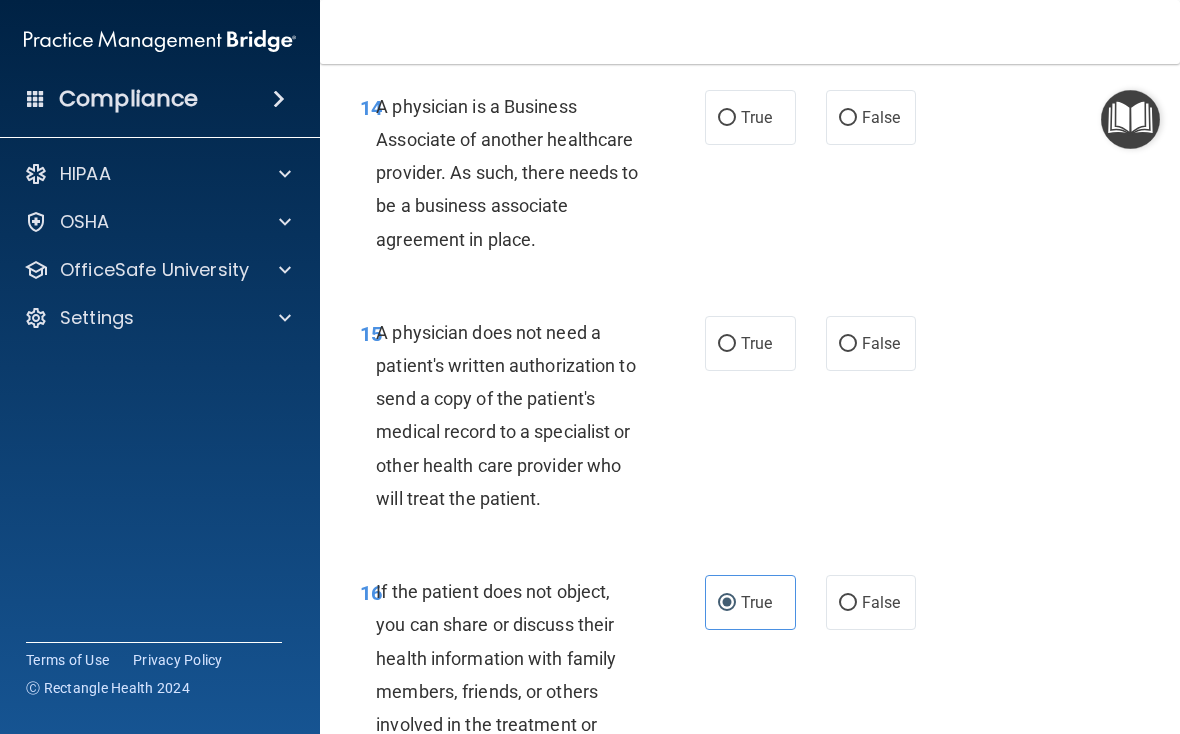
click at [745, 353] on span "True" at bounding box center [756, 343] width 31 height 19
click at [736, 352] on input "True" at bounding box center [727, 344] width 18 height 15
radio input "true"
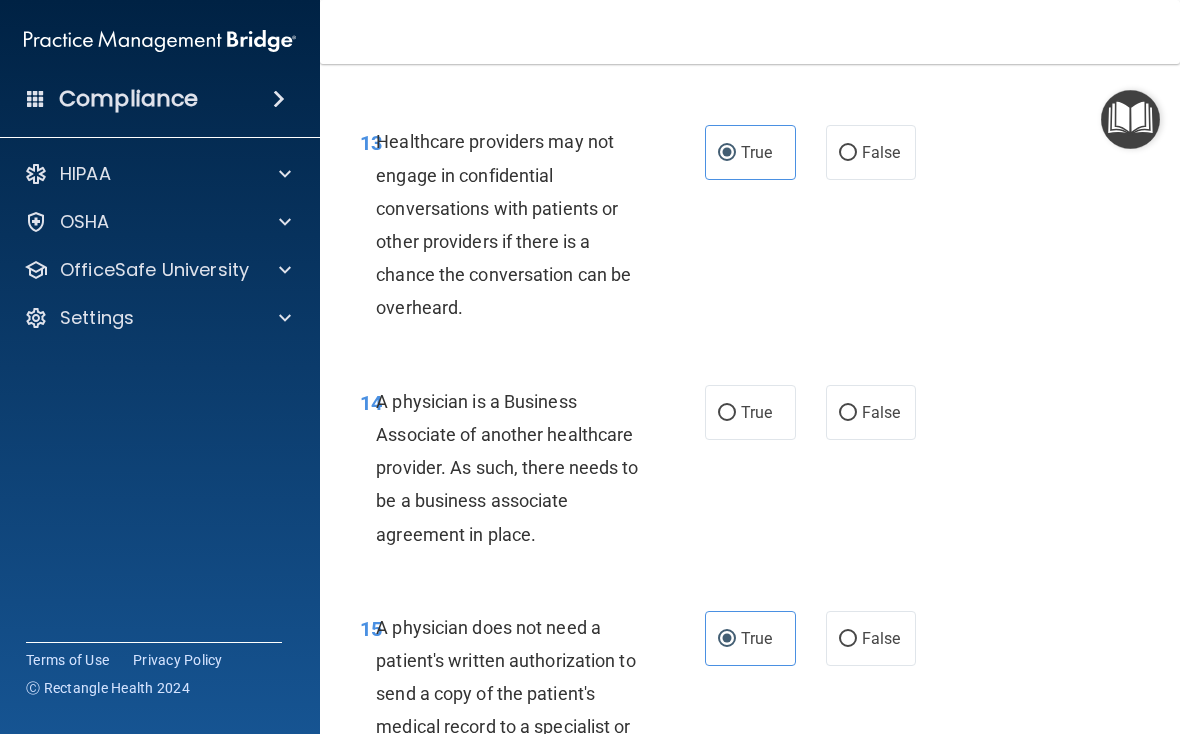
scroll to position [2876, 0]
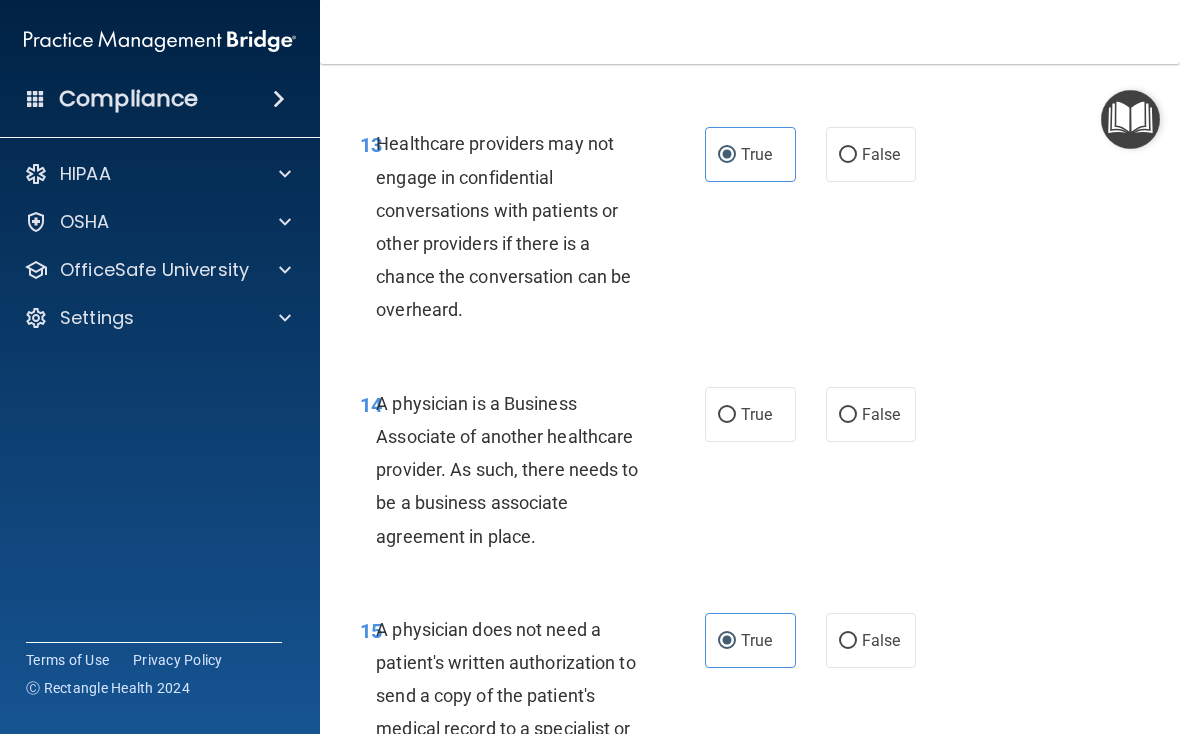
click at [819, 423] on span "False" at bounding box center [881, 414] width 39 height 19
click at [819, 423] on input "False" at bounding box center [848, 415] width 18 height 15
radio input "true"
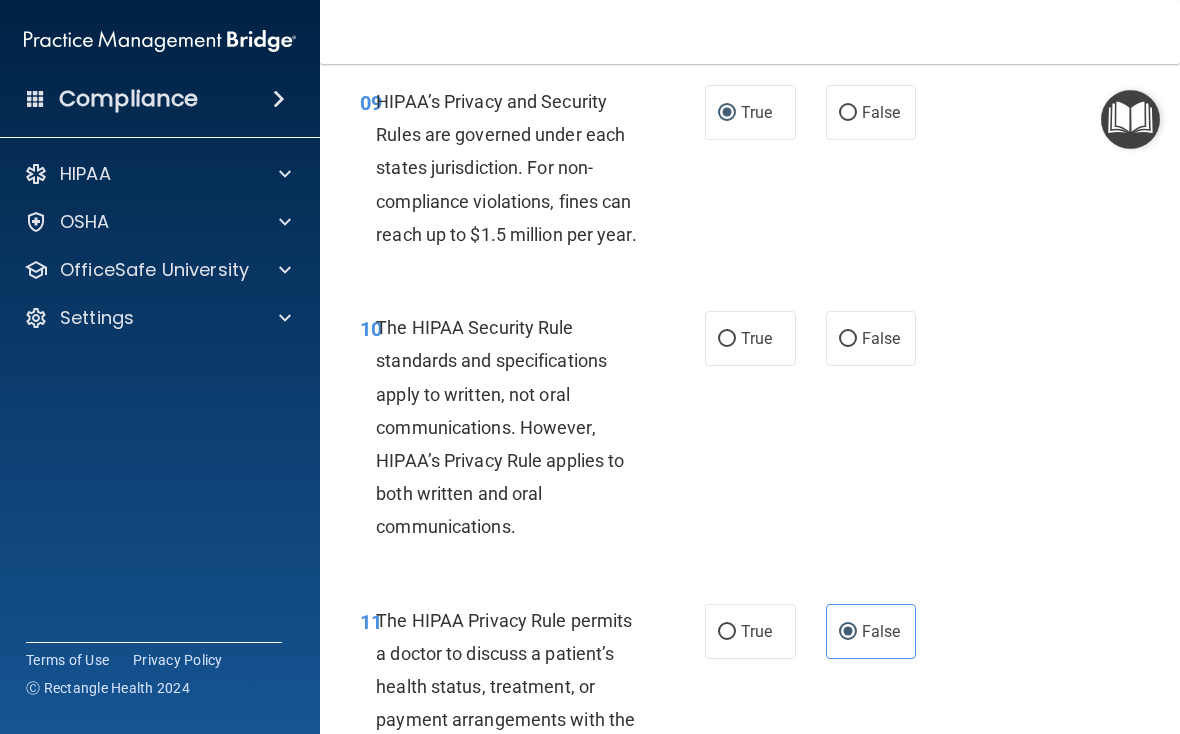
scroll to position [2012, 0]
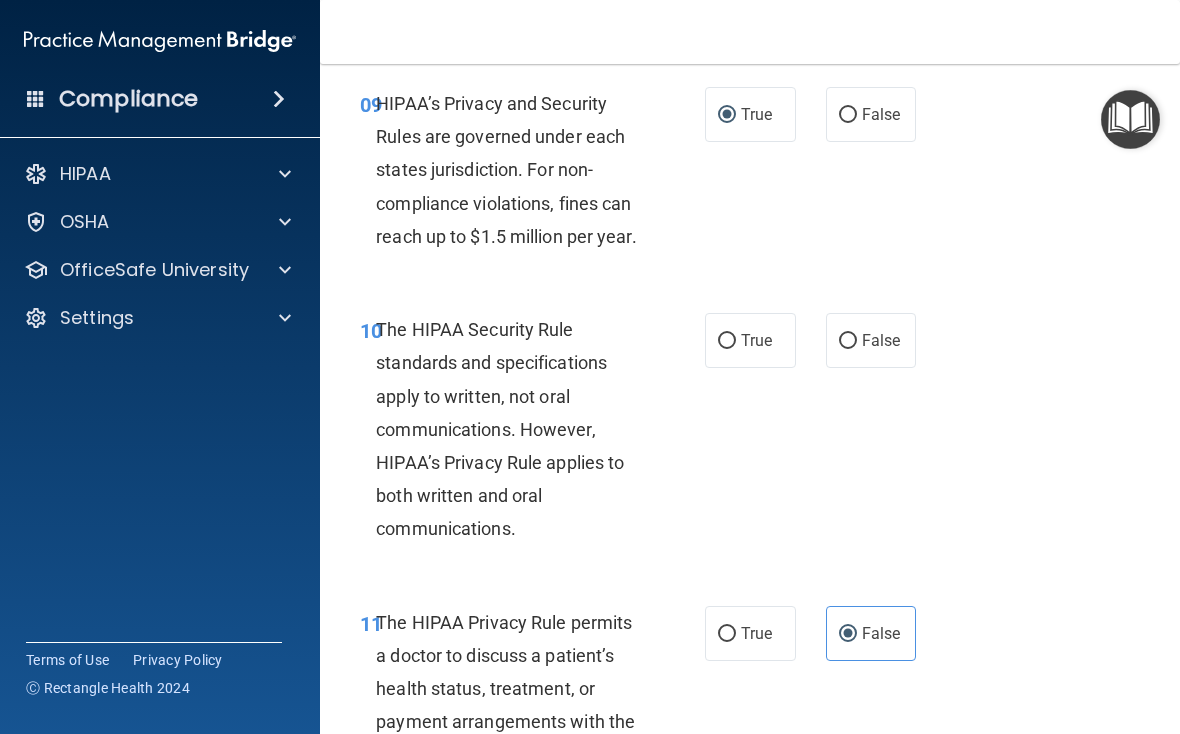
click at [767, 351] on label "True" at bounding box center [750, 340] width 91 height 55
click at [736, 349] on input "True" at bounding box center [727, 341] width 18 height 15
radio input "true"
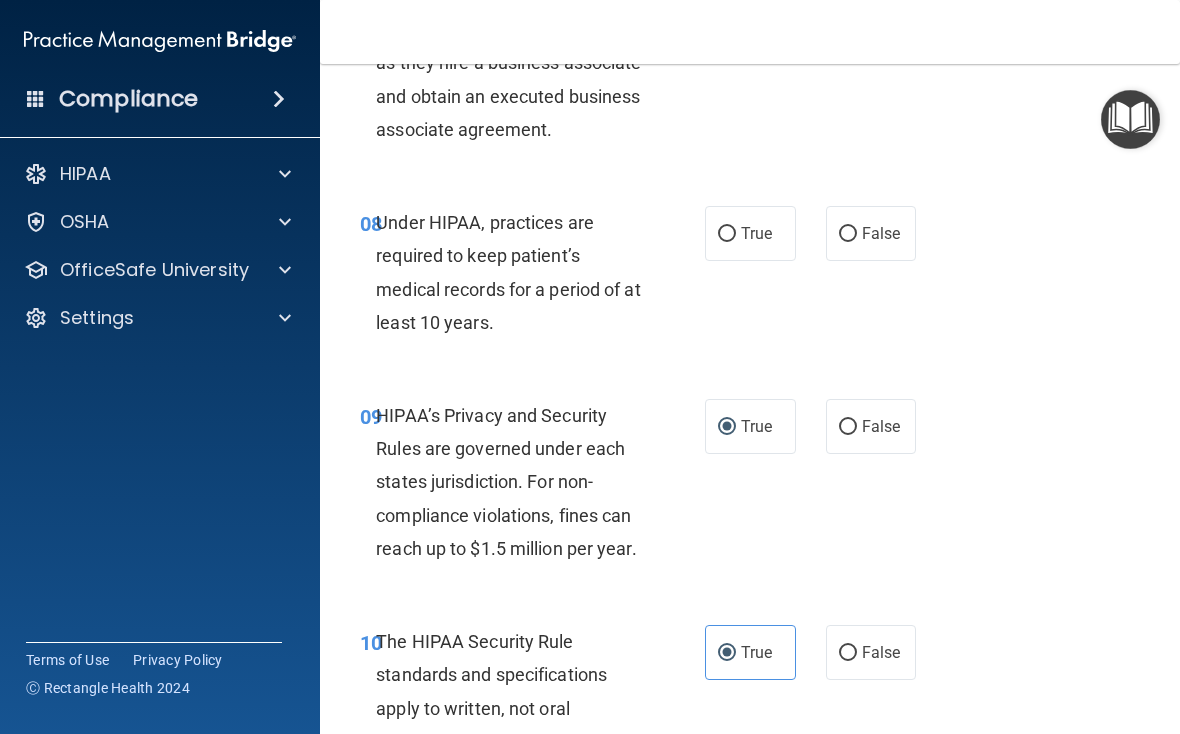
scroll to position [1701, 0]
click at [819, 242] on span "False" at bounding box center [881, 232] width 39 height 19
click at [819, 241] on input "False" at bounding box center [848, 233] width 18 height 15
radio input "true"
click at [760, 260] on label "True" at bounding box center [750, 232] width 91 height 55
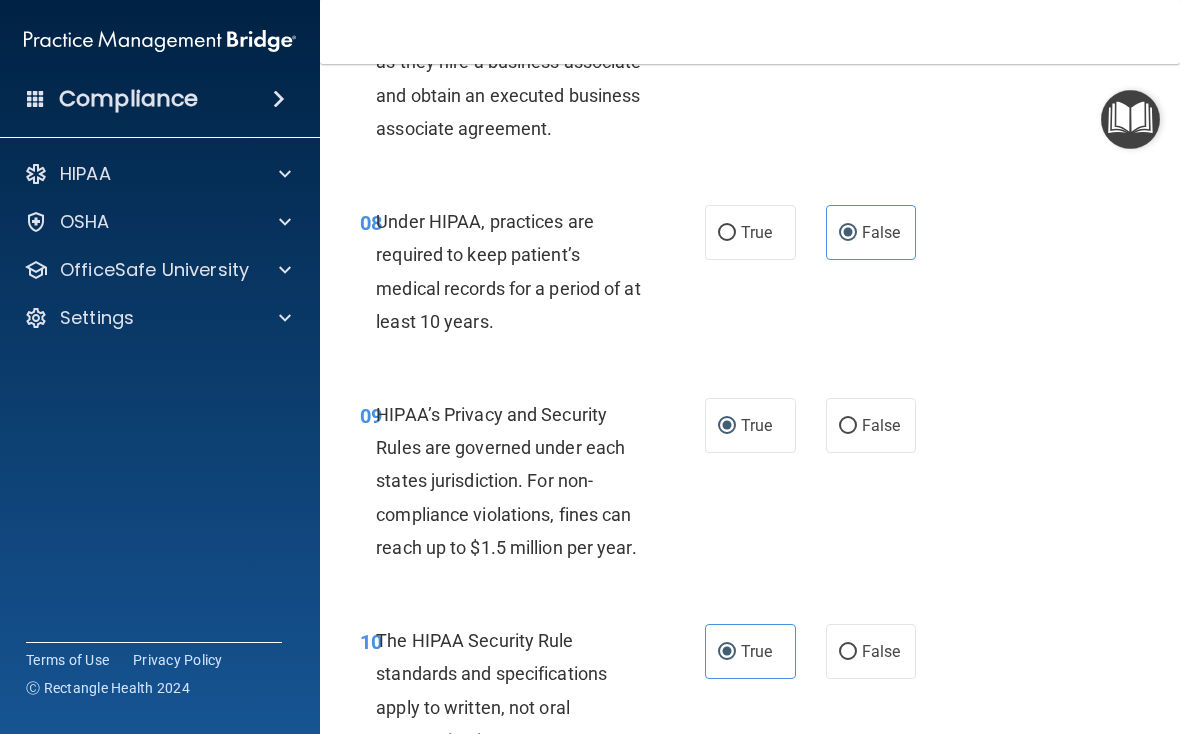
click at [736, 241] on input "True" at bounding box center [727, 233] width 18 height 15
radio input "true"
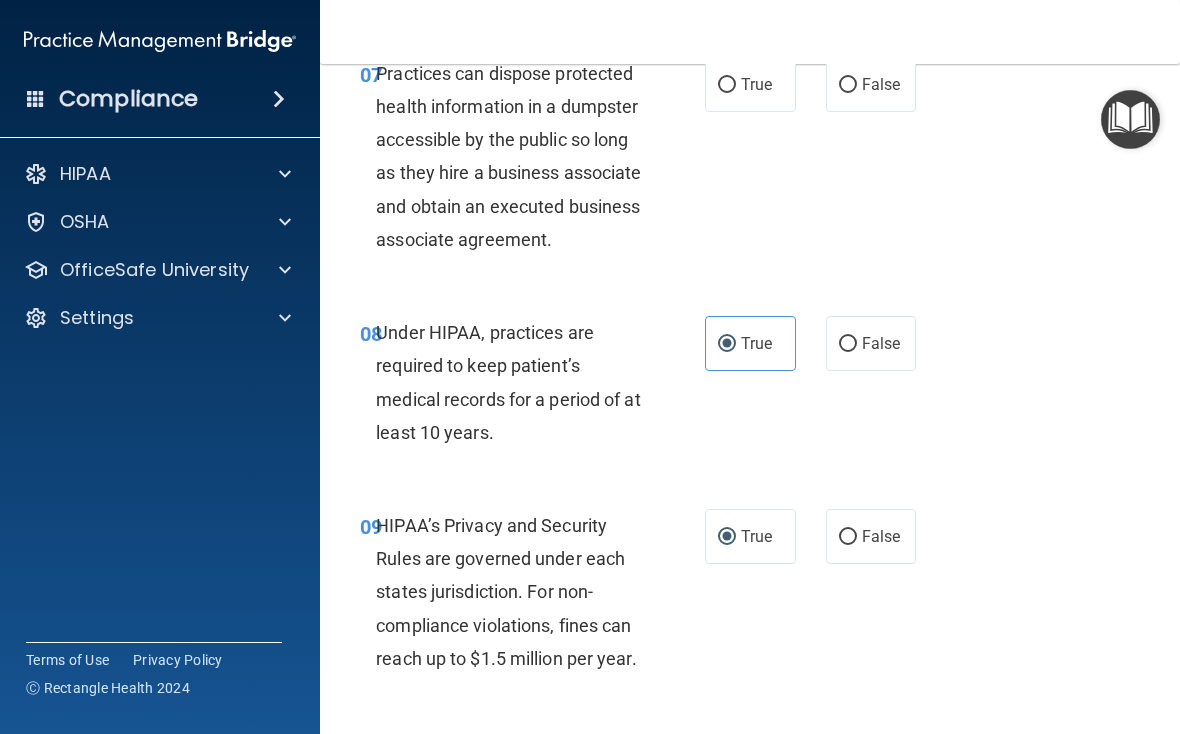
scroll to position [1588, 0]
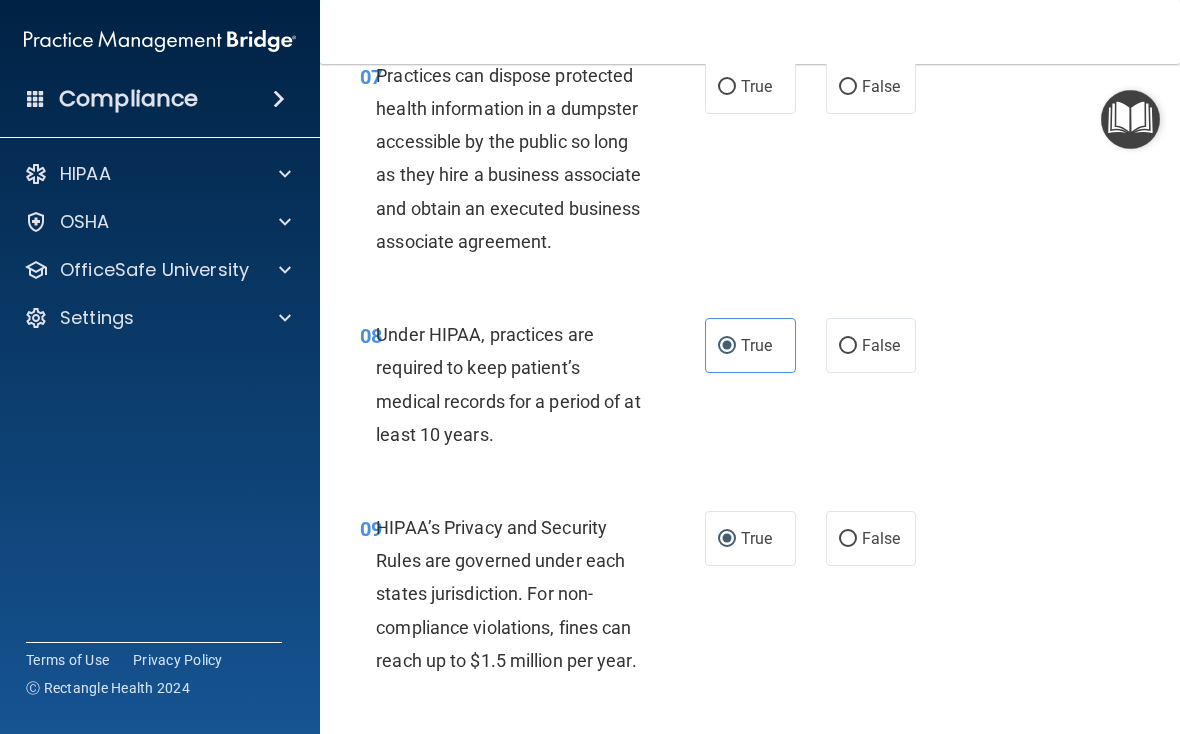
click at [819, 355] on span "False" at bounding box center [881, 345] width 39 height 19
click at [819, 354] on input "False" at bounding box center [848, 346] width 18 height 15
radio input "true"
radio input "false"
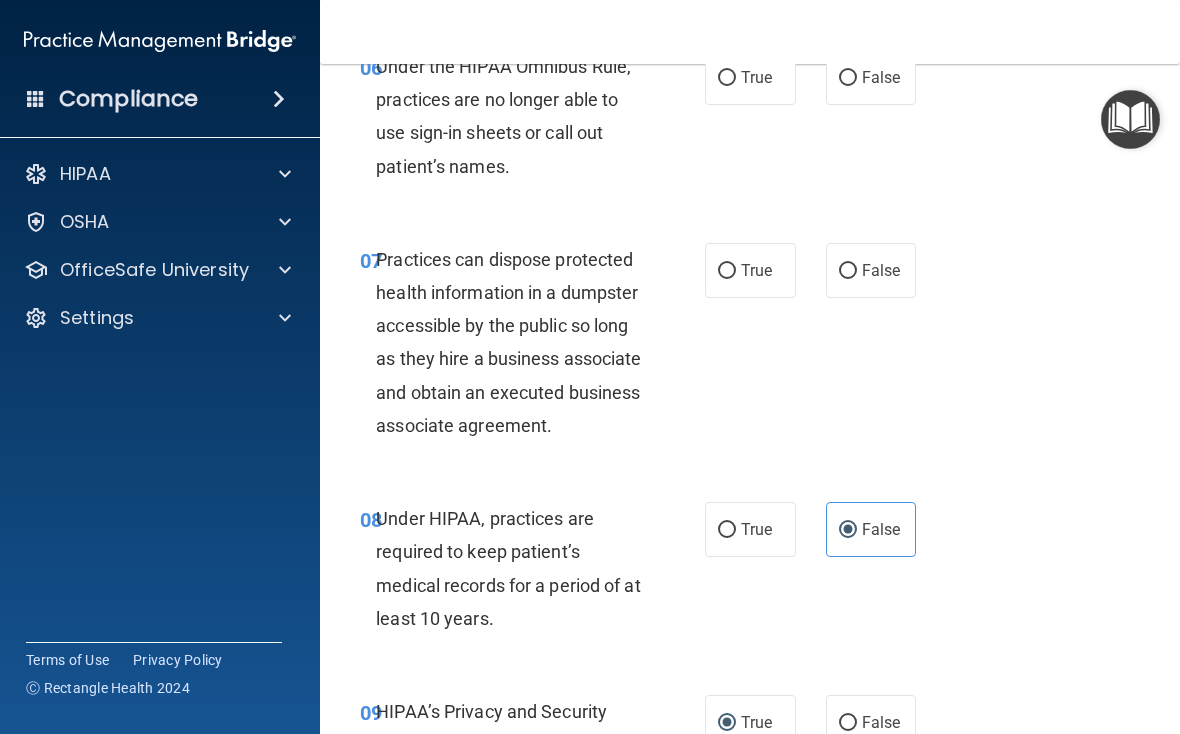
scroll to position [1401, 0]
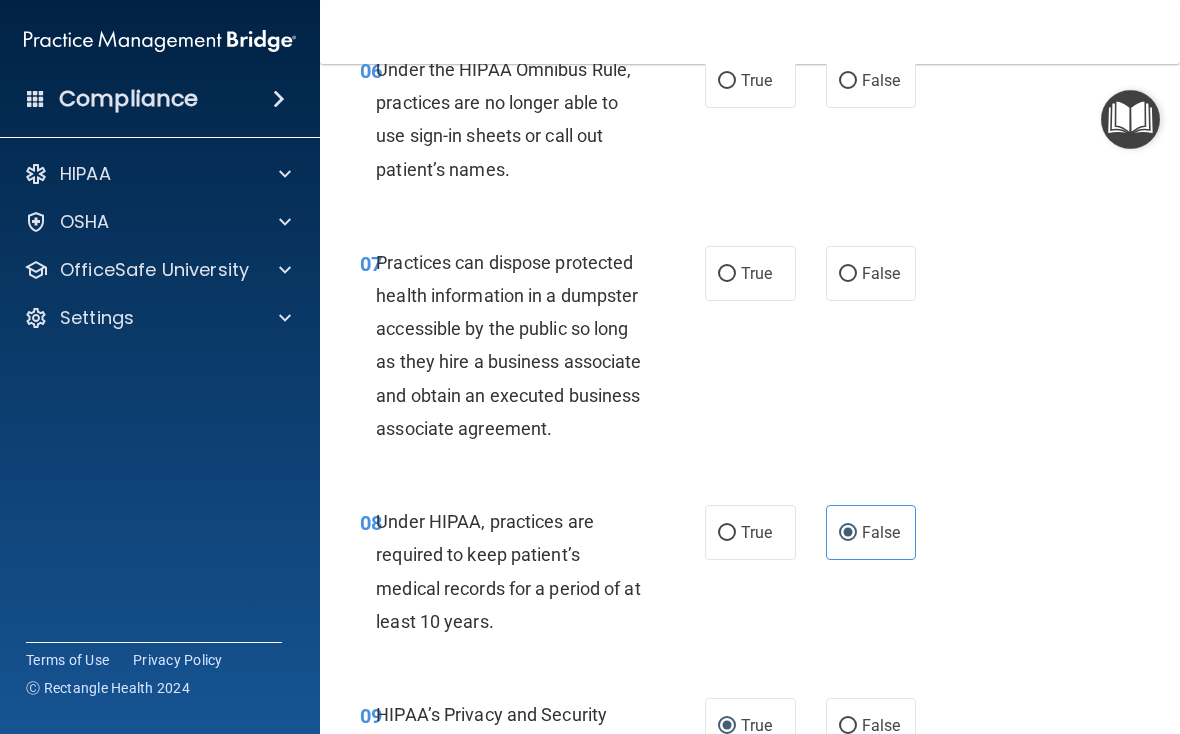
click at [819, 264] on span "False" at bounding box center [881, 273] width 39 height 19
click at [819, 267] on input "False" at bounding box center [848, 274] width 18 height 15
radio input "true"
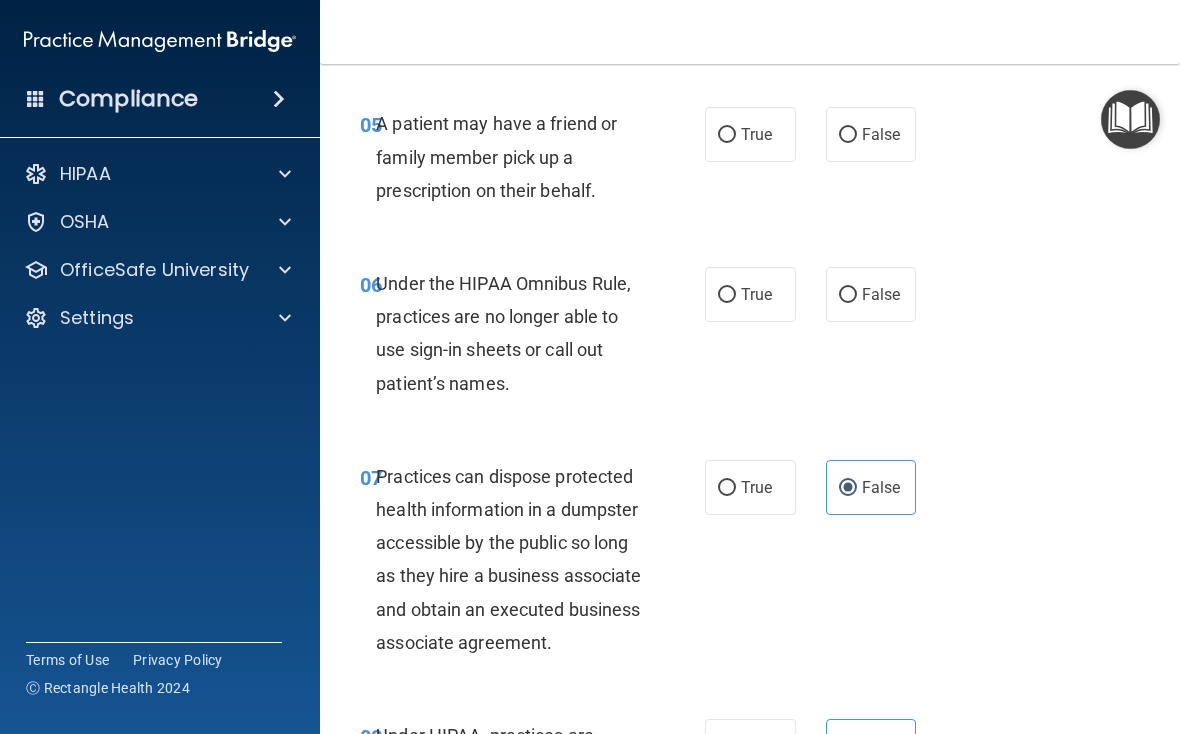
scroll to position [1187, 0]
click at [819, 286] on span "False" at bounding box center [881, 295] width 39 height 19
click at [819, 289] on input "False" at bounding box center [848, 296] width 18 height 15
radio input "true"
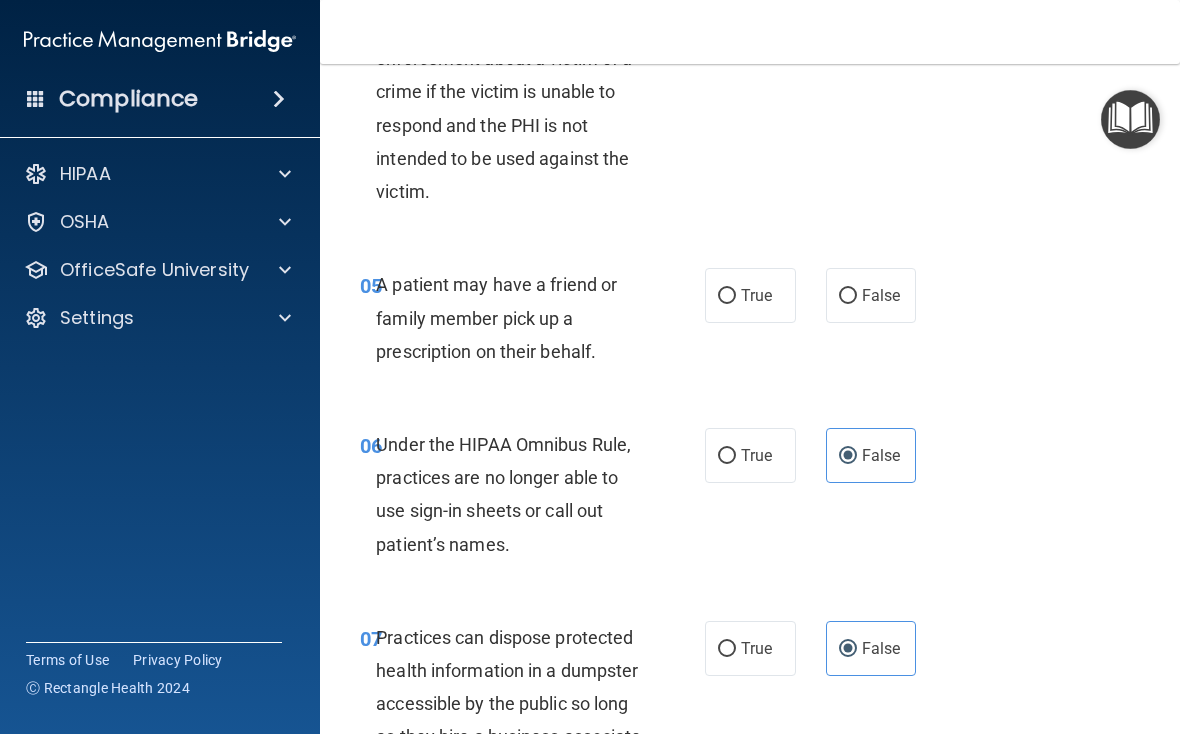
scroll to position [1021, 0]
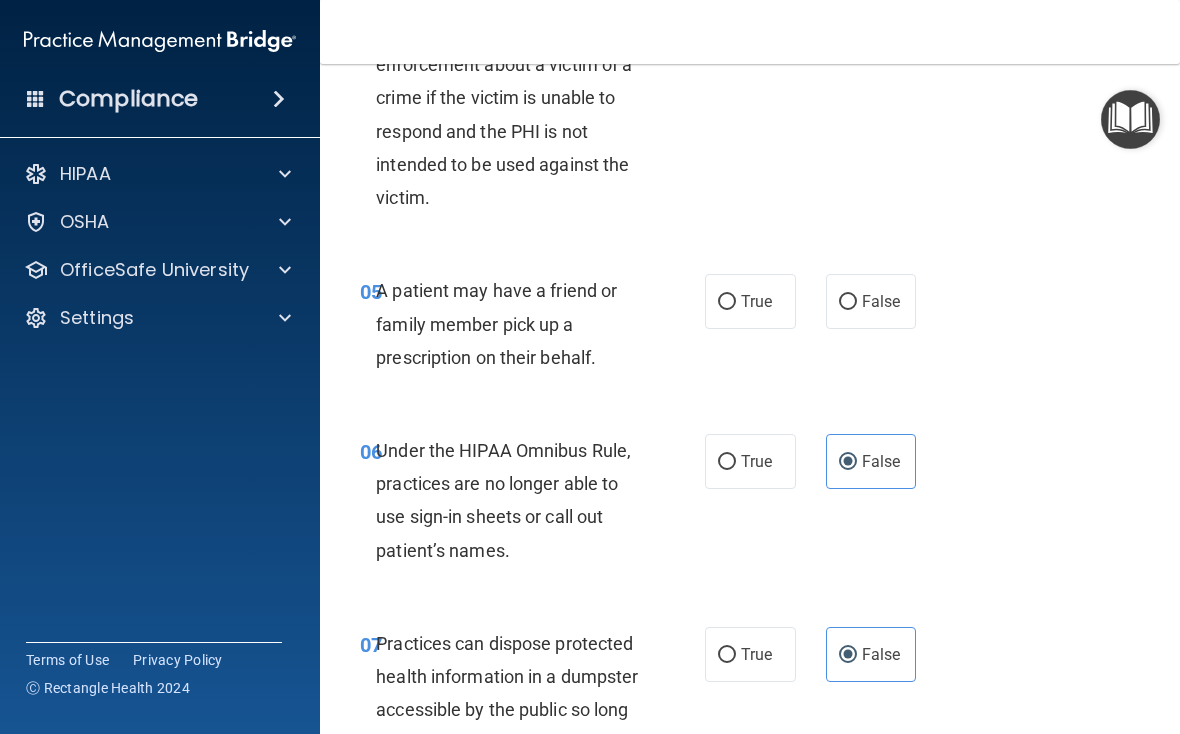
click at [789, 303] on label "True" at bounding box center [750, 301] width 91 height 55
click at [736, 303] on input "True" at bounding box center [727, 302] width 18 height 15
radio input "true"
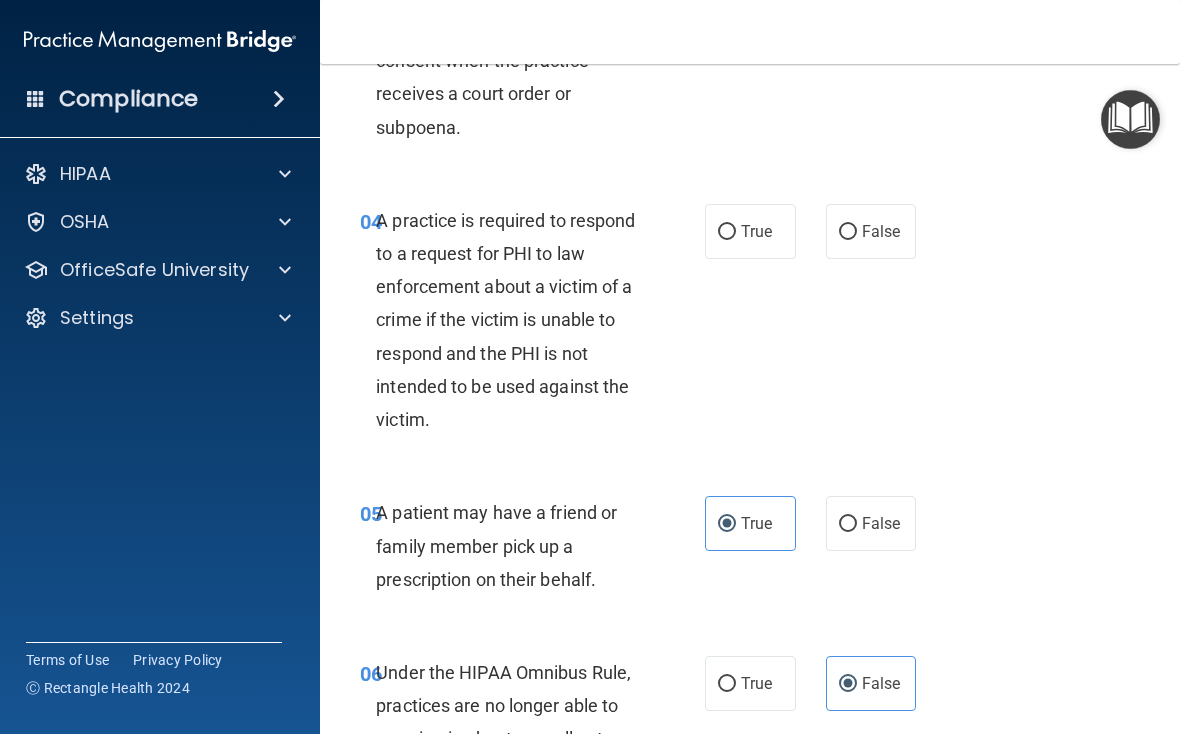
scroll to position [782, 0]
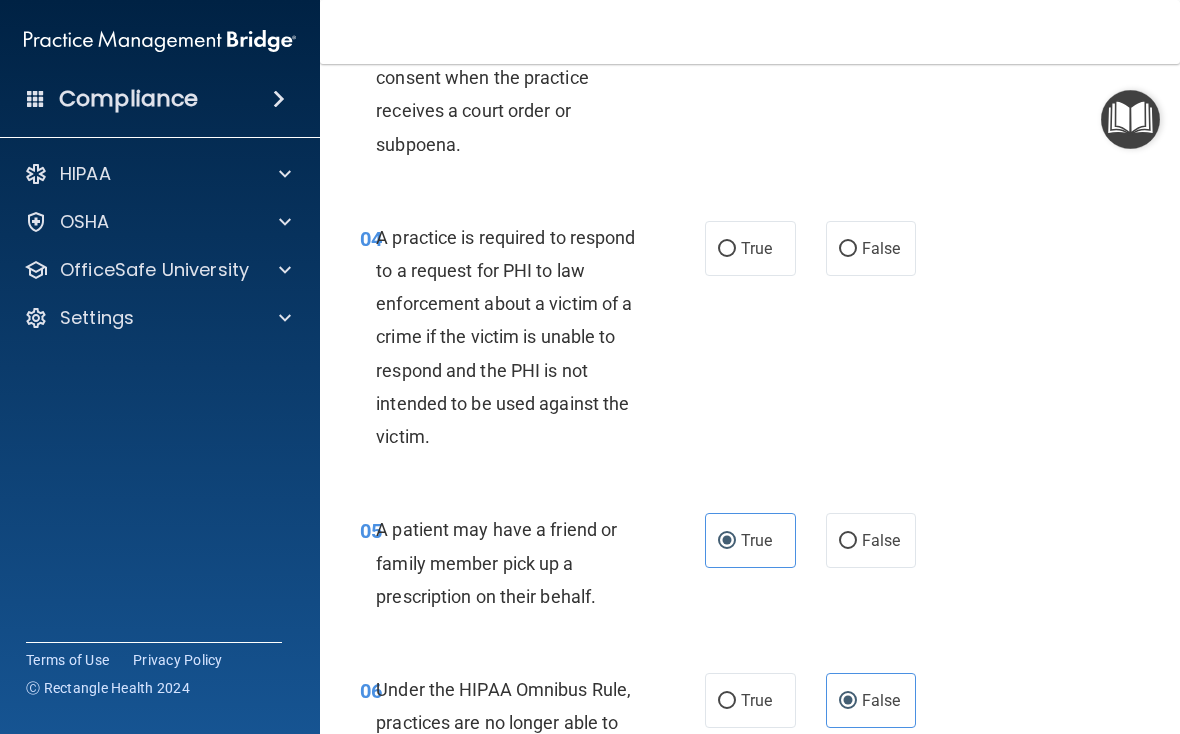
click at [762, 230] on label "True" at bounding box center [750, 248] width 91 height 55
click at [736, 242] on input "True" at bounding box center [727, 249] width 18 height 15
radio input "true"
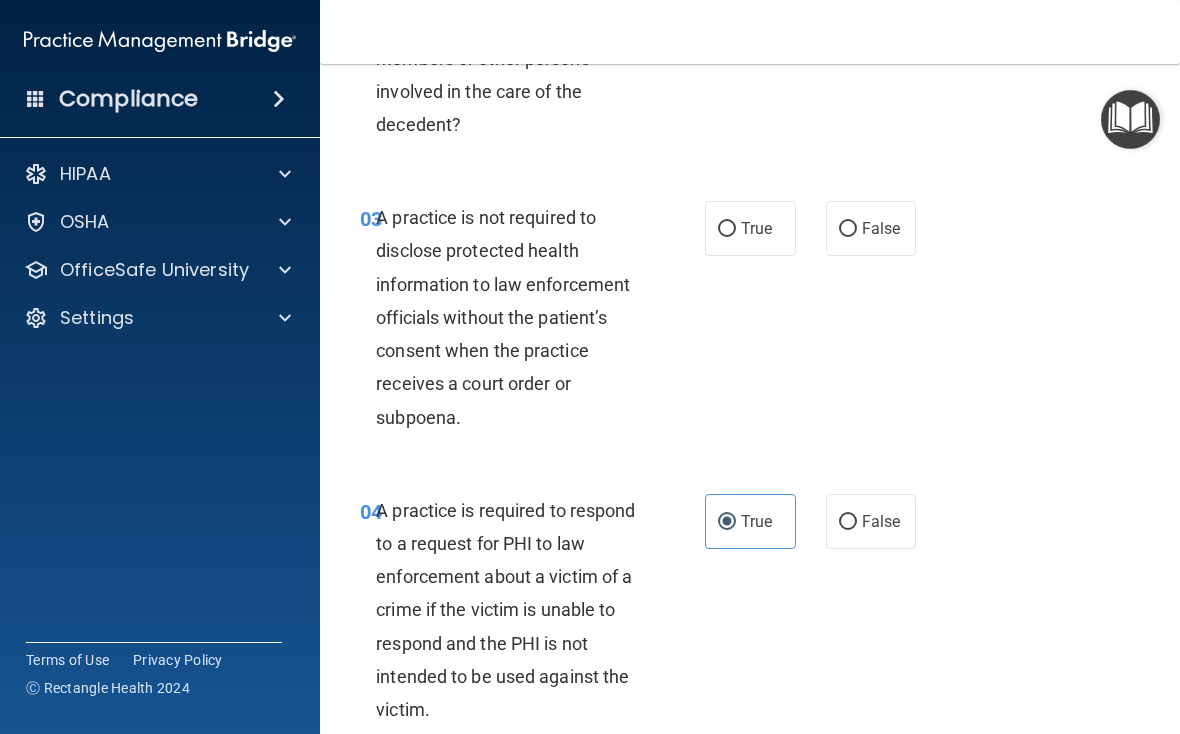
scroll to position [502, 0]
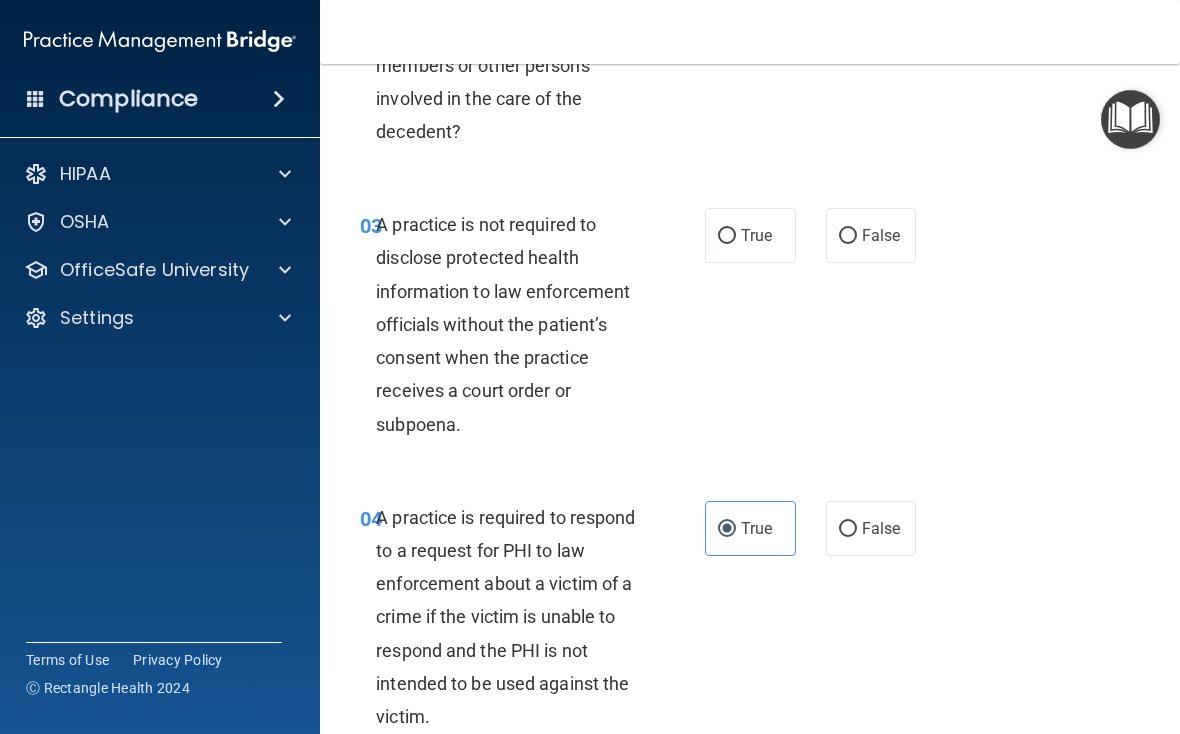
click at [819, 230] on span "False" at bounding box center [881, 235] width 39 height 19
click at [819, 230] on input "False" at bounding box center [848, 236] width 18 height 15
radio input "true"
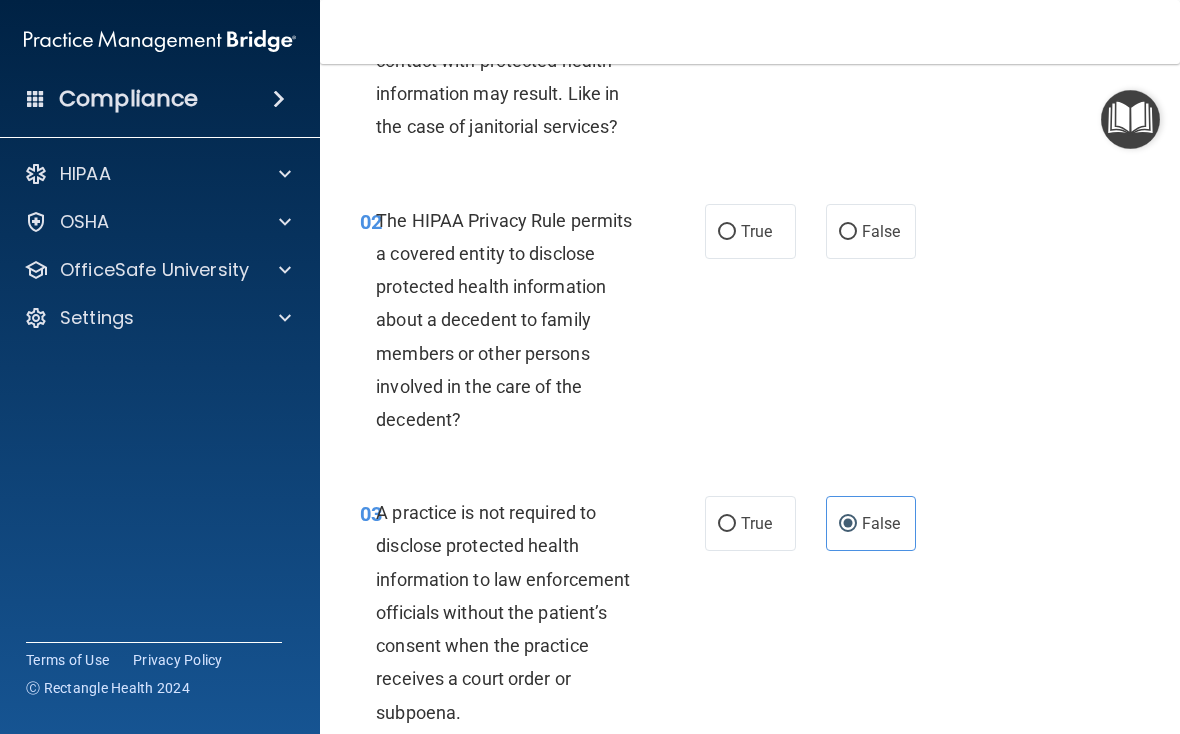
scroll to position [212, 0]
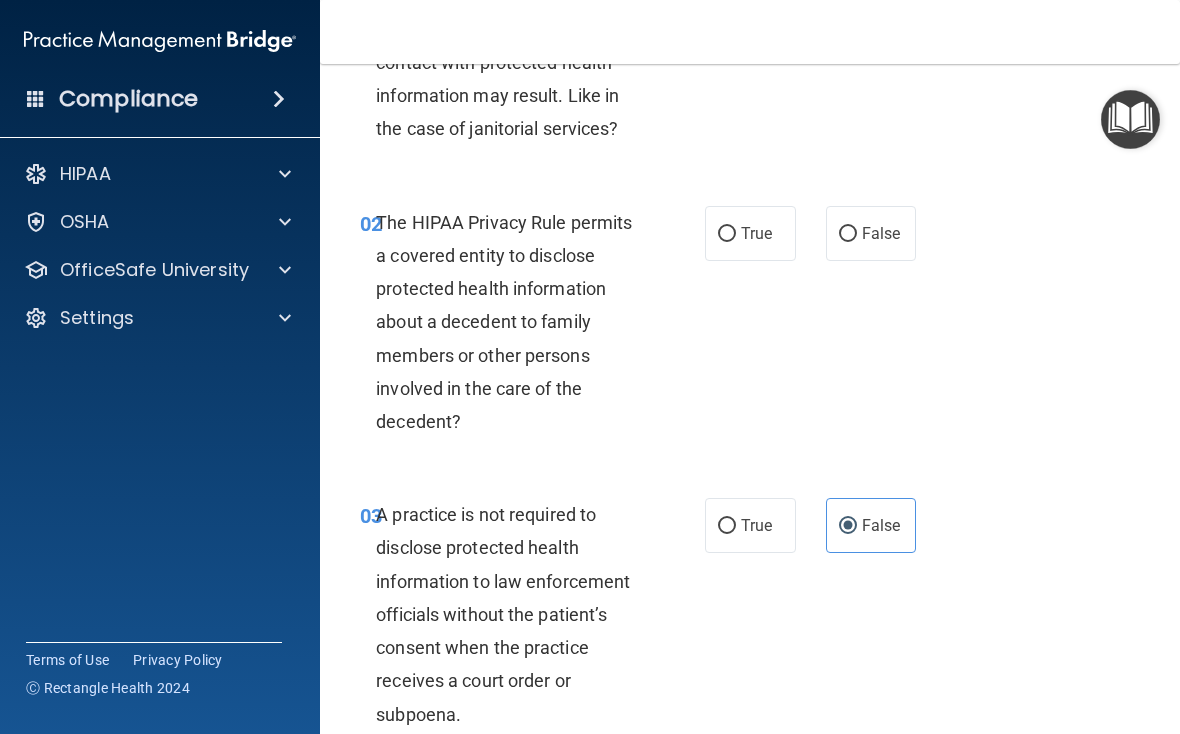
click at [758, 243] on label "True" at bounding box center [750, 233] width 91 height 55
click at [736, 242] on input "True" at bounding box center [727, 234] width 18 height 15
radio input "true"
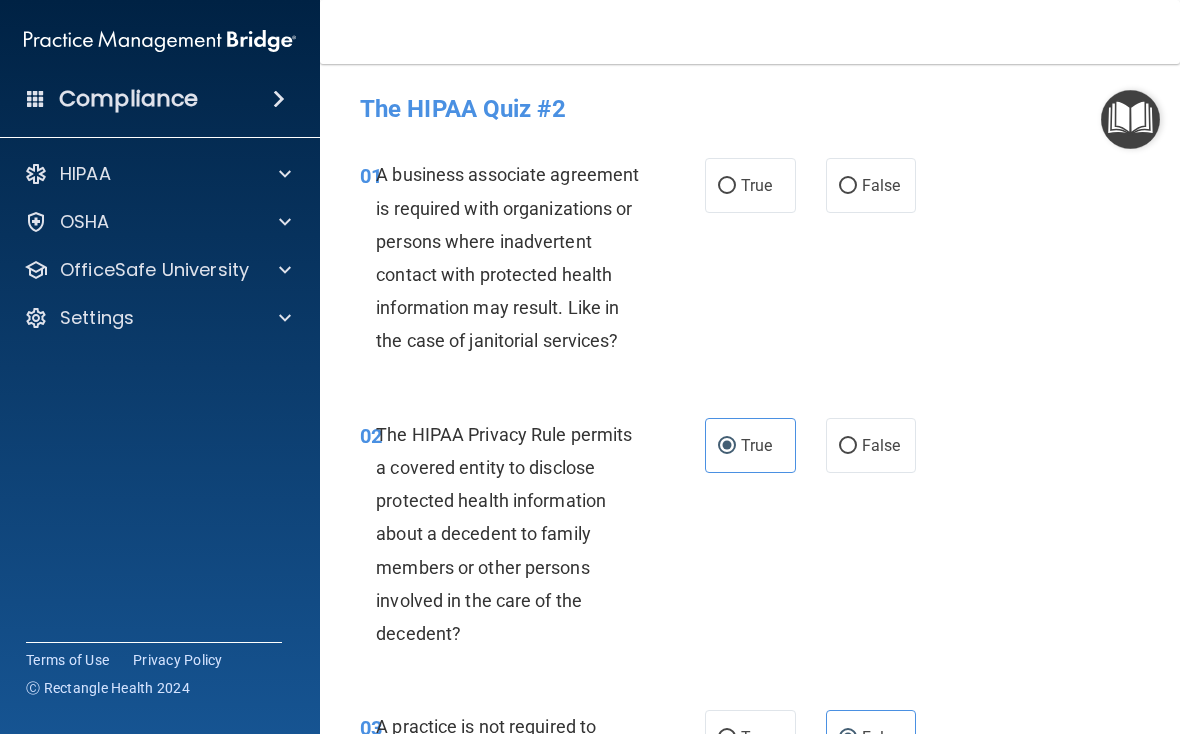
scroll to position [0, 0]
click at [819, 196] on label "False" at bounding box center [871, 185] width 91 height 55
click at [819, 194] on input "False" at bounding box center [848, 186] width 18 height 15
radio input "true"
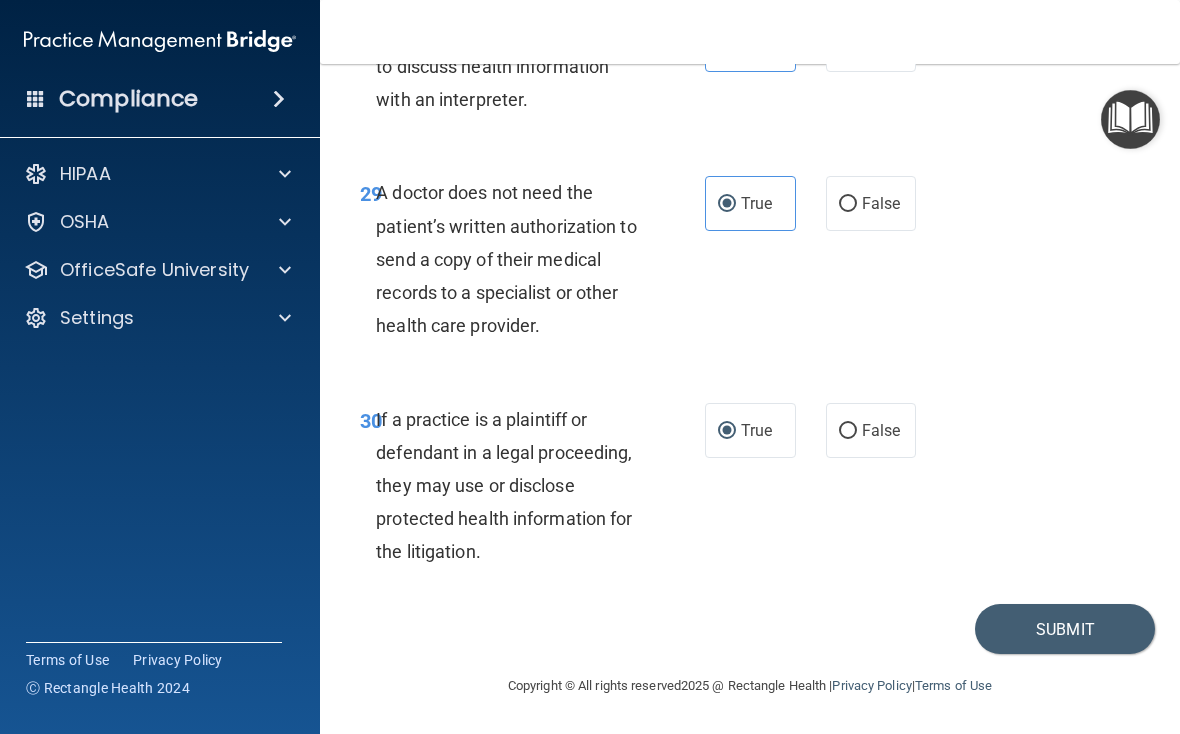
scroll to position [6375, 0]
click at [819, 637] on button "Submit" at bounding box center [1065, 630] width 180 height 51
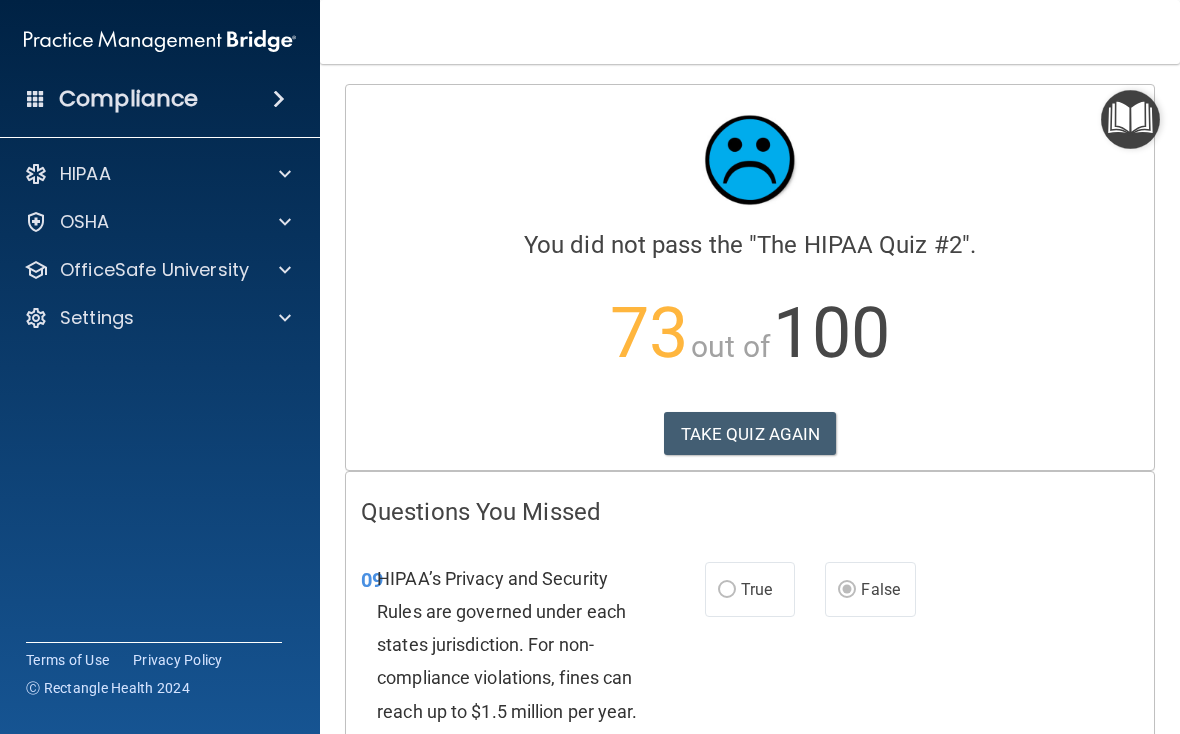
click at [807, 434] on button "TAKE QUIZ AGAIN" at bounding box center [750, 434] width 173 height 44
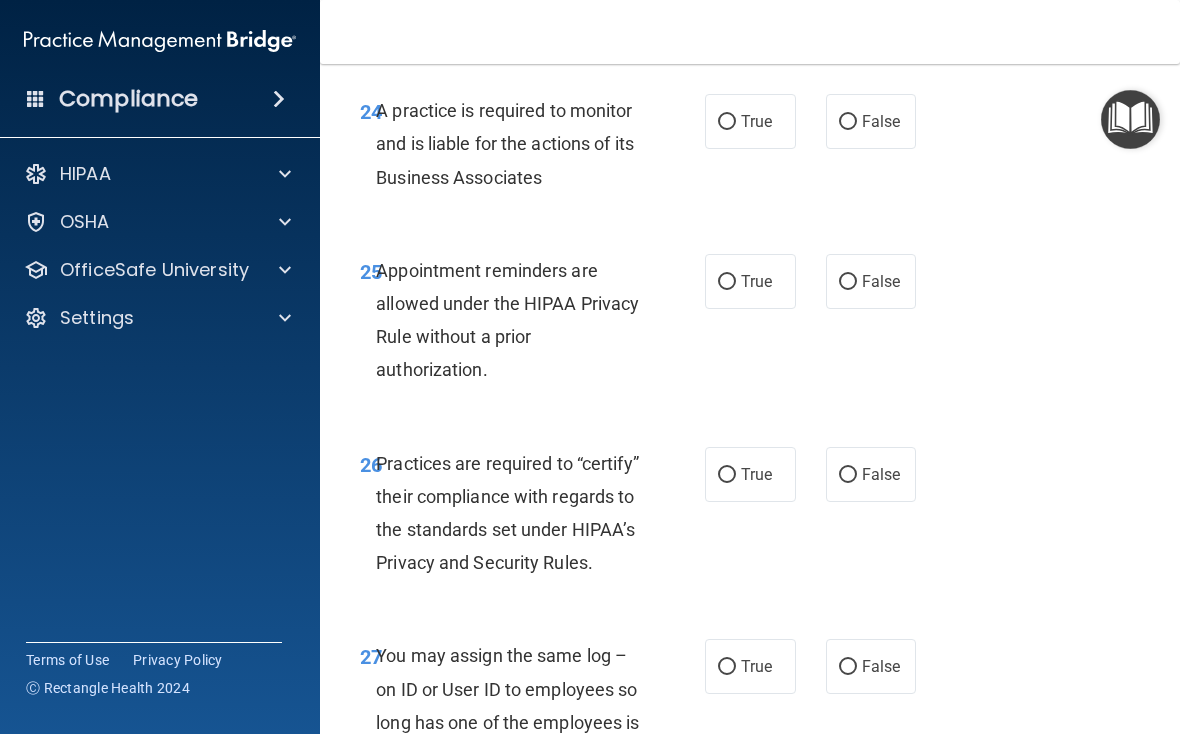
scroll to position [5494, 0]
click at [819, 310] on label "False" at bounding box center [871, 282] width 91 height 55
click at [819, 291] on input "False" at bounding box center [848, 283] width 18 height 15
radio input "true"
click at [746, 292] on span "True" at bounding box center [756, 282] width 31 height 19
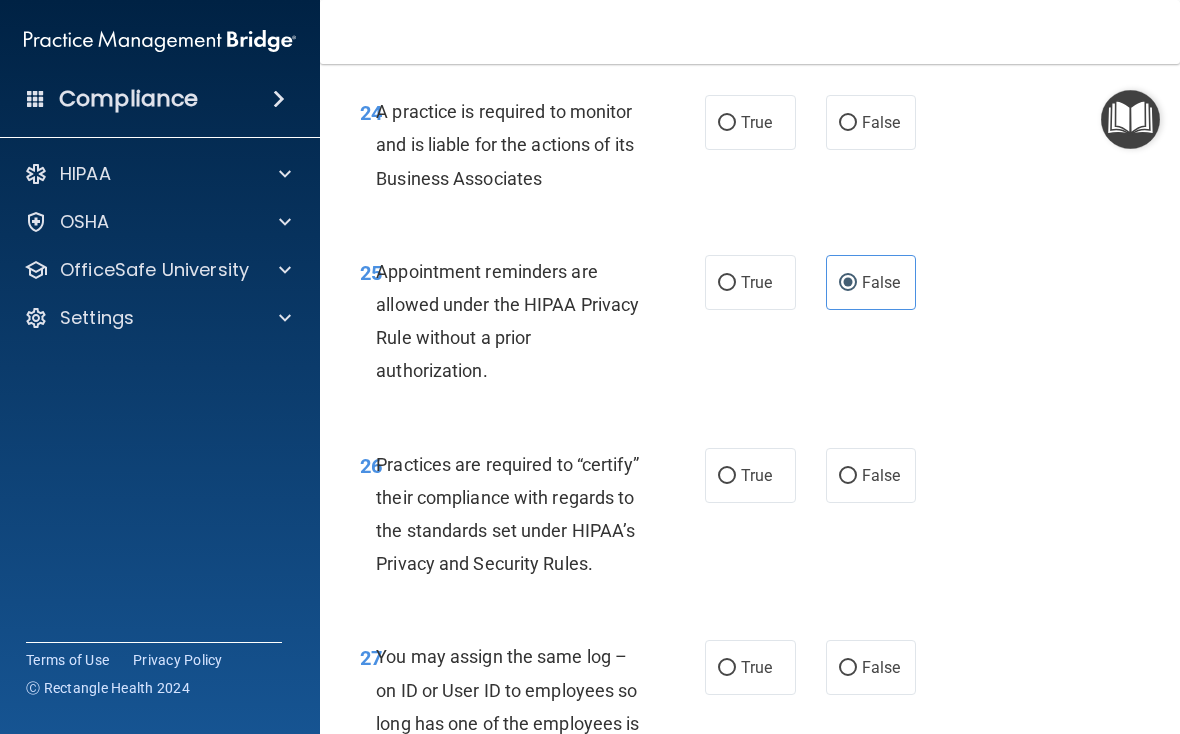
click at [736, 291] on input "True" at bounding box center [727, 283] width 18 height 15
radio input "true"
radio input "false"
click at [819, 485] on span "False" at bounding box center [881, 475] width 39 height 19
click at [819, 484] on input "False" at bounding box center [848, 476] width 18 height 15
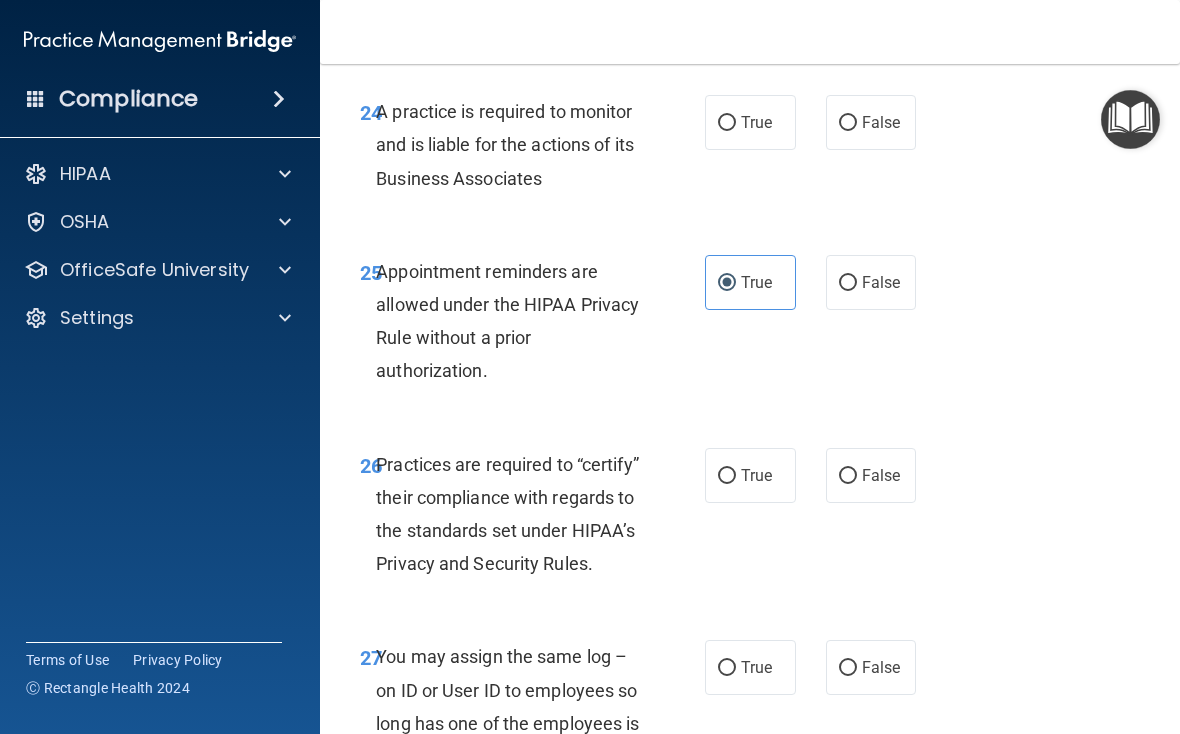
radio input "true"
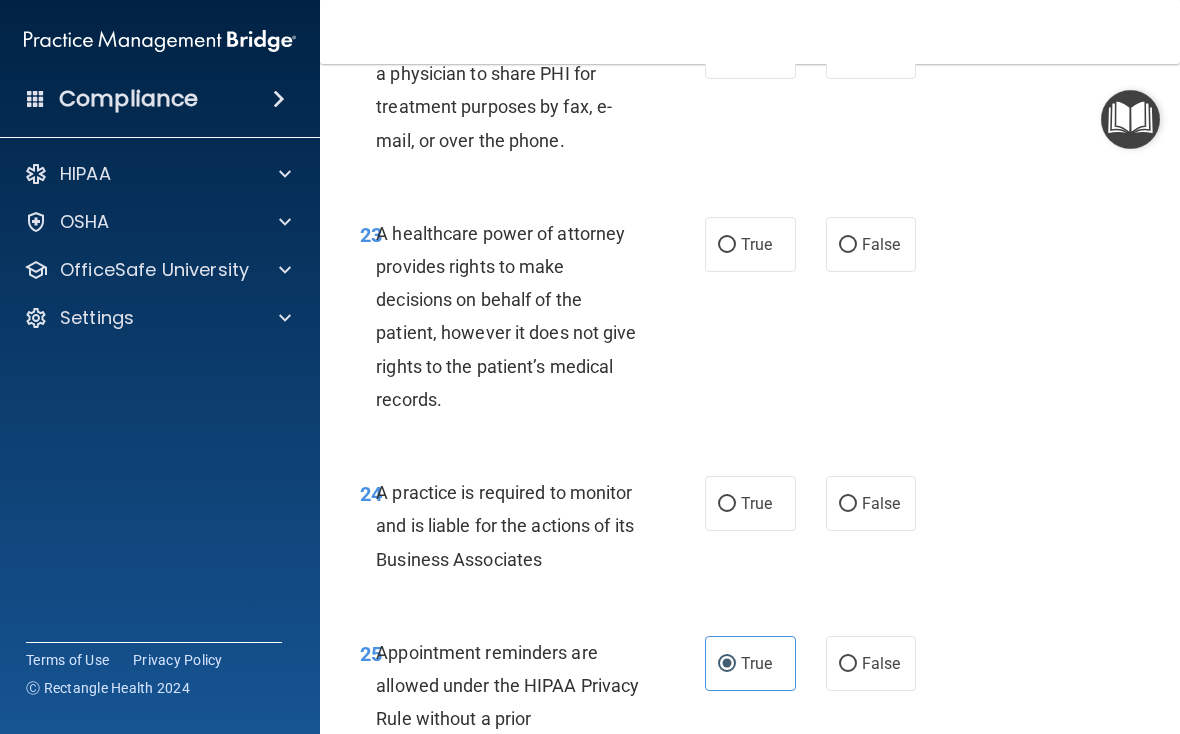
scroll to position [5111, 0]
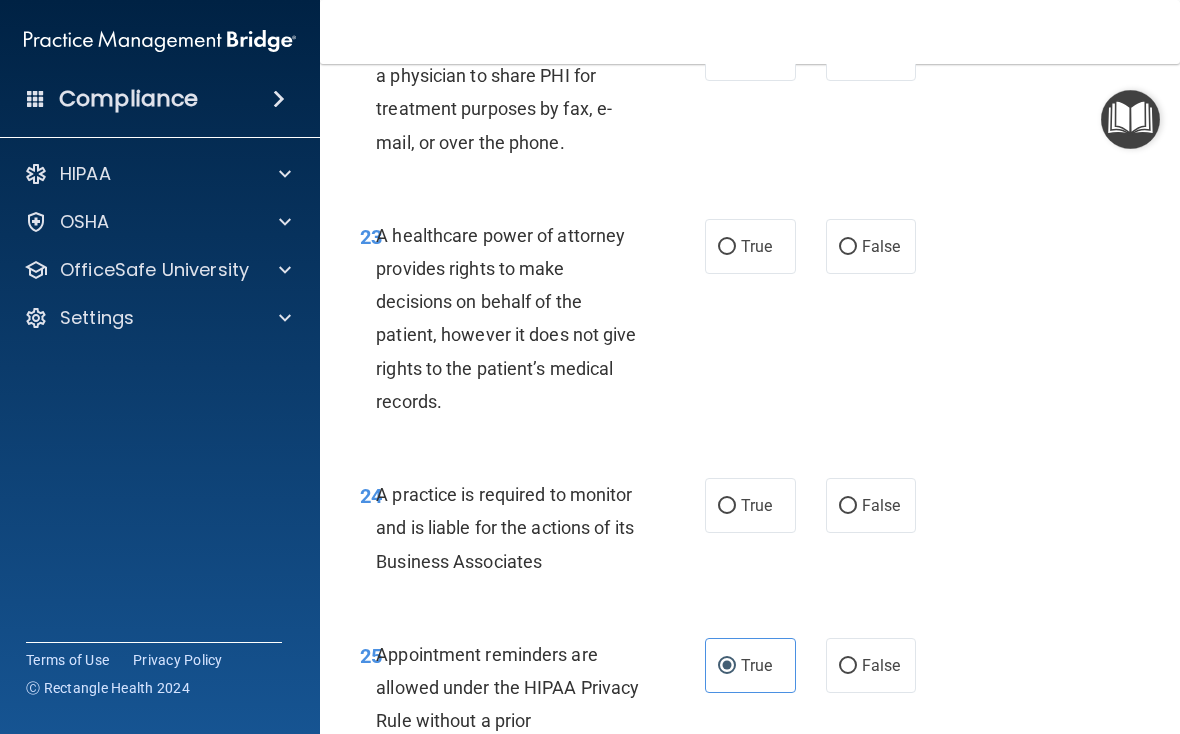
click at [819, 274] on label "False" at bounding box center [871, 246] width 91 height 55
click at [819, 255] on input "False" at bounding box center [848, 247] width 18 height 15
radio input "true"
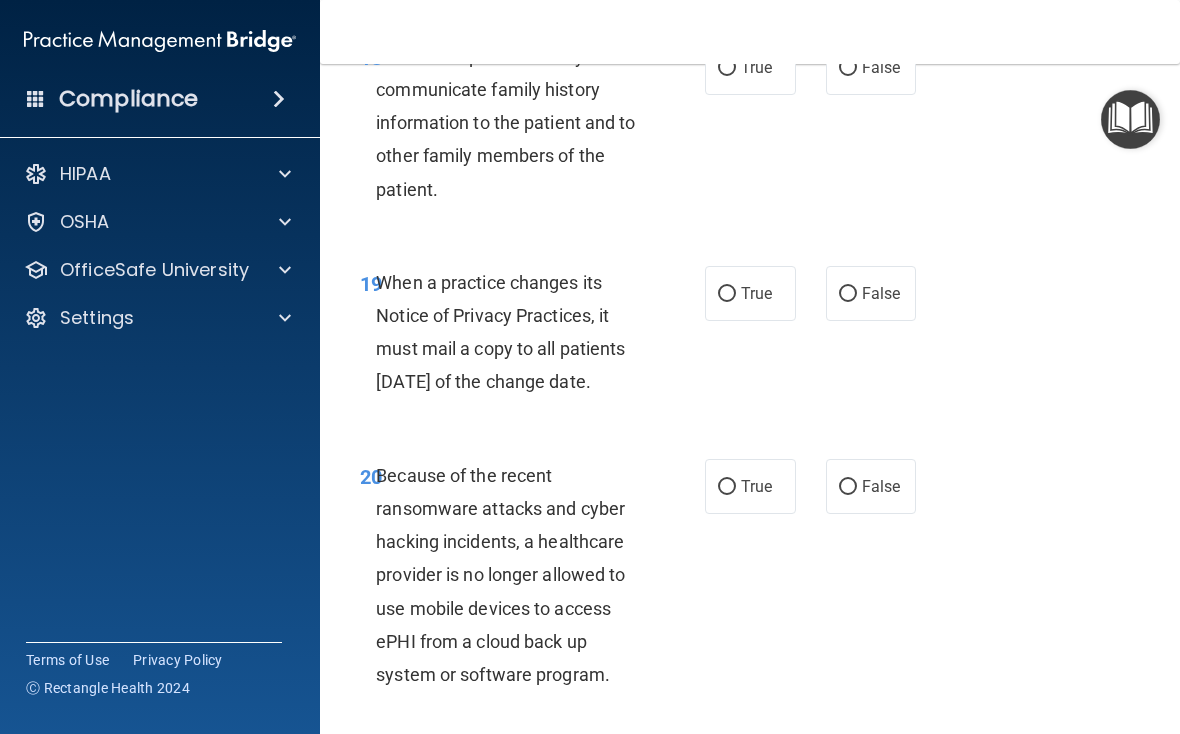
scroll to position [4225, 0]
click at [819, 304] on span "False" at bounding box center [881, 294] width 39 height 19
click at [819, 303] on input "False" at bounding box center [848, 295] width 18 height 15
radio input "true"
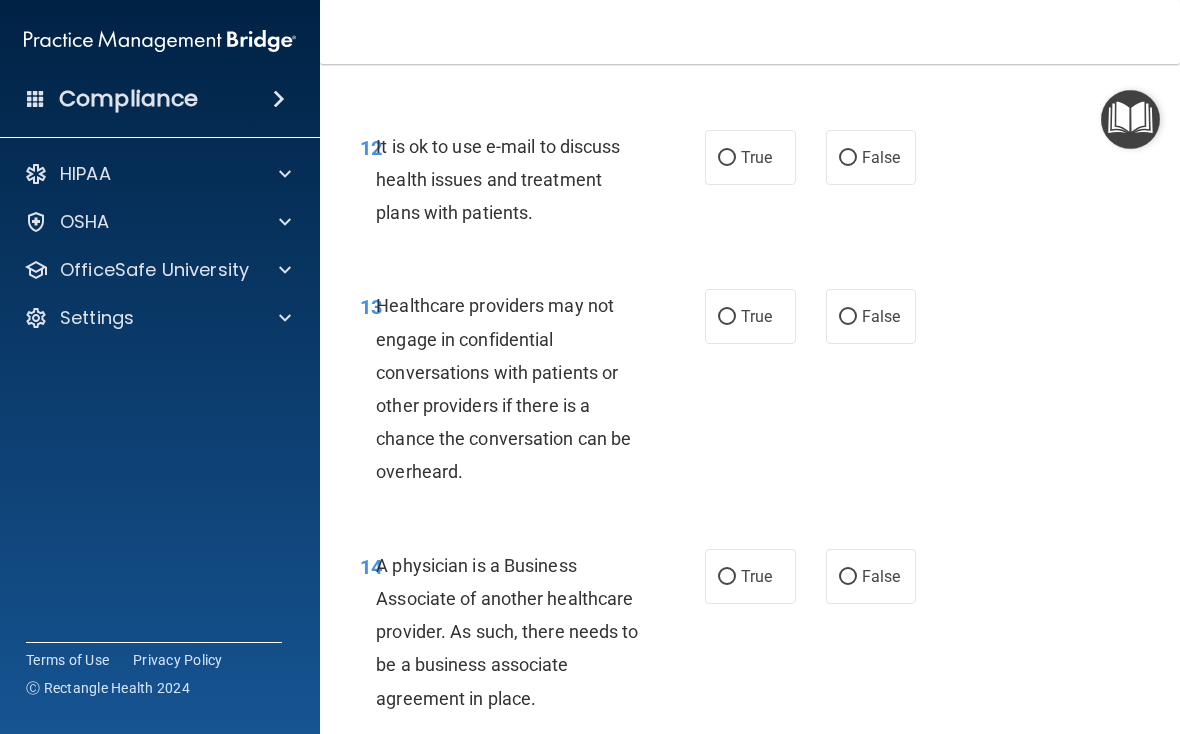
scroll to position [2679, 0]
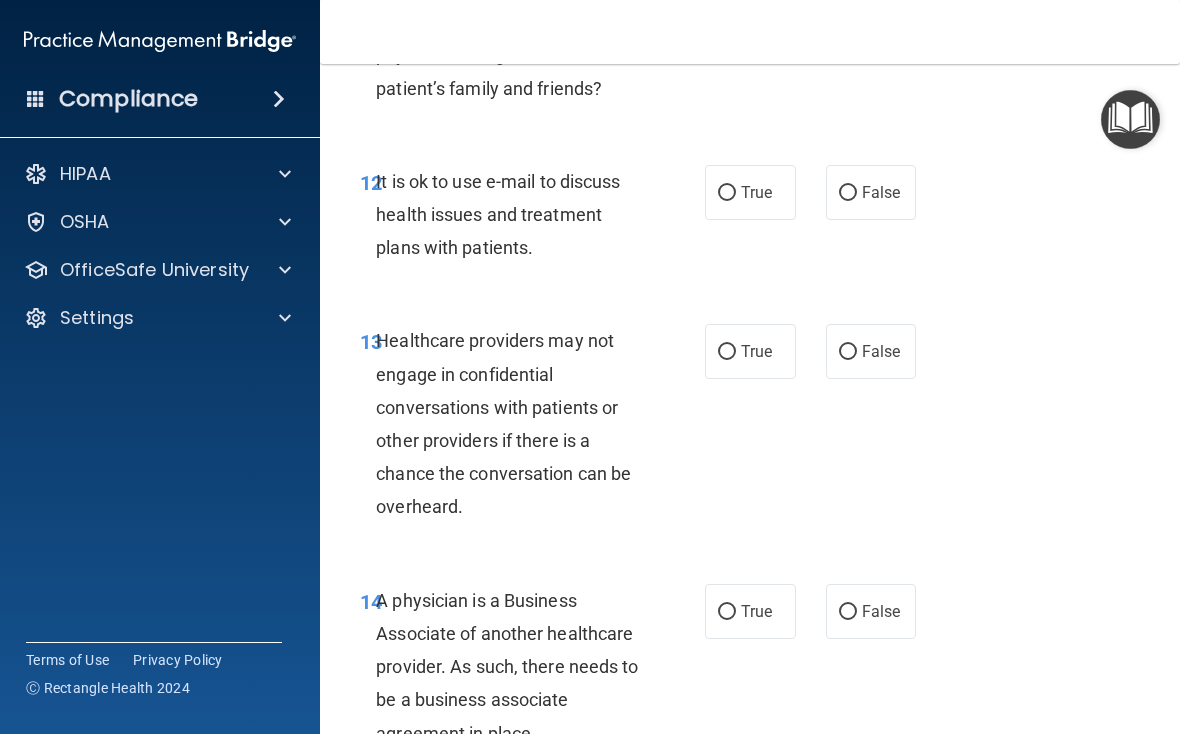
click at [819, 361] on span "False" at bounding box center [881, 351] width 39 height 19
click at [819, 360] on input "False" at bounding box center [848, 352] width 18 height 15
radio input "true"
click at [749, 202] on span "True" at bounding box center [756, 192] width 31 height 19
click at [736, 201] on input "True" at bounding box center [727, 193] width 18 height 15
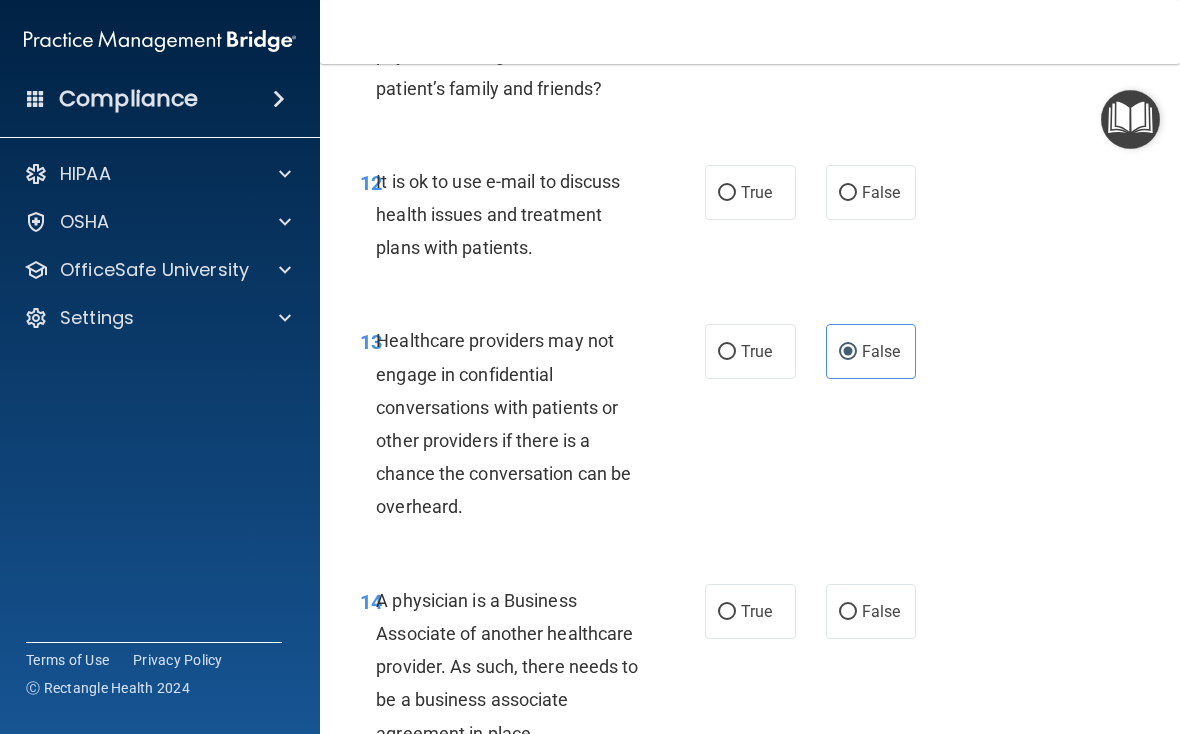
radio input "true"
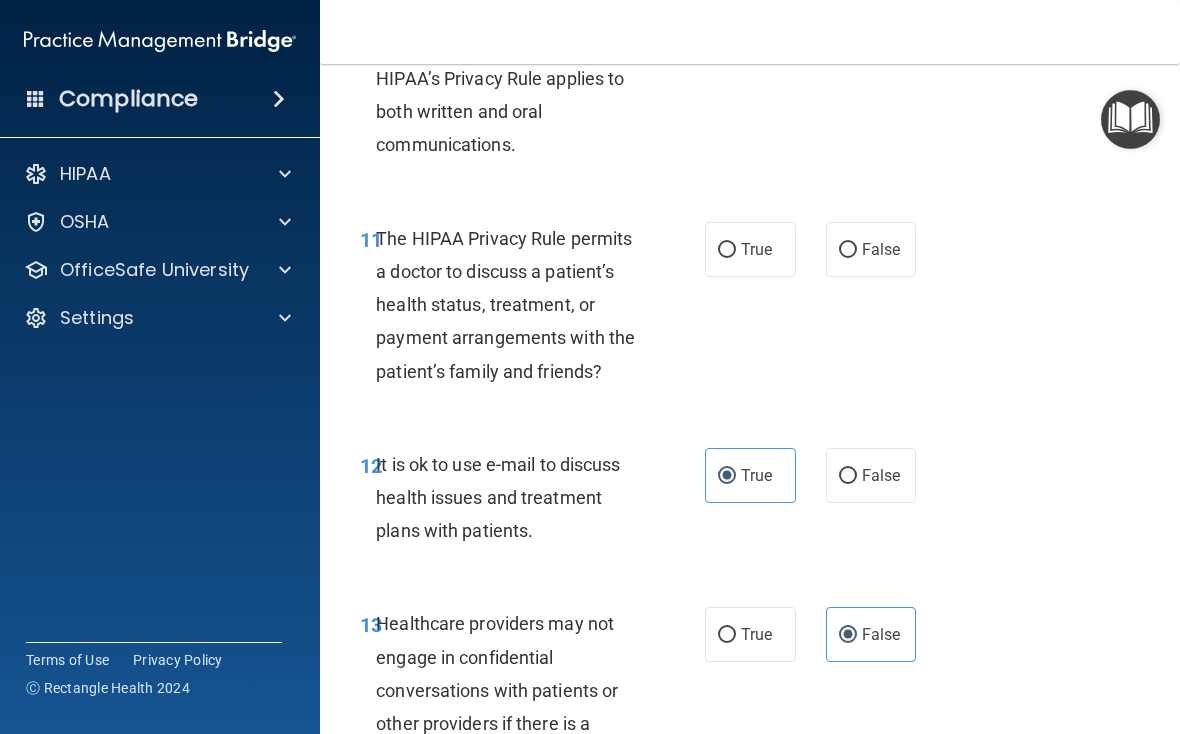
scroll to position [2394, 0]
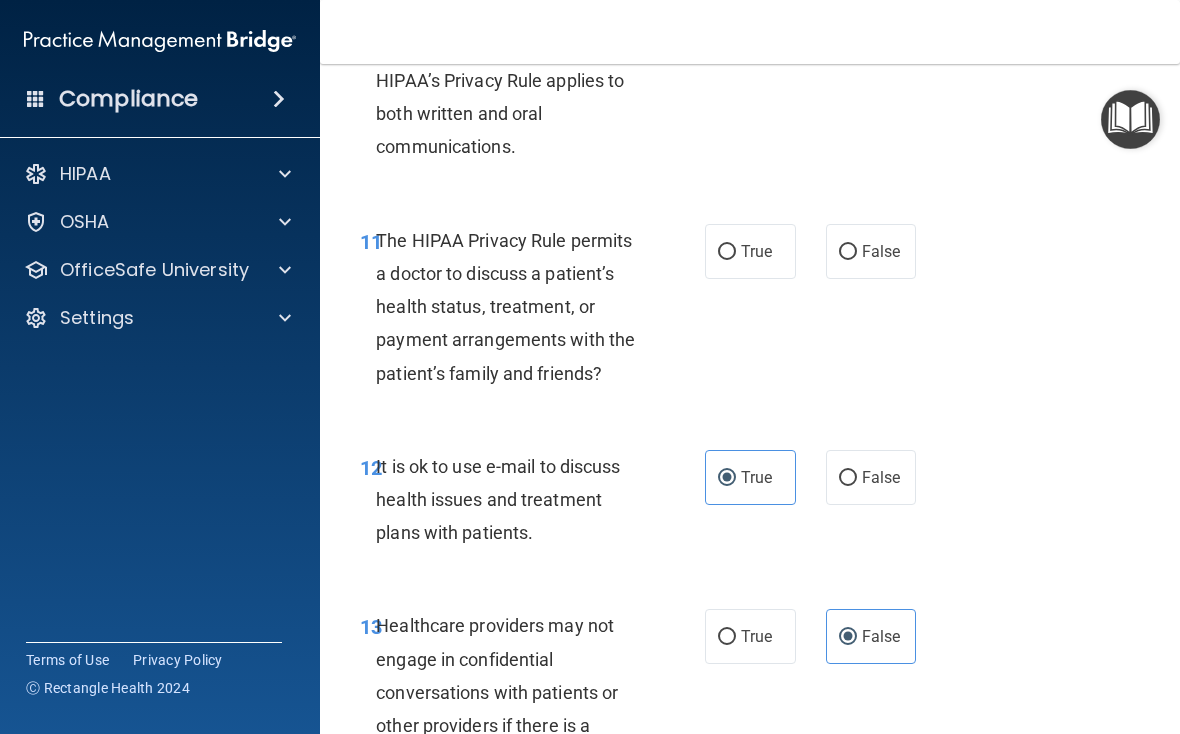
click at [732, 260] on input "True" at bounding box center [727, 252] width 18 height 15
radio input "true"
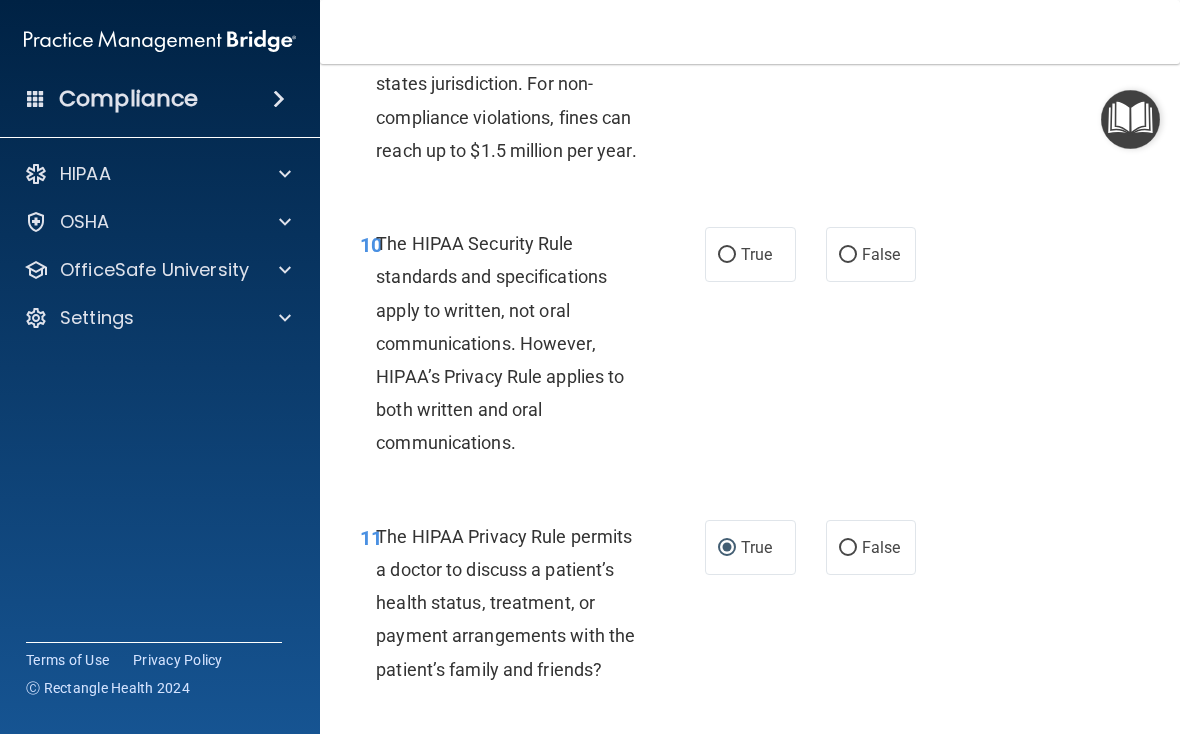
scroll to position [2093, 0]
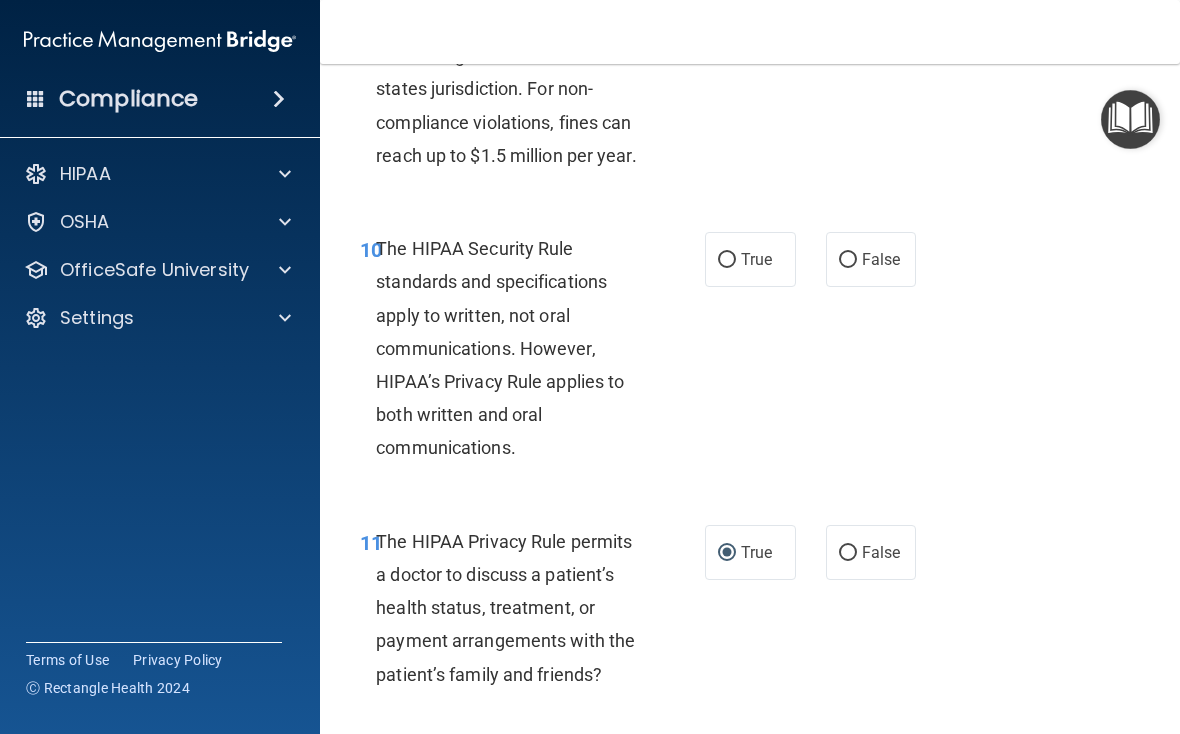
click at [819, 287] on label "False" at bounding box center [871, 259] width 91 height 55
click at [819, 268] on input "False" at bounding box center [848, 260] width 18 height 15
radio input "true"
click at [819, 287] on label "False" at bounding box center [871, 259] width 91 height 55
click at [819, 268] on input "False" at bounding box center [848, 260] width 18 height 15
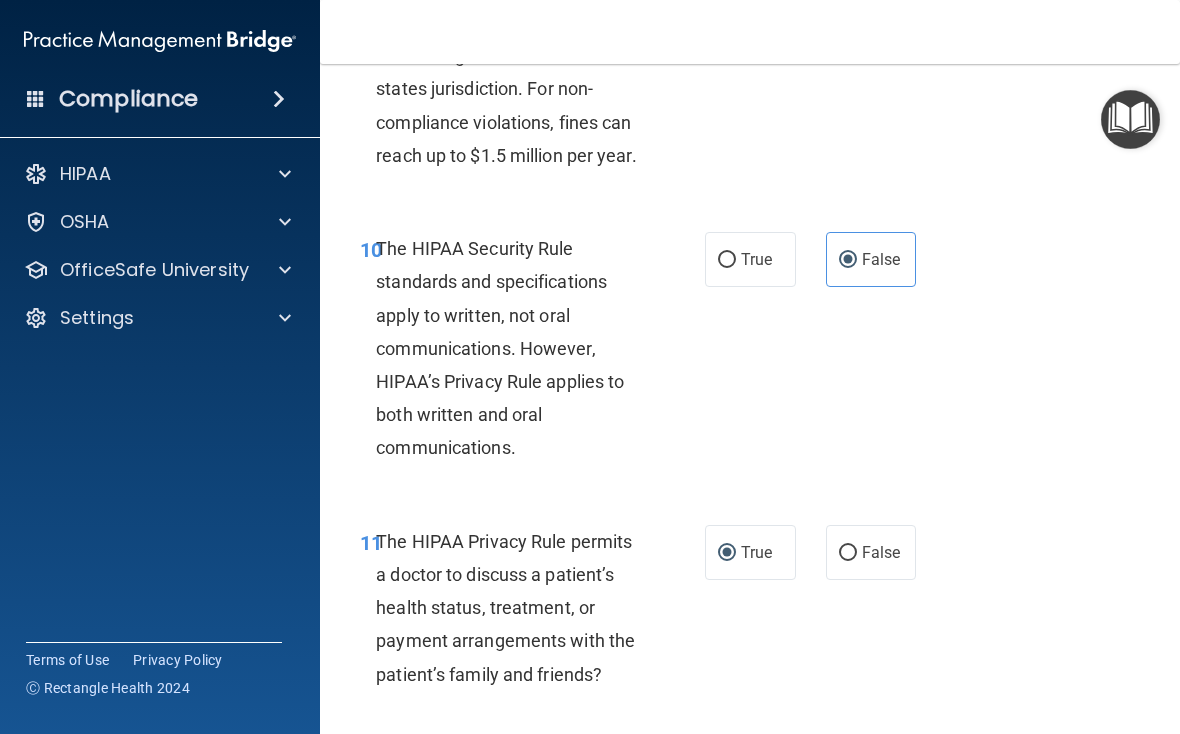
click at [732, 268] on input "True" at bounding box center [727, 260] width 18 height 15
radio input "true"
radio input "false"
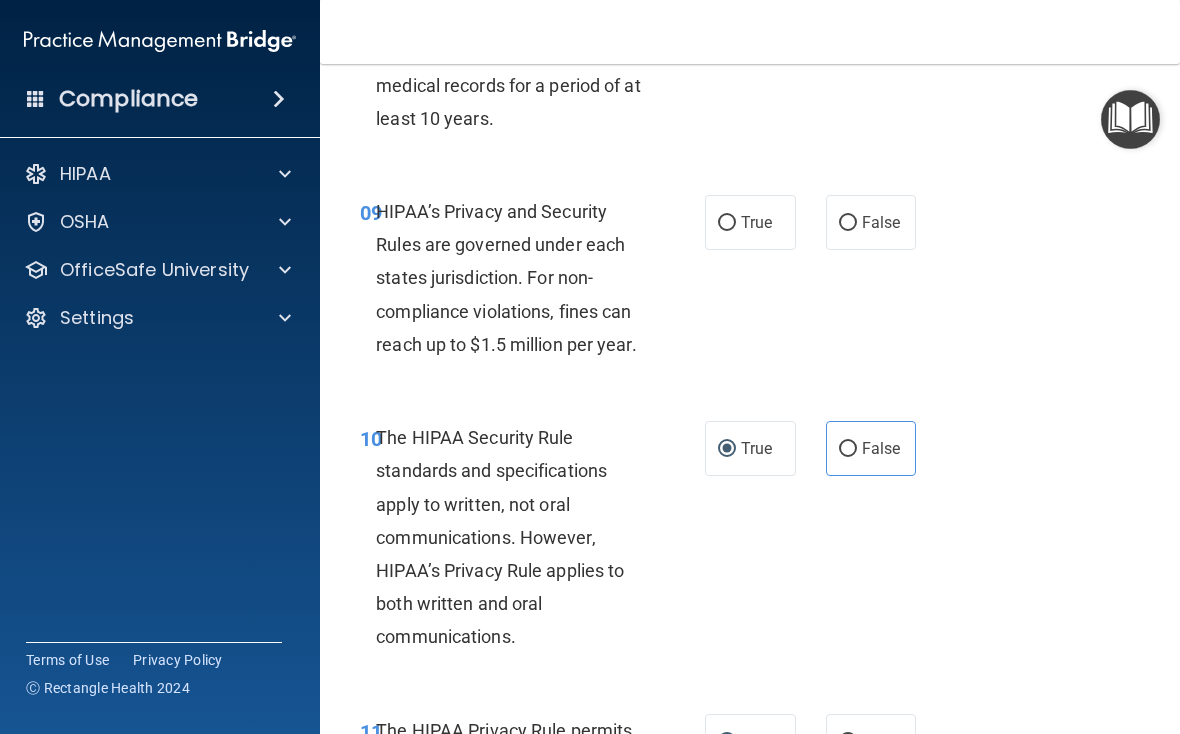
scroll to position [1898, 0]
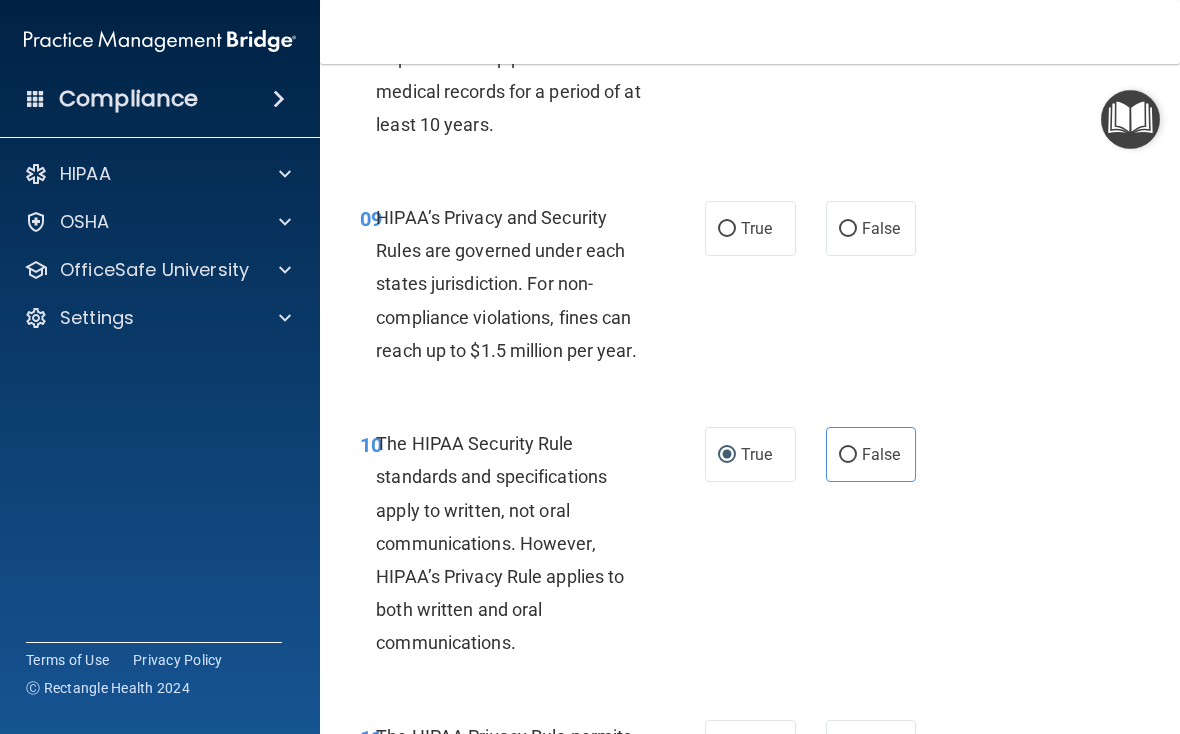
click at [819, 237] on input "False" at bounding box center [848, 229] width 18 height 15
radio input "true"
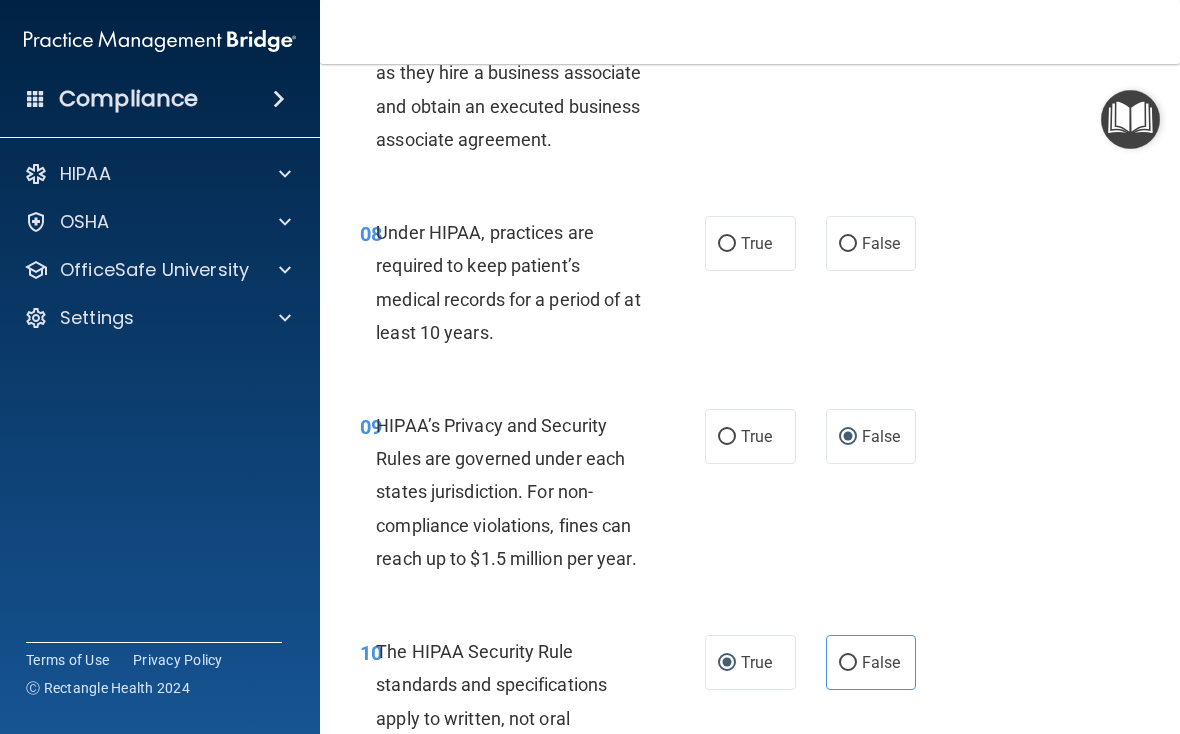
scroll to position [1640, 0]
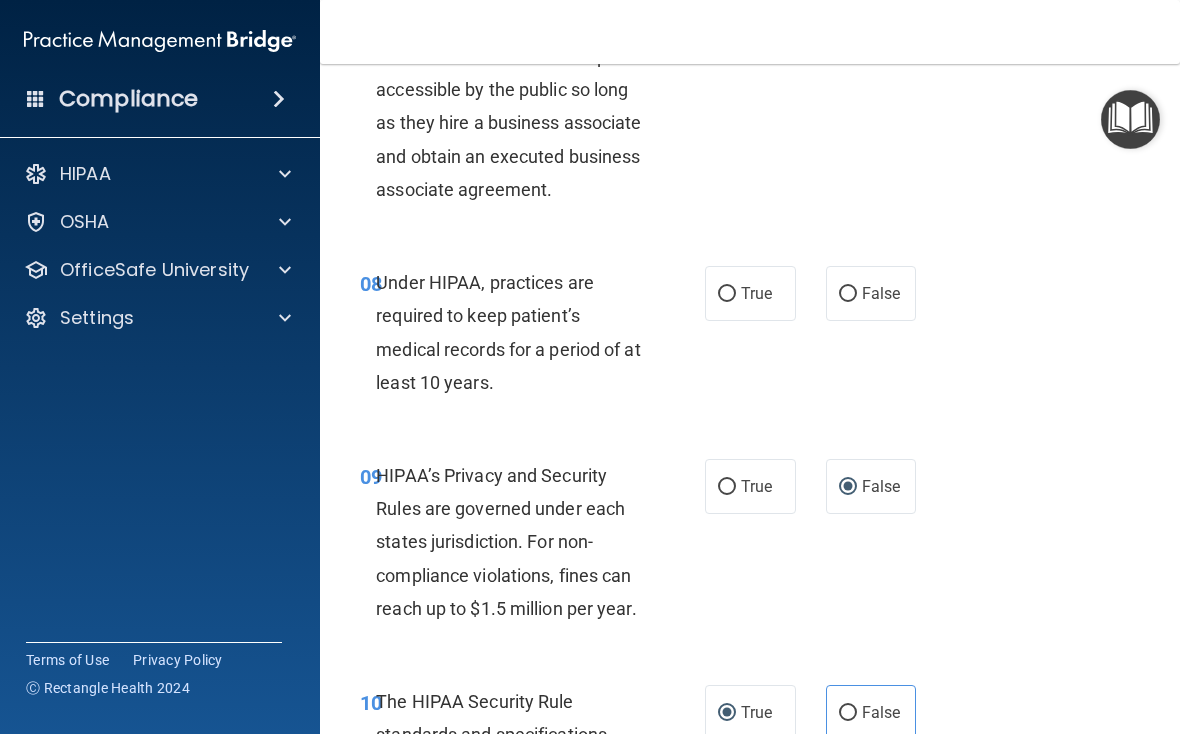
click at [819, 303] on span "False" at bounding box center [881, 293] width 39 height 19
click at [819, 302] on input "False" at bounding box center [848, 294] width 18 height 15
radio input "true"
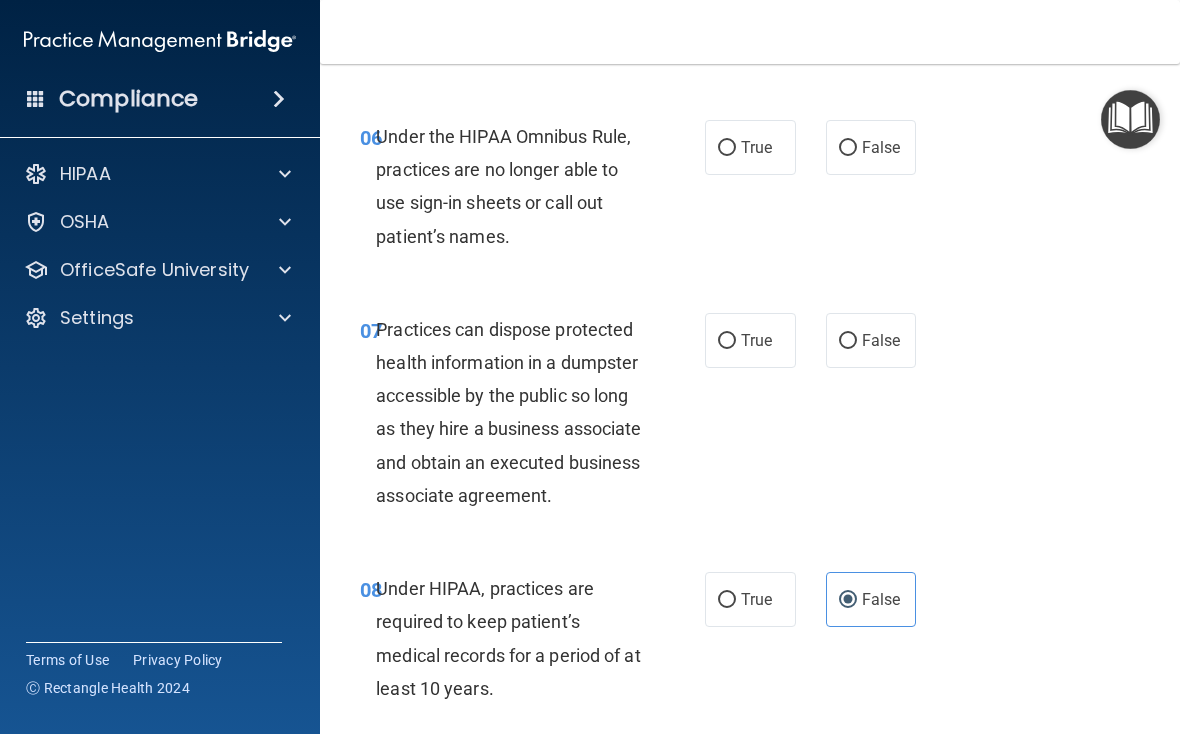
scroll to position [1333, 0]
click at [819, 335] on input "False" at bounding box center [848, 342] width 18 height 15
radio input "true"
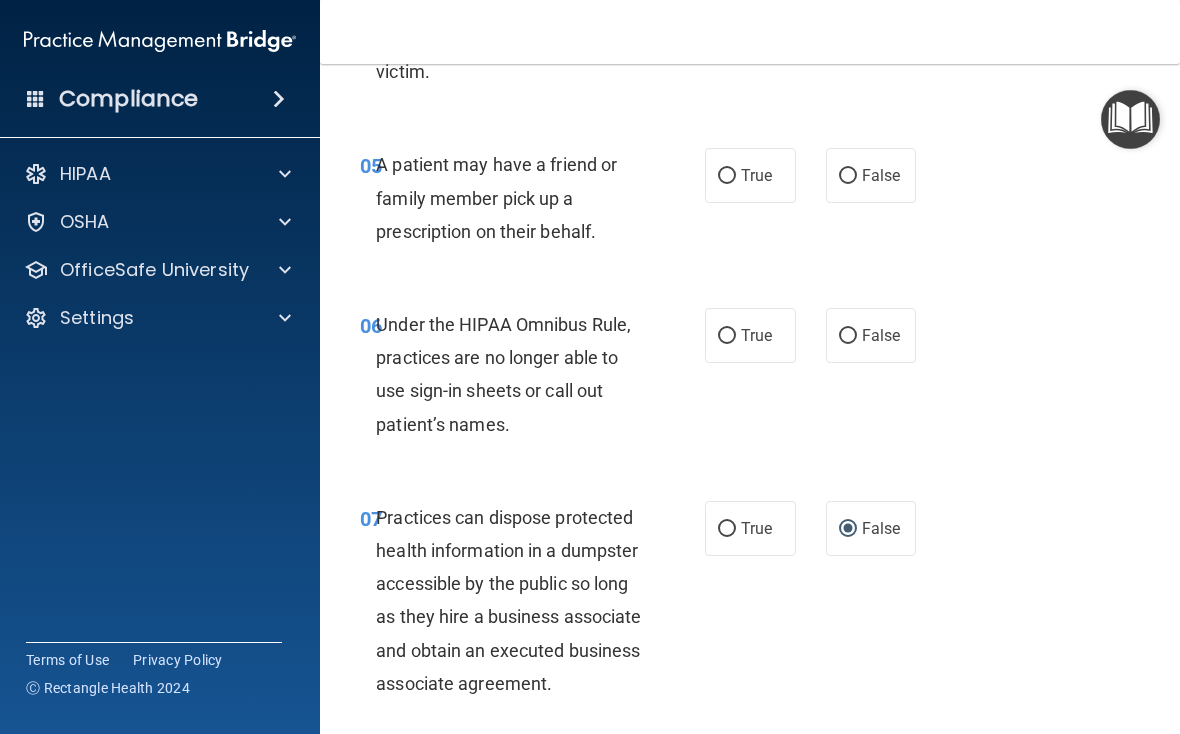
scroll to position [1094, 0]
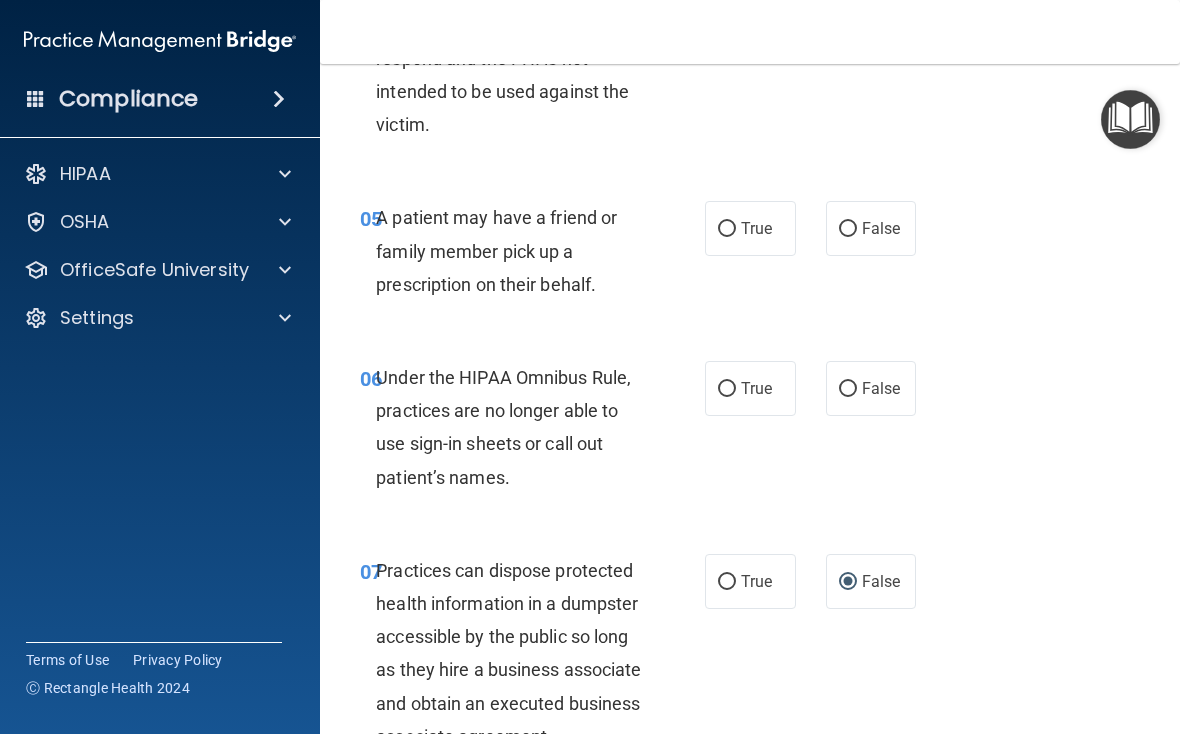
click at [819, 361] on label "False" at bounding box center [871, 388] width 91 height 55
click at [819, 382] on input "False" at bounding box center [848, 389] width 18 height 15
radio input "true"
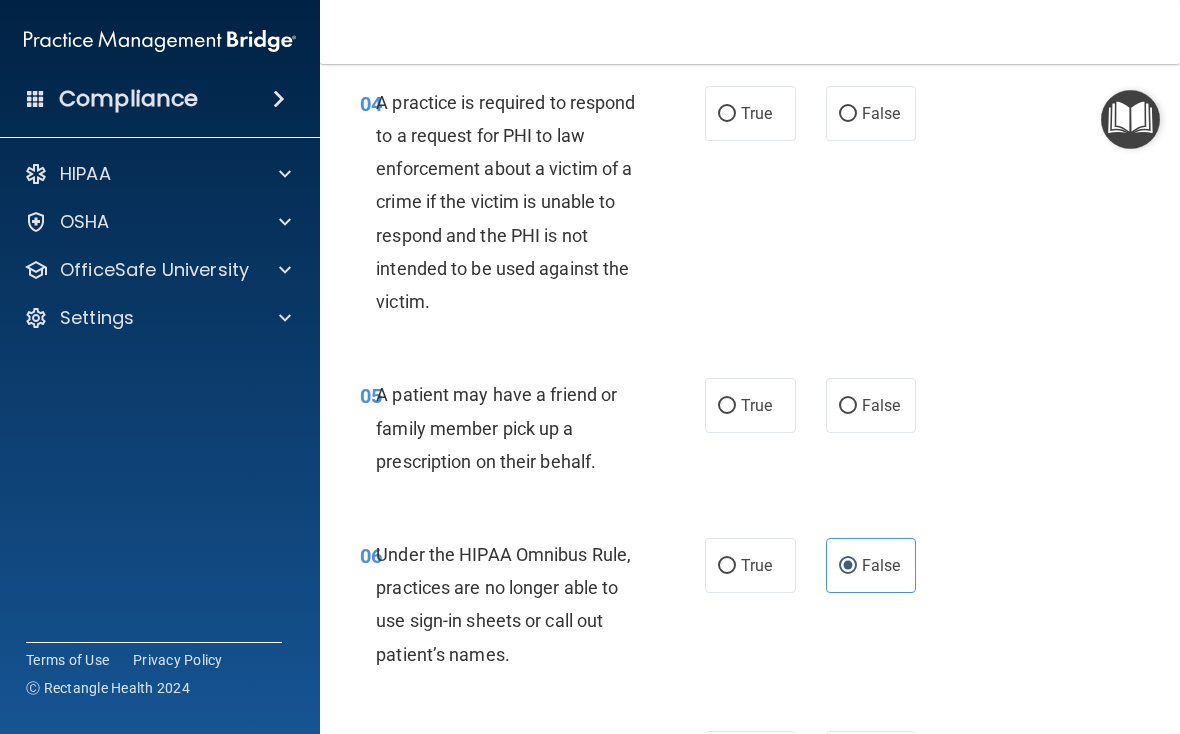
scroll to position [914, 0]
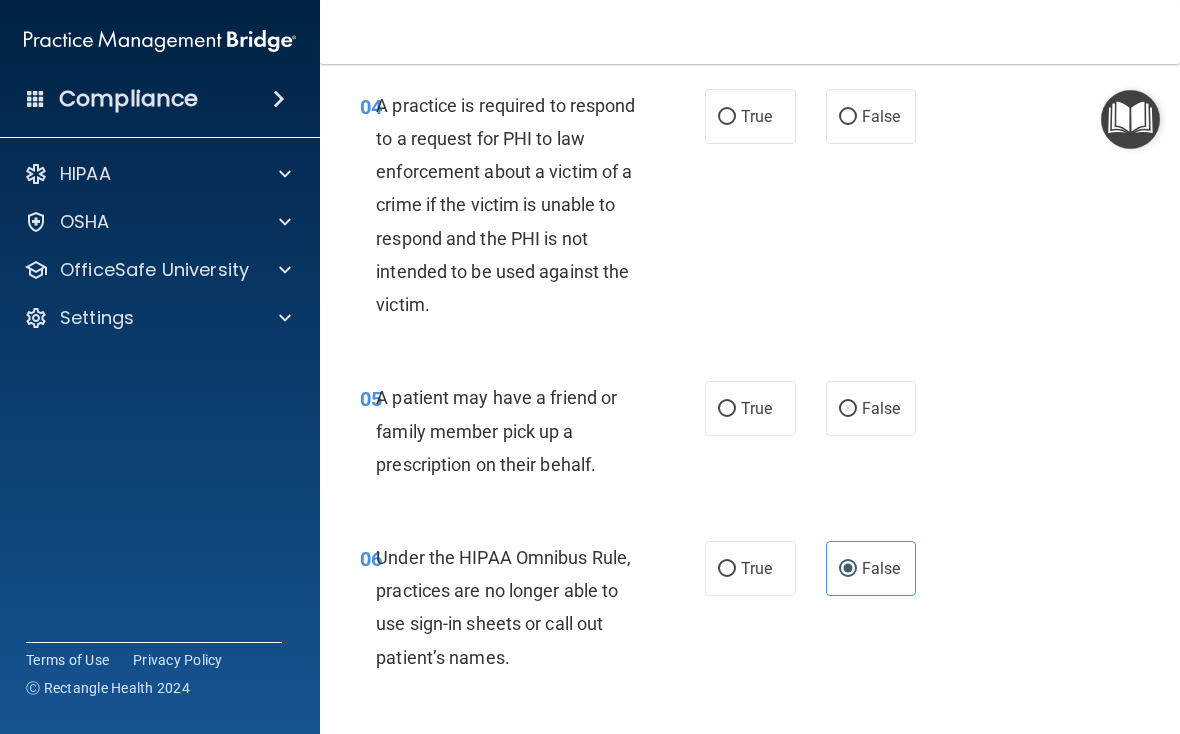
click at [785, 400] on label "True" at bounding box center [750, 408] width 91 height 55
click at [736, 402] on input "True" at bounding box center [727, 409] width 18 height 15
radio input "true"
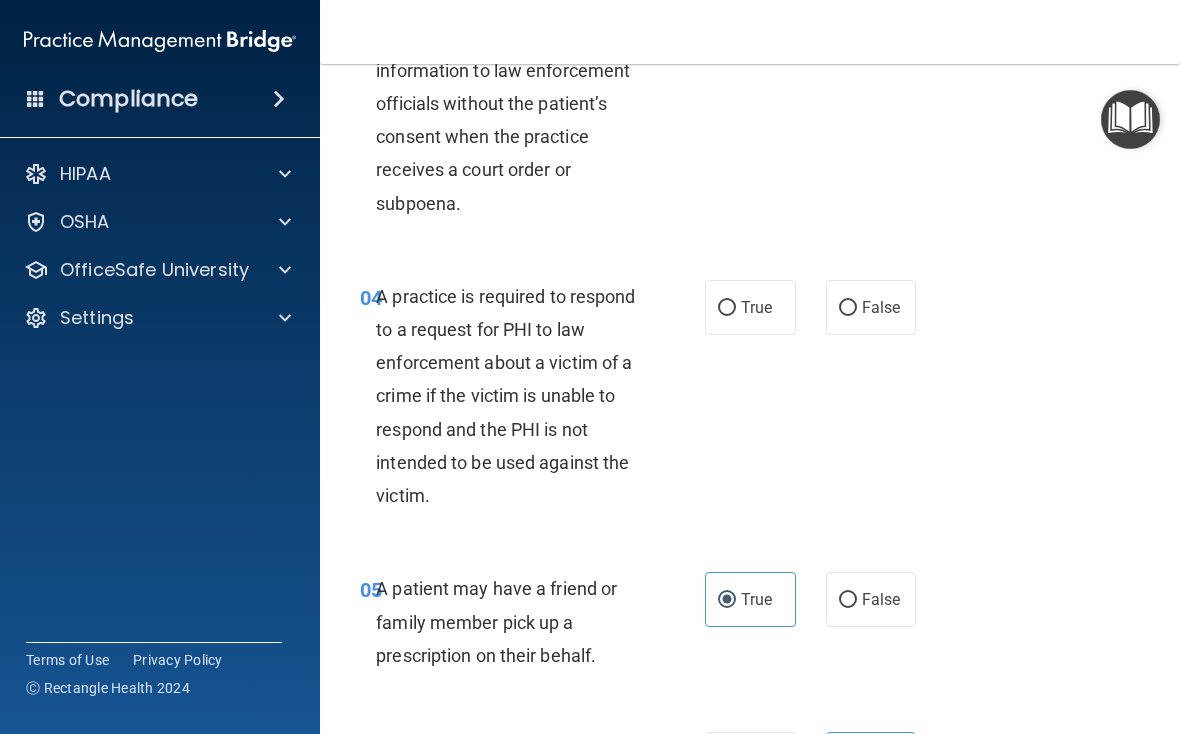
scroll to position [722, 0]
click at [759, 299] on span "True" at bounding box center [756, 308] width 31 height 19
click at [736, 302] on input "True" at bounding box center [727, 309] width 18 height 15
radio input "true"
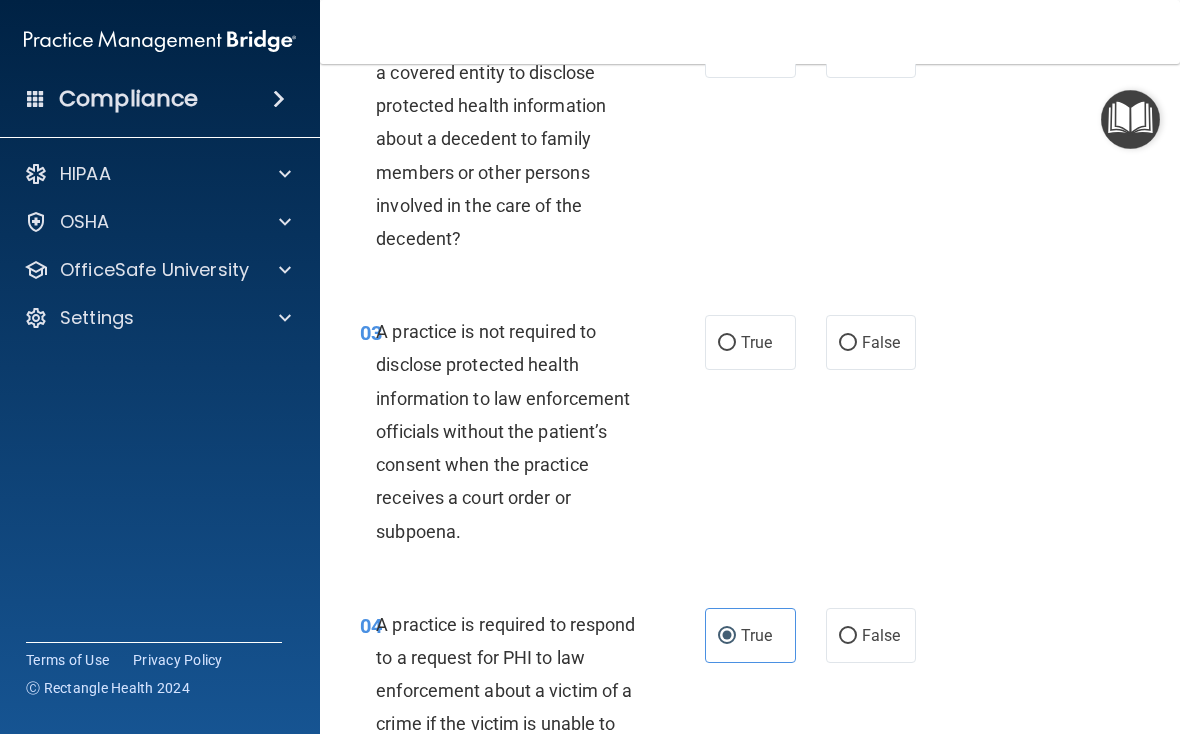
scroll to position [390, 0]
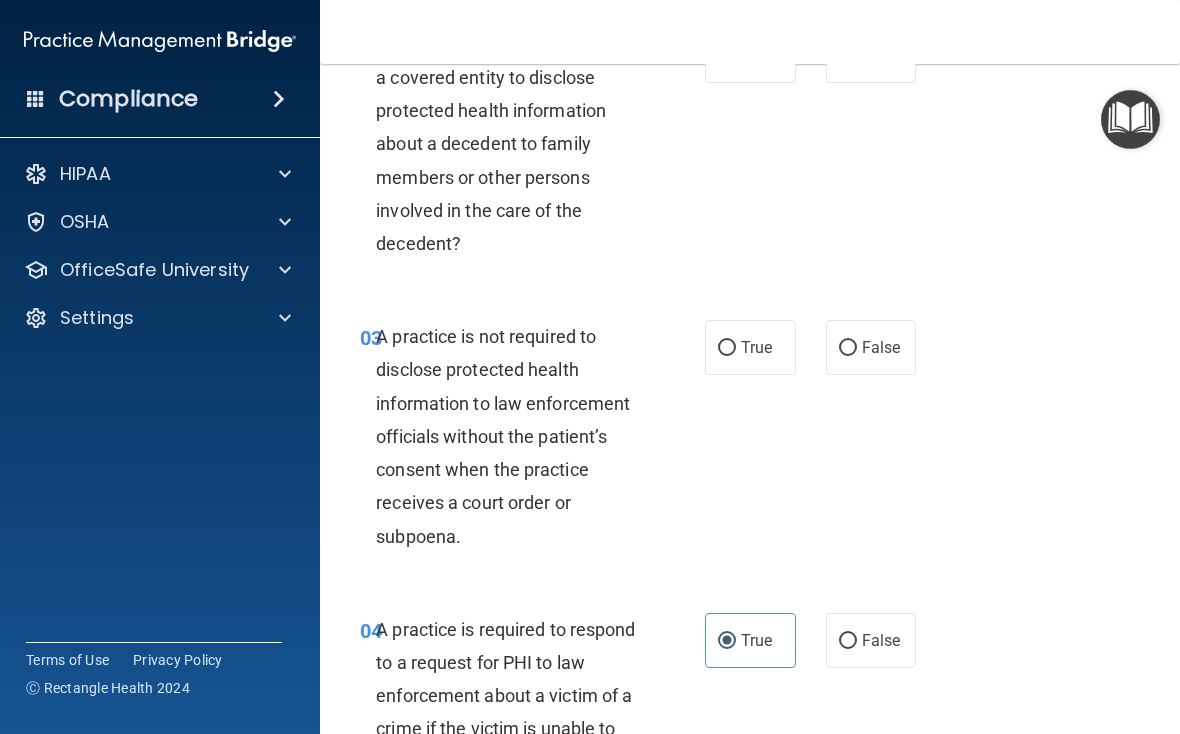
click at [819, 348] on span "False" at bounding box center [881, 347] width 39 height 19
click at [819, 348] on input "False" at bounding box center [848, 348] width 18 height 15
radio input "true"
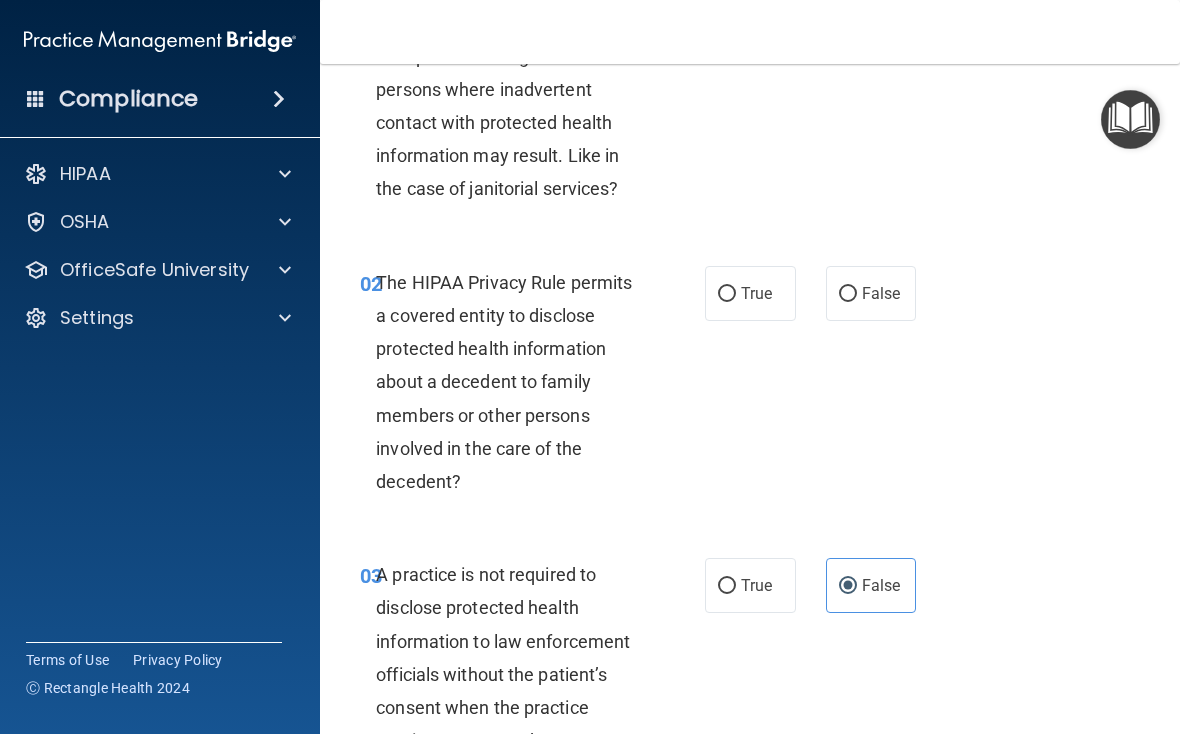
scroll to position [151, 0]
click at [753, 277] on label "True" at bounding box center [750, 294] width 91 height 55
click at [736, 288] on input "True" at bounding box center [727, 295] width 18 height 15
radio input "true"
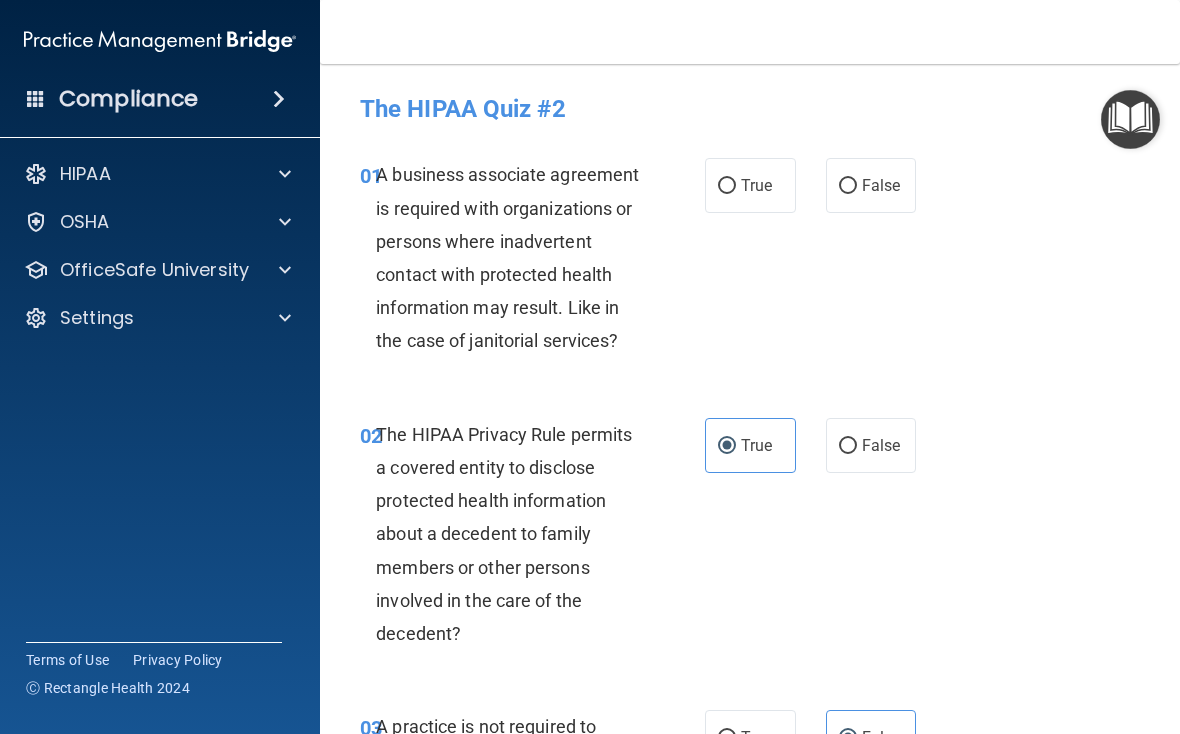
scroll to position [0, 0]
click at [819, 187] on span "False" at bounding box center [881, 185] width 39 height 19
click at [819, 187] on input "False" at bounding box center [848, 186] width 18 height 15
radio input "true"
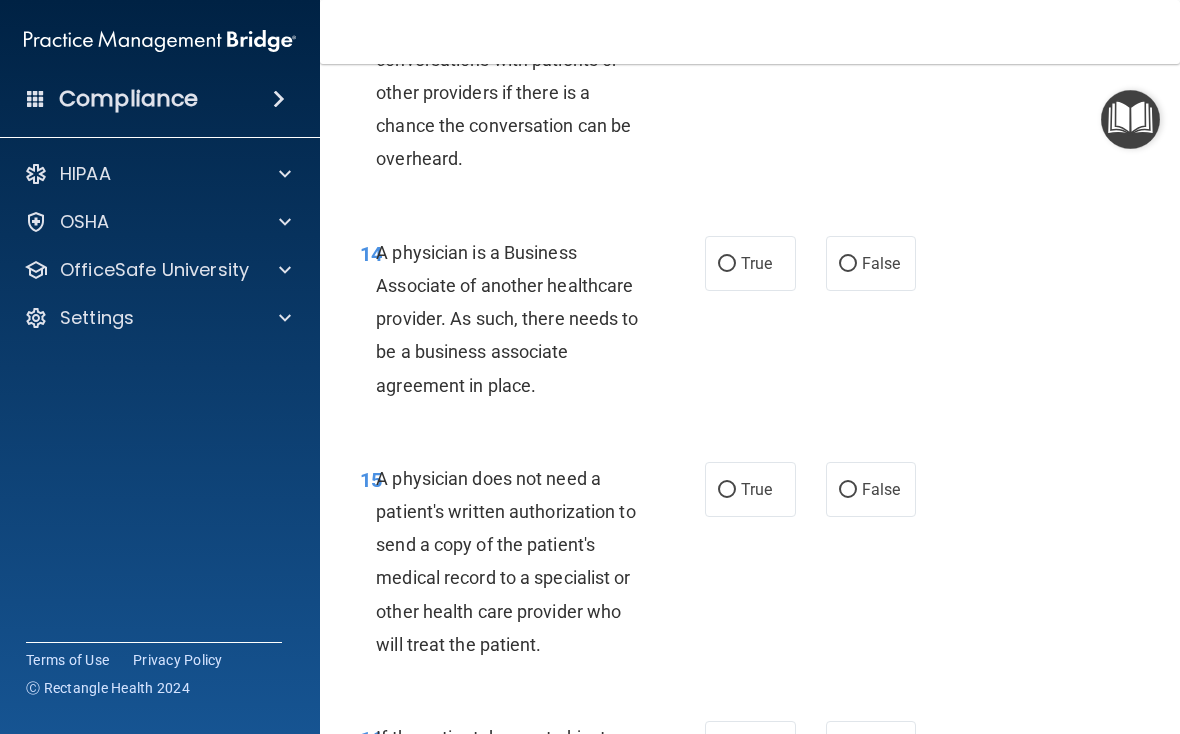
scroll to position [3037, 0]
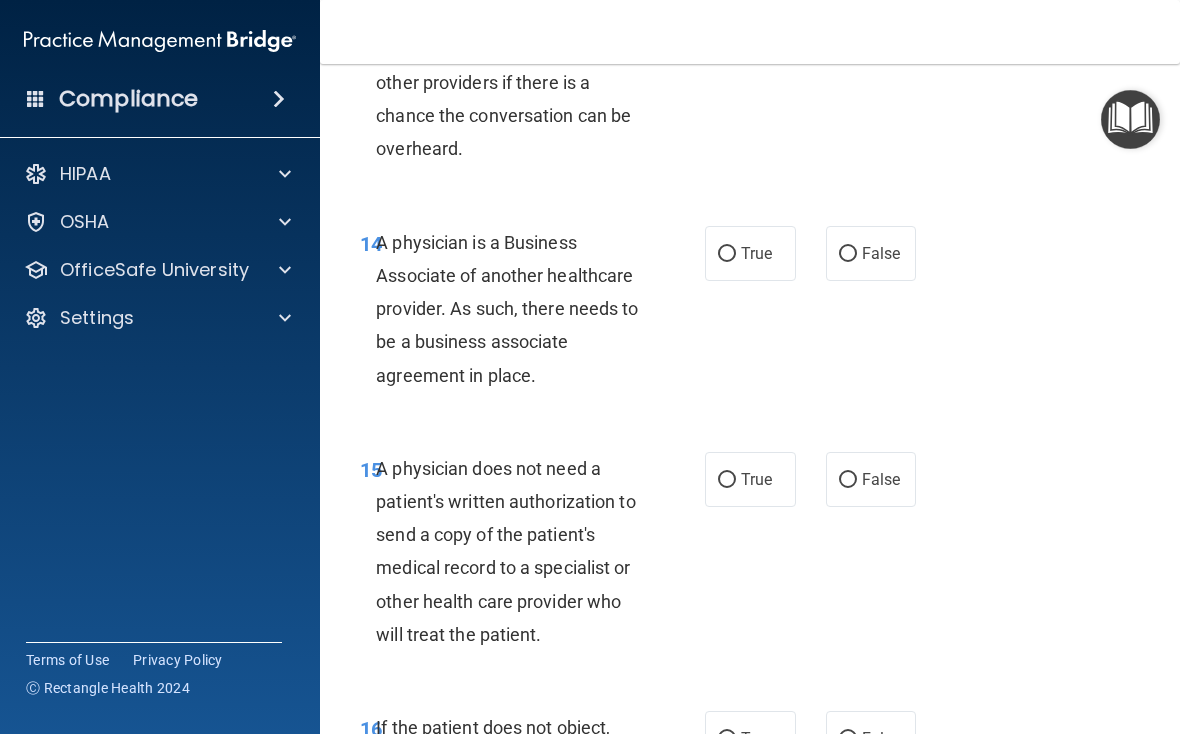
click at [819, 263] on span "False" at bounding box center [881, 253] width 39 height 19
click at [819, 262] on input "False" at bounding box center [848, 254] width 18 height 15
radio input "true"
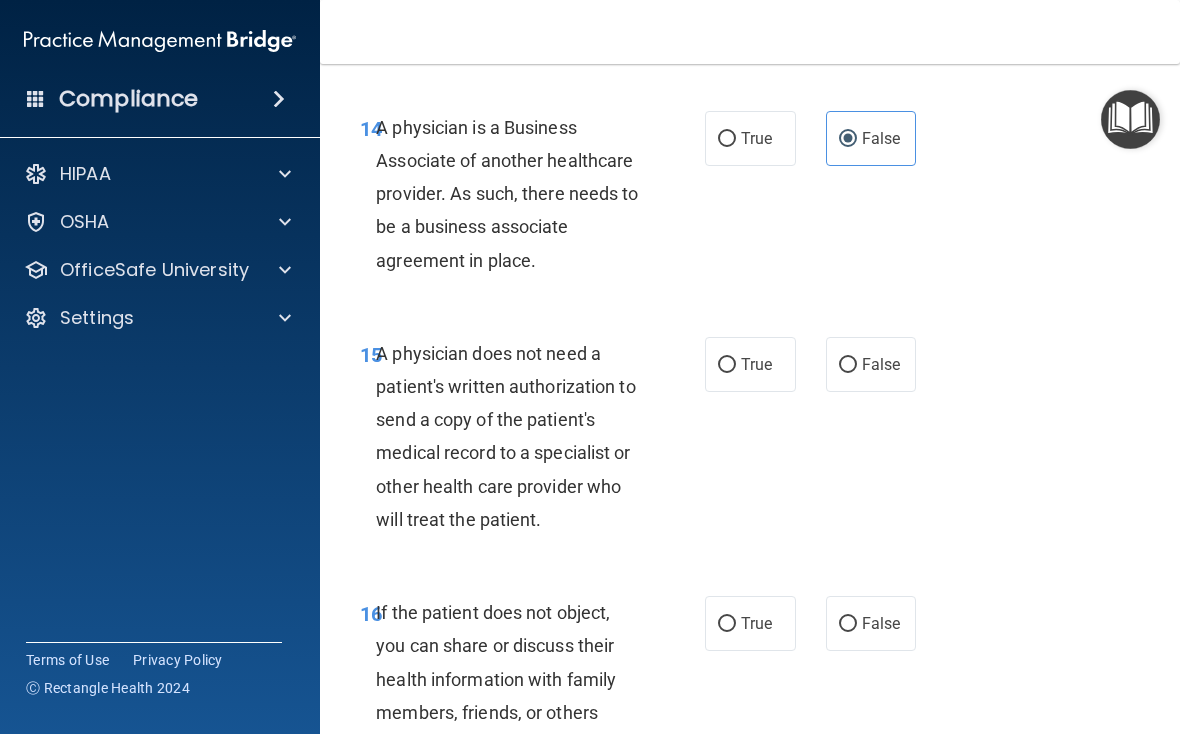
scroll to position [3181, 0]
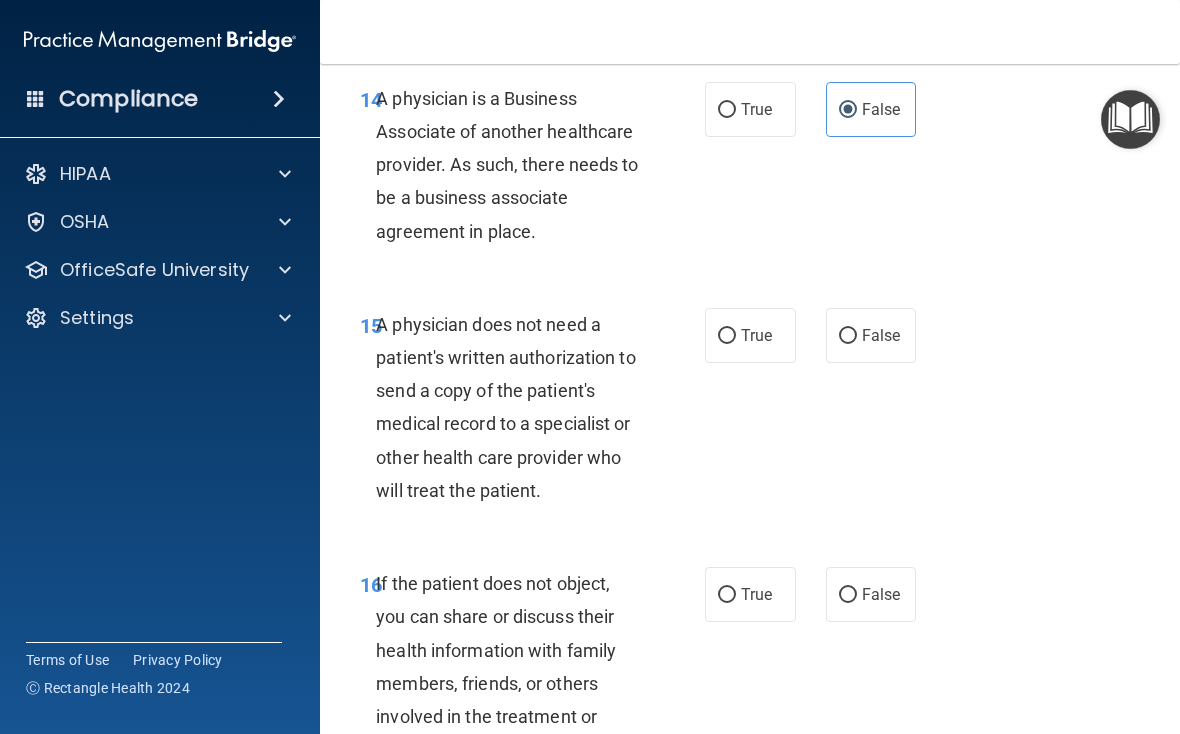
click at [759, 341] on label "True" at bounding box center [750, 335] width 91 height 55
click at [736, 341] on input "True" at bounding box center [727, 336] width 18 height 15
radio input "true"
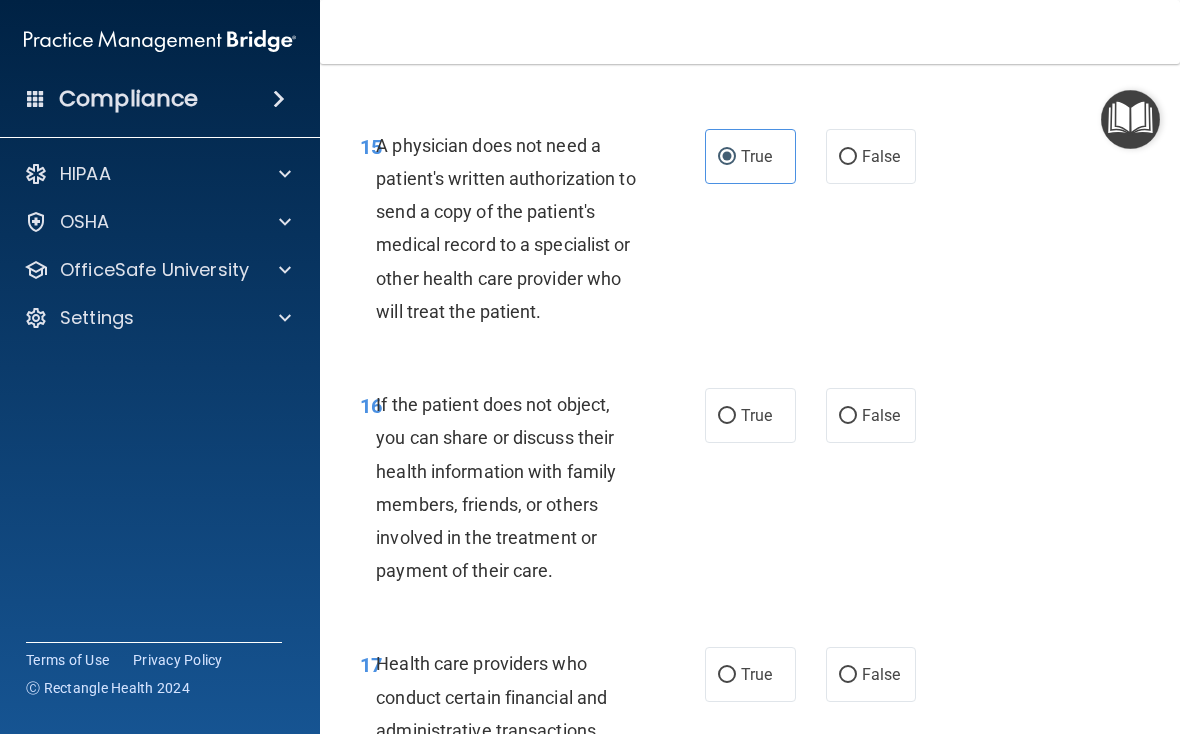
scroll to position [3419, 0]
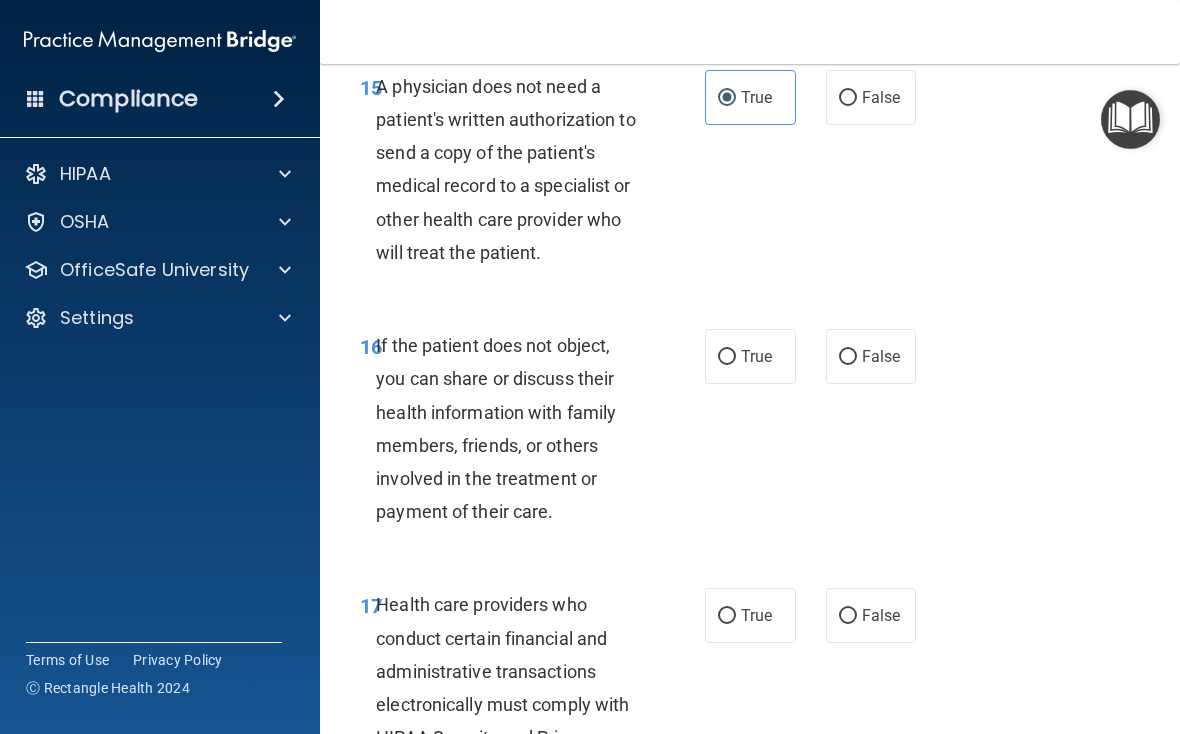
click at [774, 354] on label "True" at bounding box center [750, 356] width 91 height 55
click at [736, 354] on input "True" at bounding box center [727, 357] width 18 height 15
radio input "true"
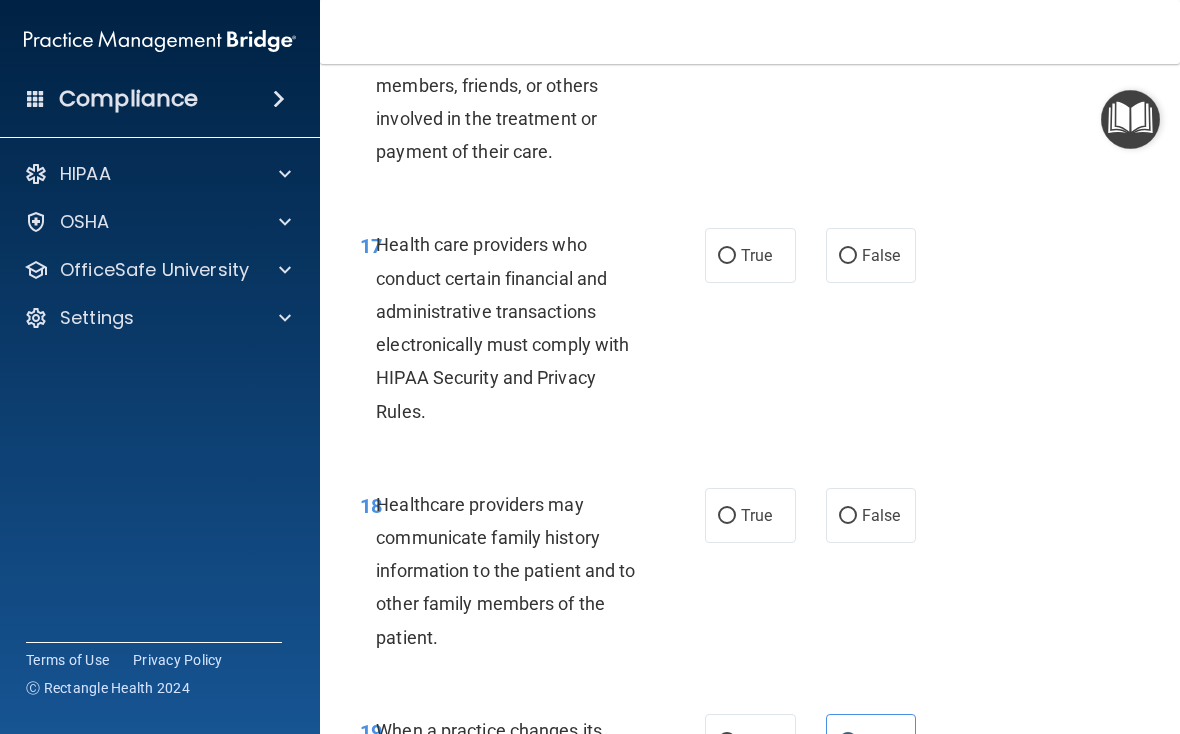
scroll to position [3782, 0]
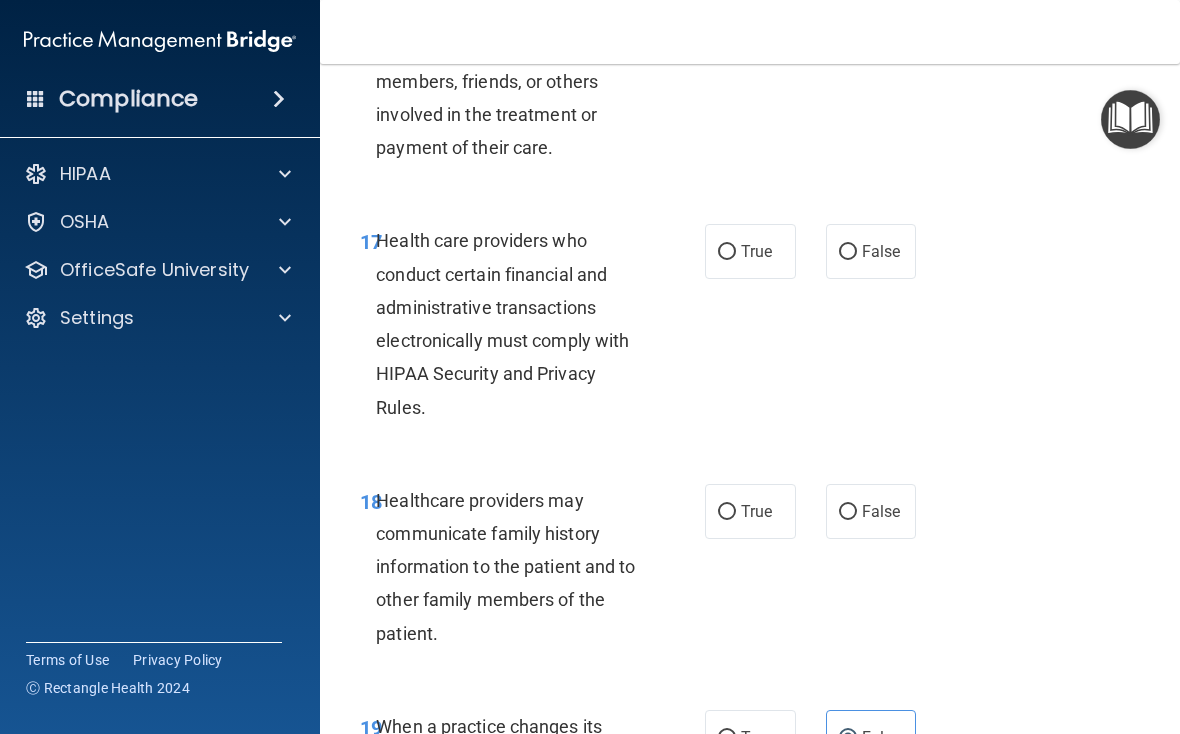
click at [762, 261] on span "True" at bounding box center [756, 251] width 31 height 19
click at [736, 260] on input "True" at bounding box center [727, 252] width 18 height 15
radio input "true"
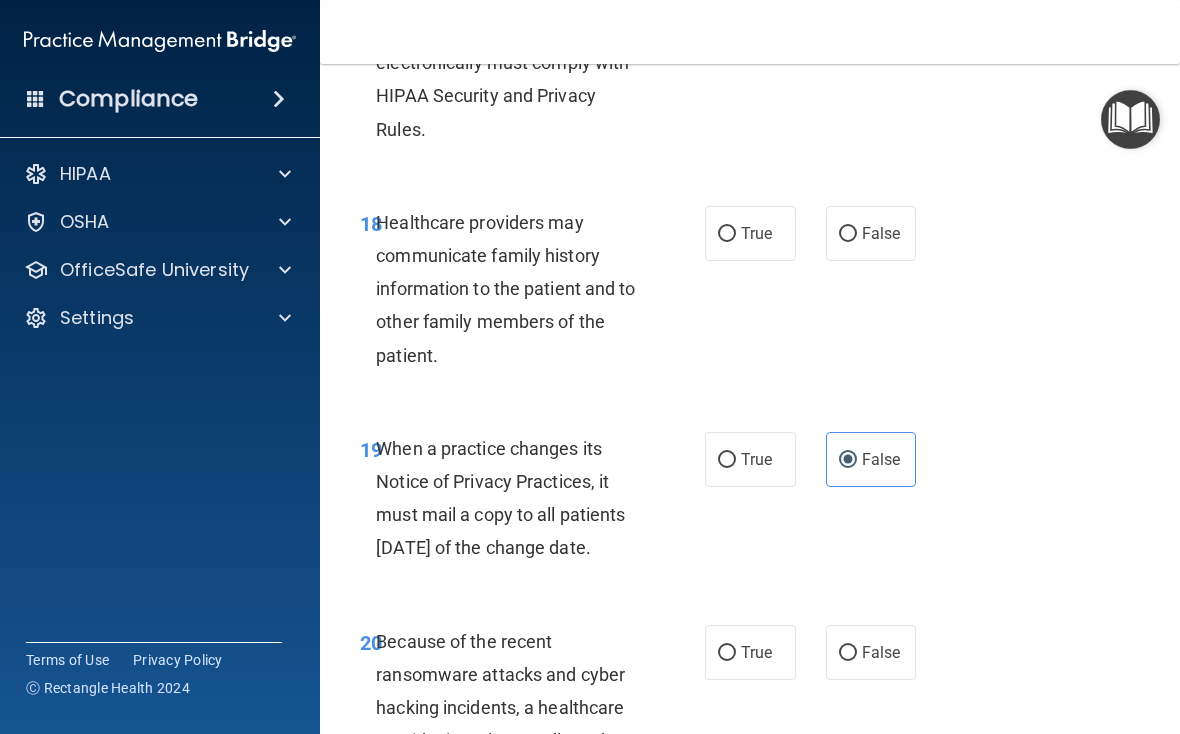
scroll to position [4065, 0]
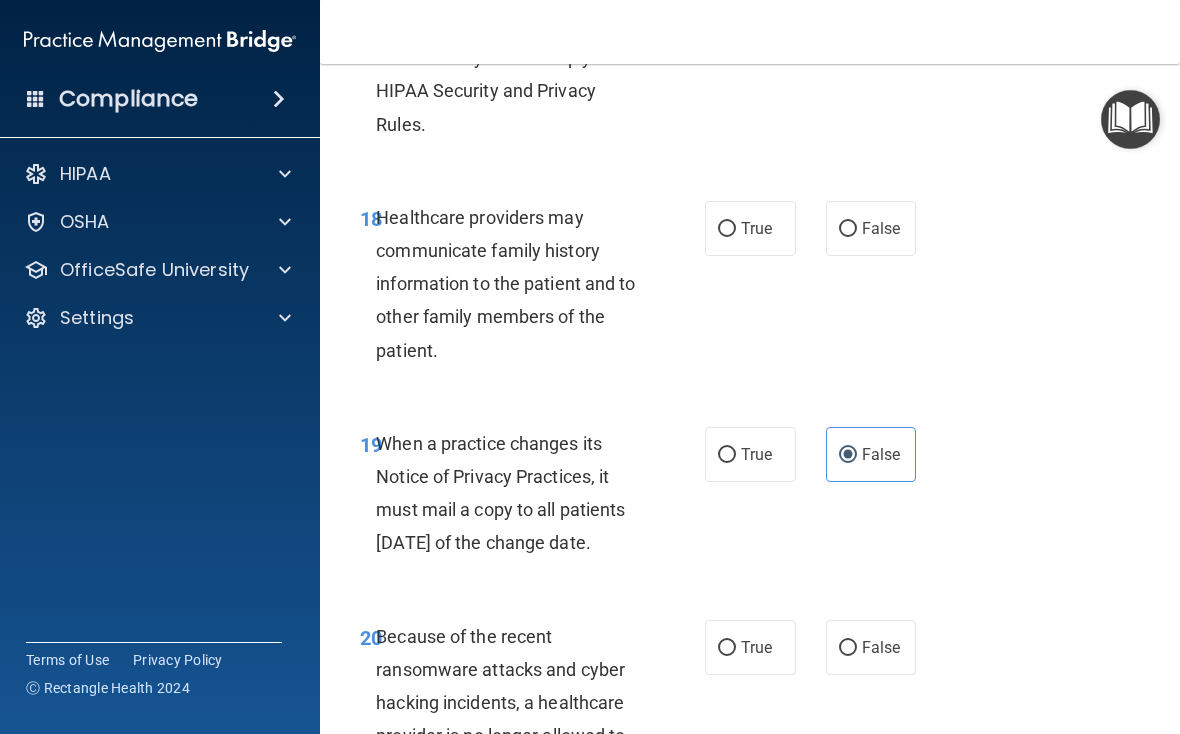
click at [819, 255] on label "False" at bounding box center [871, 228] width 91 height 55
click at [819, 237] on input "False" at bounding box center [848, 229] width 18 height 15
radio input "true"
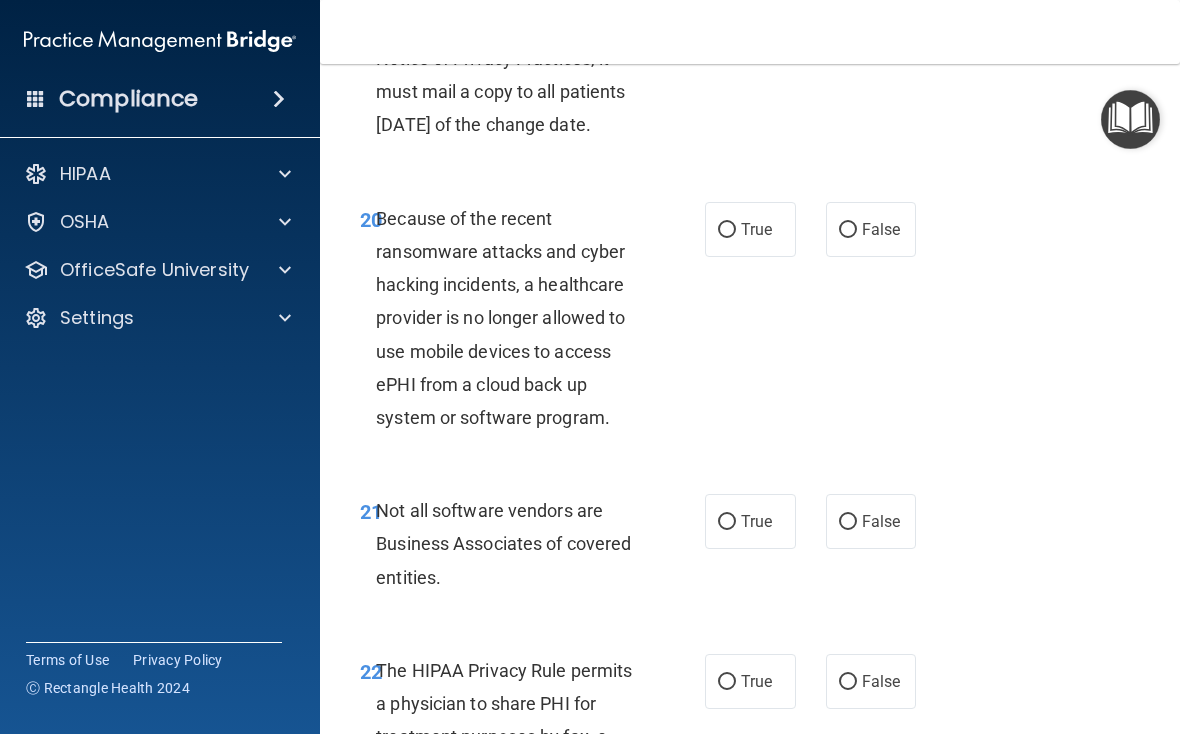
scroll to position [4510, 0]
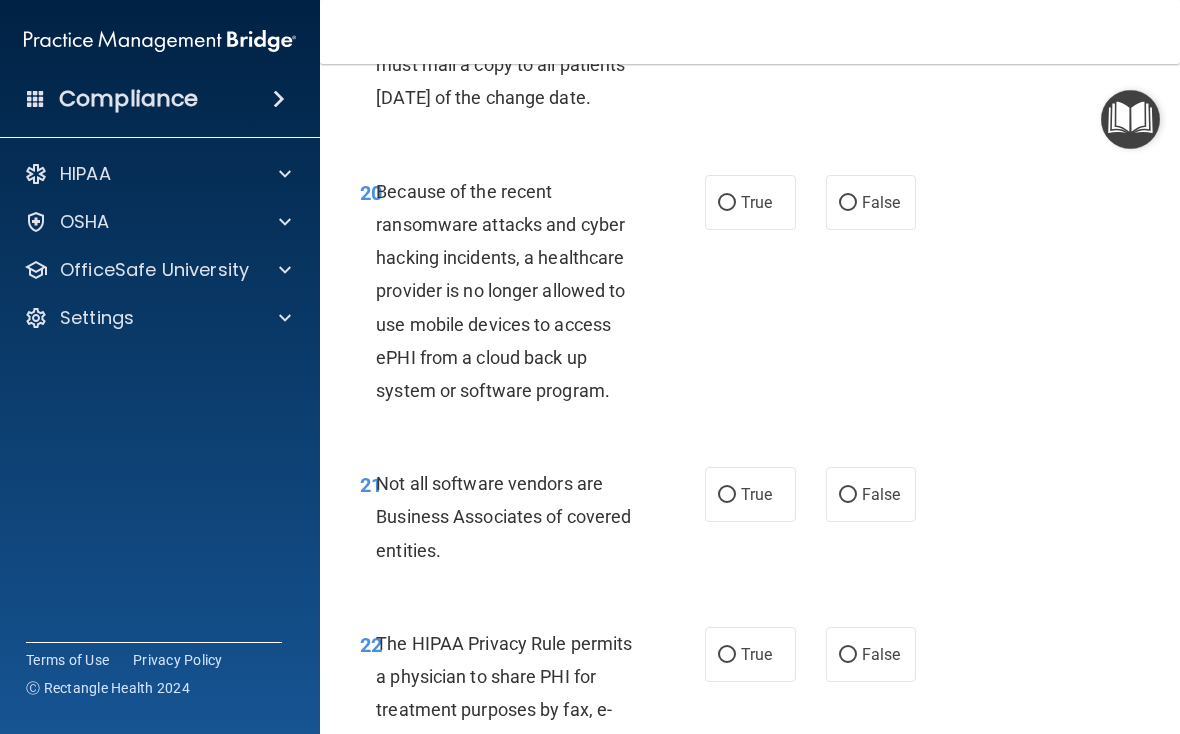
click at [819, 230] on label "False" at bounding box center [871, 202] width 91 height 55
click at [819, 211] on input "False" at bounding box center [848, 203] width 18 height 15
radio input "true"
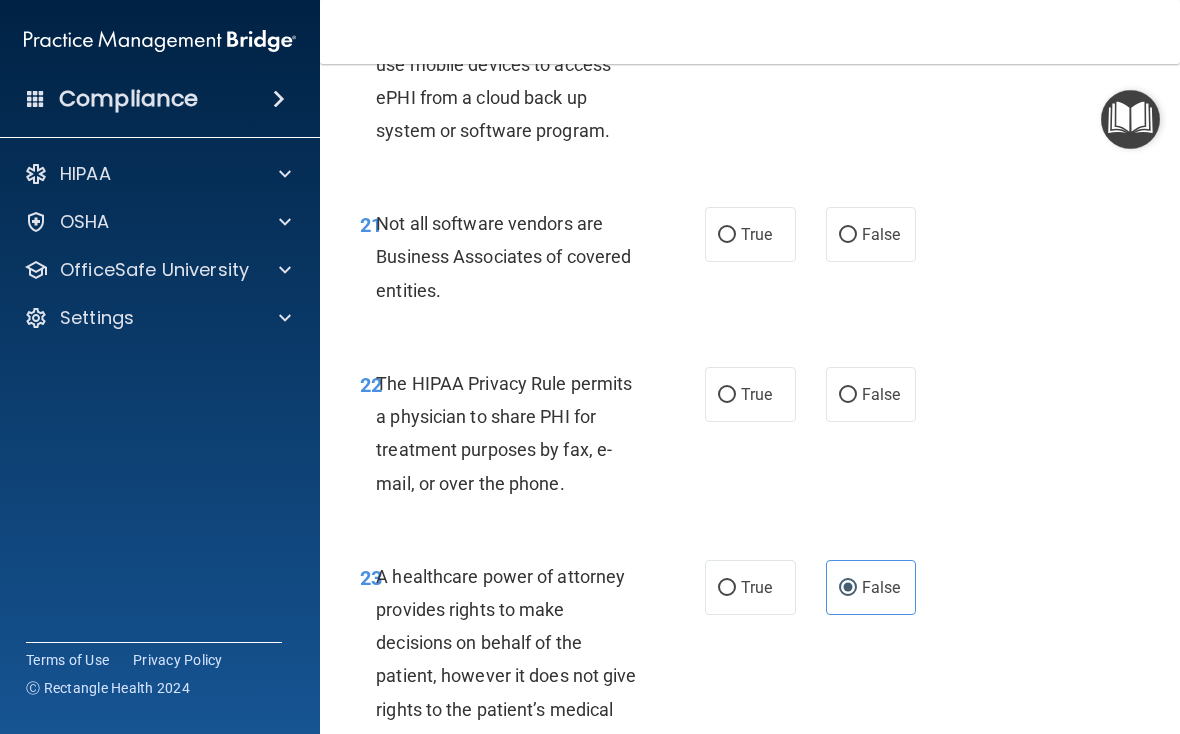
scroll to position [4778, 0]
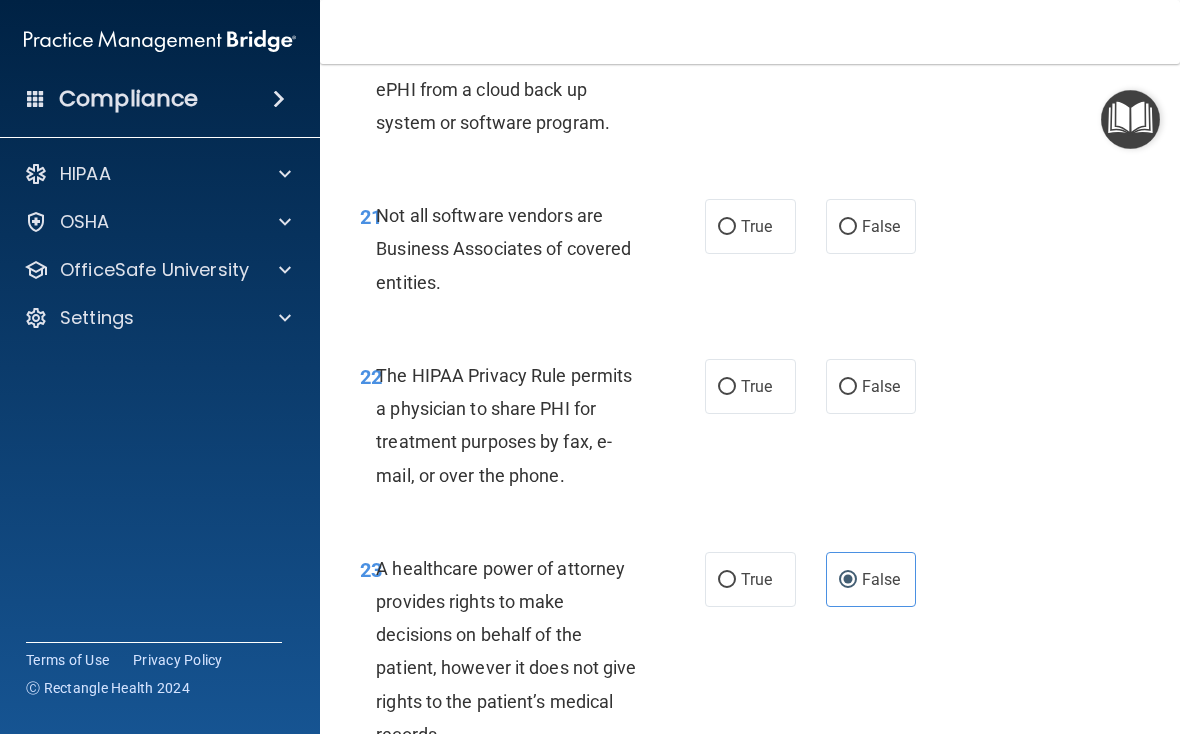
click at [819, 236] on span "False" at bounding box center [881, 226] width 39 height 19
click at [819, 235] on input "False" at bounding box center [848, 227] width 18 height 15
radio input "true"
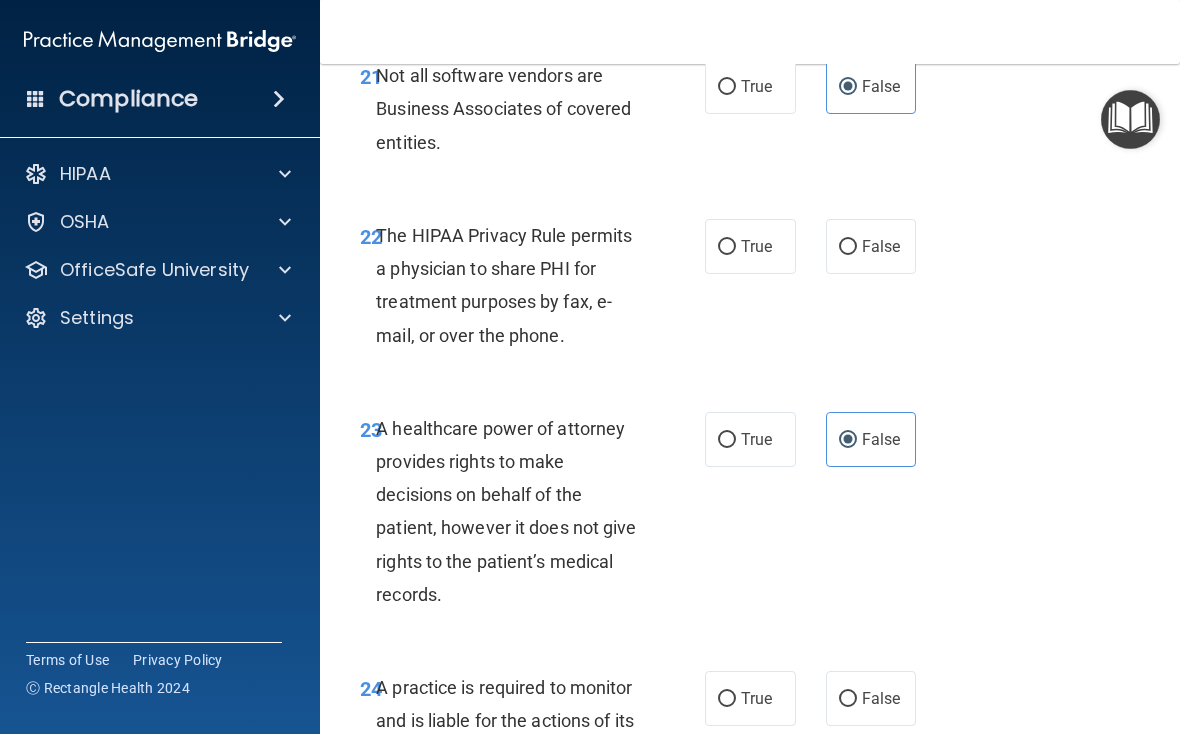
scroll to position [4934, 0]
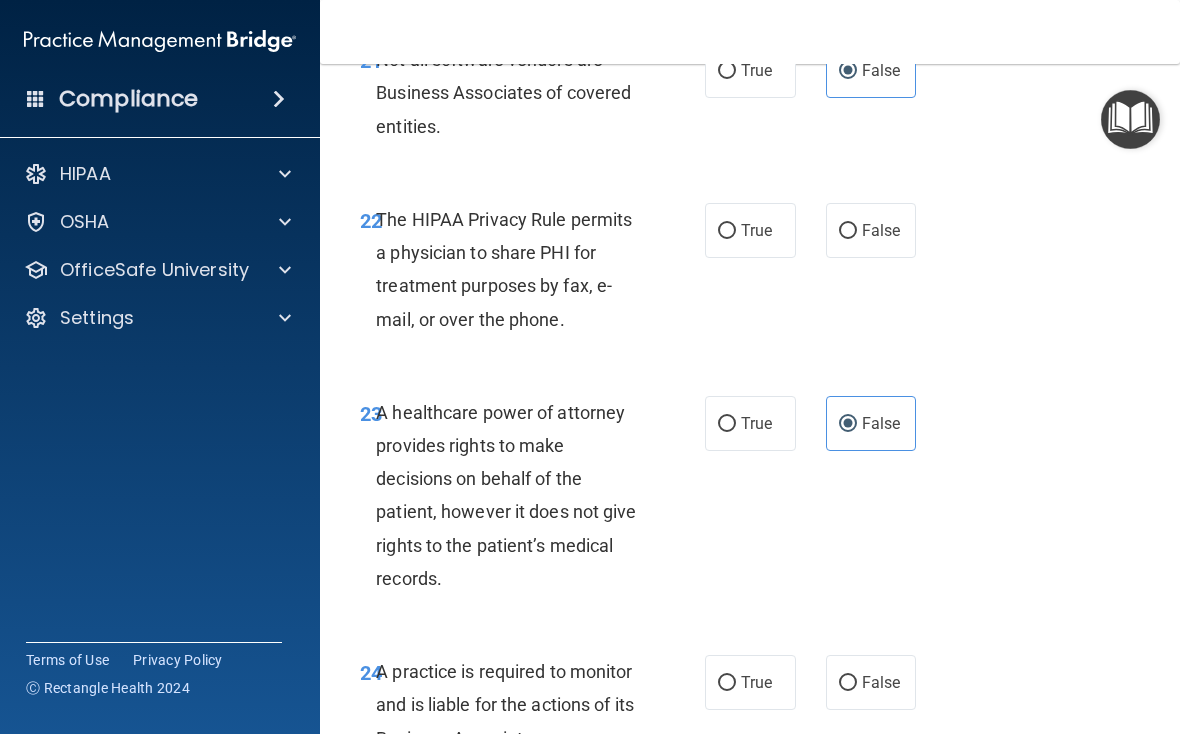
click at [779, 258] on label "True" at bounding box center [750, 230] width 91 height 55
click at [736, 239] on input "True" at bounding box center [727, 231] width 18 height 15
radio input "true"
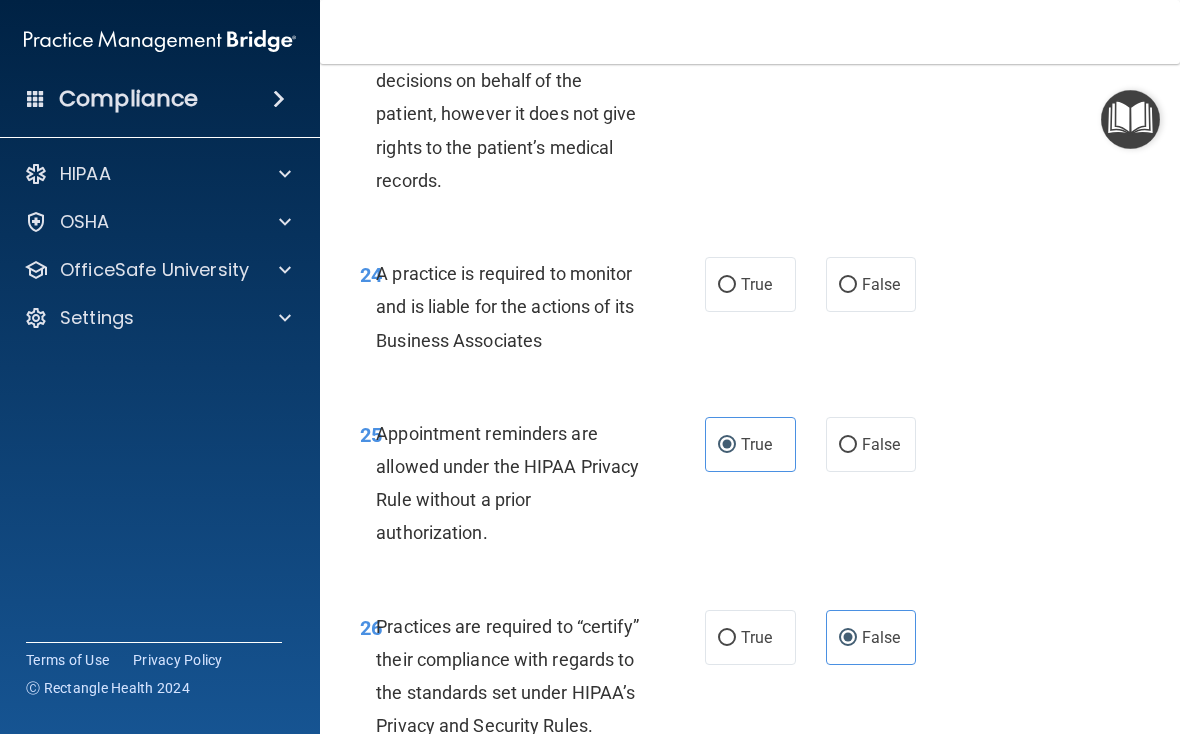
scroll to position [5340, 0]
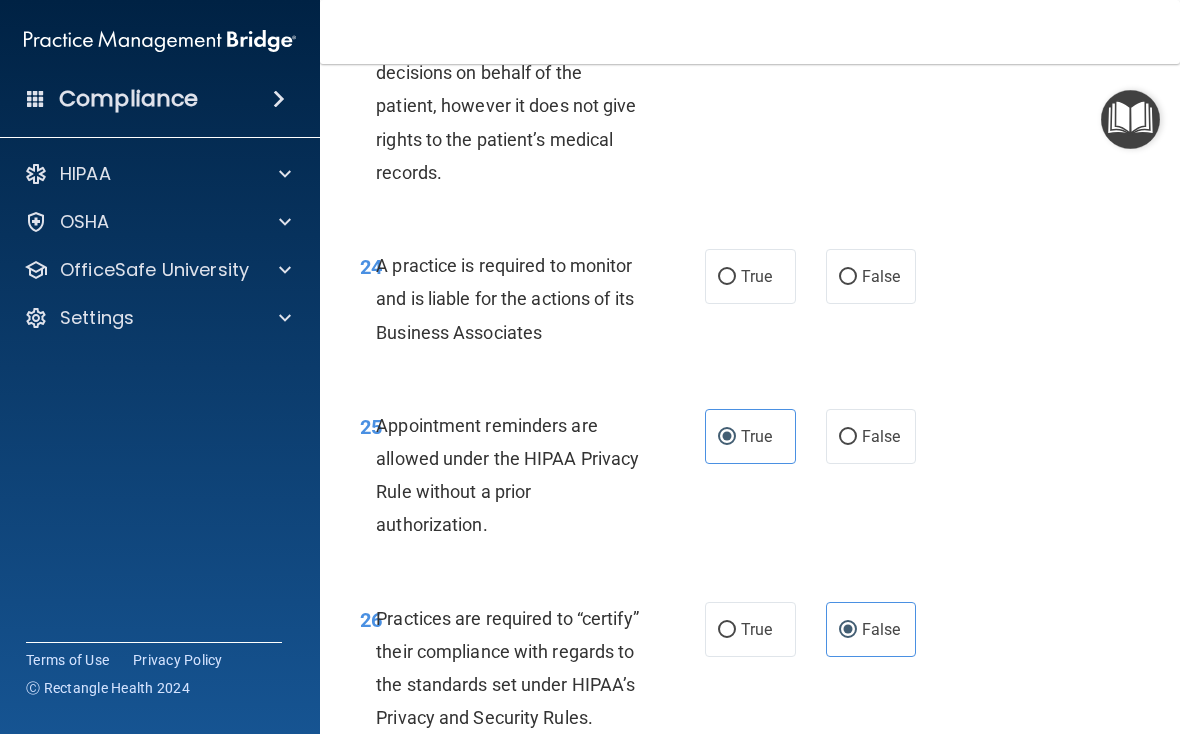
click at [819, 304] on label "False" at bounding box center [871, 276] width 91 height 55
click at [819, 285] on input "False" at bounding box center [848, 277] width 18 height 15
radio input "true"
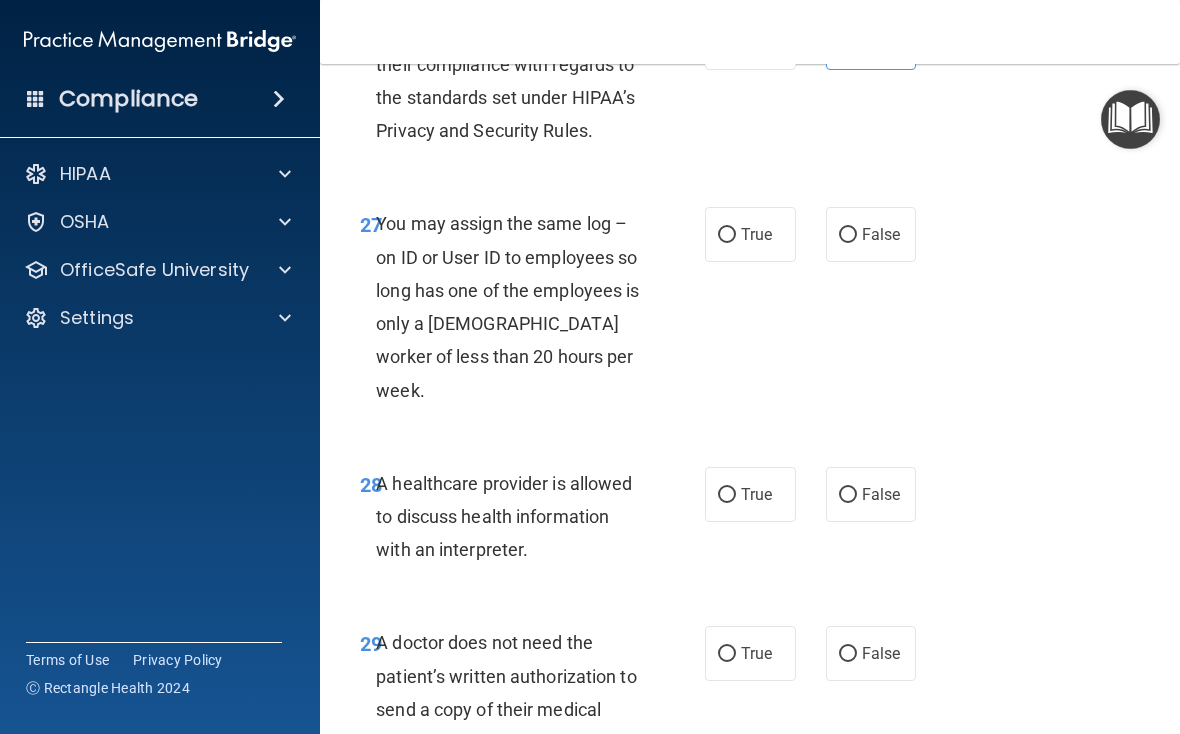
scroll to position [5942, 0]
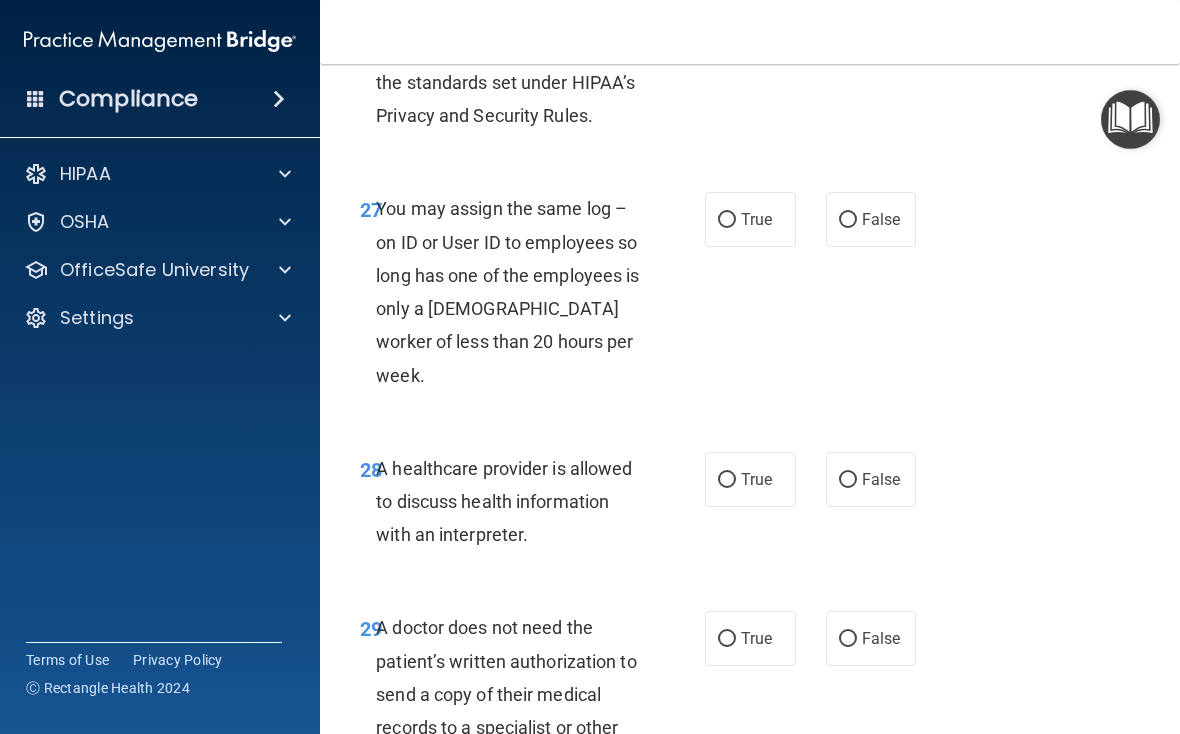
click at [819, 247] on label "False" at bounding box center [871, 219] width 91 height 55
click at [819, 228] on input "False" at bounding box center [848, 220] width 18 height 15
radio input "true"
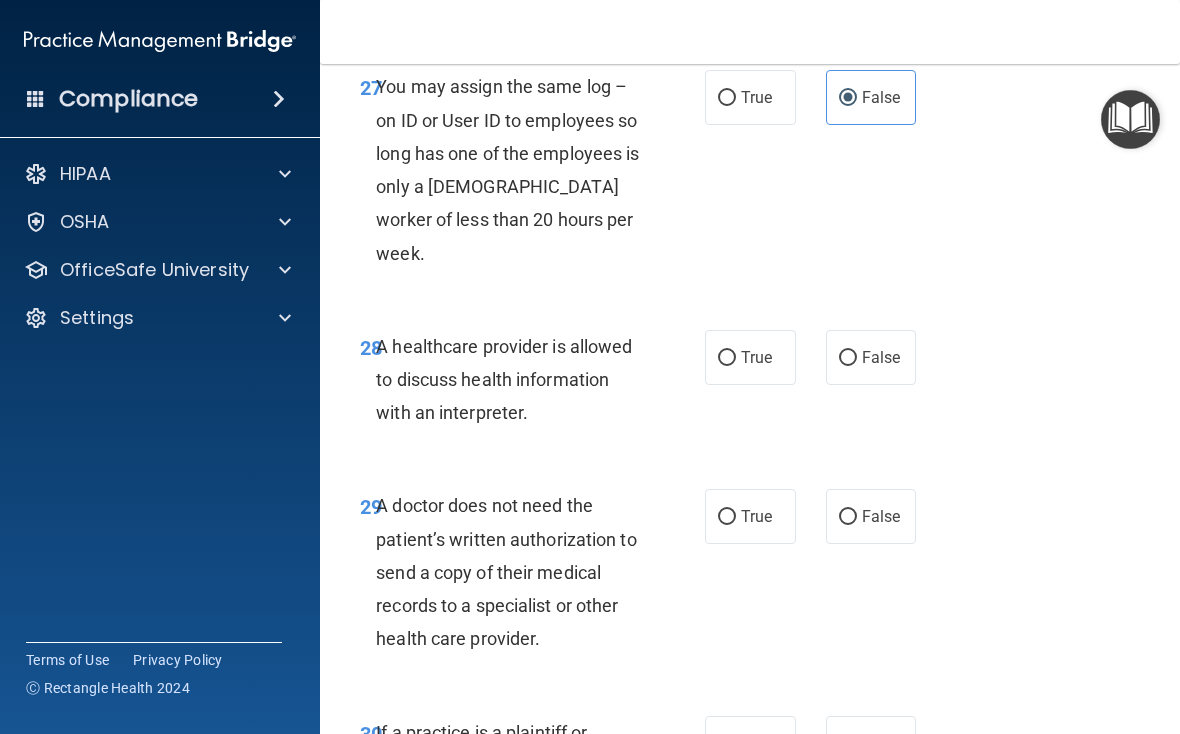
scroll to position [6107, 0]
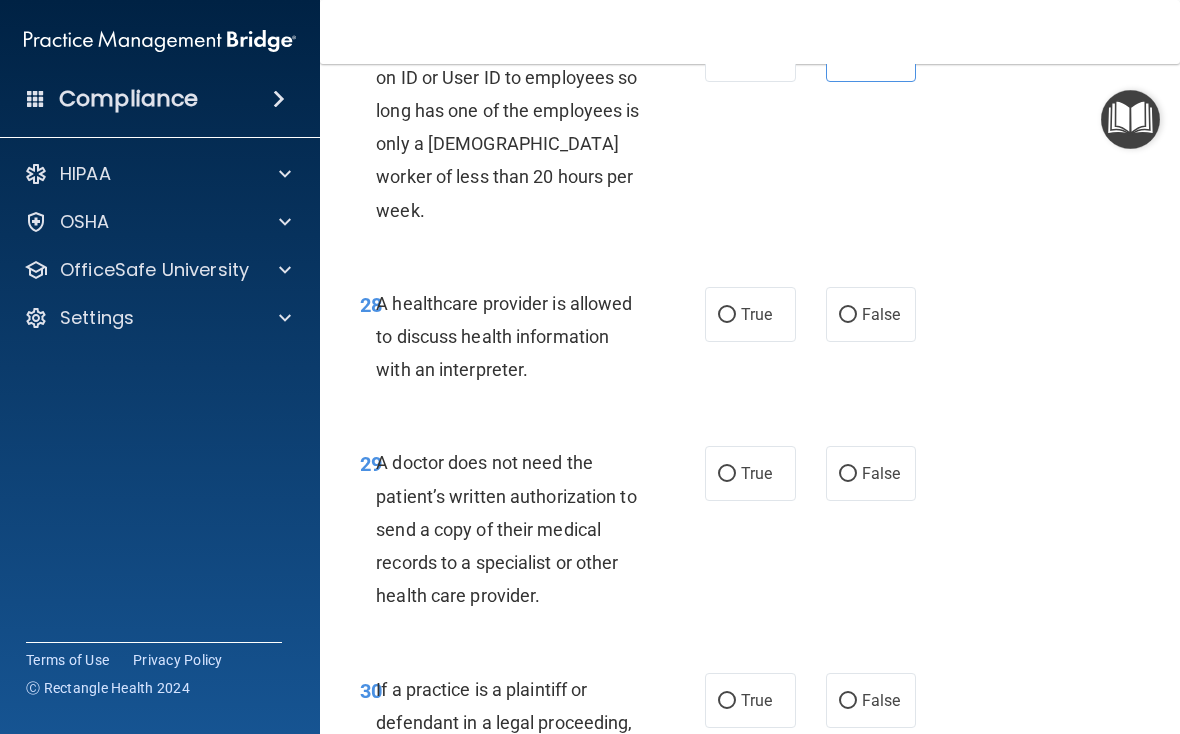
click at [774, 322] on label "True" at bounding box center [750, 314] width 91 height 55
click at [736, 322] on input "True" at bounding box center [727, 315] width 18 height 15
radio input "true"
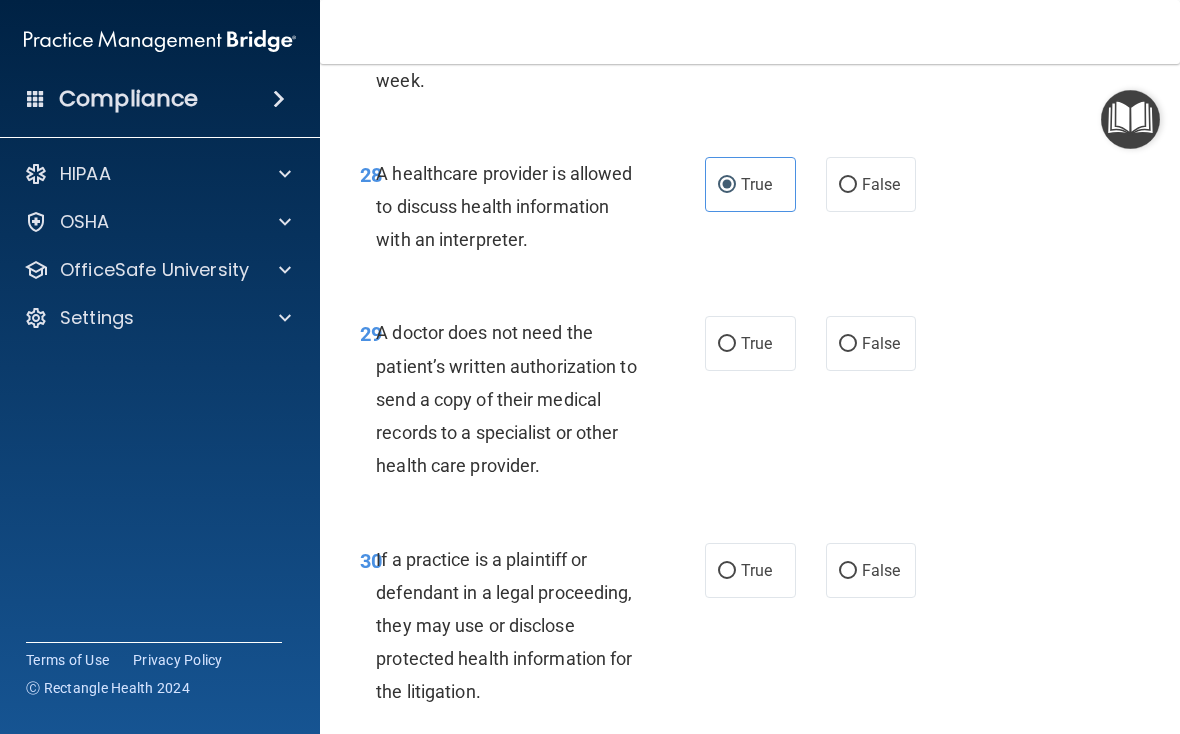
scroll to position [6238, 0]
click at [757, 336] on span "True" at bounding box center [756, 342] width 31 height 19
click at [736, 336] on input "True" at bounding box center [727, 343] width 18 height 15
radio input "true"
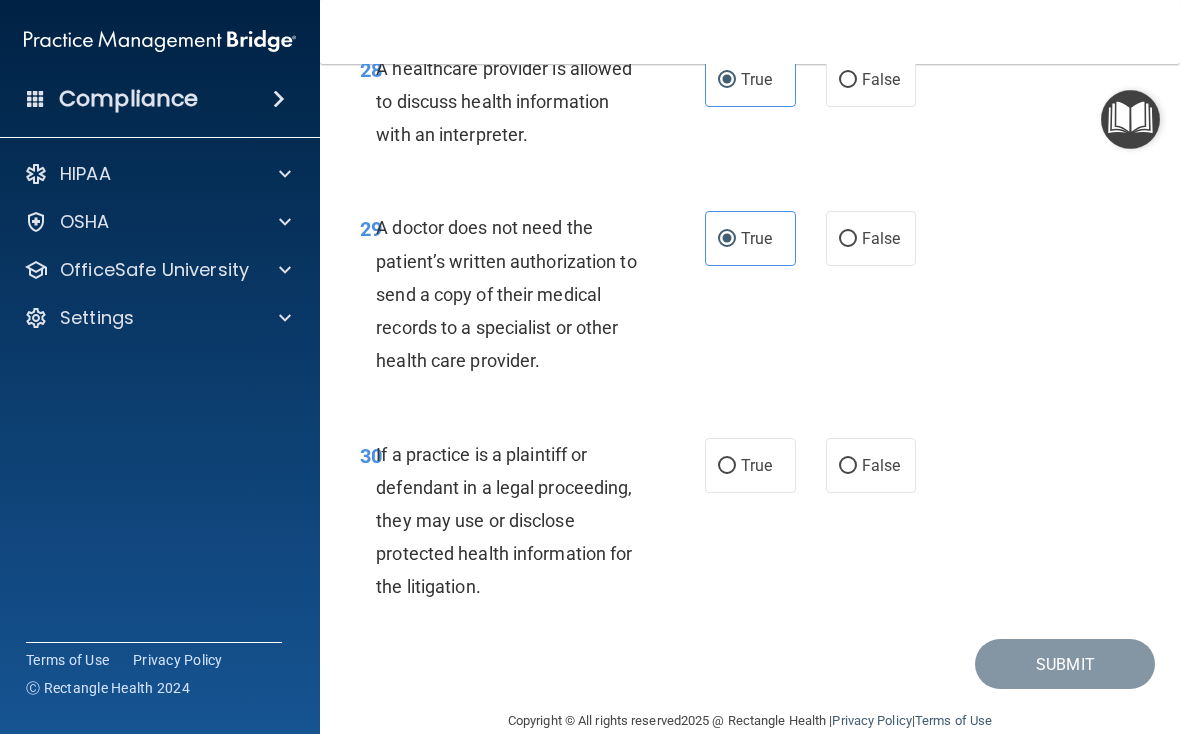
scroll to position [6363, 0]
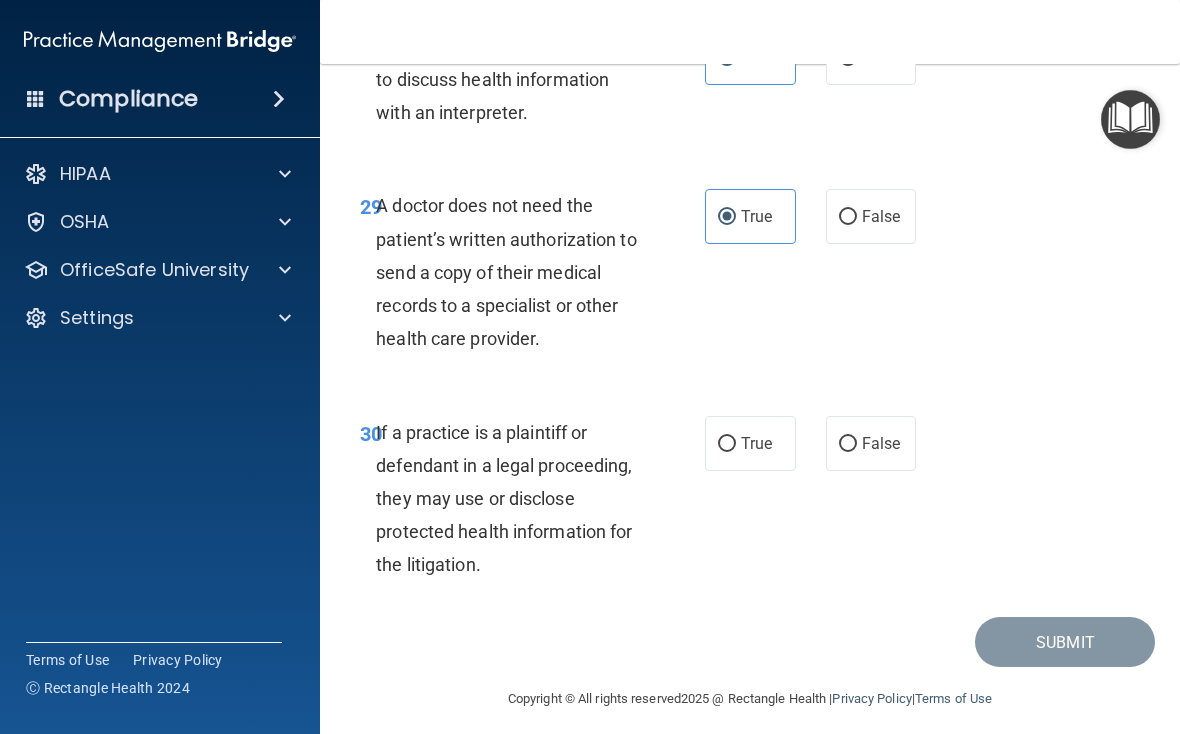
click at [756, 443] on span "True" at bounding box center [756, 443] width 31 height 19
click at [736, 443] on input "True" at bounding box center [727, 444] width 18 height 15
radio input "true"
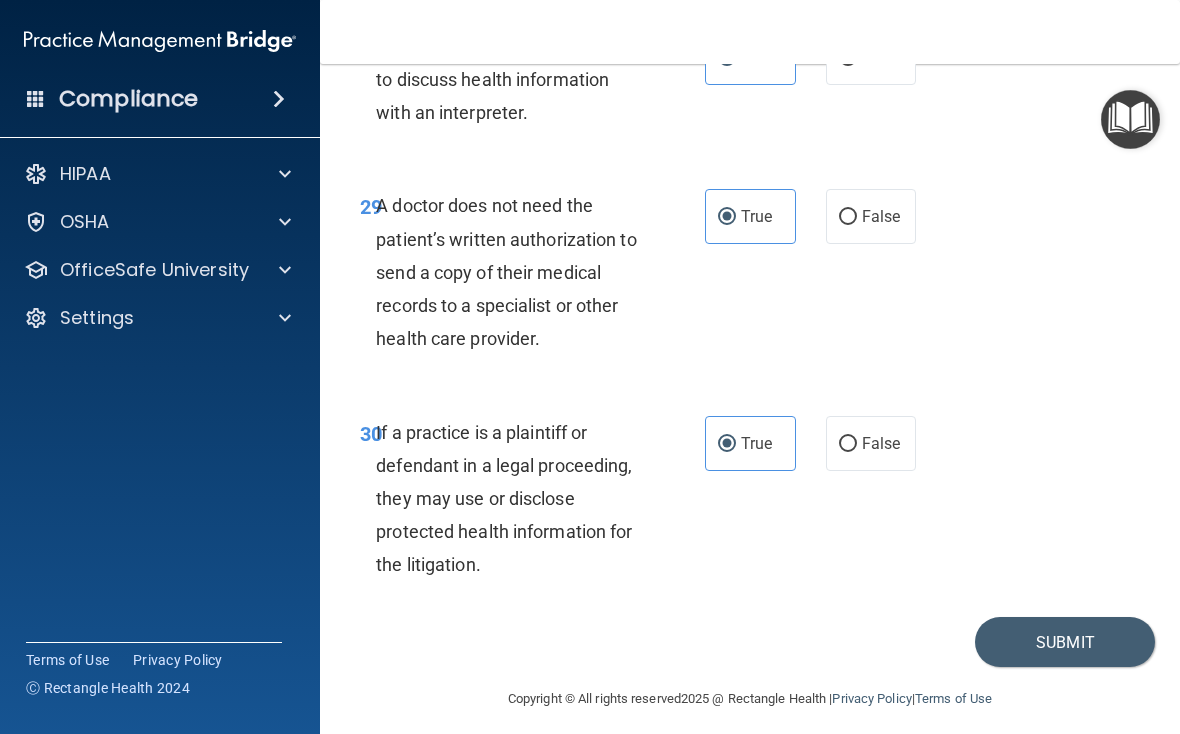
click at [819, 642] on button "Submit" at bounding box center [1065, 642] width 180 height 51
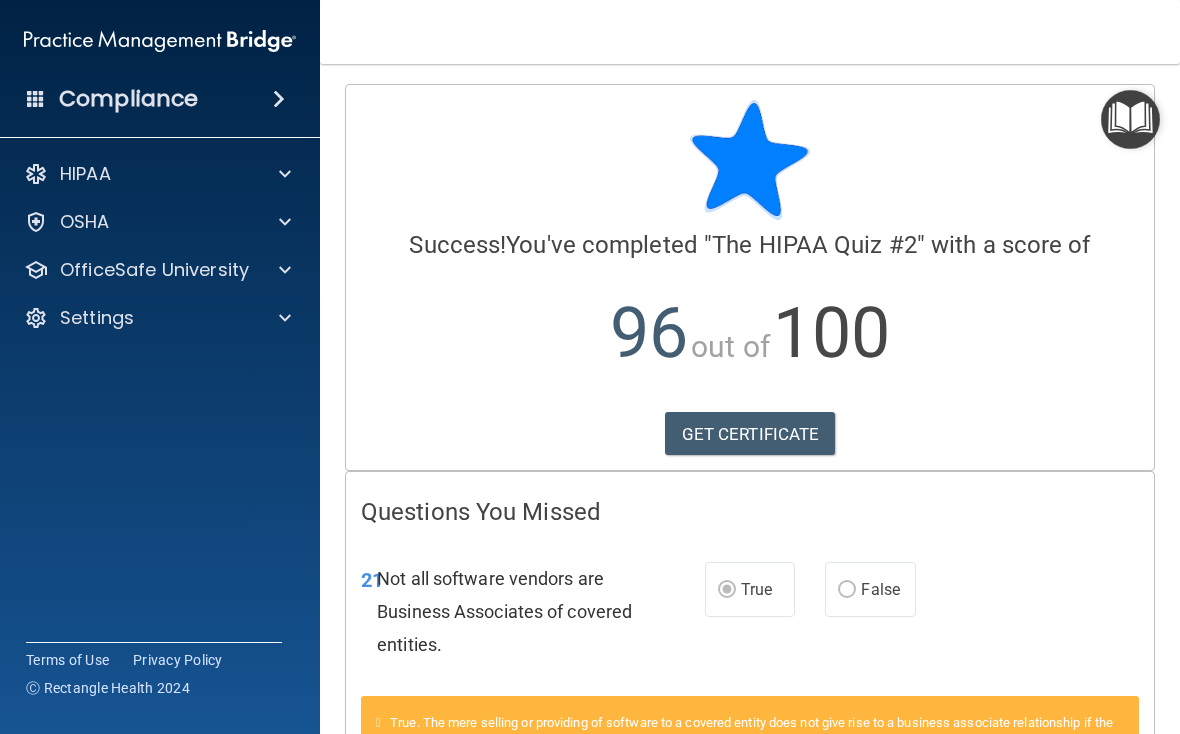
click at [103, 185] on p "HIPAA" at bounding box center [85, 174] width 51 height 24
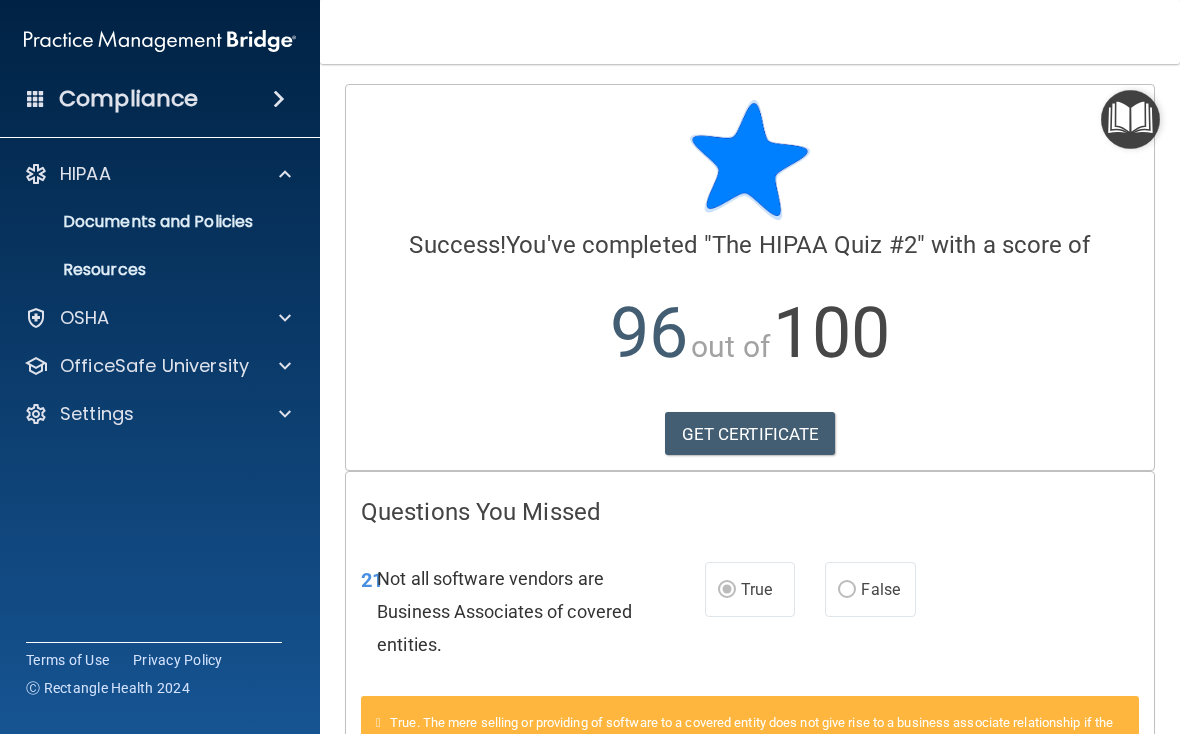
click at [118, 376] on p "OfficeSafe University" at bounding box center [154, 366] width 189 height 24
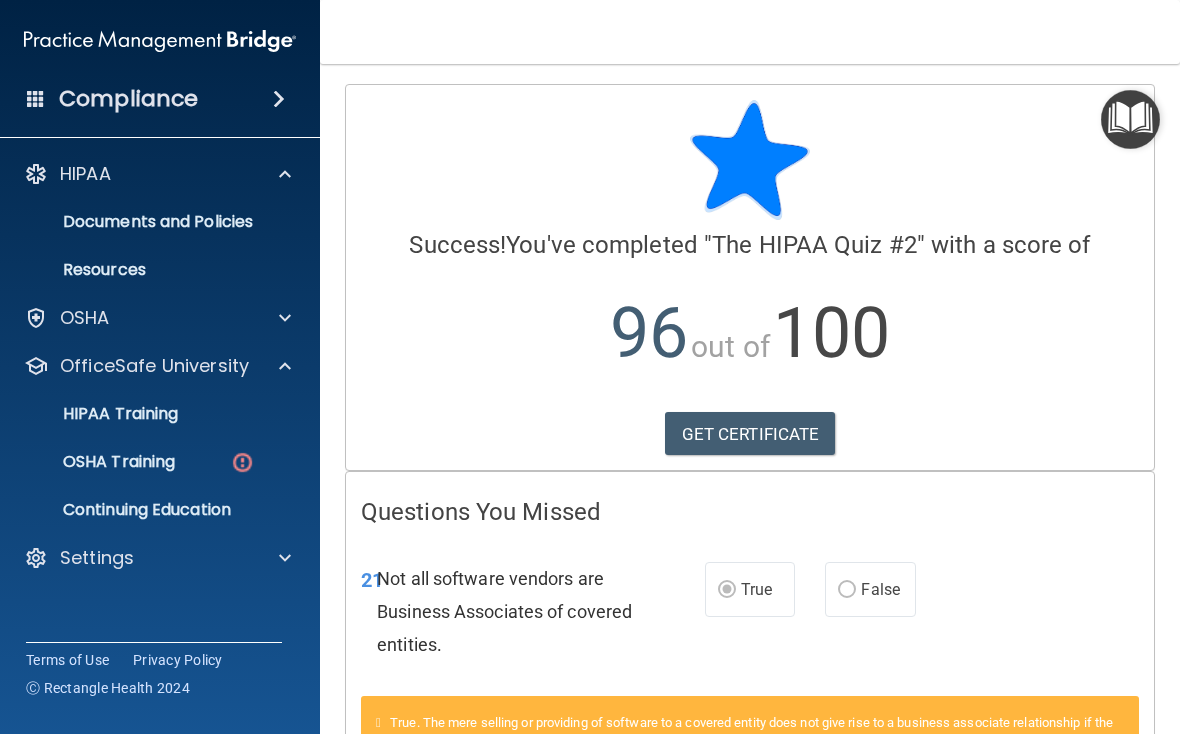
click at [131, 427] on link "HIPAA Training" at bounding box center [137, 414] width 315 height 40
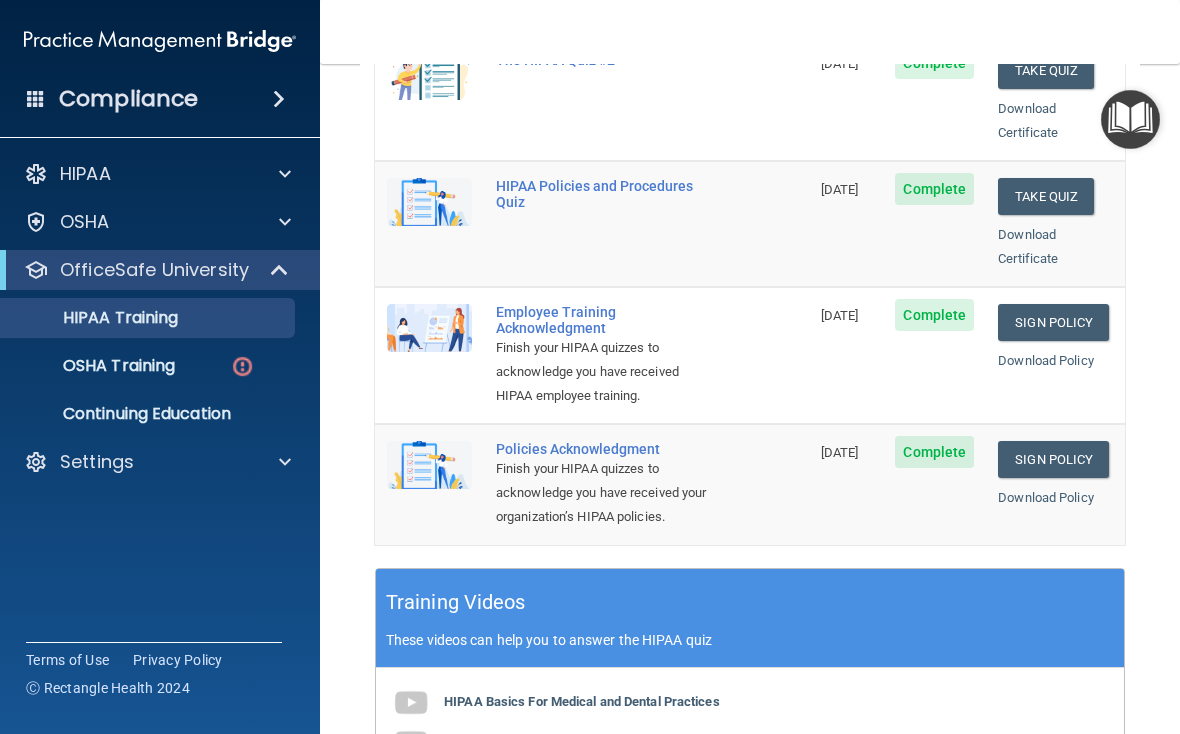
scroll to position [469, 0]
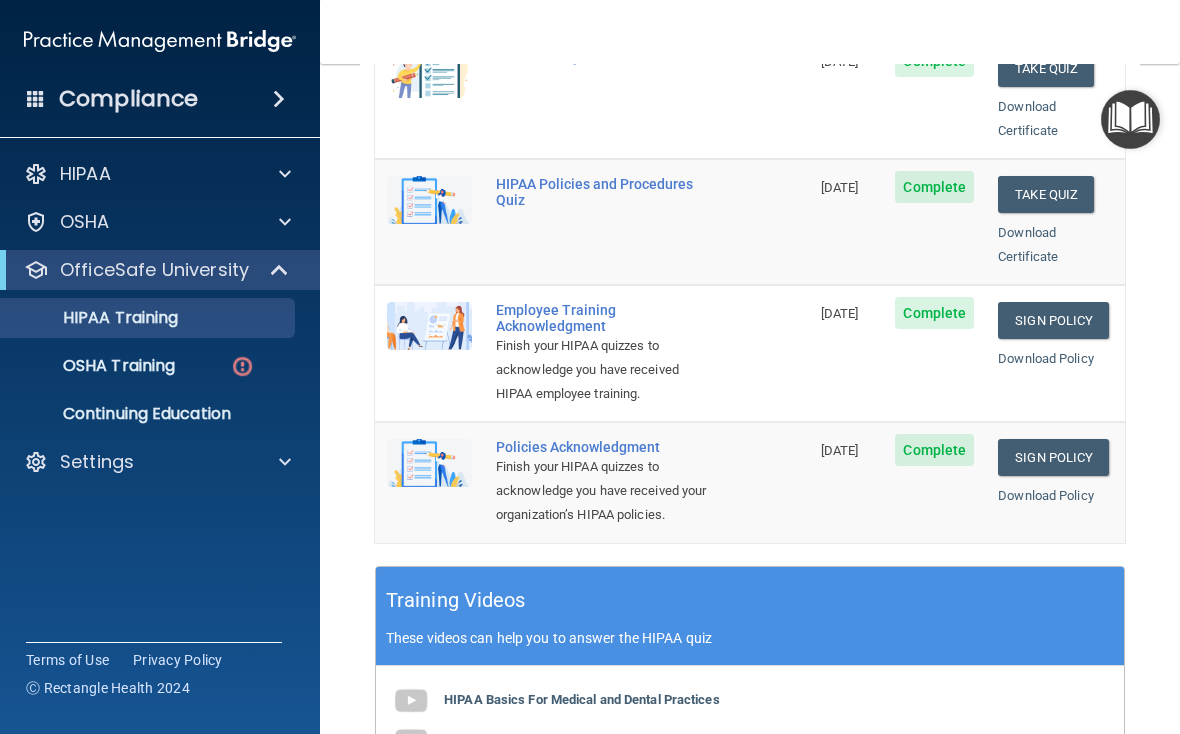
click at [819, 302] on link "Sign Policy" at bounding box center [1053, 320] width 111 height 37
click at [819, 439] on link "Sign Policy" at bounding box center [1053, 457] width 111 height 37
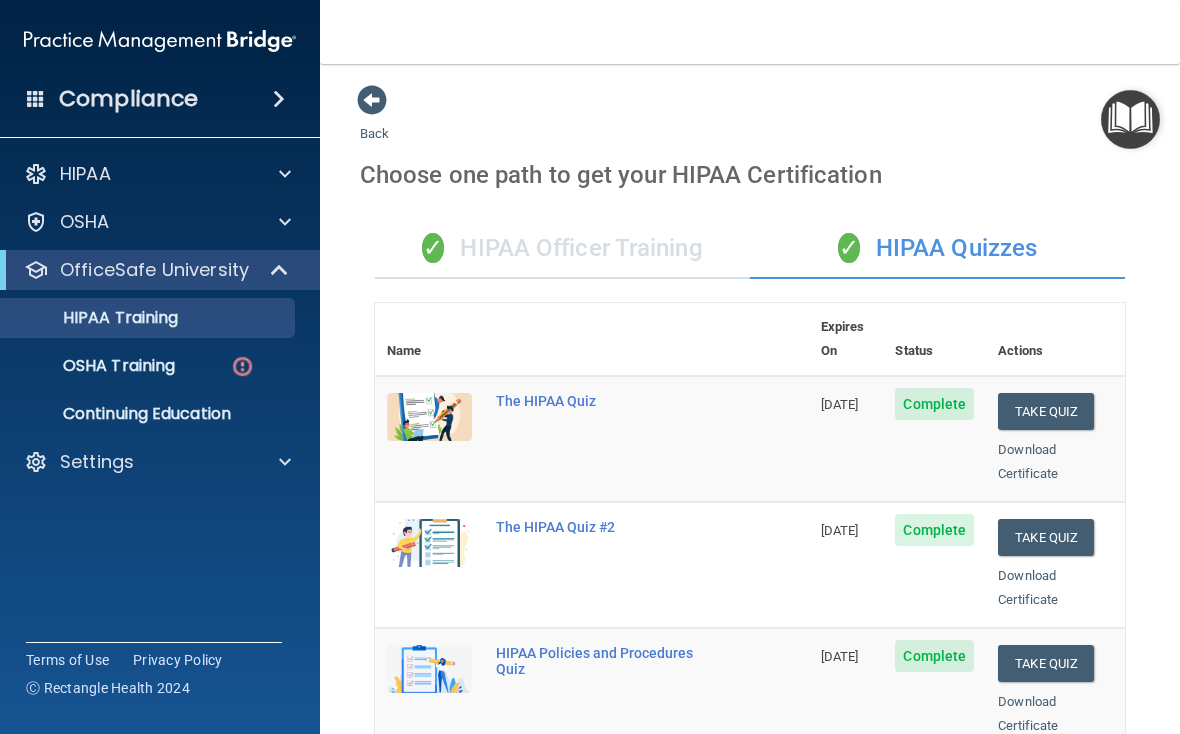
scroll to position [0, 0]
click at [619, 247] on div "✓ HIPAA Officer Training" at bounding box center [562, 249] width 375 height 60
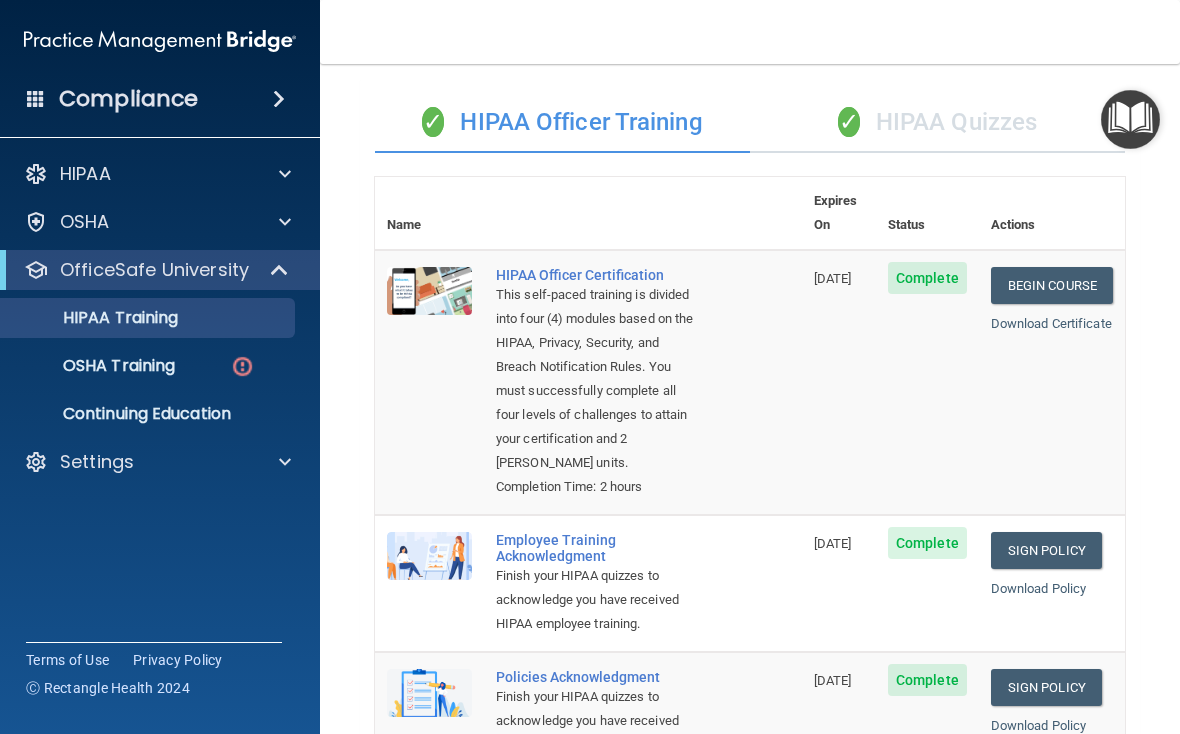
scroll to position [64, 0]
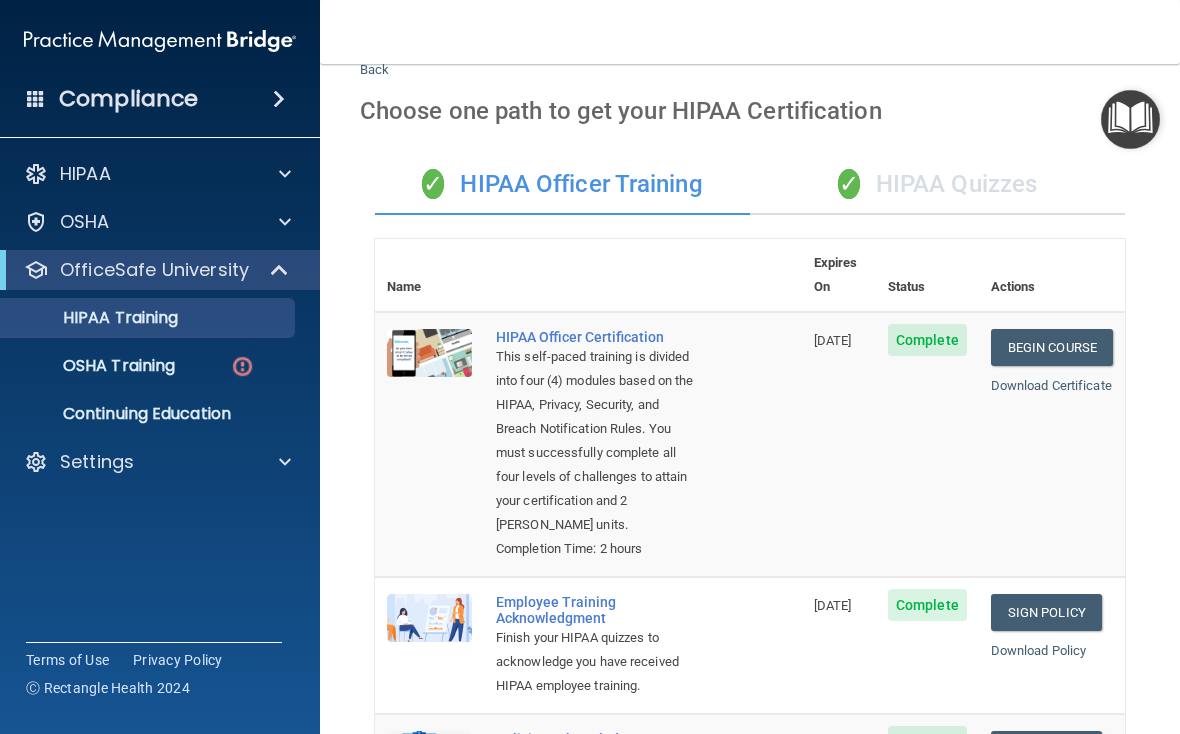
click at [819, 189] on div "✓ HIPAA Quizzes" at bounding box center [937, 185] width 375 height 60
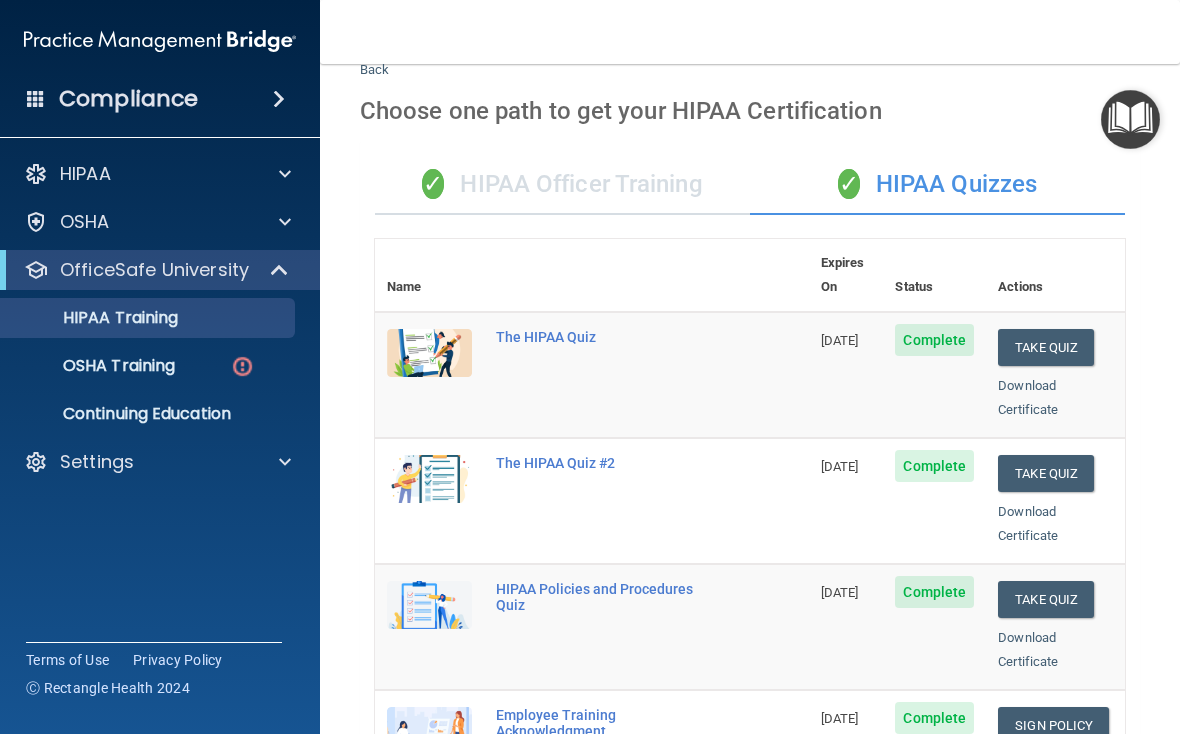
click at [81, 359] on p "OSHA Training" at bounding box center [94, 366] width 162 height 20
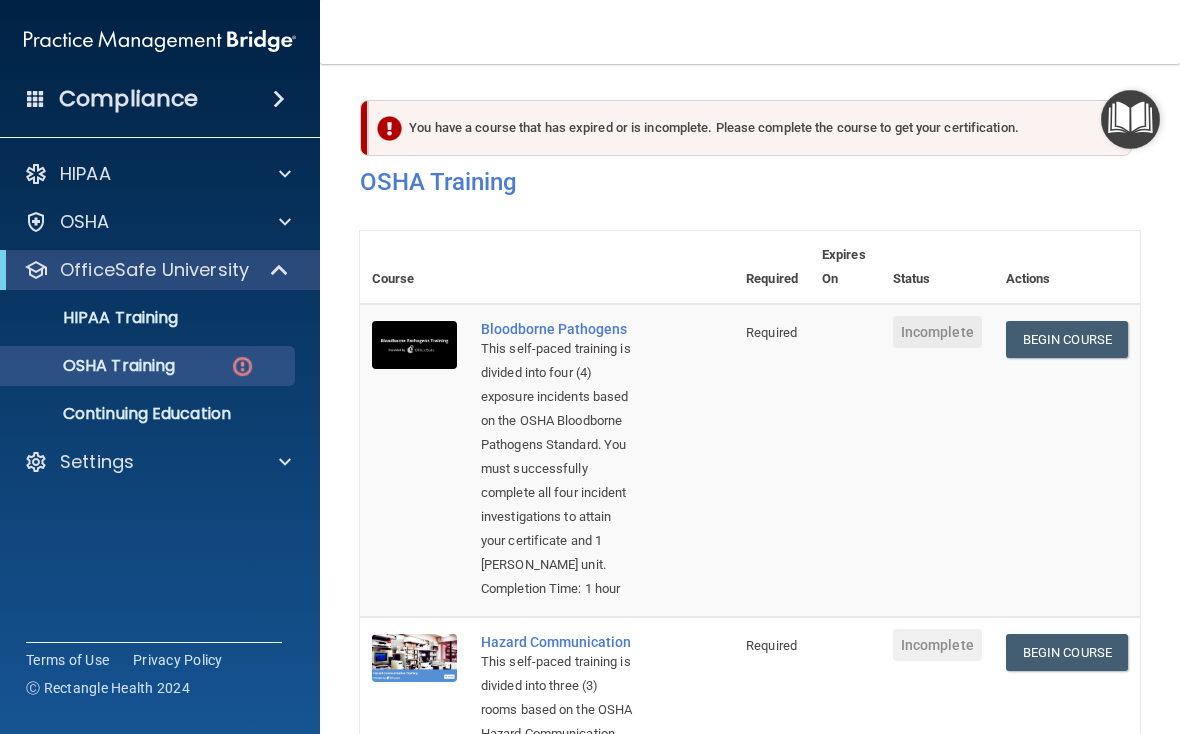
click at [819, 338] on link "Begin Course" at bounding box center [1067, 339] width 122 height 37
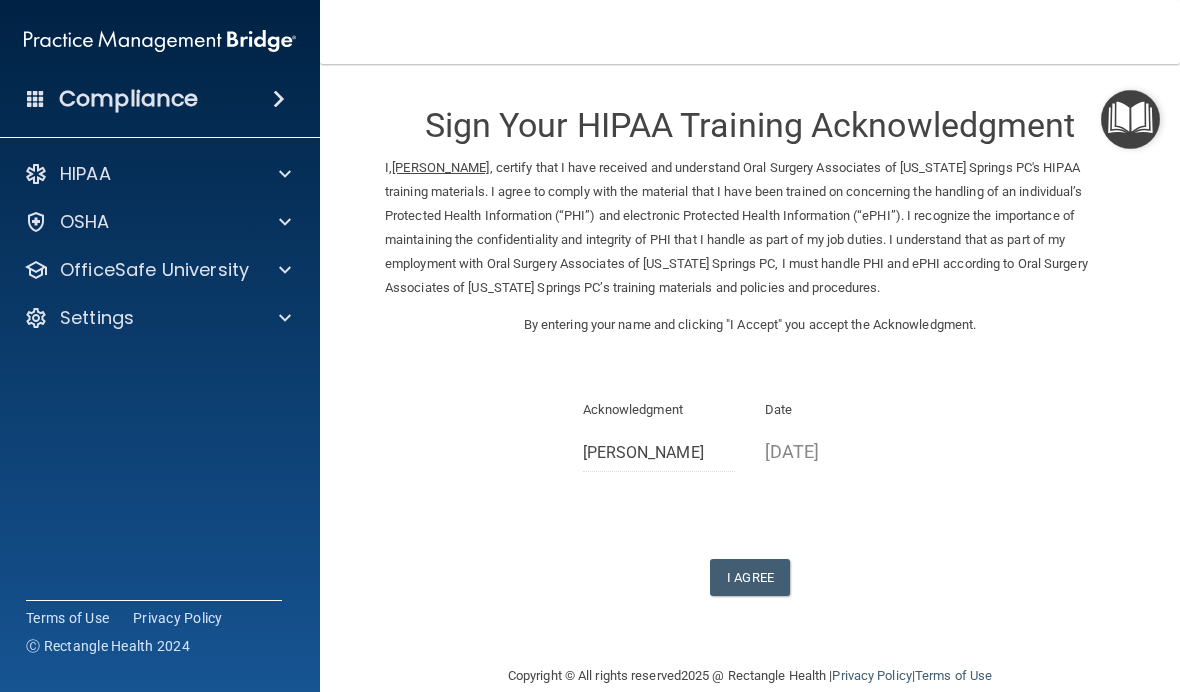
click at [774, 565] on button "I Agree" at bounding box center [750, 577] width 80 height 37
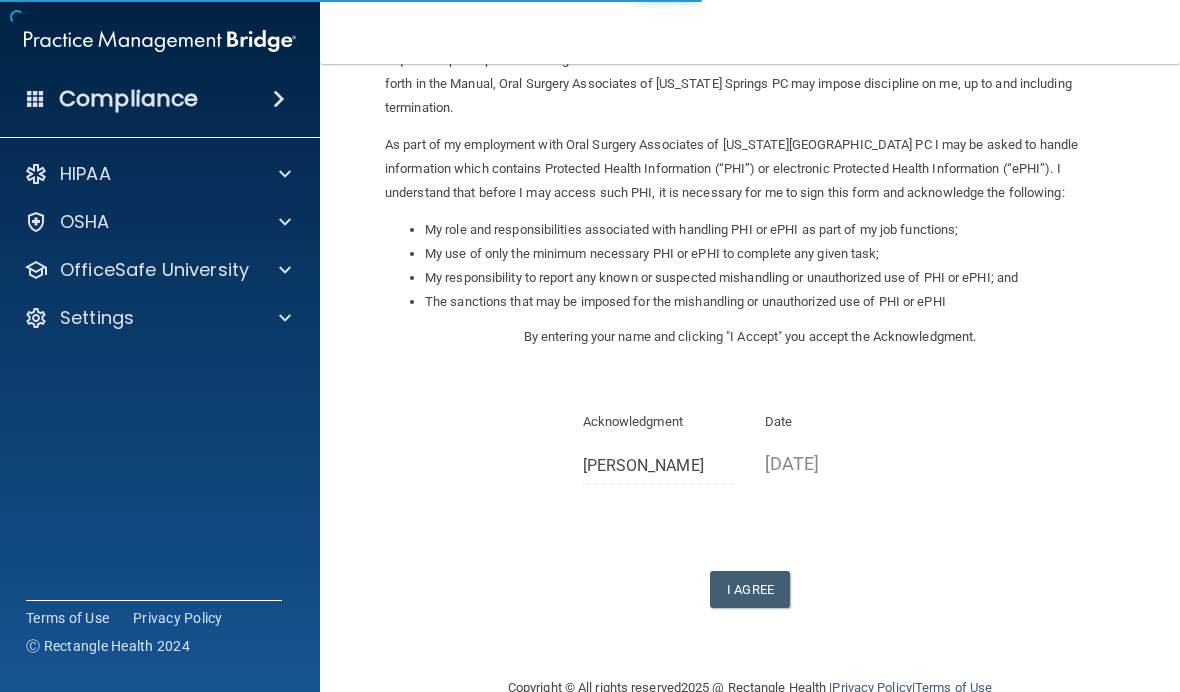
scroll to position [201, 0]
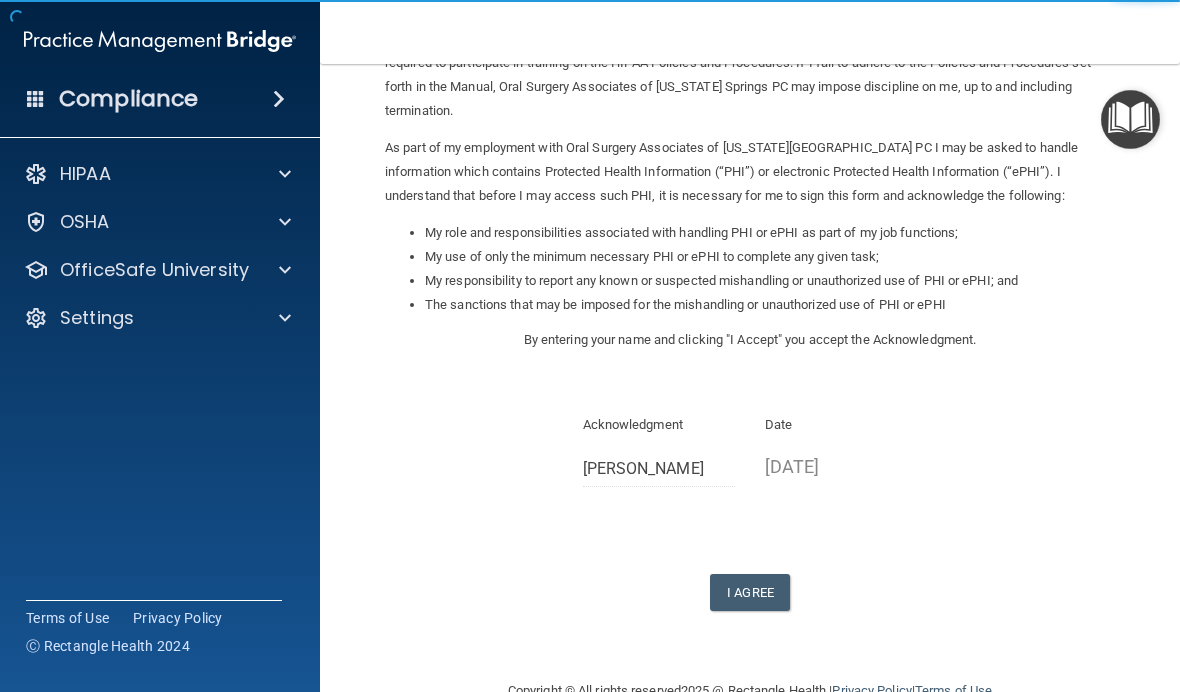
click at [781, 574] on button "I Agree" at bounding box center [750, 592] width 80 height 37
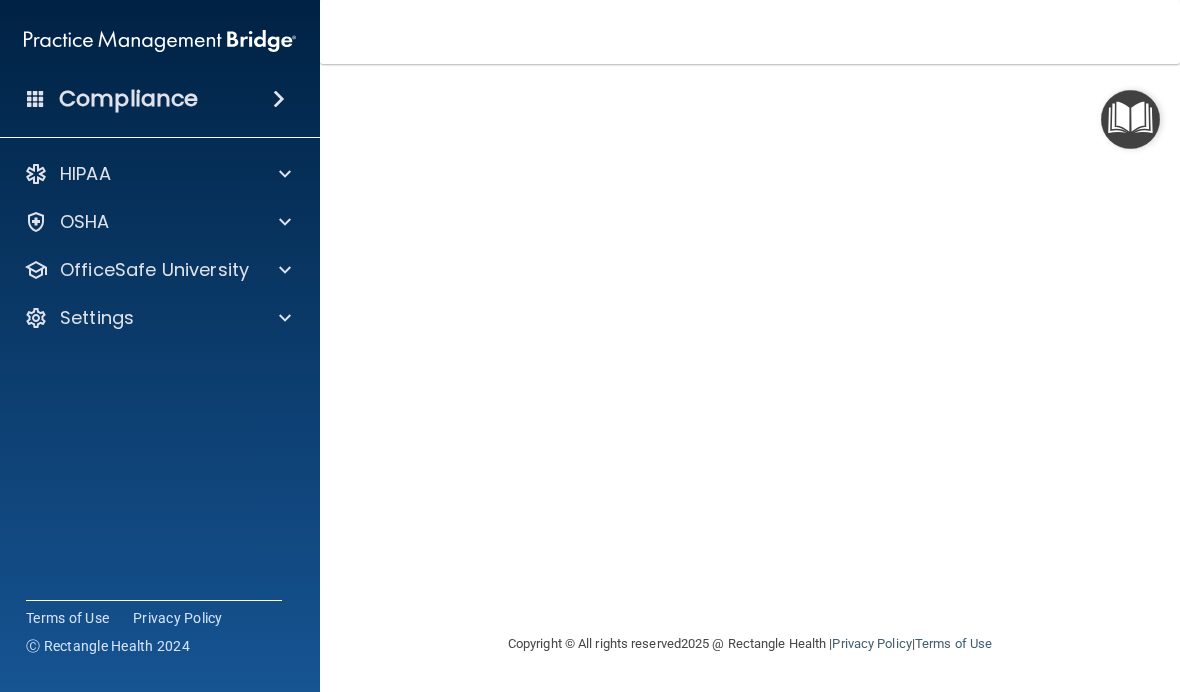
scroll to position [163, 0]
